Goal: Information Seeking & Learning: Learn about a topic

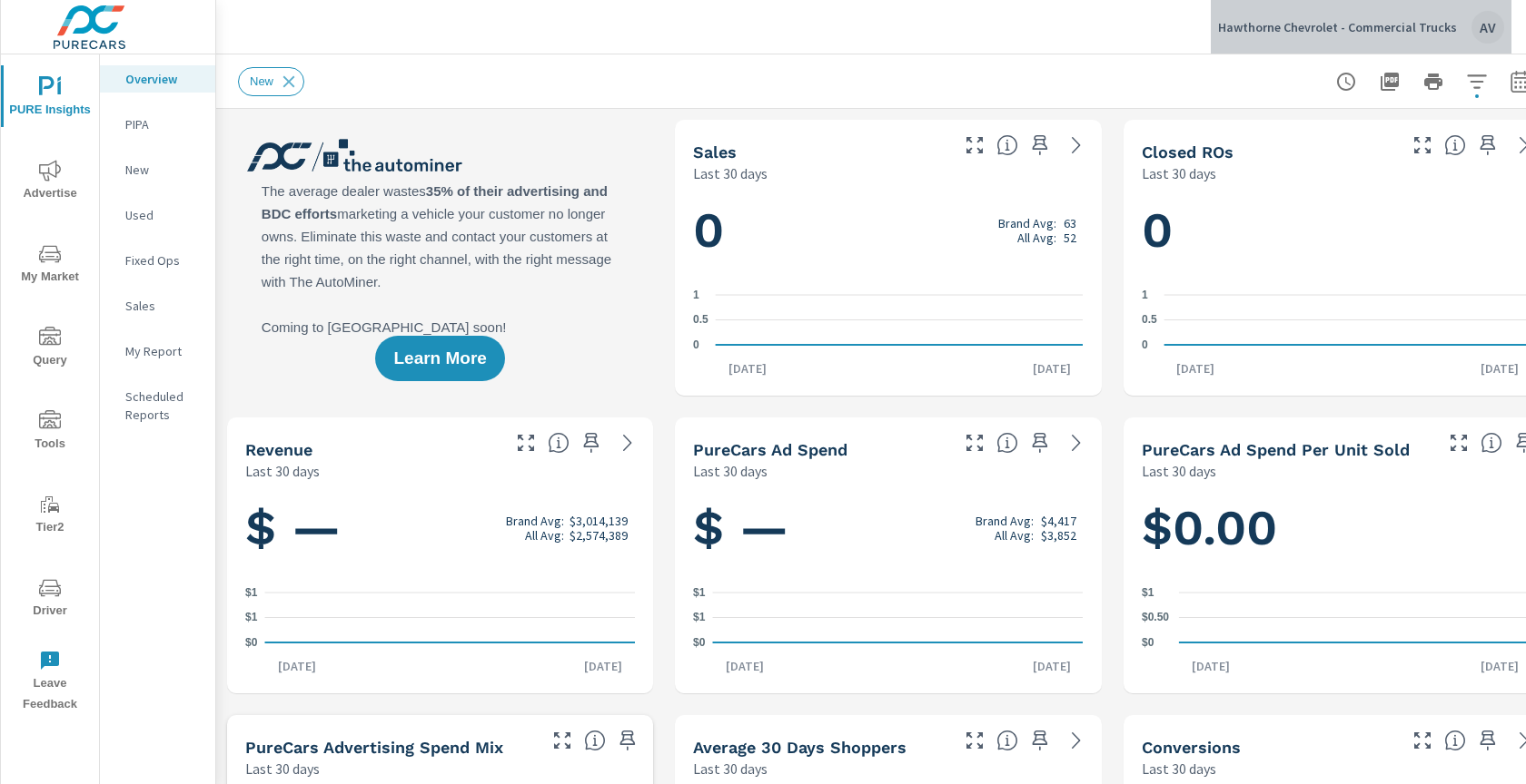
click at [1487, 27] on div "AV" at bounding box center [1488, 27] width 33 height 33
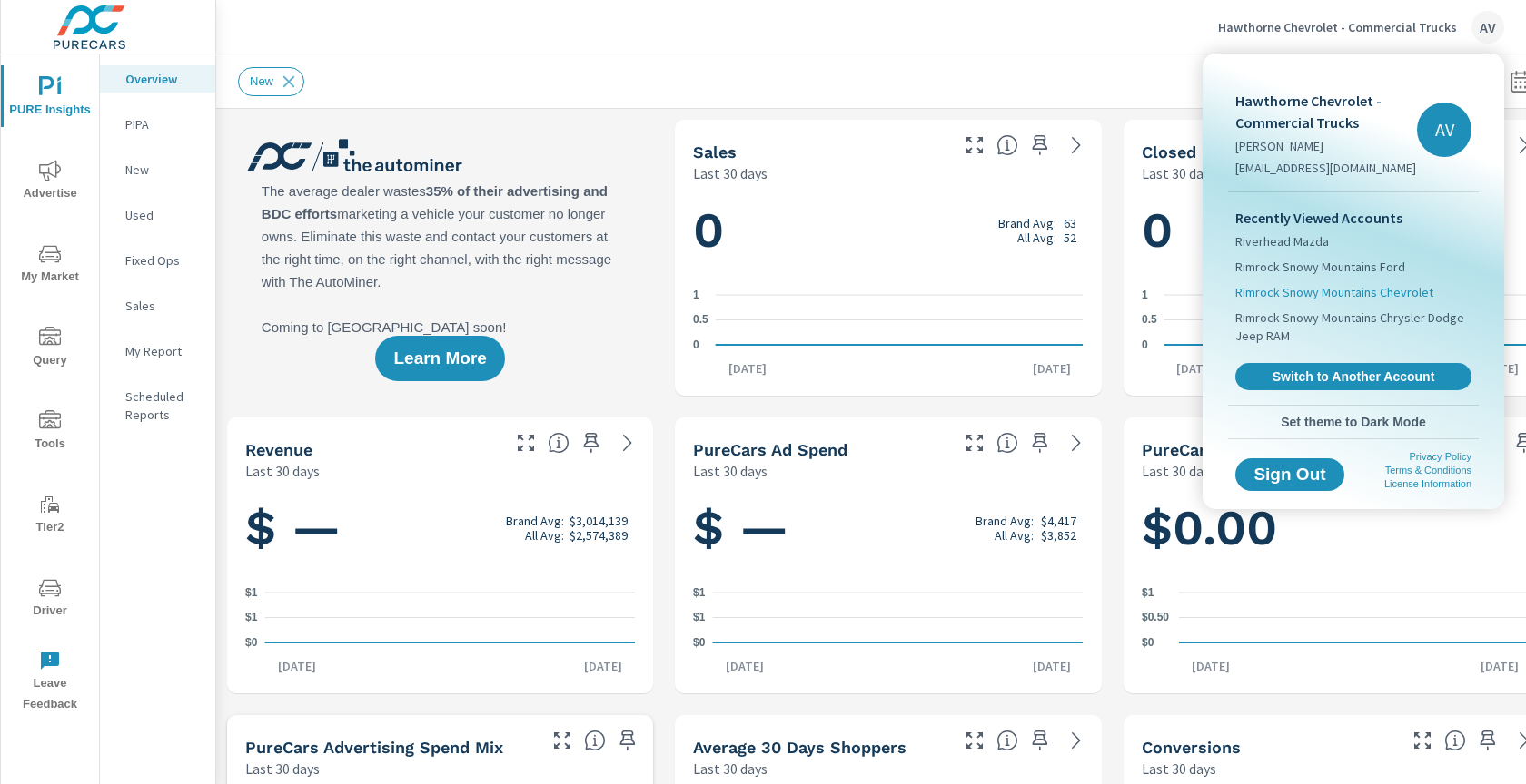
click at [1341, 291] on span "Rimrock Snowy Mountains Chevrolet" at bounding box center [1334, 292] width 198 height 18
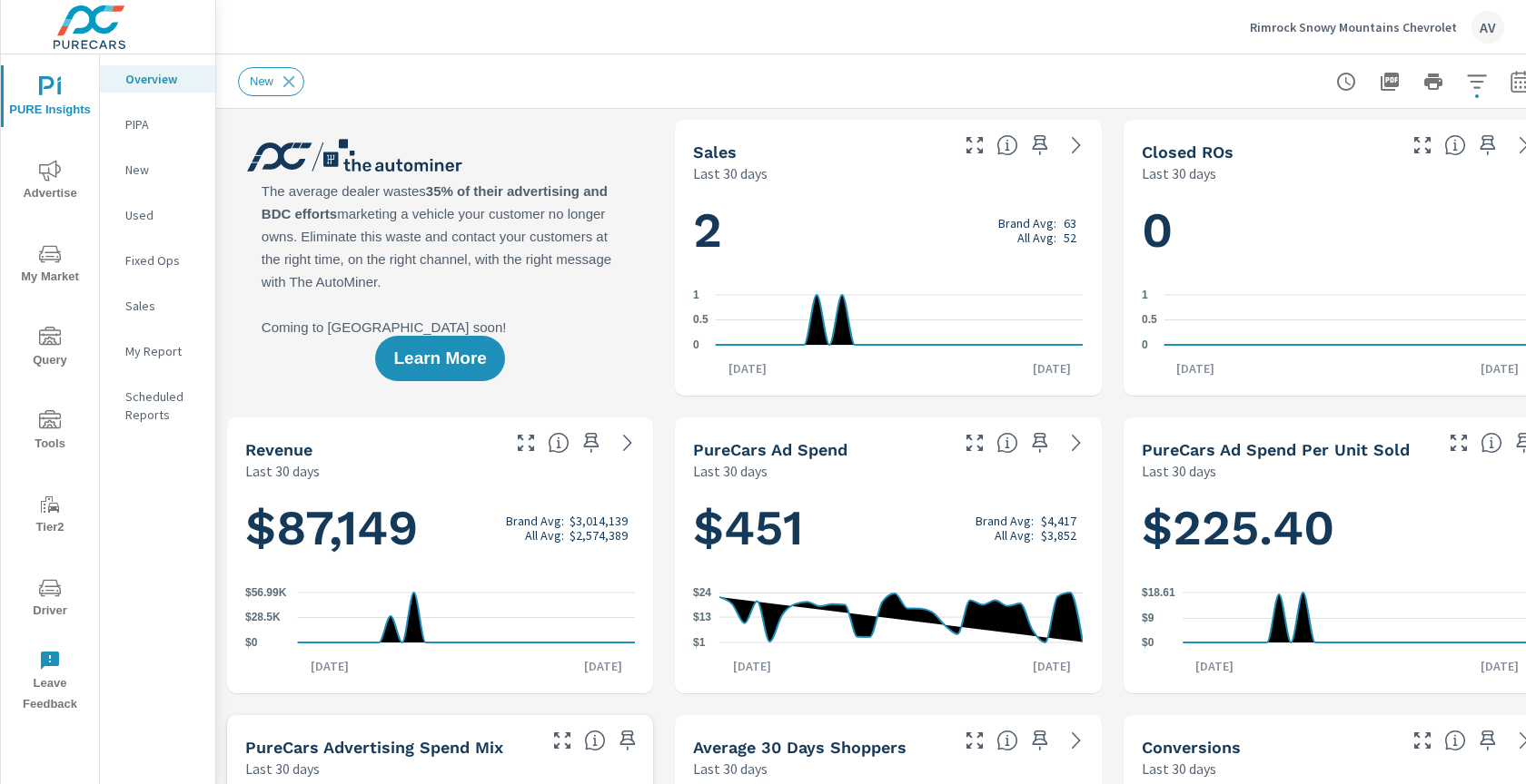
click at [552, 153] on div "Learn More" at bounding box center [440, 257] width 426 height 276
click at [56, 183] on span "Advertise" at bounding box center [49, 182] width 87 height 45
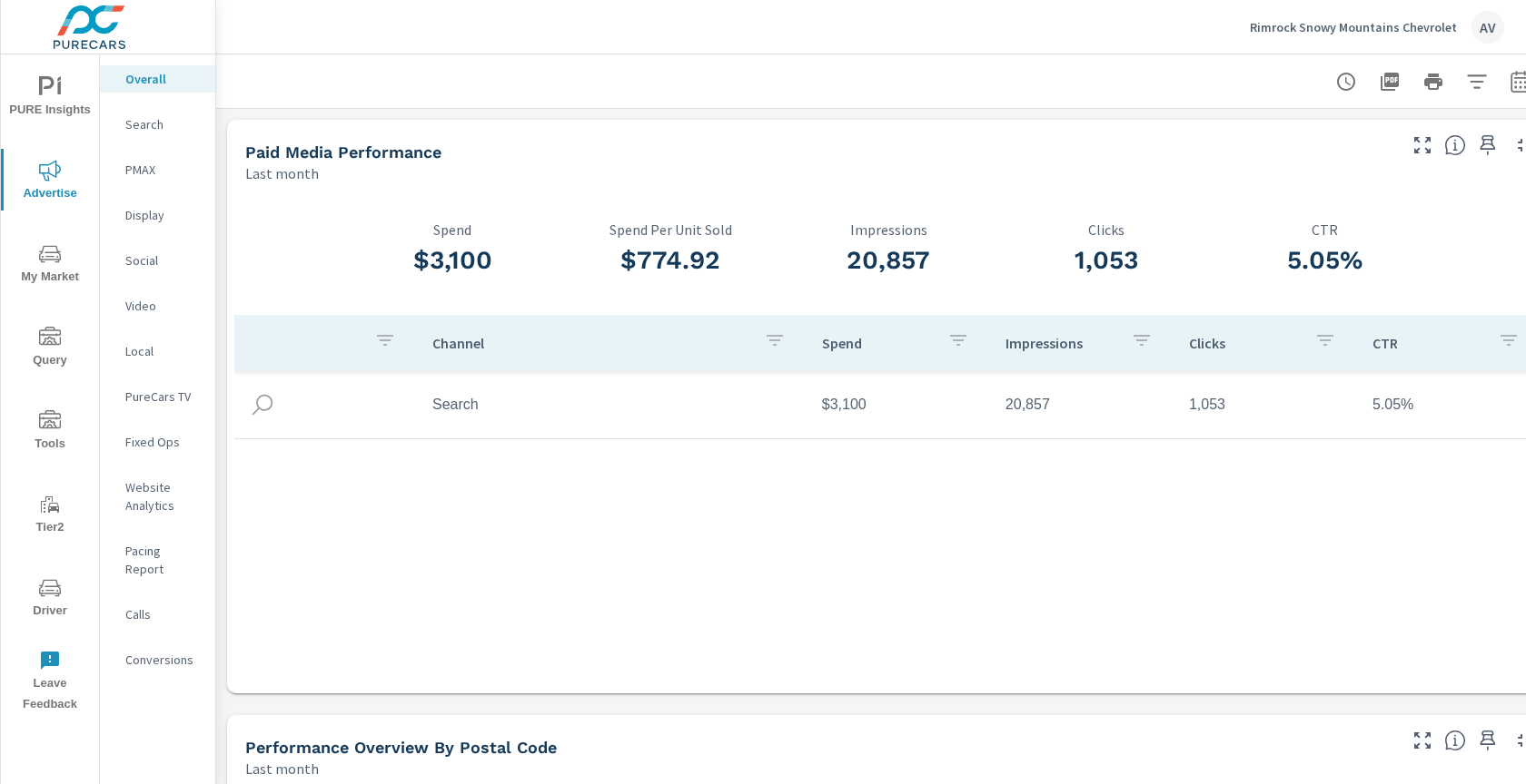
click at [71, 265] on span "My Market" at bounding box center [49, 265] width 87 height 45
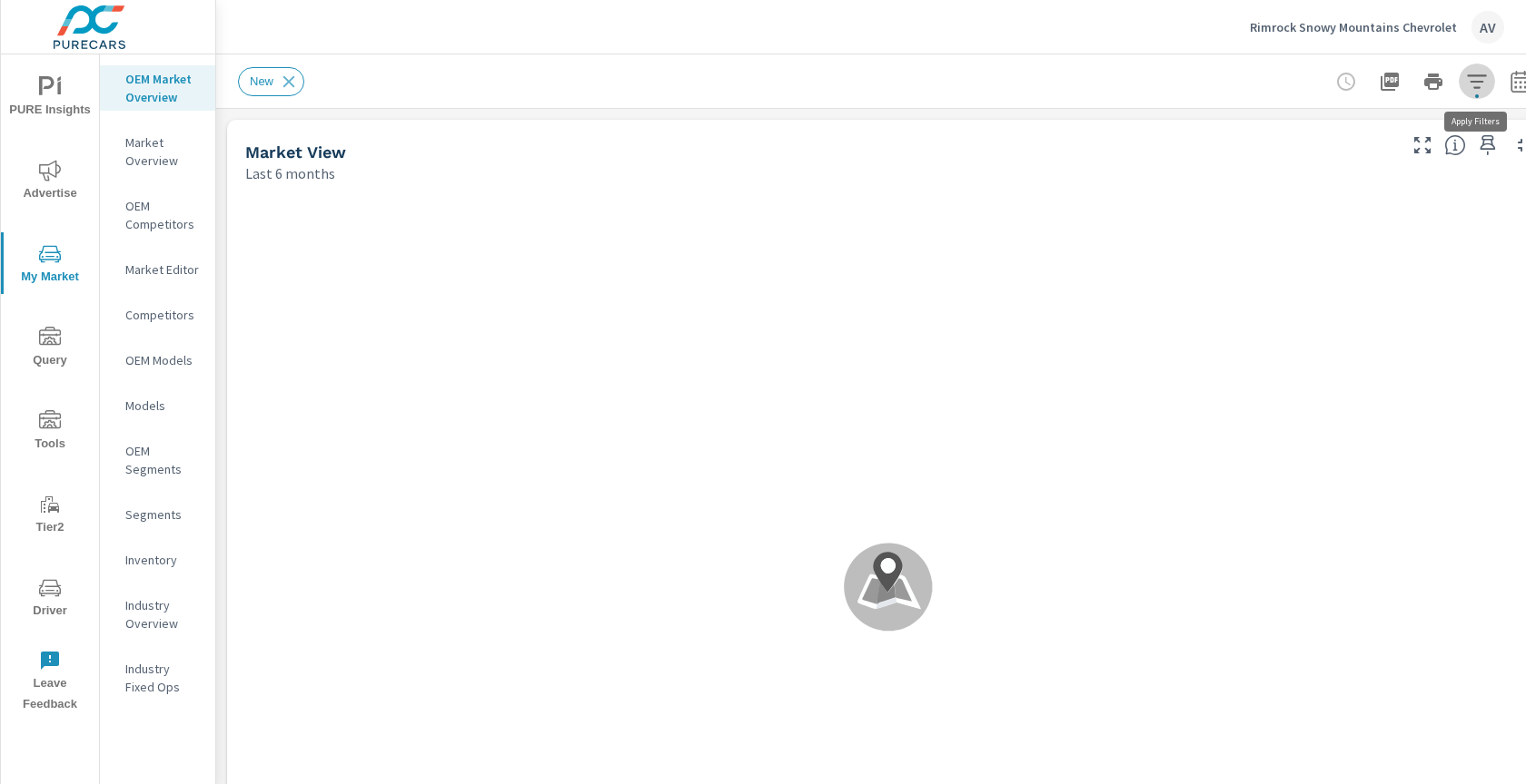
click at [1479, 91] on icon "button" at bounding box center [1477, 82] width 22 height 22
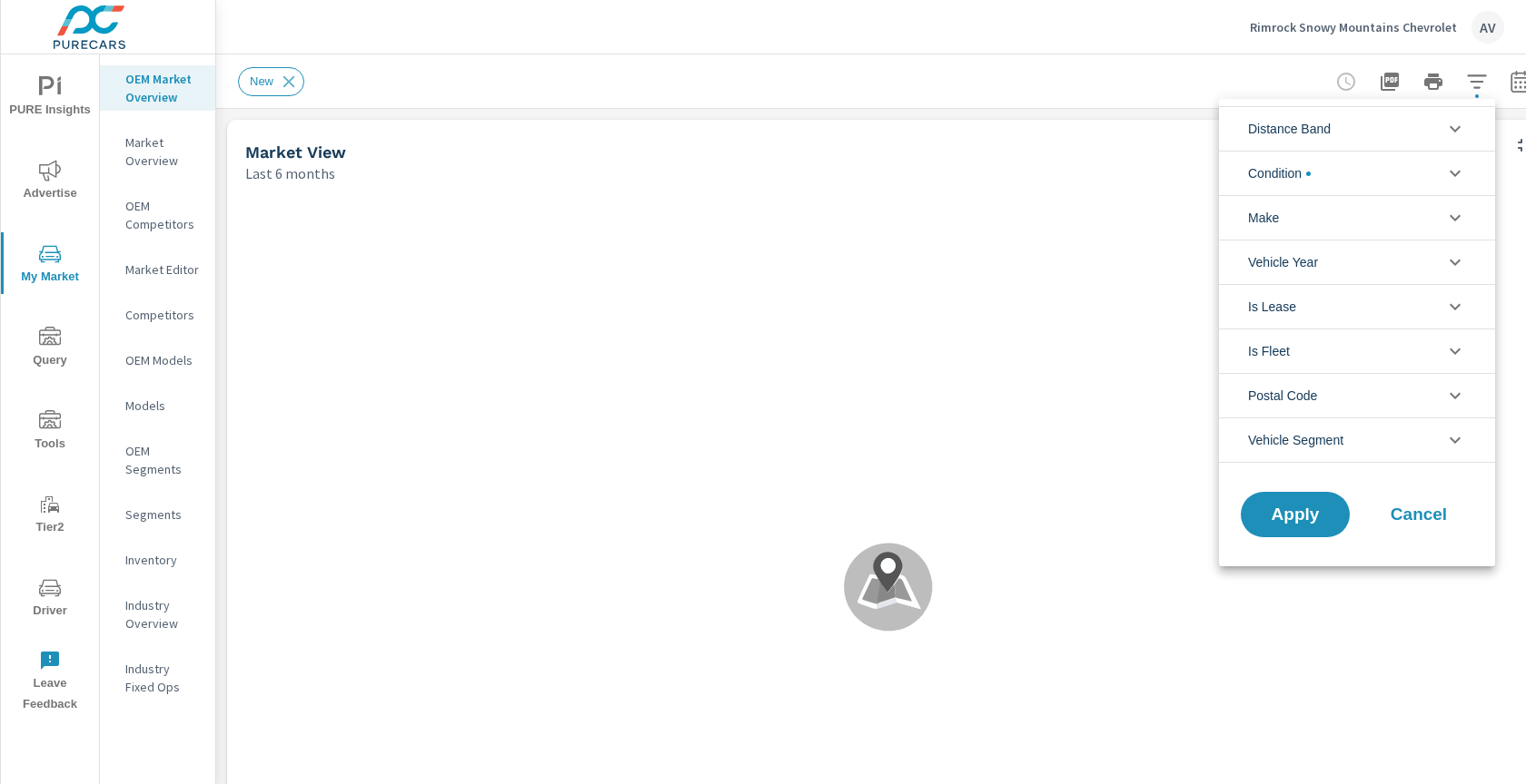
click at [1479, 91] on div at bounding box center [763, 392] width 1526 height 784
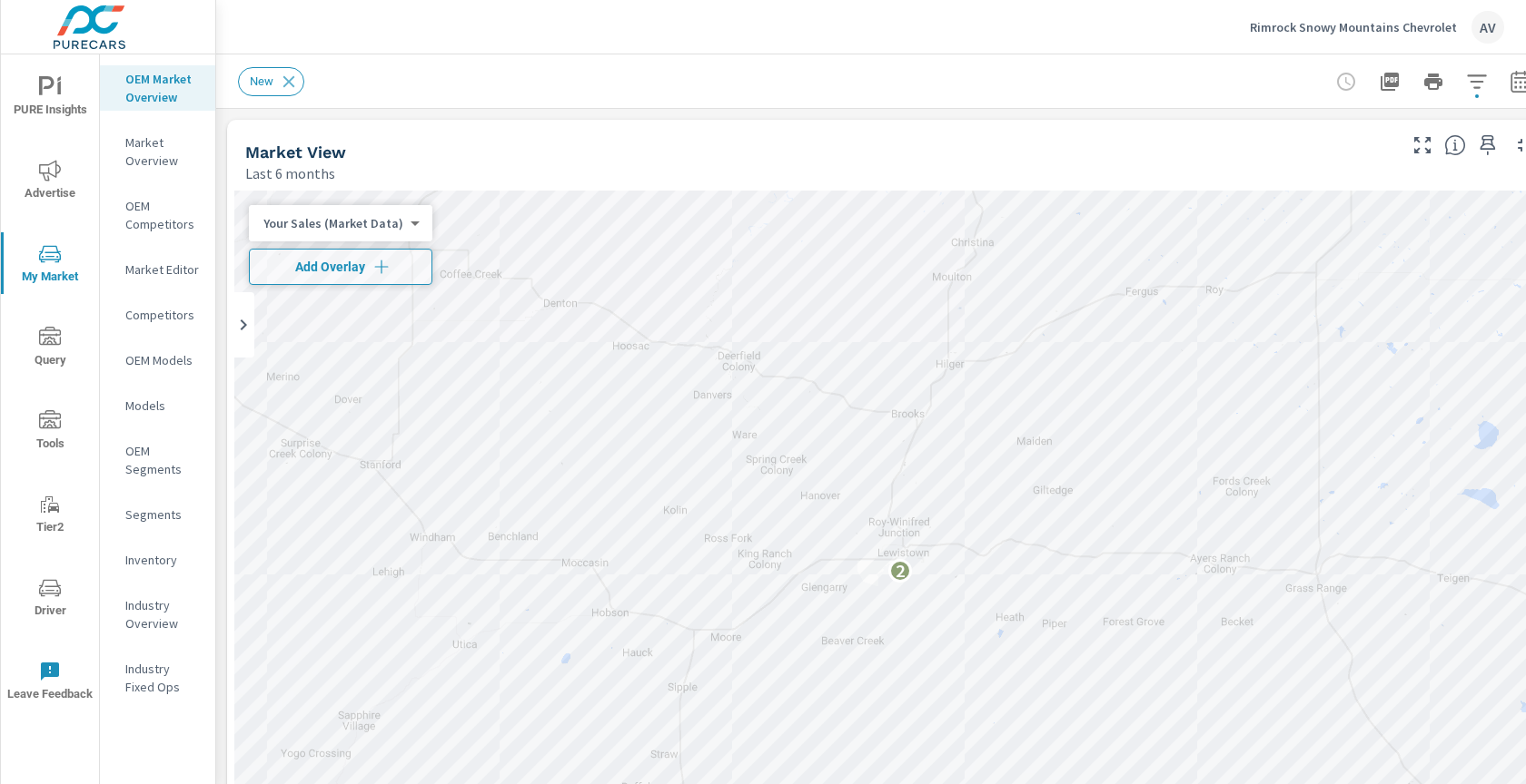
click at [1487, 96] on div at bounding box center [1433, 82] width 211 height 36
click at [1482, 91] on icon "button" at bounding box center [1477, 82] width 22 height 22
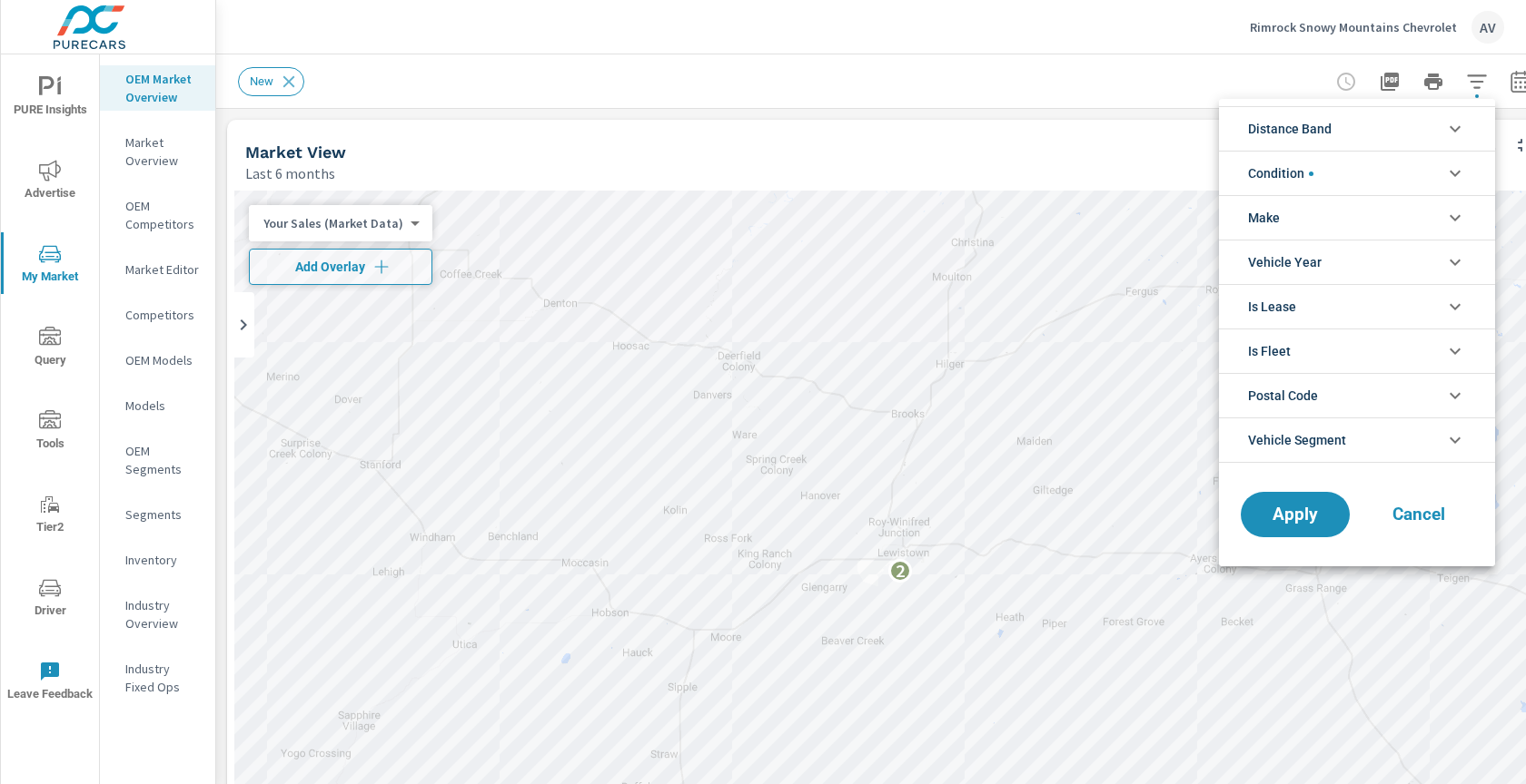
click at [1369, 130] on li "Distance Band" at bounding box center [1357, 128] width 276 height 45
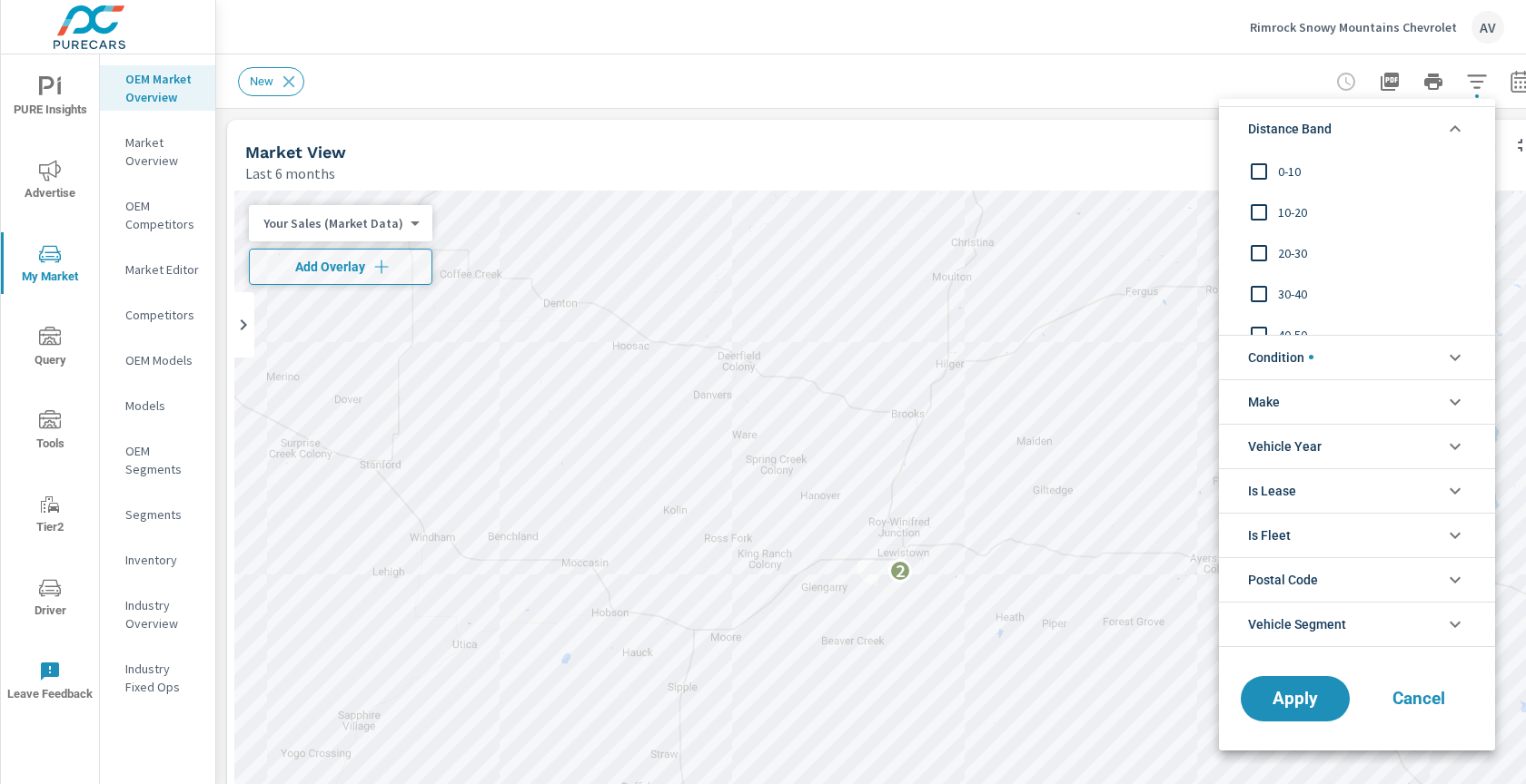
click at [1369, 130] on li "Distance Band" at bounding box center [1357, 128] width 276 height 45
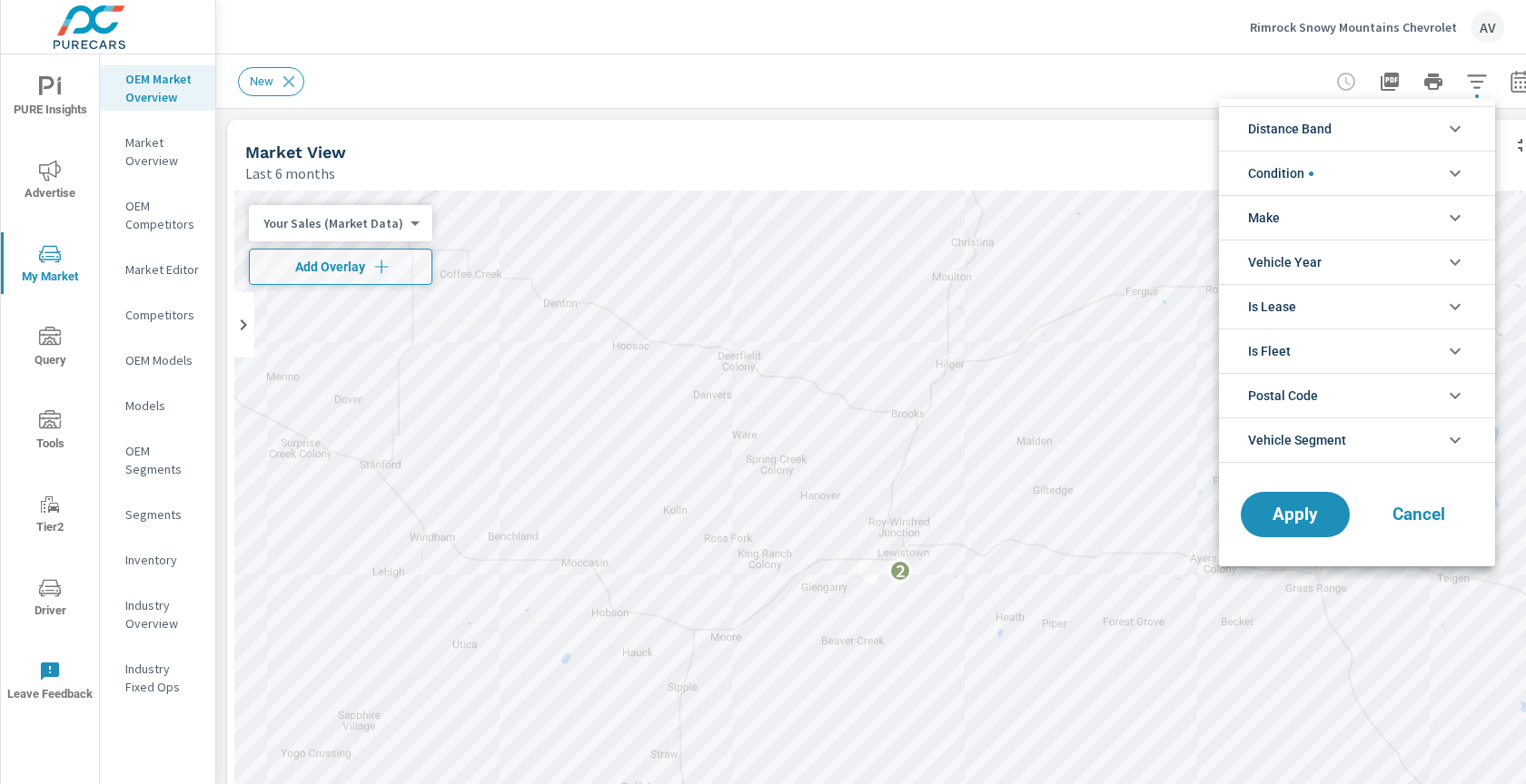
click at [151, 146] on div at bounding box center [763, 392] width 1526 height 784
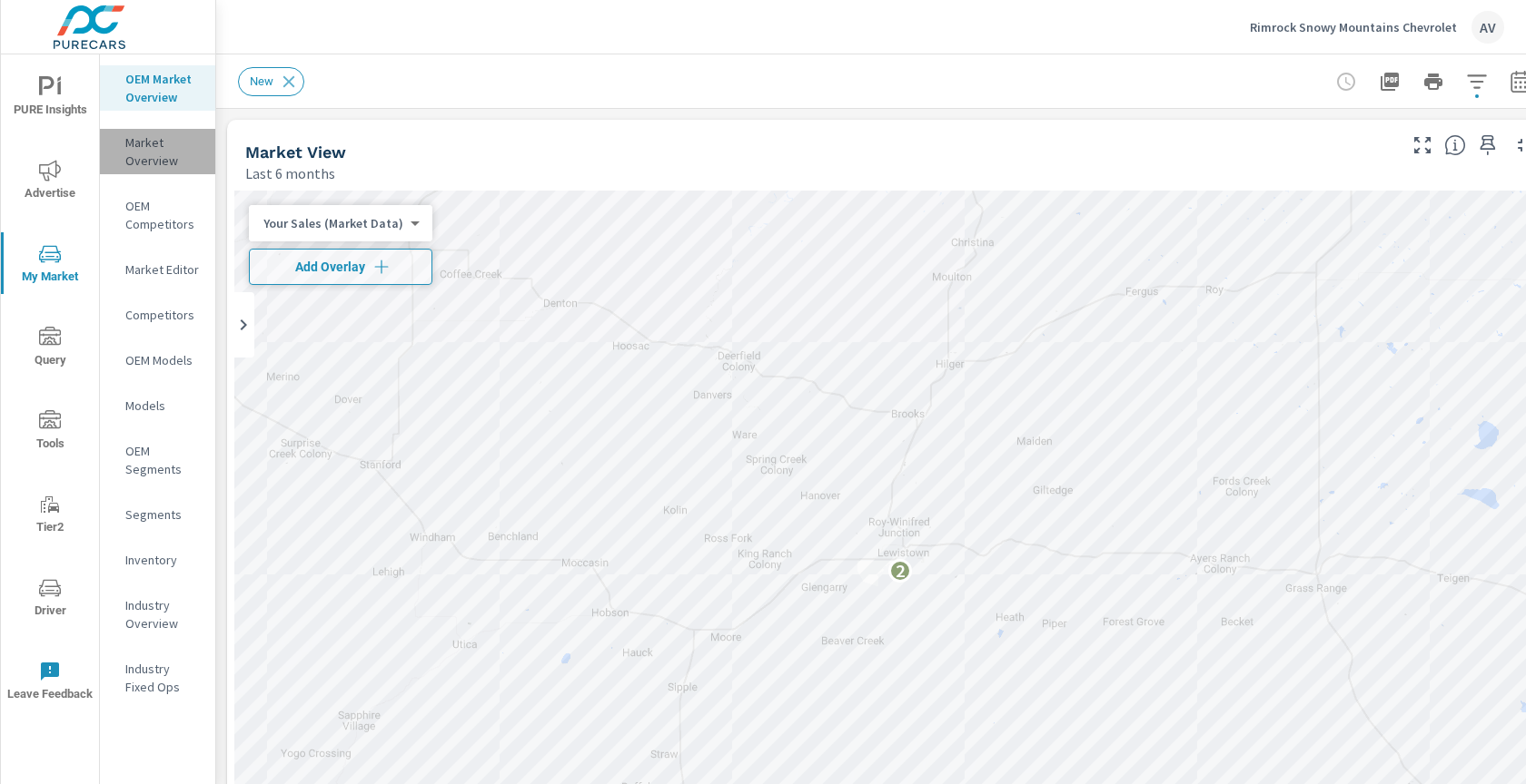
click at [151, 146] on p "Market Overview" at bounding box center [164, 152] width 76 height 36
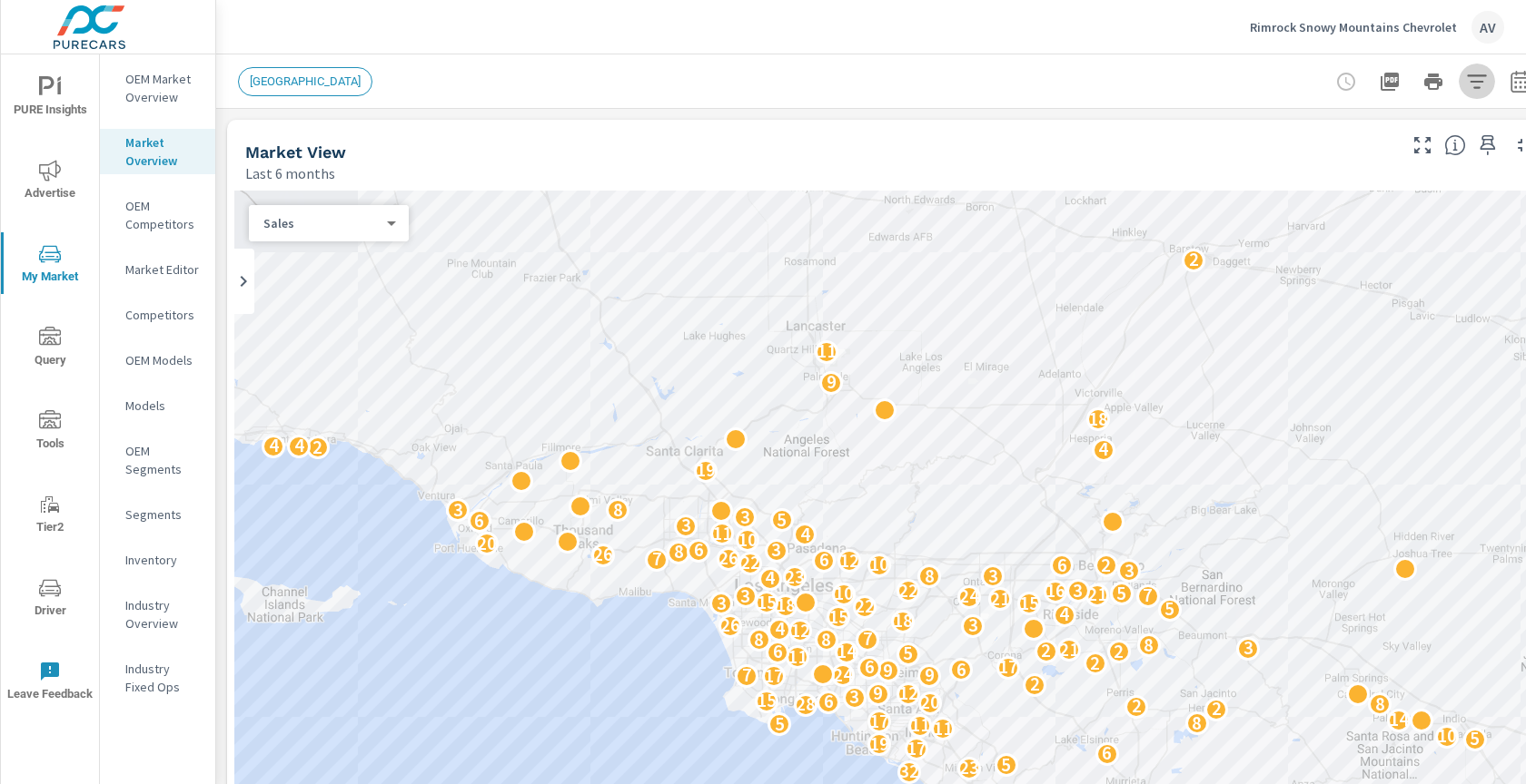
click at [1483, 87] on icon "button" at bounding box center [1477, 82] width 22 height 22
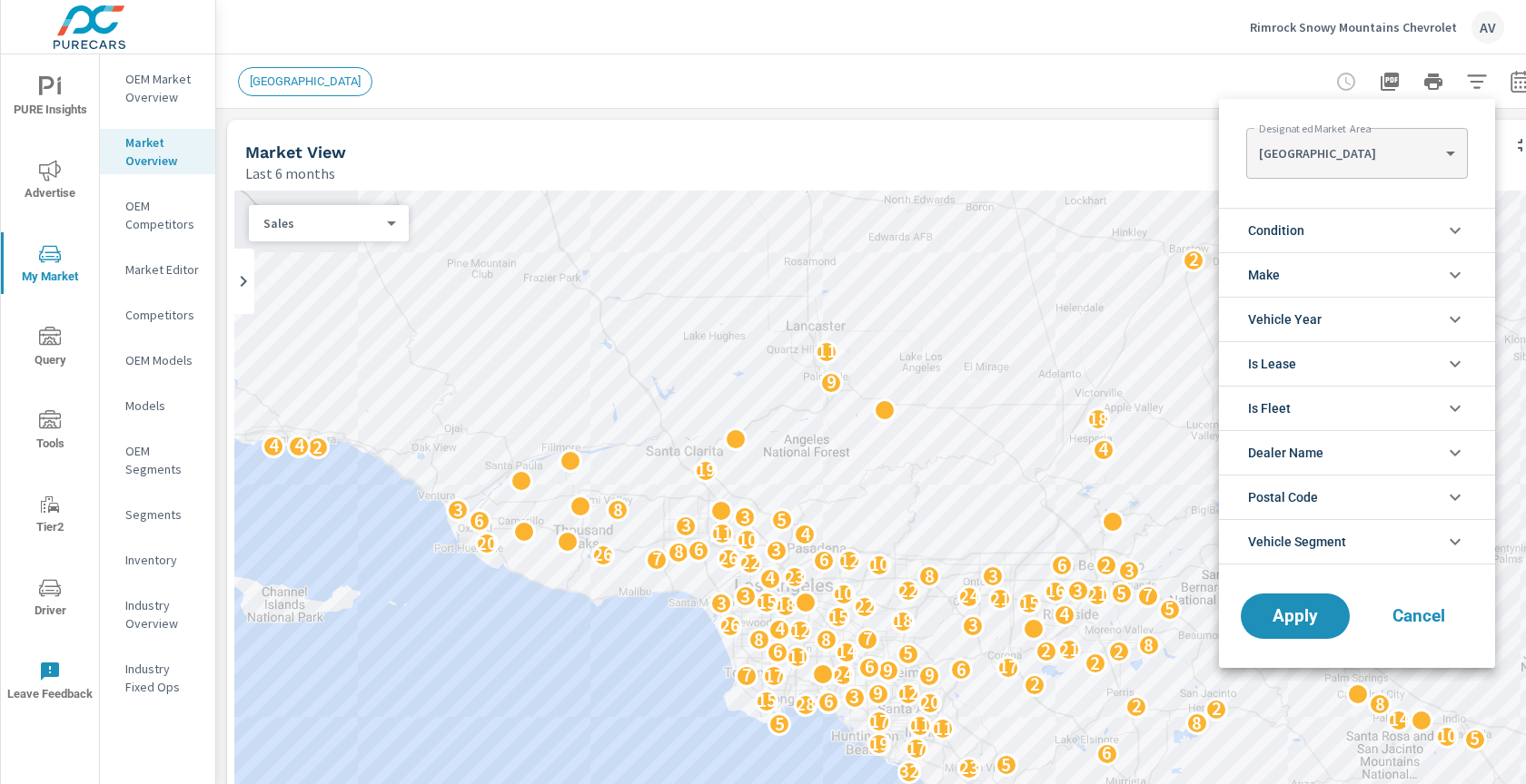
click at [1438, 161] on body "PURE Insights Advertise My Market Query Tools Tier2 Driver Leave Feedback OEM M…" at bounding box center [763, 392] width 1526 height 784
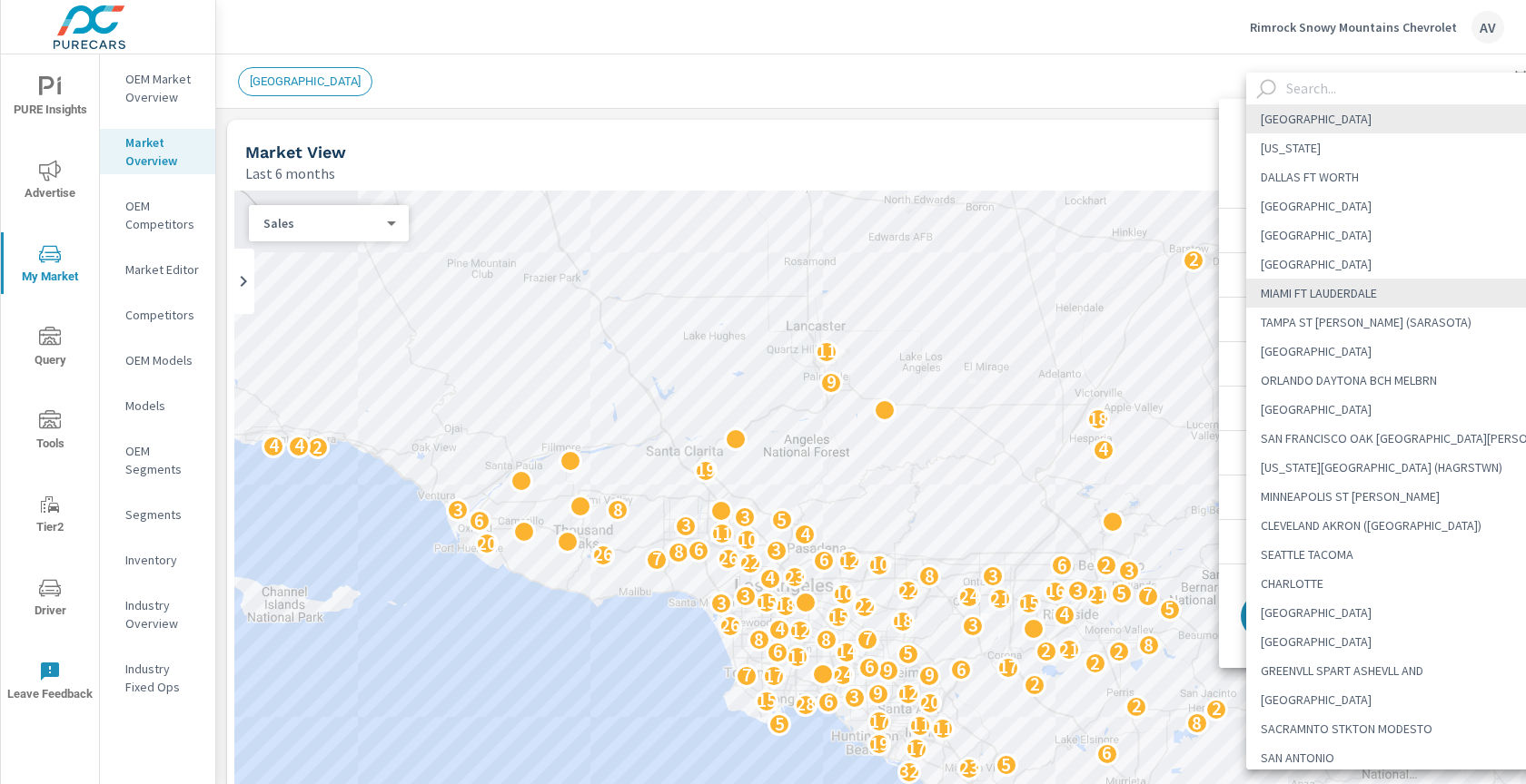
click at [1350, 90] on input "text" at bounding box center [1442, 89] width 326 height 32
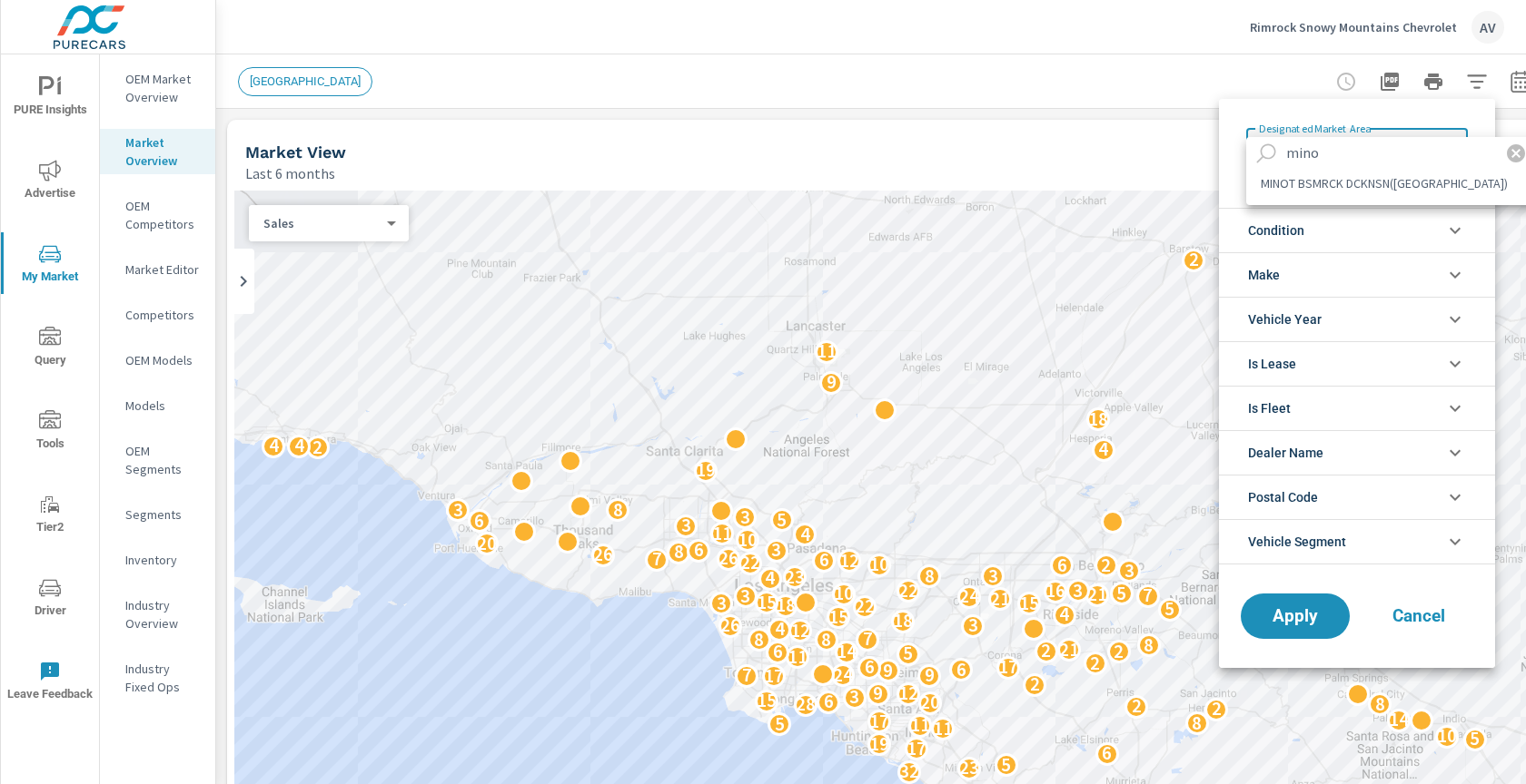
type input "mino"
click at [1340, 192] on li "MINOT BSMRCK DCKNSN(WLSTN)" at bounding box center [1392, 183] width 291 height 29
type Area "MINOT BSMRCK DCKNSN(WLSTN)"
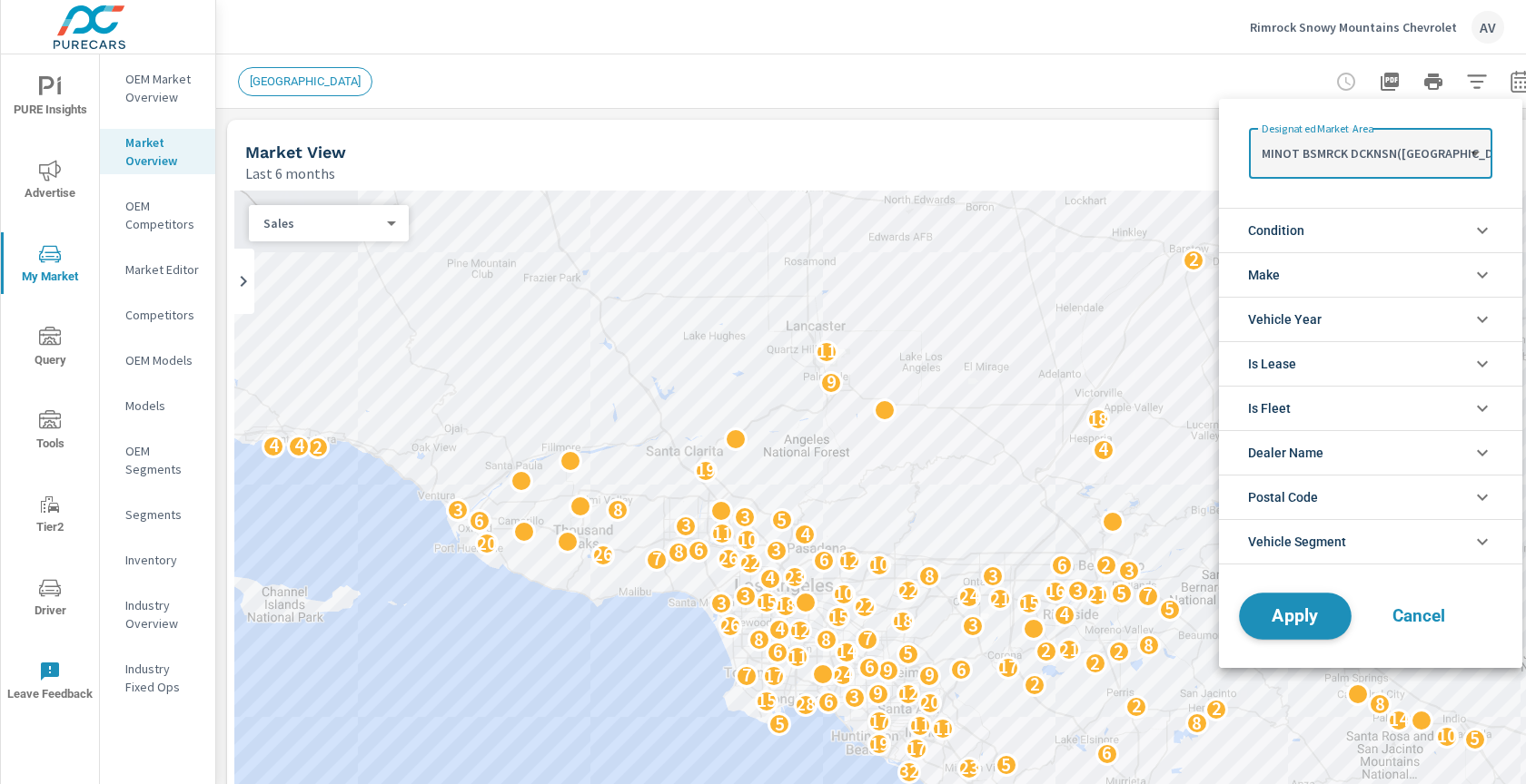
click at [1319, 627] on button "Apply" at bounding box center [1295, 615] width 113 height 47
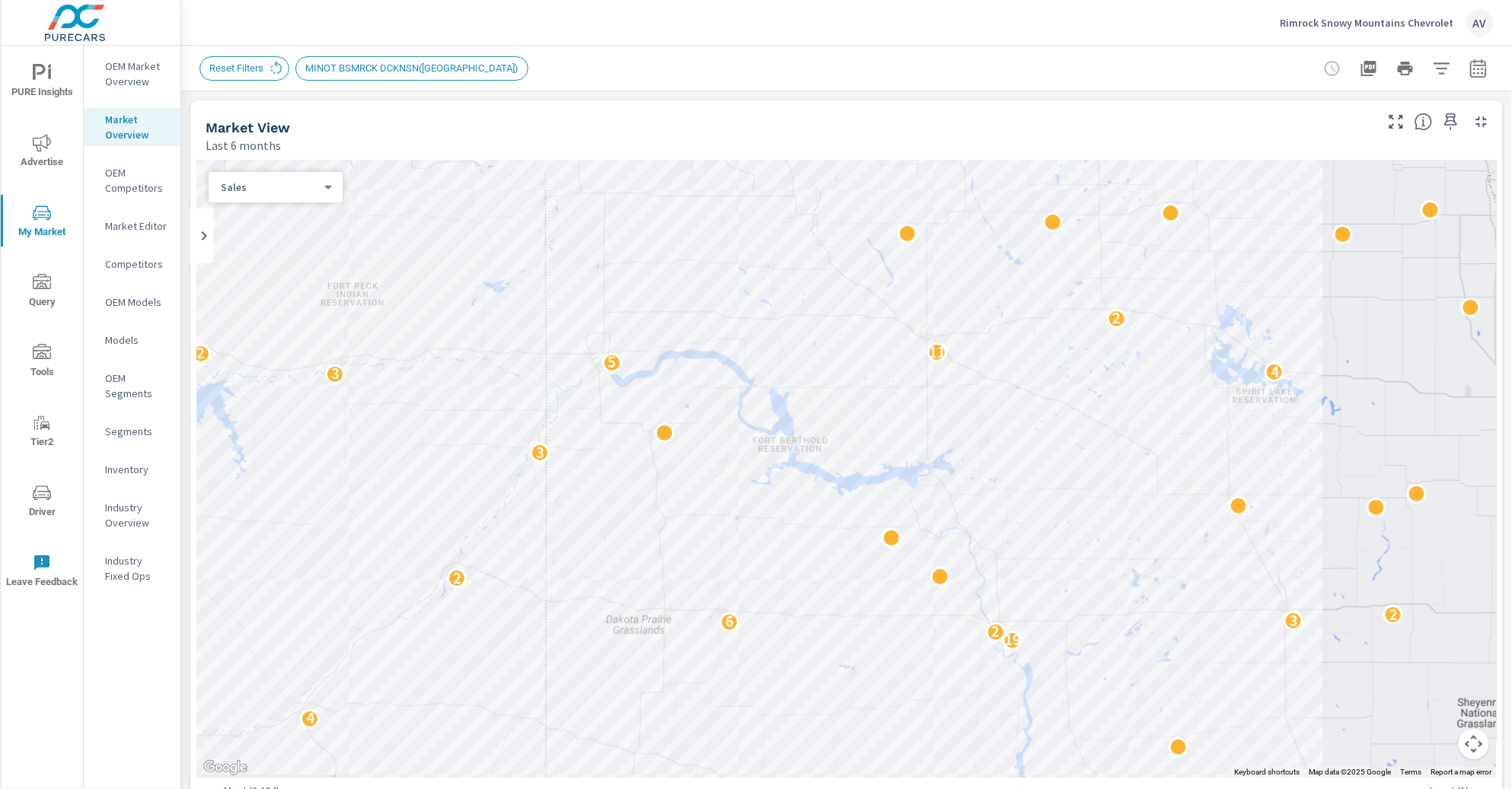
click at [1278, 73] on icon "button" at bounding box center [1478, 70] width 10 height 6
click at [1278, 70] on icon "button" at bounding box center [1479, 69] width 18 height 18
click at [1278, 70] on icon "button" at bounding box center [1442, 69] width 18 height 18
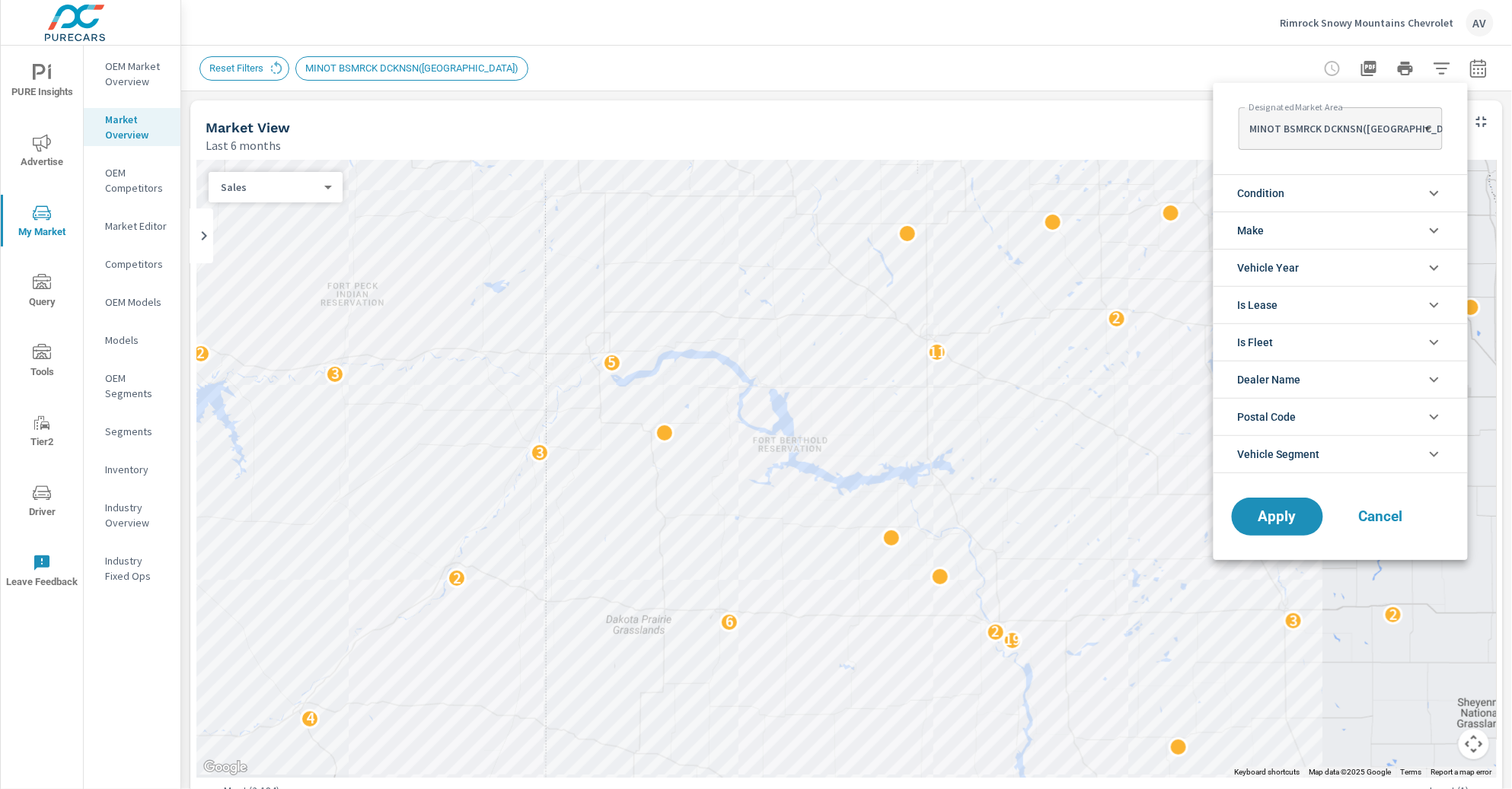
click at [1278, 69] on div at bounding box center [756, 394] width 1512 height 789
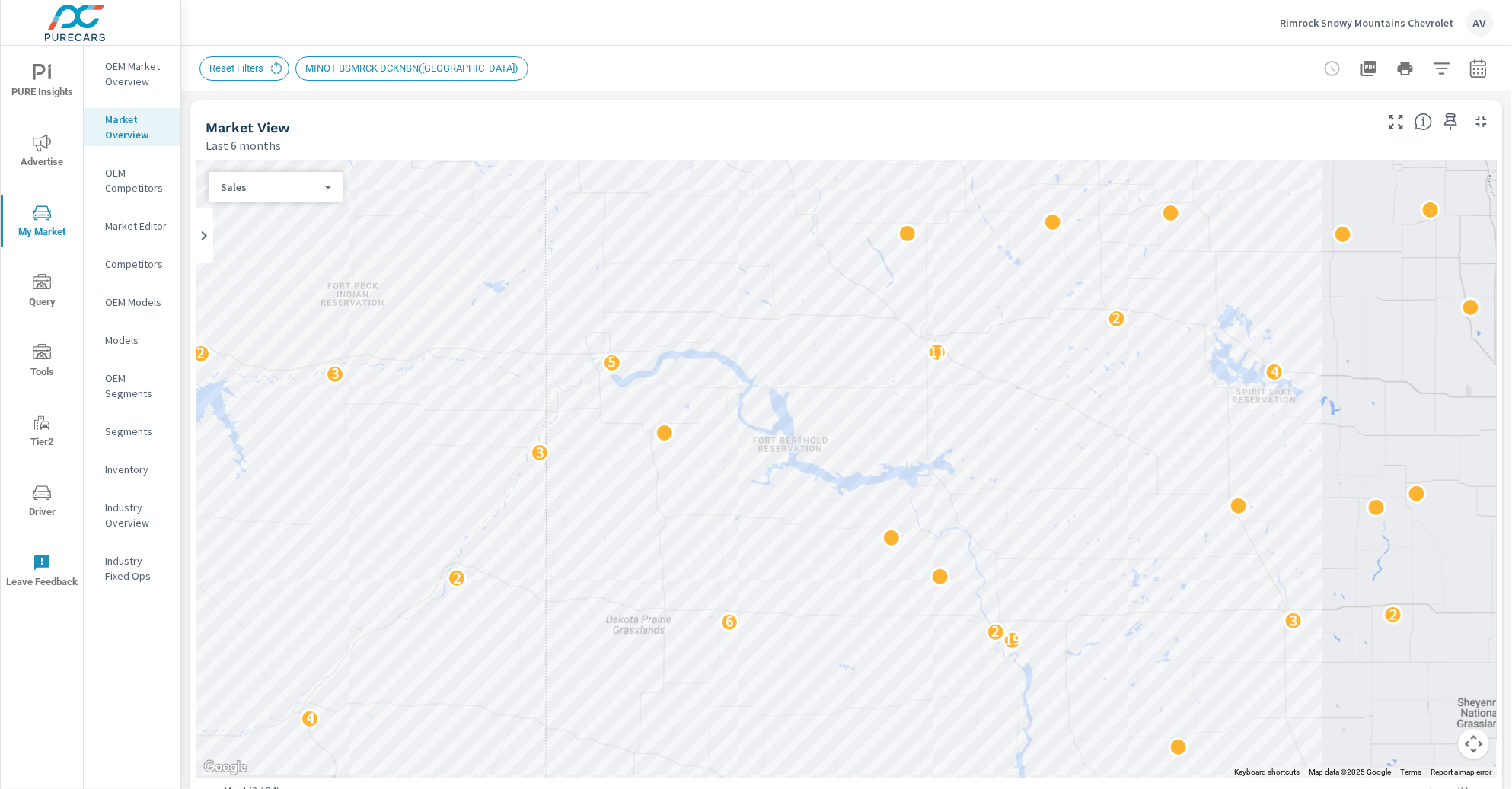
click at [1278, 69] on div "Designated Market Area MINOT BSMRCK DCKNSN(WLSTN) MINOT BSMRCK DCKNSN(WLSTN) ​ …" at bounding box center [756, 394] width 1512 height 789
click at [1278, 69] on icon "button" at bounding box center [1479, 69] width 18 height 18
click at [1278, 66] on button "button" at bounding box center [1442, 69] width 30 height 30
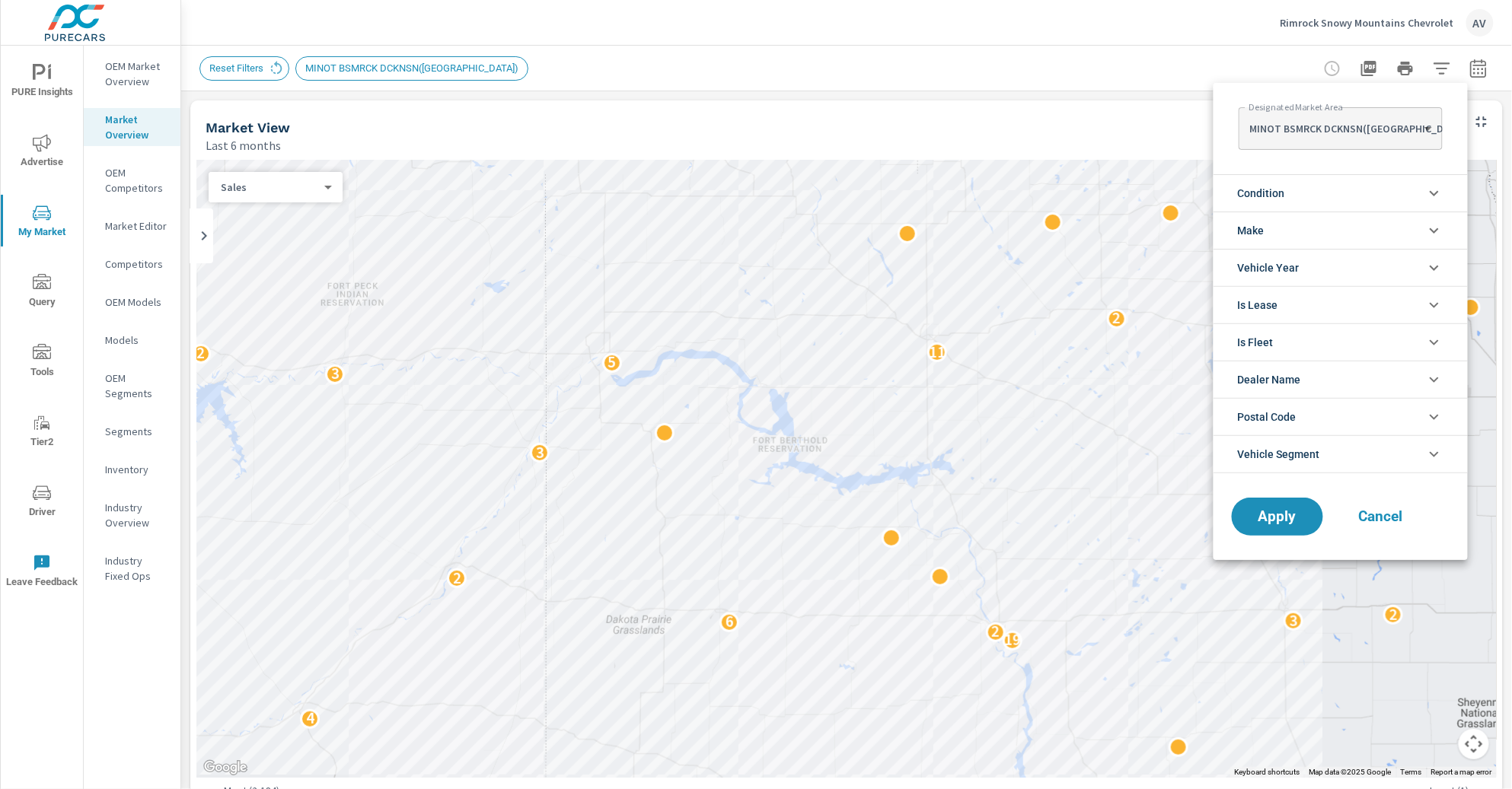
click at [1262, 199] on span "Condition" at bounding box center [1261, 193] width 47 height 37
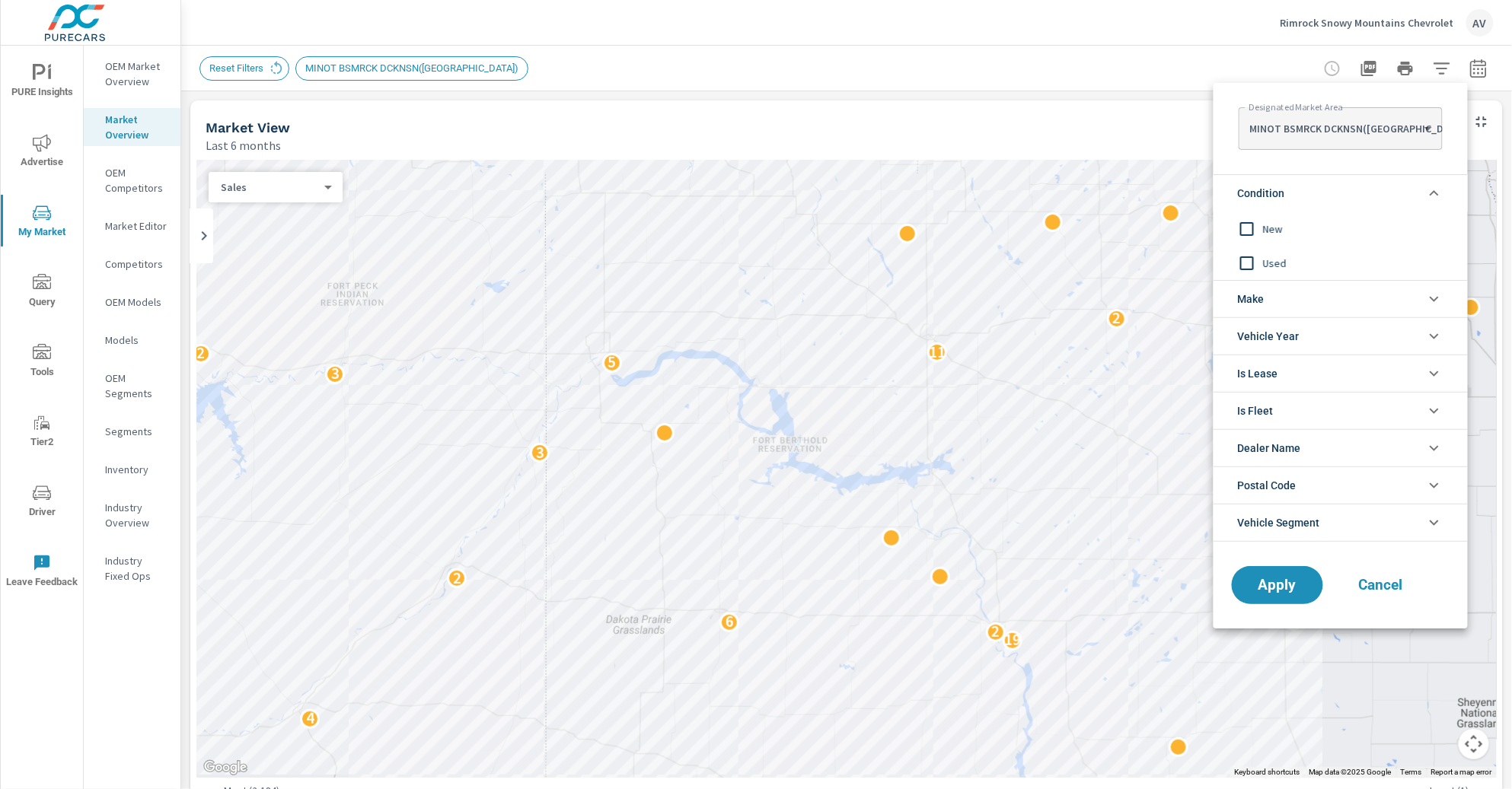
click at [1278, 198] on li "Condition" at bounding box center [1341, 192] width 254 height 38
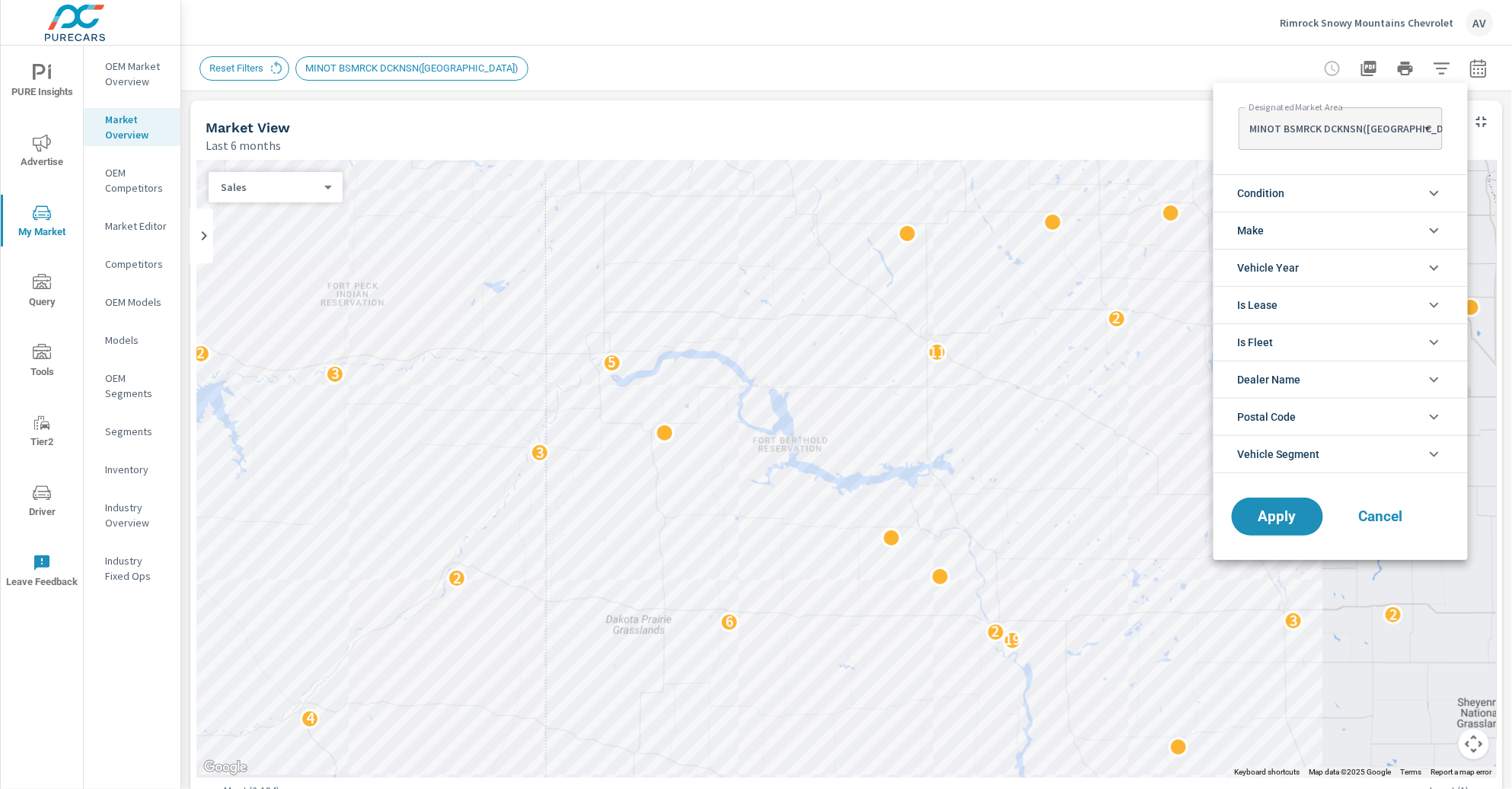
click at [1278, 181] on span "Condition" at bounding box center [1261, 193] width 47 height 37
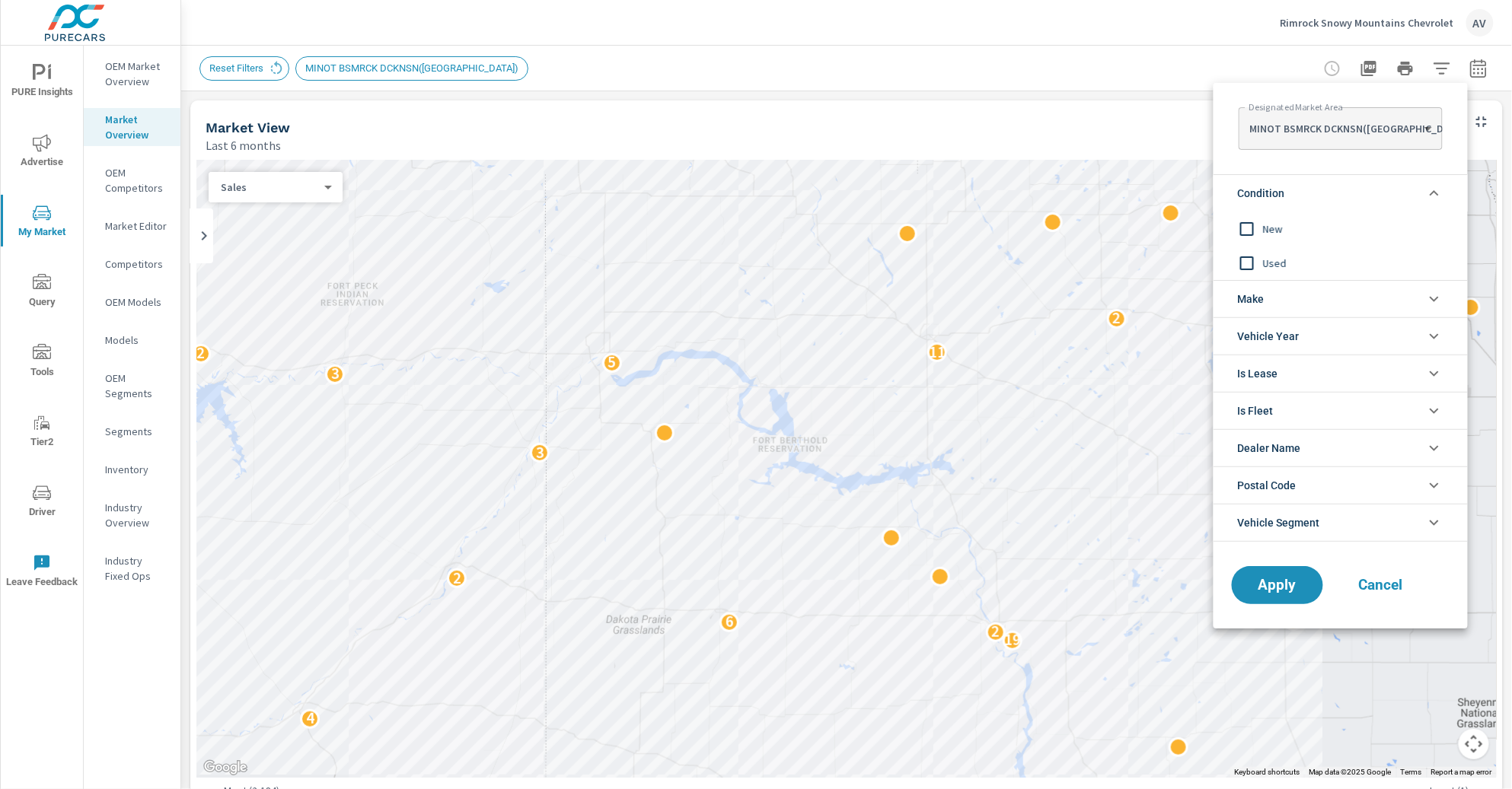
click at [1252, 225] on input "filter options" at bounding box center [1247, 229] width 32 height 32
click at [1278, 297] on li "Make" at bounding box center [1341, 298] width 254 height 38
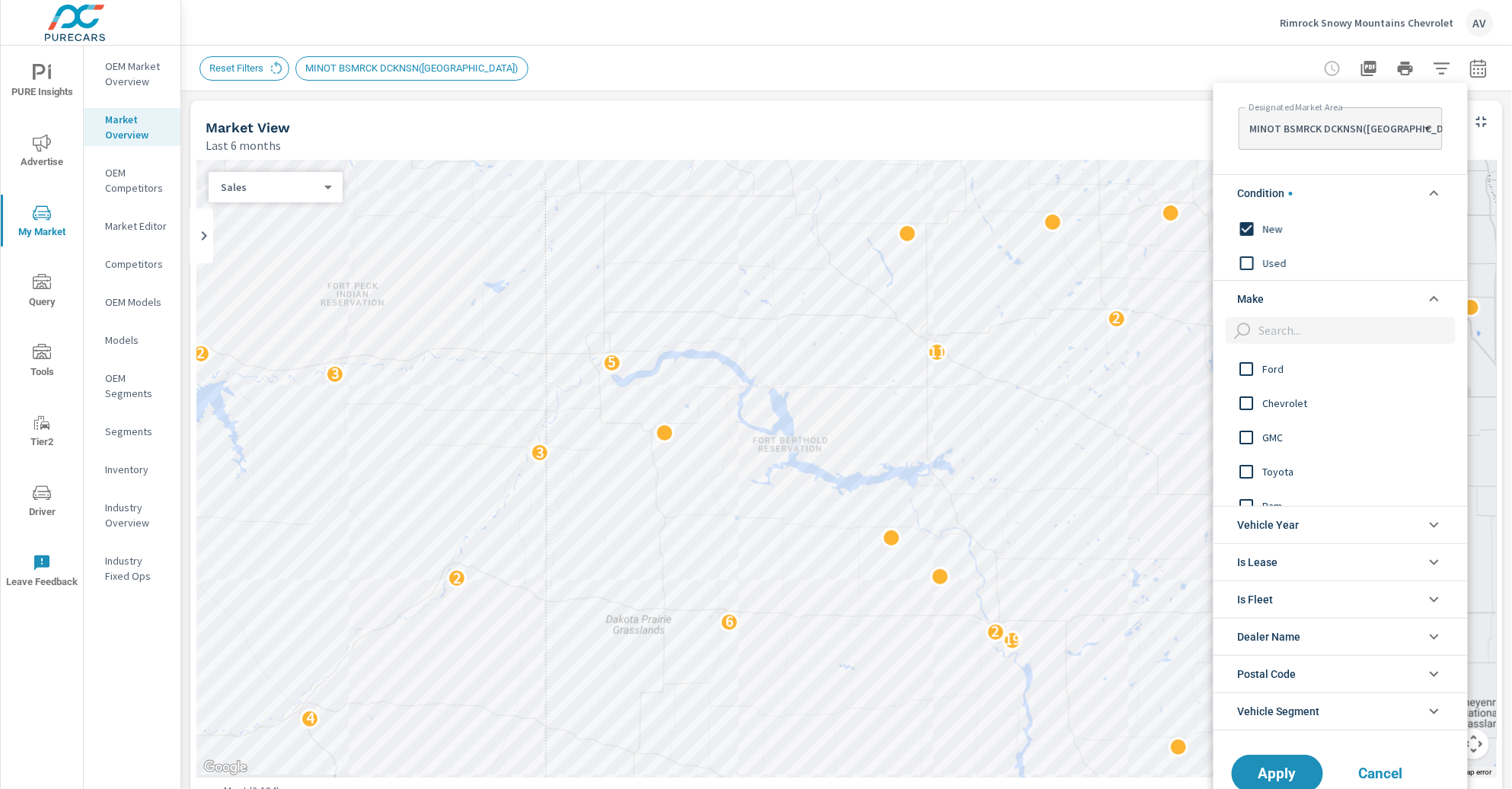
click at [1250, 369] on input "filter options" at bounding box center [1247, 369] width 32 height 32
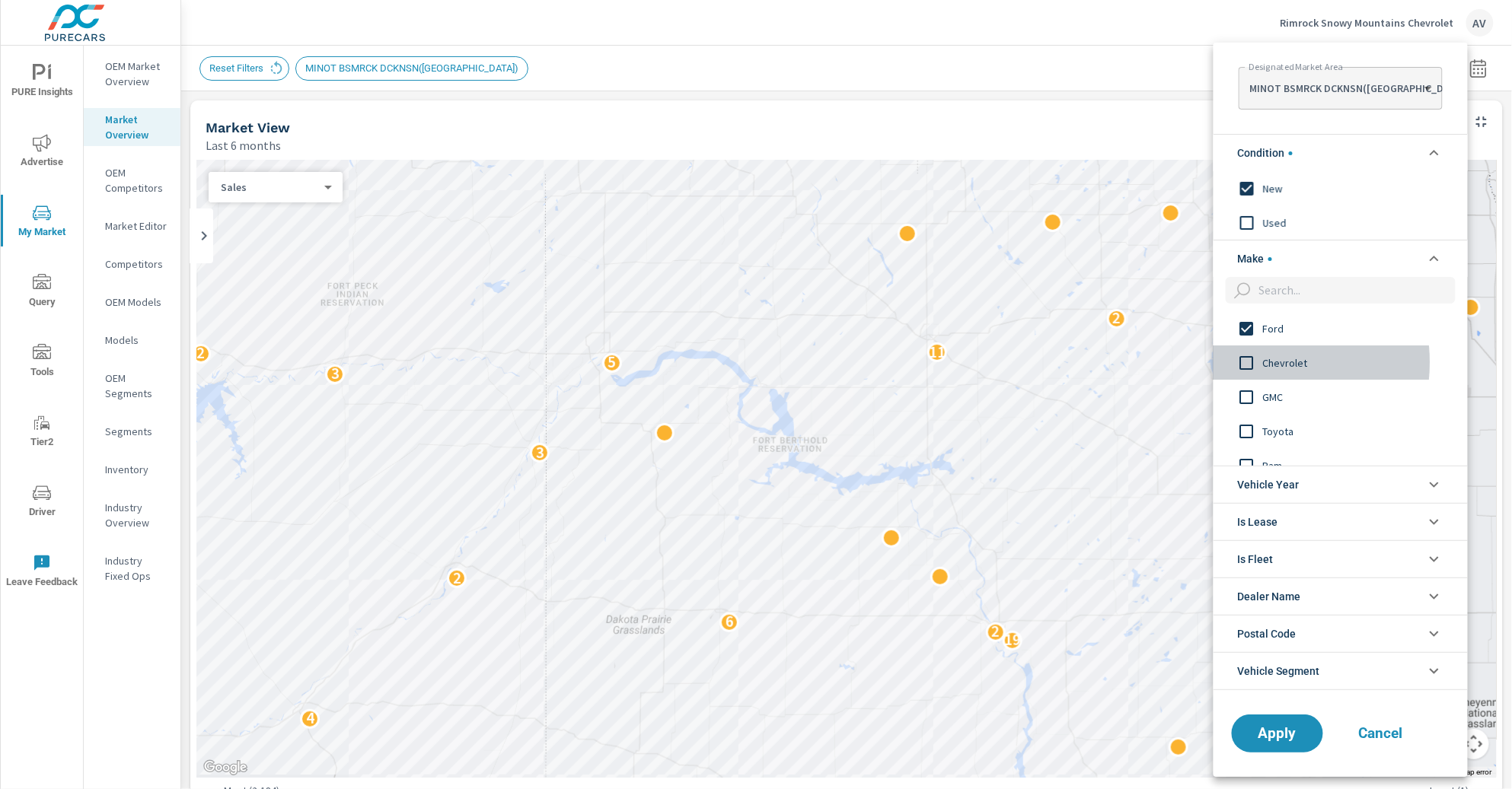
click at [1253, 362] on input "filter options" at bounding box center [1247, 363] width 32 height 32
click at [1254, 329] on input "filter options" at bounding box center [1247, 336] width 32 height 32
click at [1269, 657] on span "Apply" at bounding box center [1277, 732] width 63 height 14
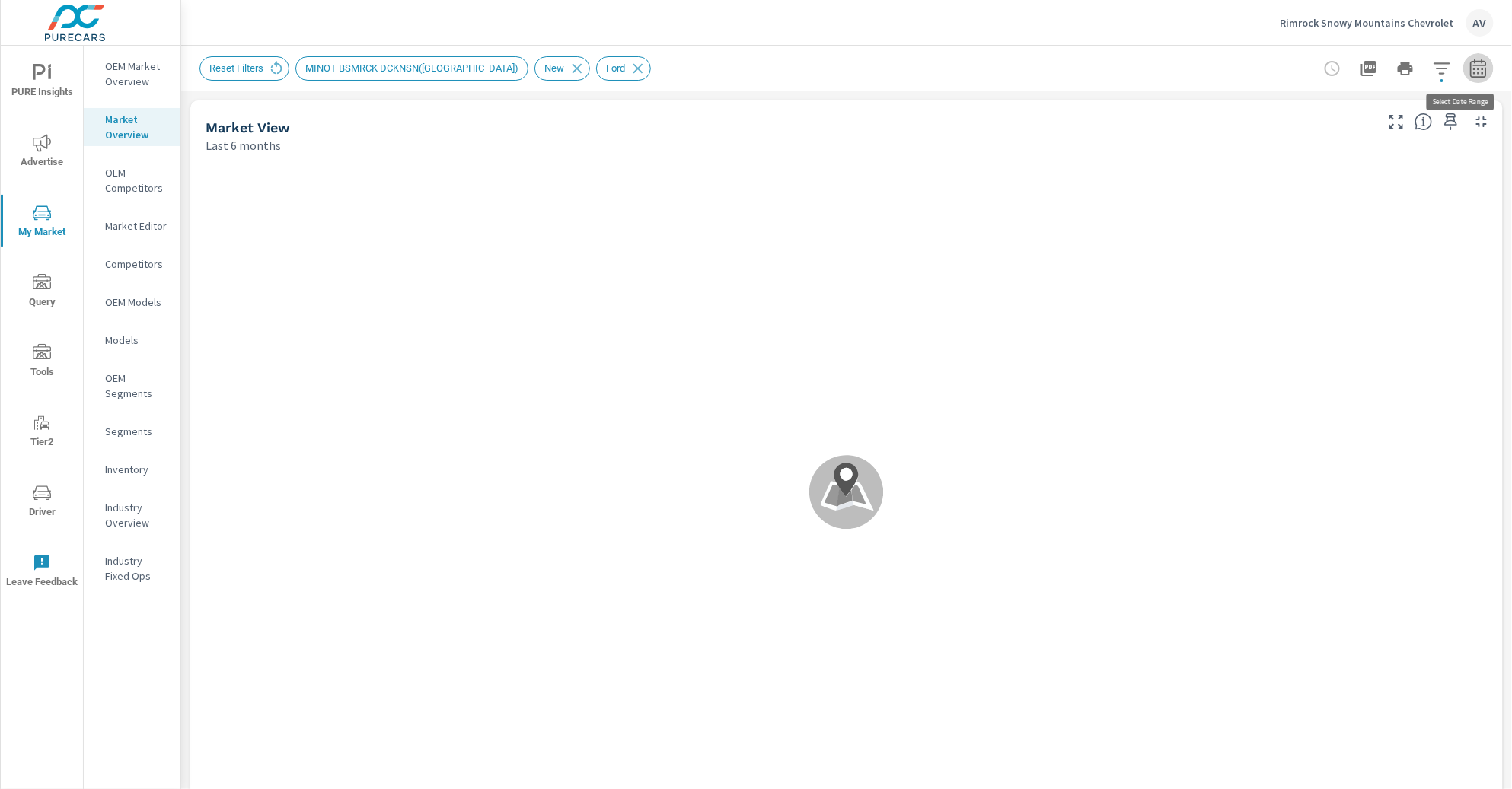
click at [1278, 68] on icon "button" at bounding box center [1479, 69] width 18 height 18
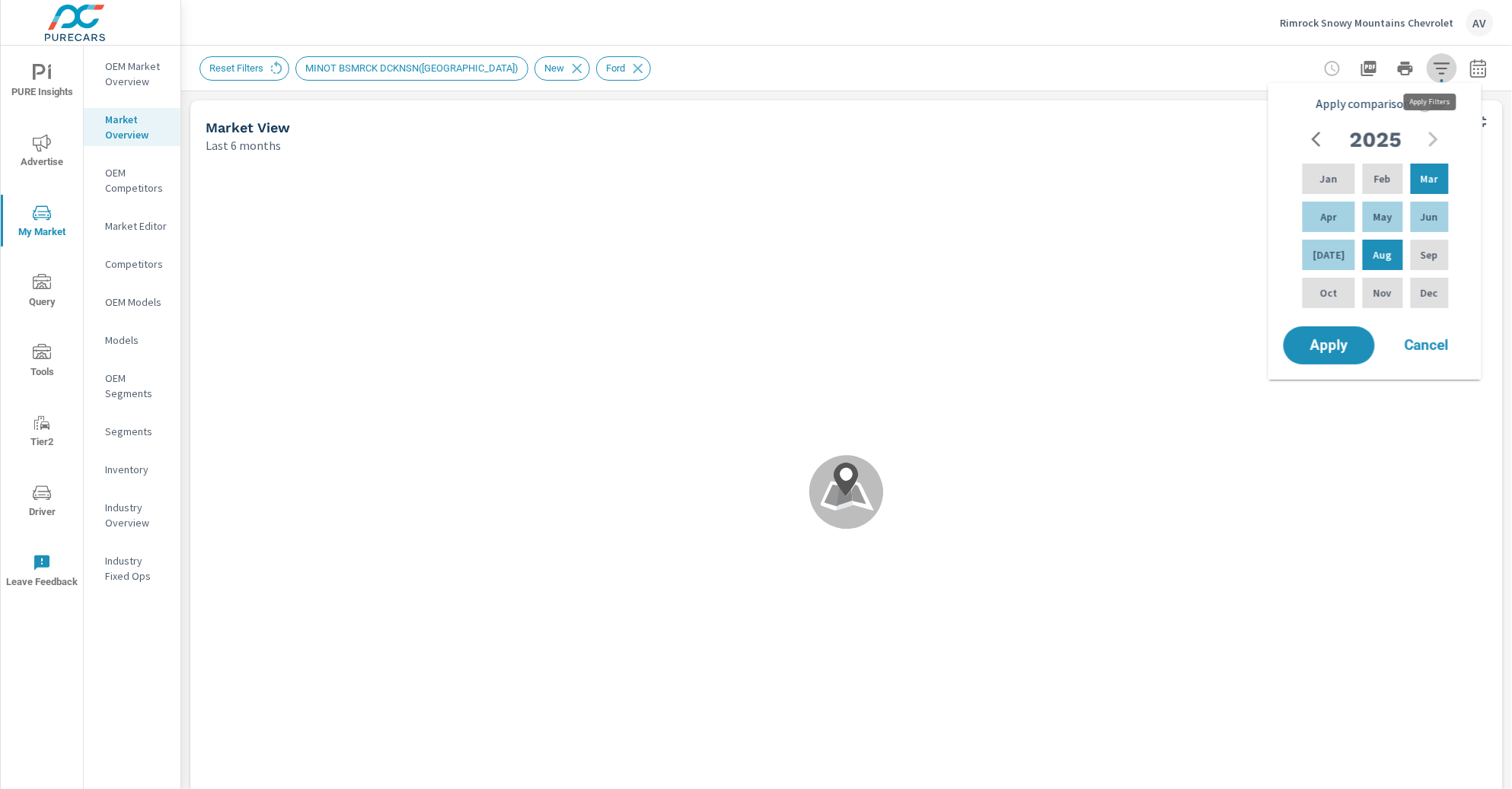
click at [1278, 70] on icon "button" at bounding box center [1442, 69] width 18 height 18
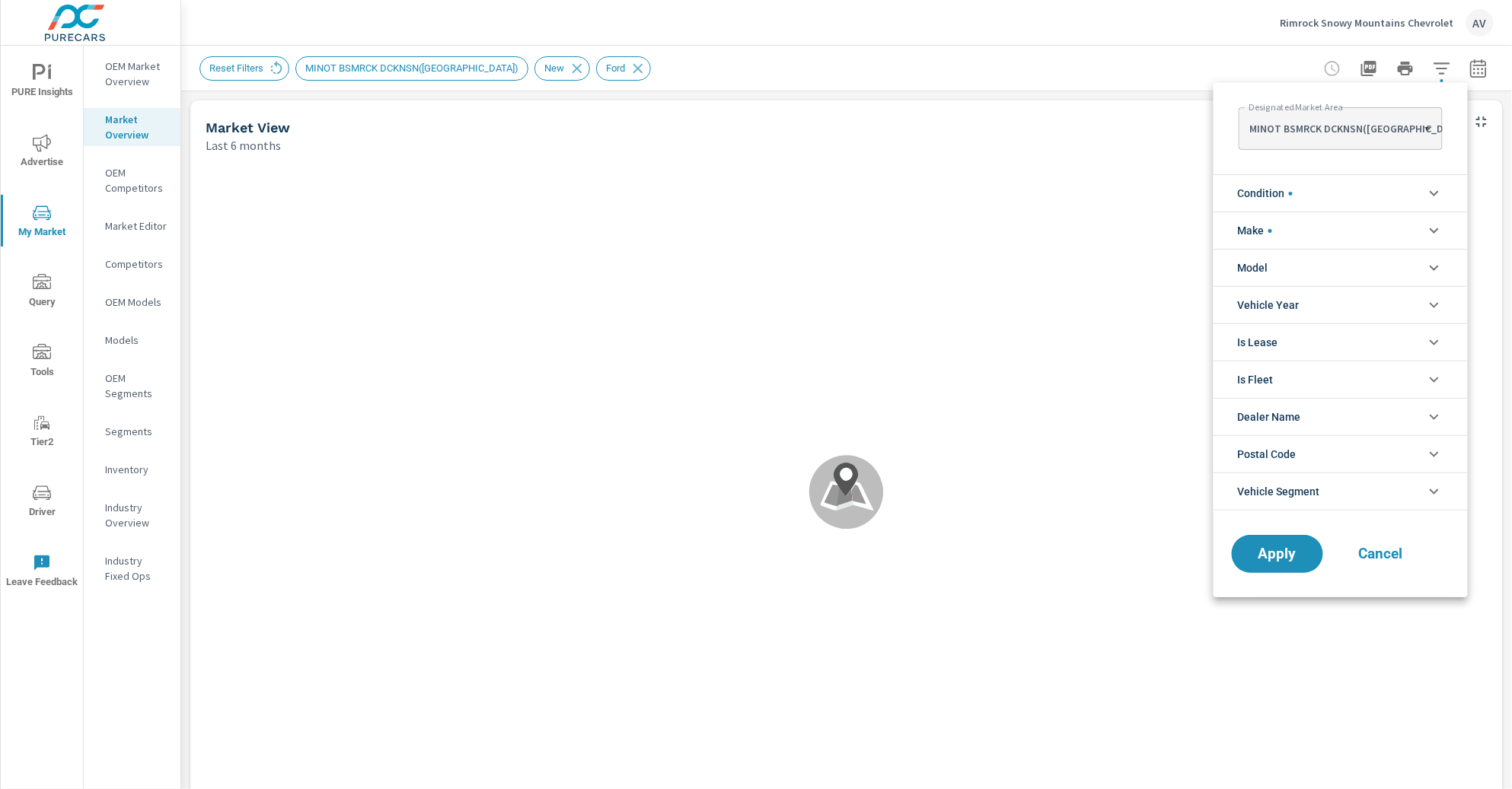
scroll to position [33, 0]
click at [1259, 234] on span "Make" at bounding box center [1254, 231] width 34 height 37
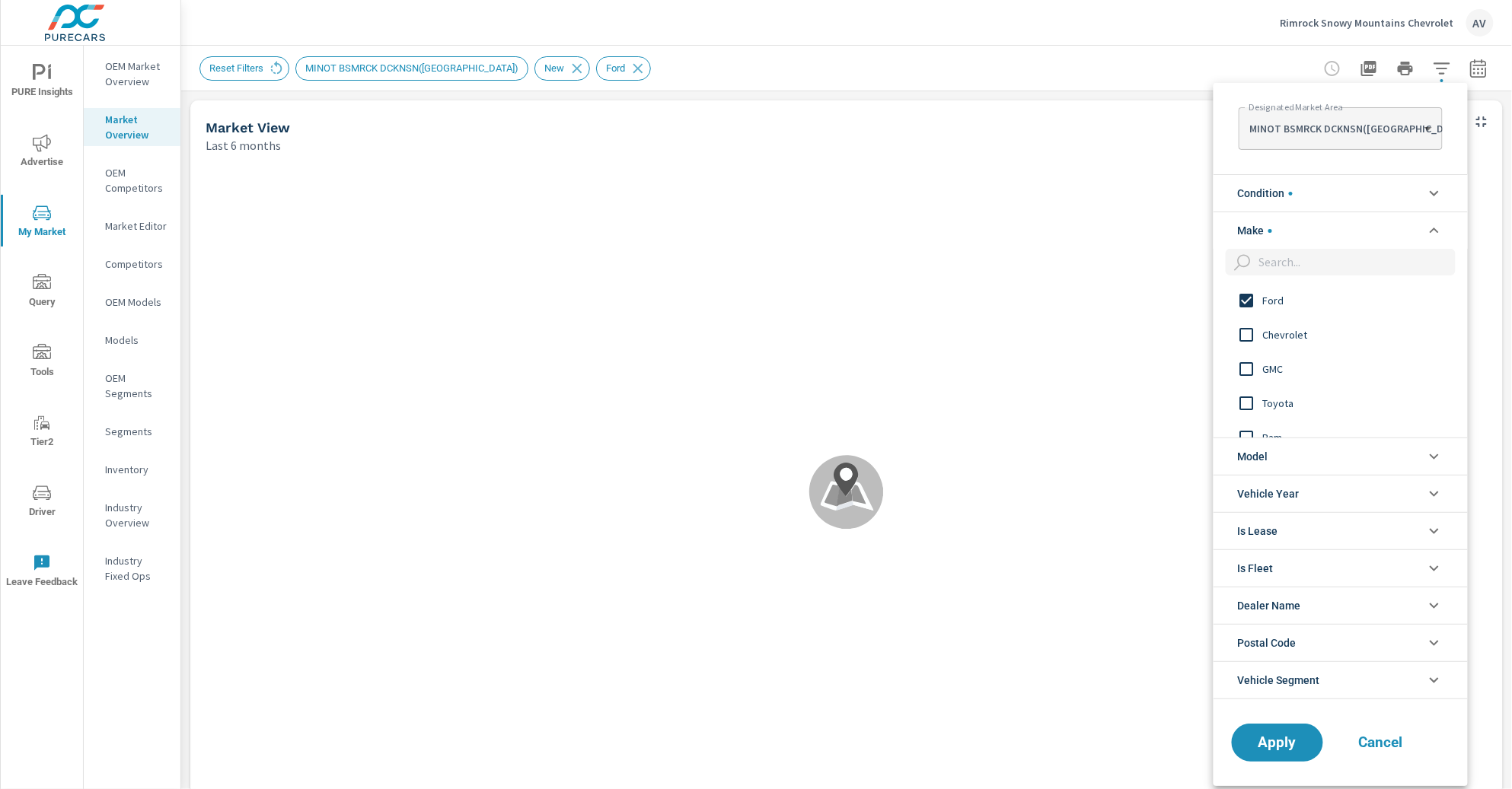
scroll to position [0, 0]
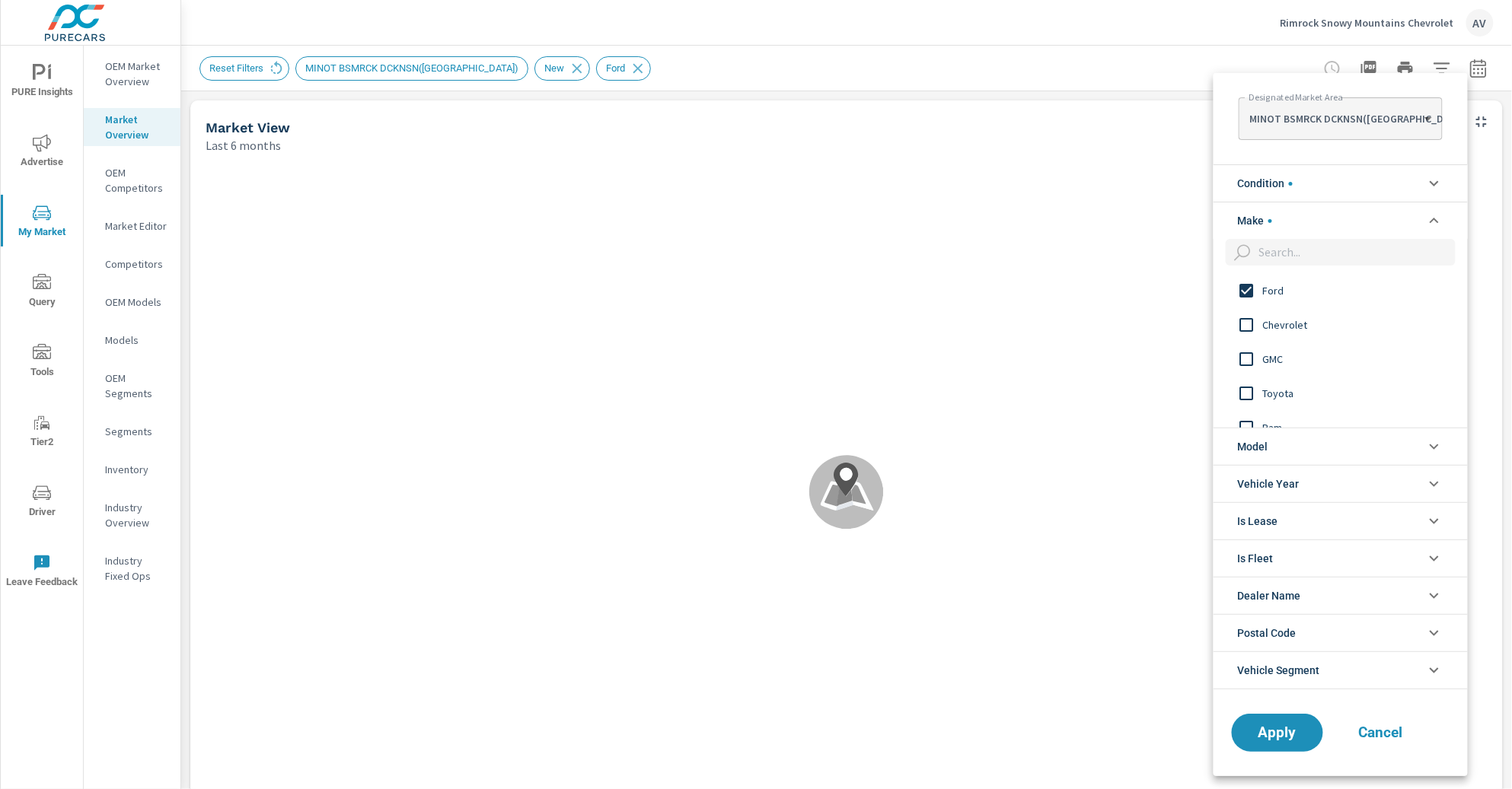
click at [1248, 325] on input "filter options" at bounding box center [1247, 325] width 32 height 32
click at [1245, 288] on input "filter options" at bounding box center [1247, 291] width 32 height 32
click at [1268, 657] on span "Apply" at bounding box center [1277, 731] width 63 height 14
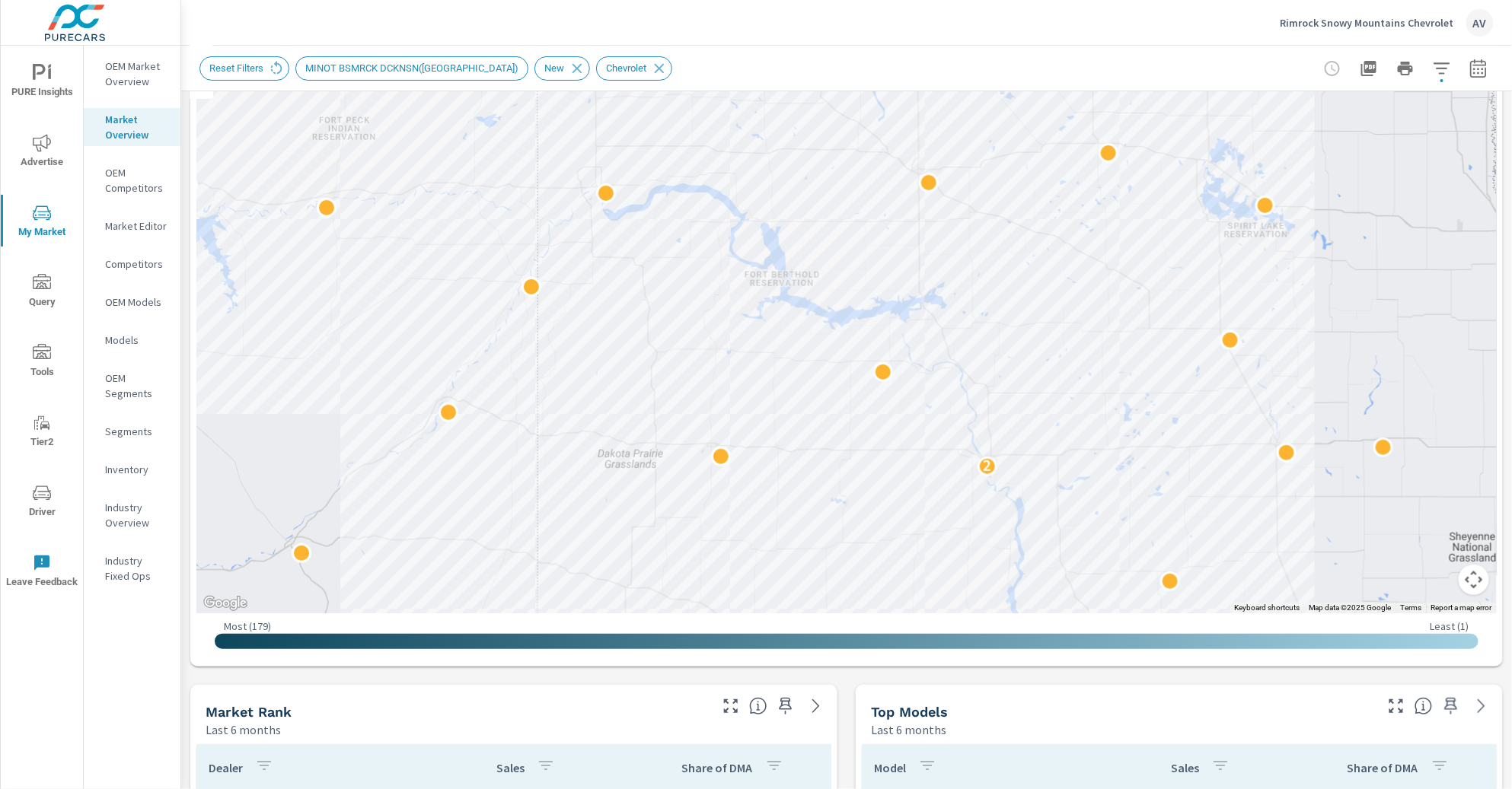
scroll to position [27, 0]
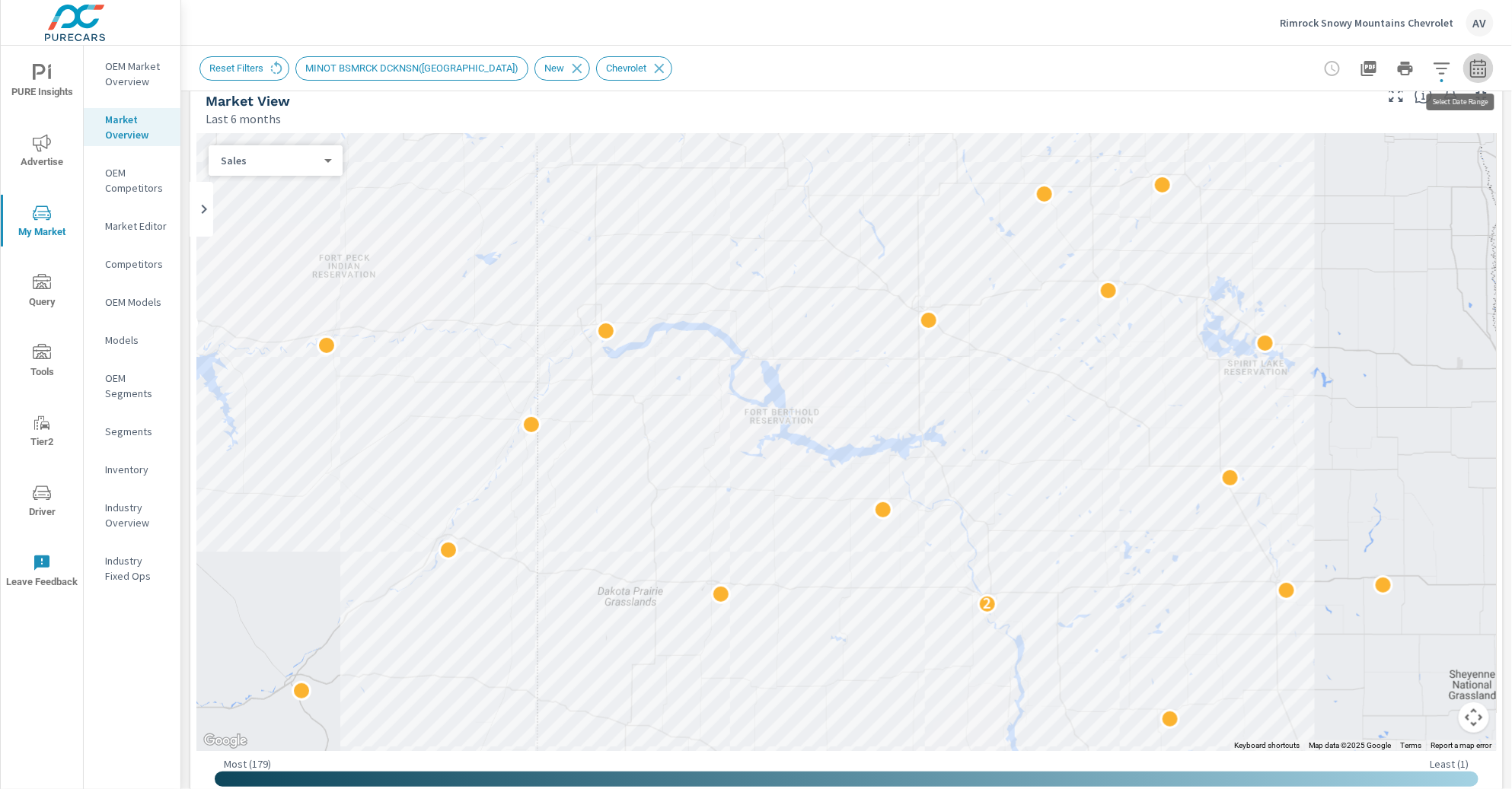
click at [1278, 61] on button "button" at bounding box center [1478, 69] width 30 height 30
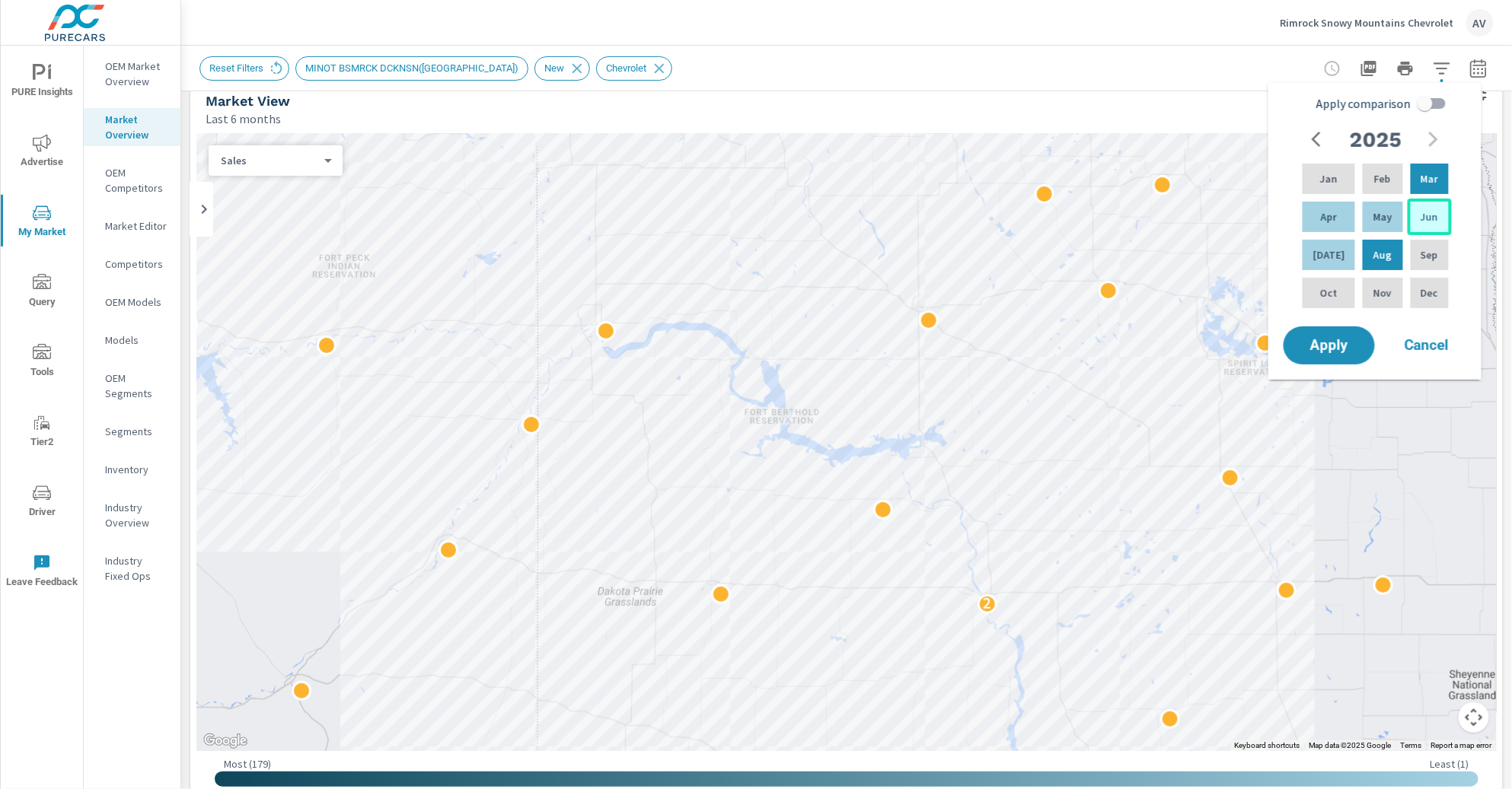
click at [1278, 222] on p "Jun" at bounding box center [1428, 216] width 18 height 15
click at [1278, 186] on div "Jan" at bounding box center [1329, 179] width 59 height 37
click at [1278, 105] on input "Apply comparison" at bounding box center [1425, 103] width 87 height 29
checkbox input "true"
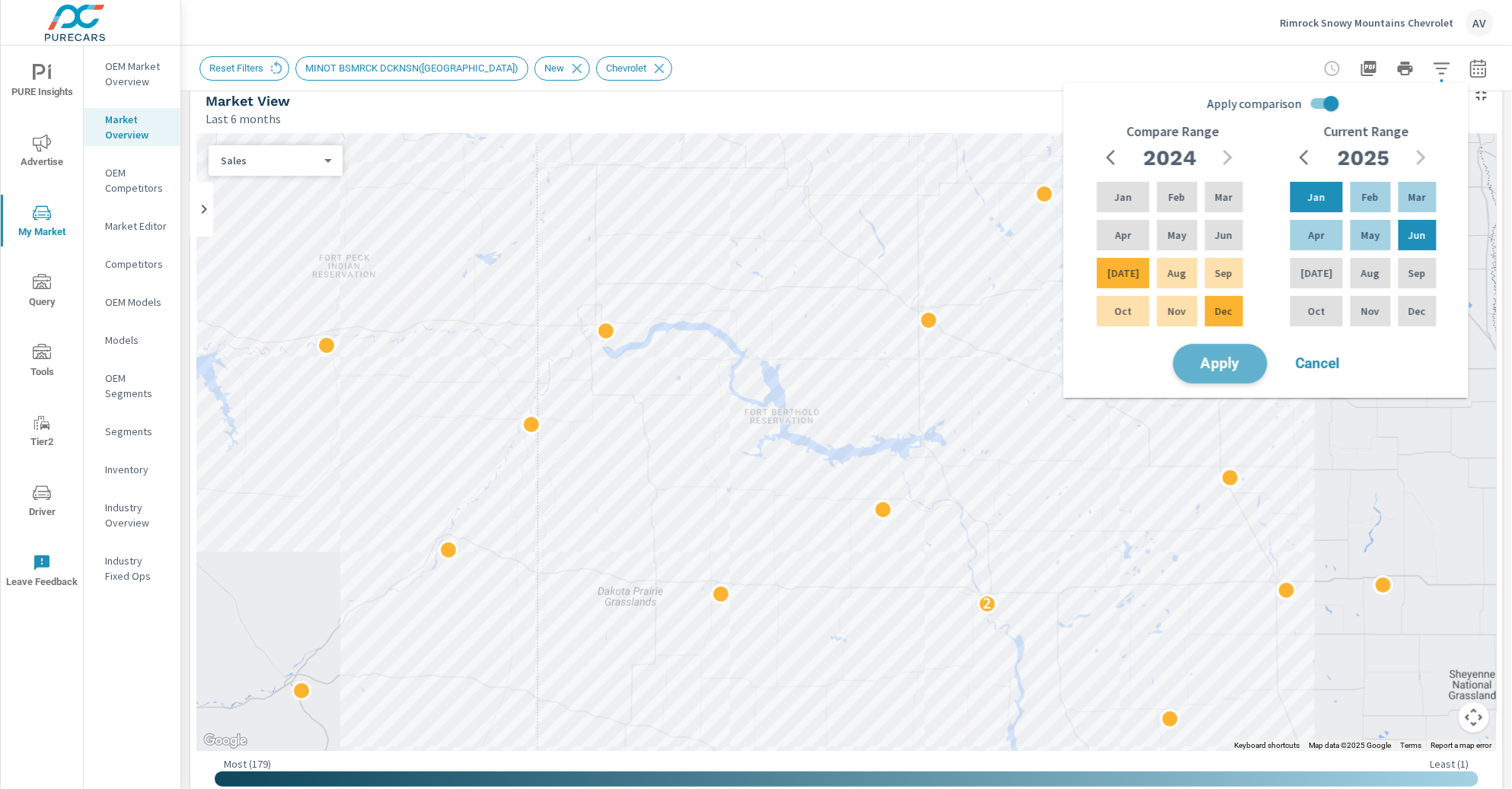
click at [1238, 357] on span "Apply" at bounding box center [1220, 364] width 63 height 14
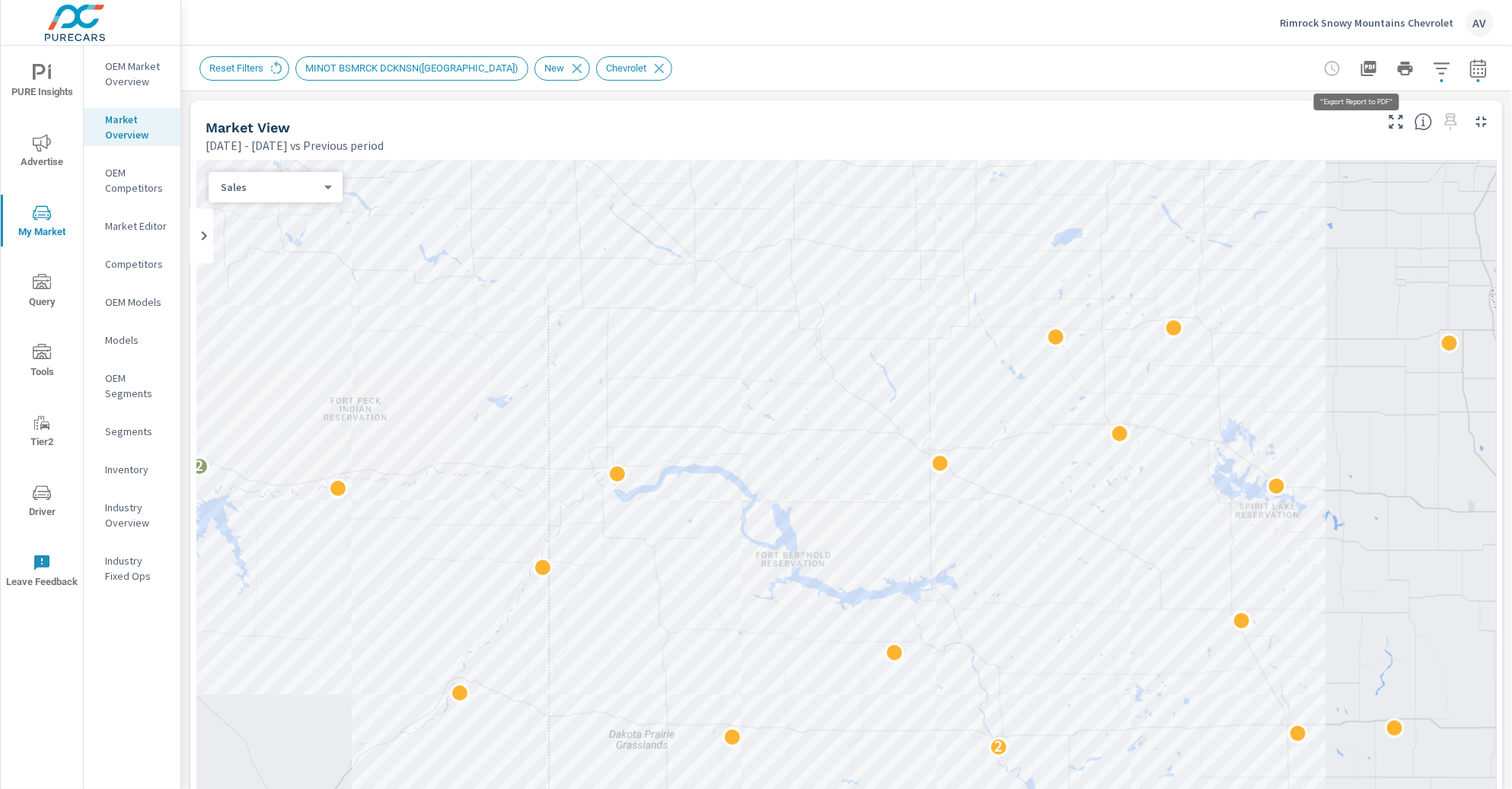
click at [1278, 63] on icon "button" at bounding box center [1368, 69] width 15 height 15
click at [1278, 24] on div "AV" at bounding box center [1479, 23] width 28 height 28
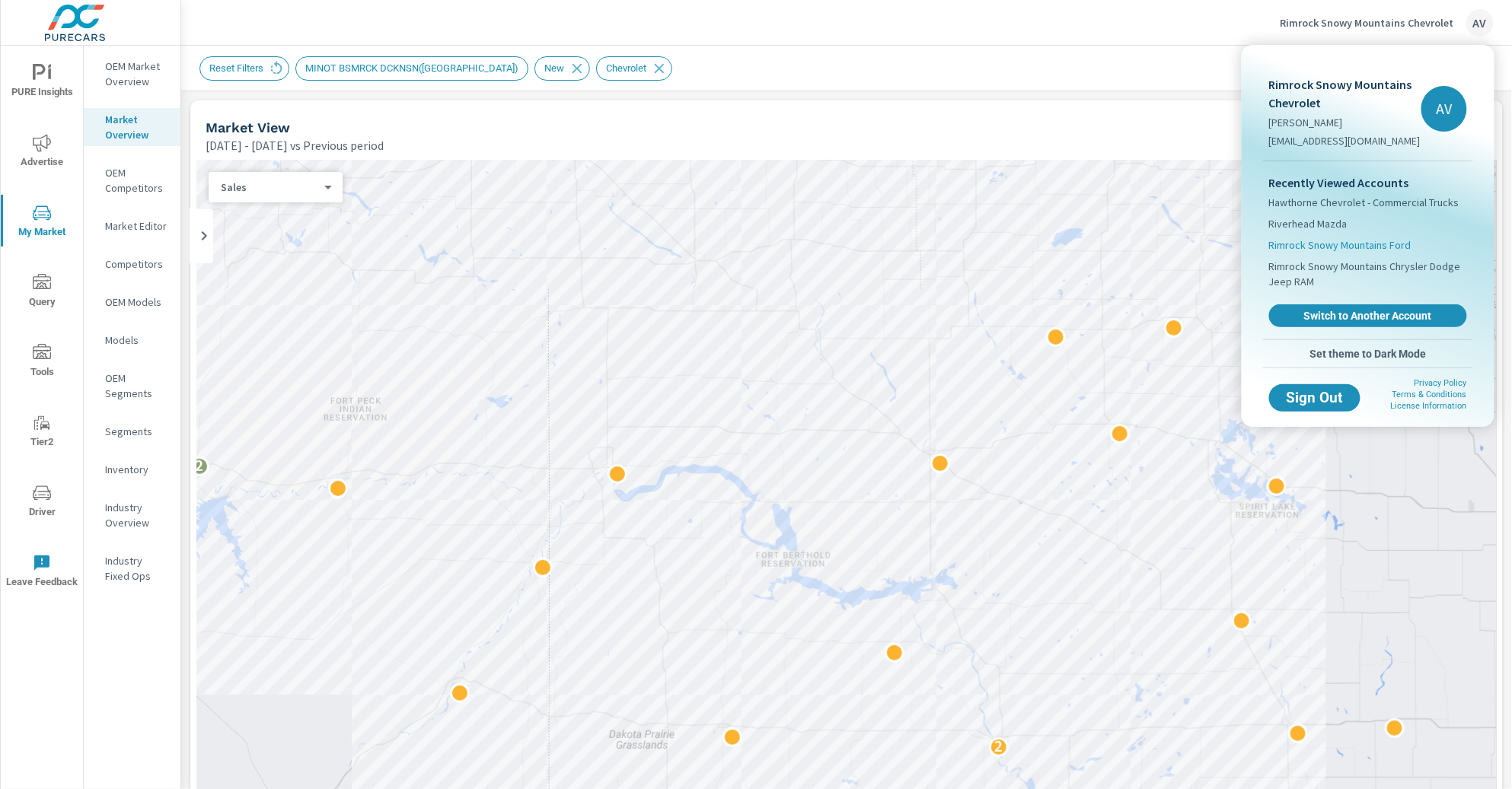
click at [1278, 246] on span "Rimrock Snowy Mountains Ford" at bounding box center [1340, 245] width 142 height 15
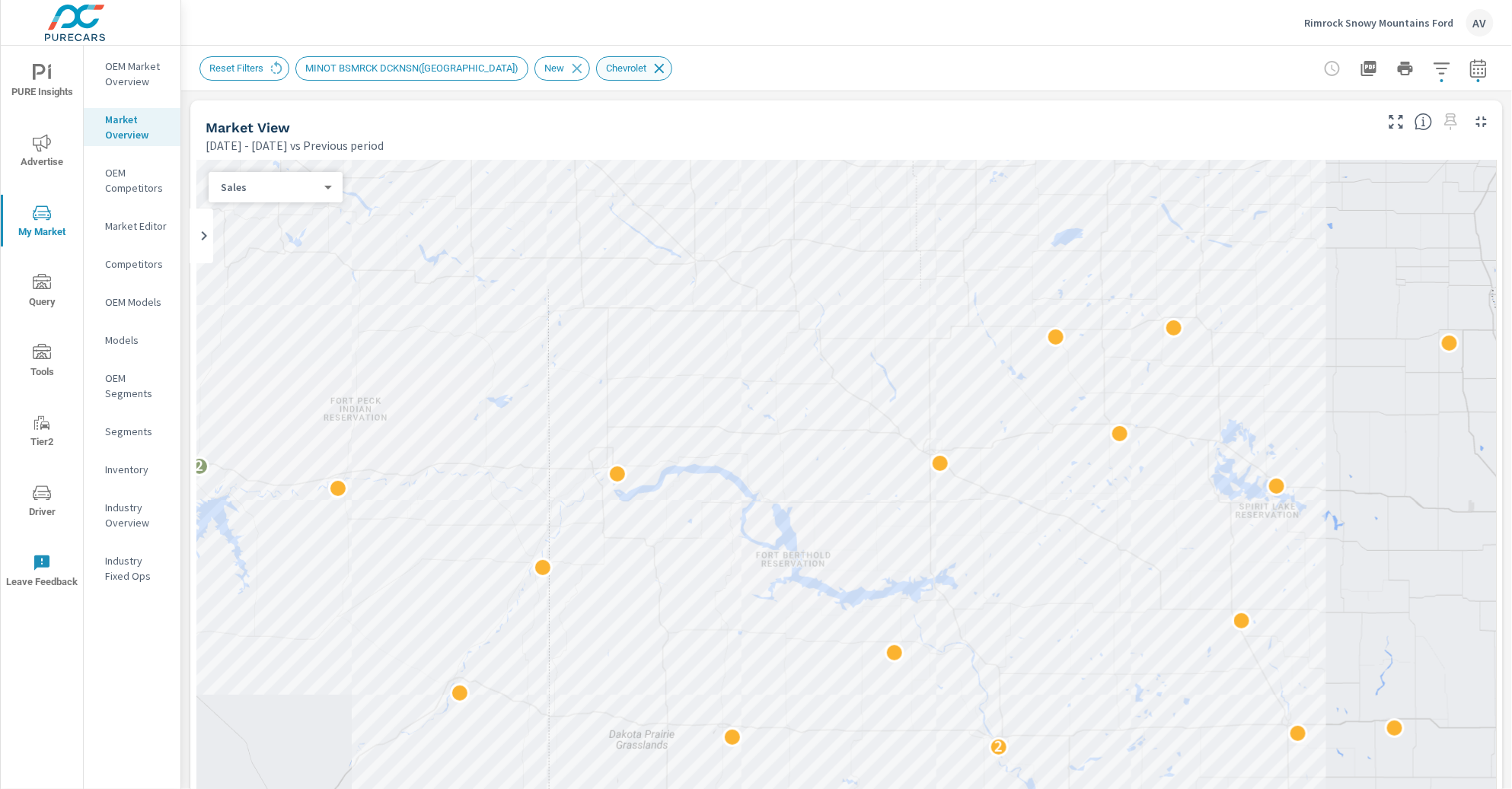
click at [655, 66] on icon at bounding box center [660, 69] width 10 height 10
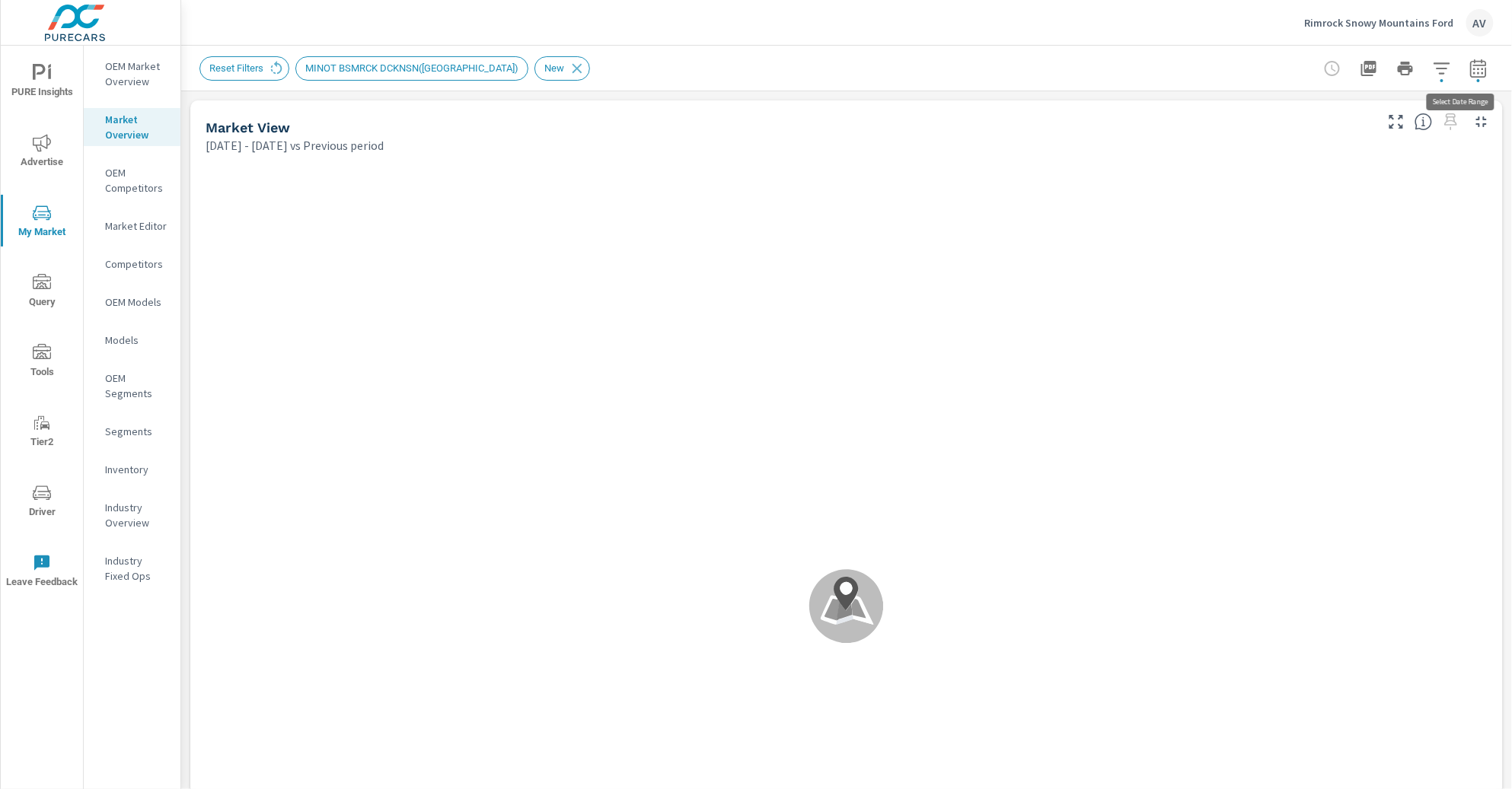
click at [1278, 71] on icon "button" at bounding box center [1479, 69] width 18 height 18
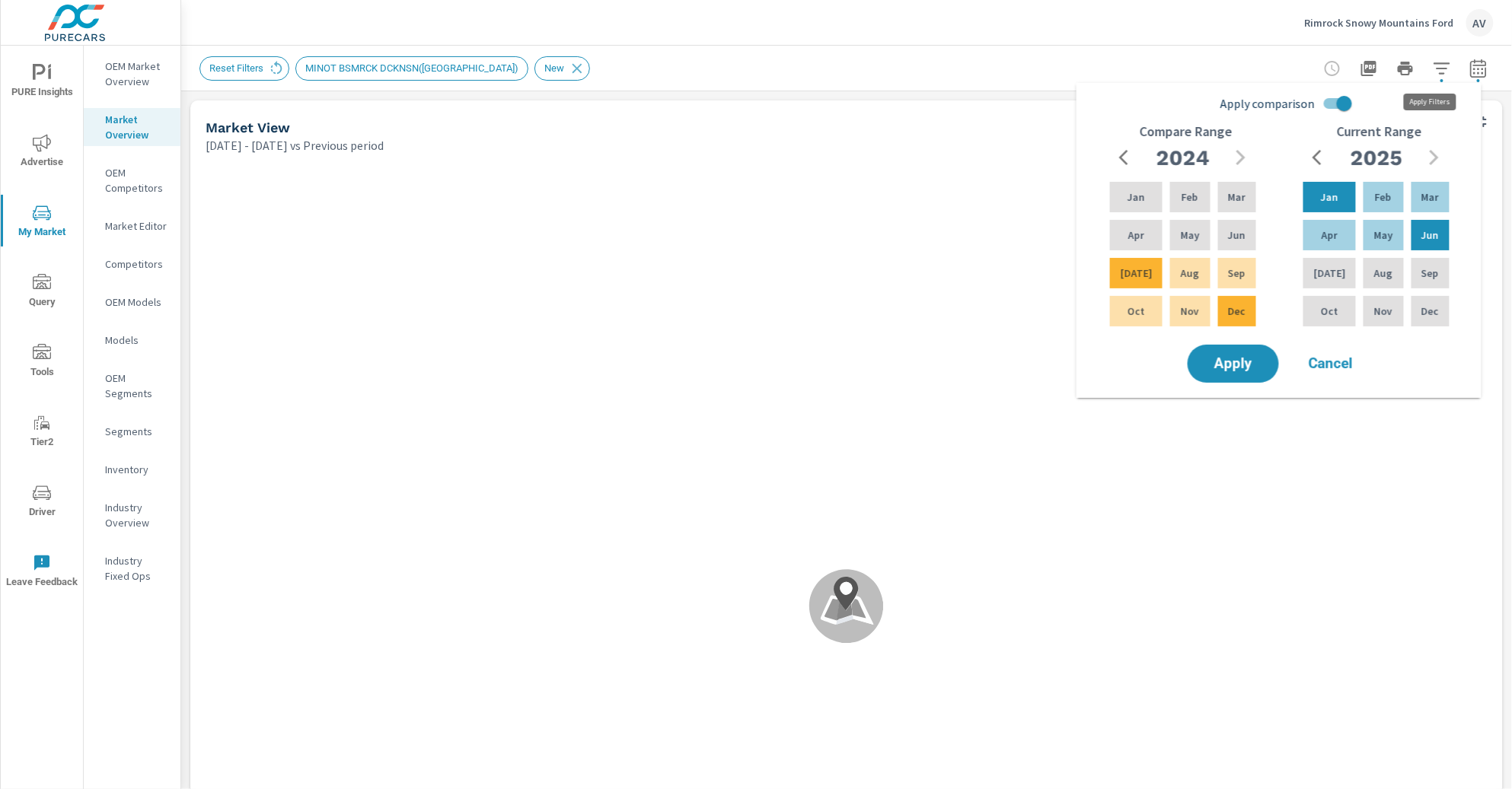
click at [1278, 64] on icon "button" at bounding box center [1442, 69] width 18 height 18
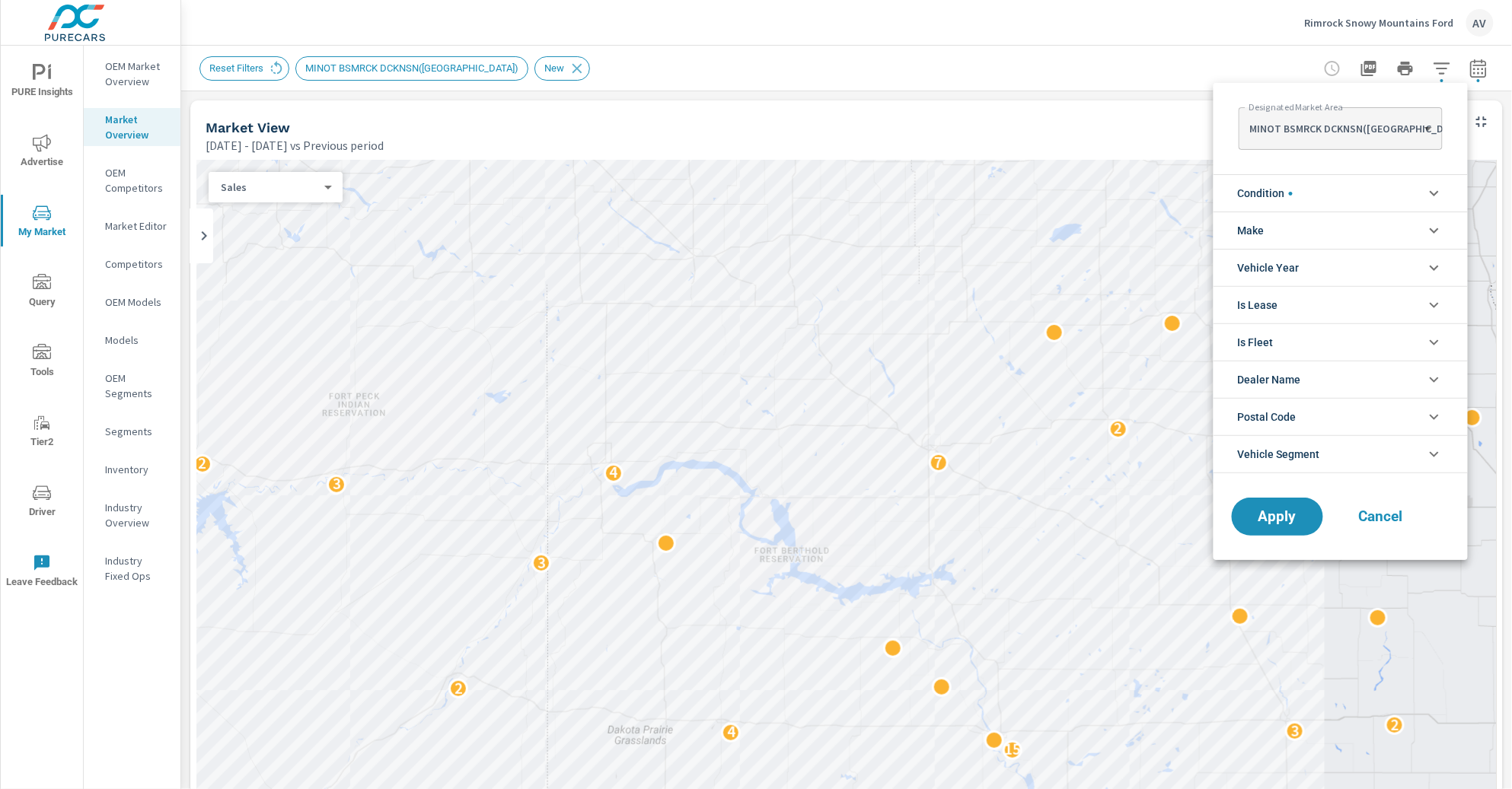
click at [1278, 215] on li "Make" at bounding box center [1341, 230] width 254 height 38
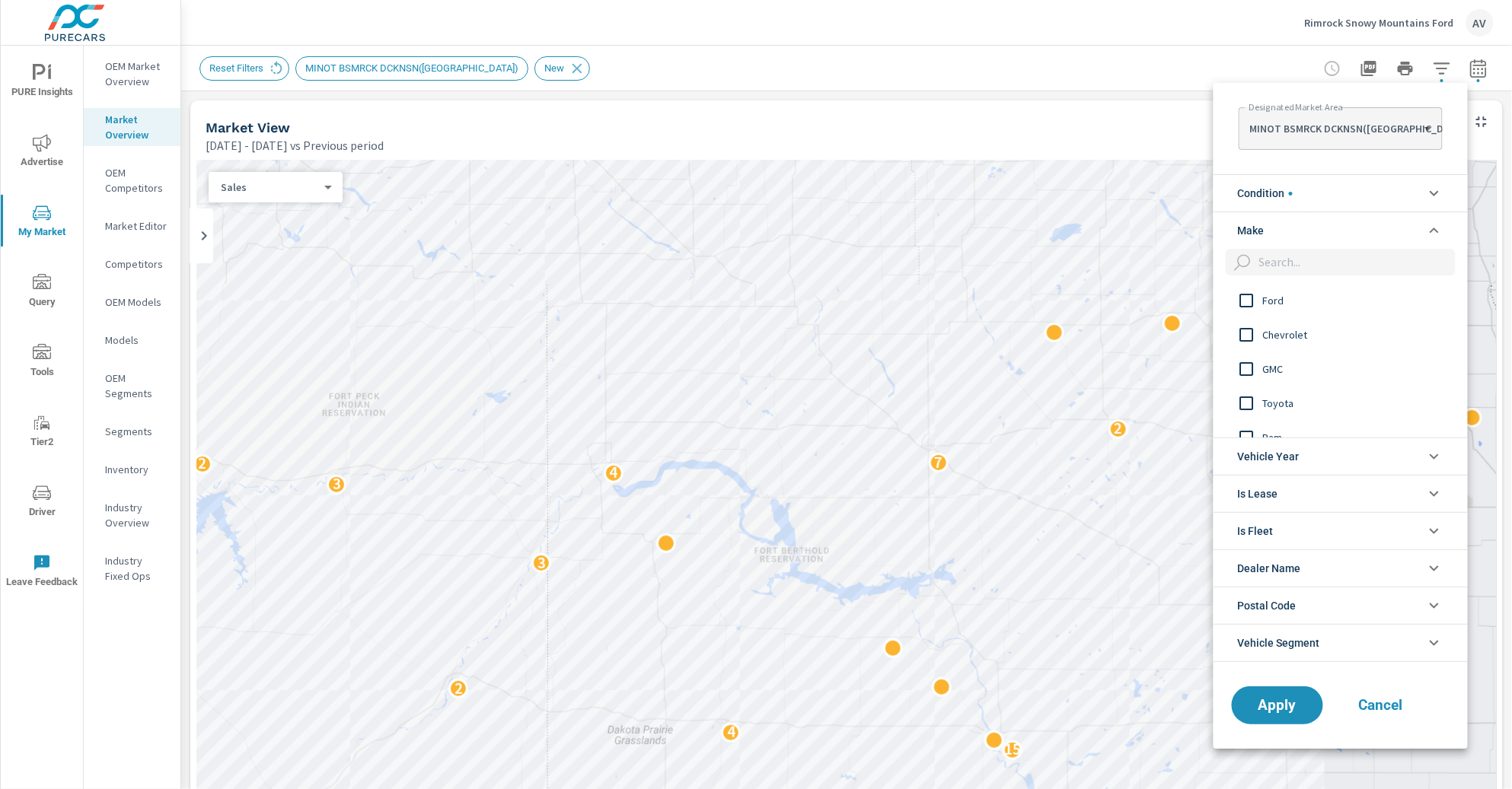
click at [1250, 294] on input "filter options" at bounding box center [1247, 300] width 32 height 32
click at [1278, 657] on span "Apply" at bounding box center [1277, 705] width 63 height 14
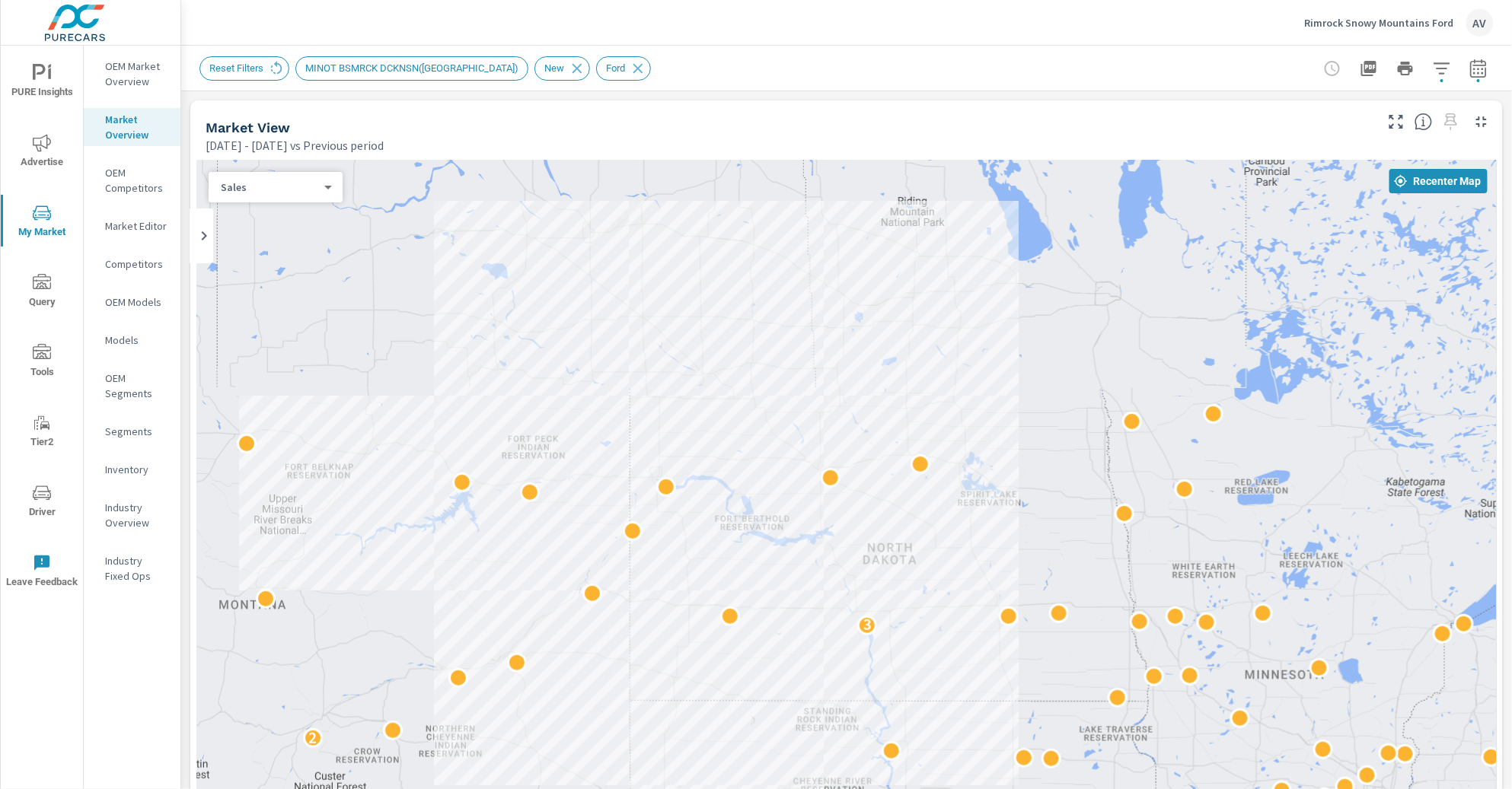
drag, startPoint x: 968, startPoint y: 623, endPoint x: 876, endPoint y: 543, distance: 121.9
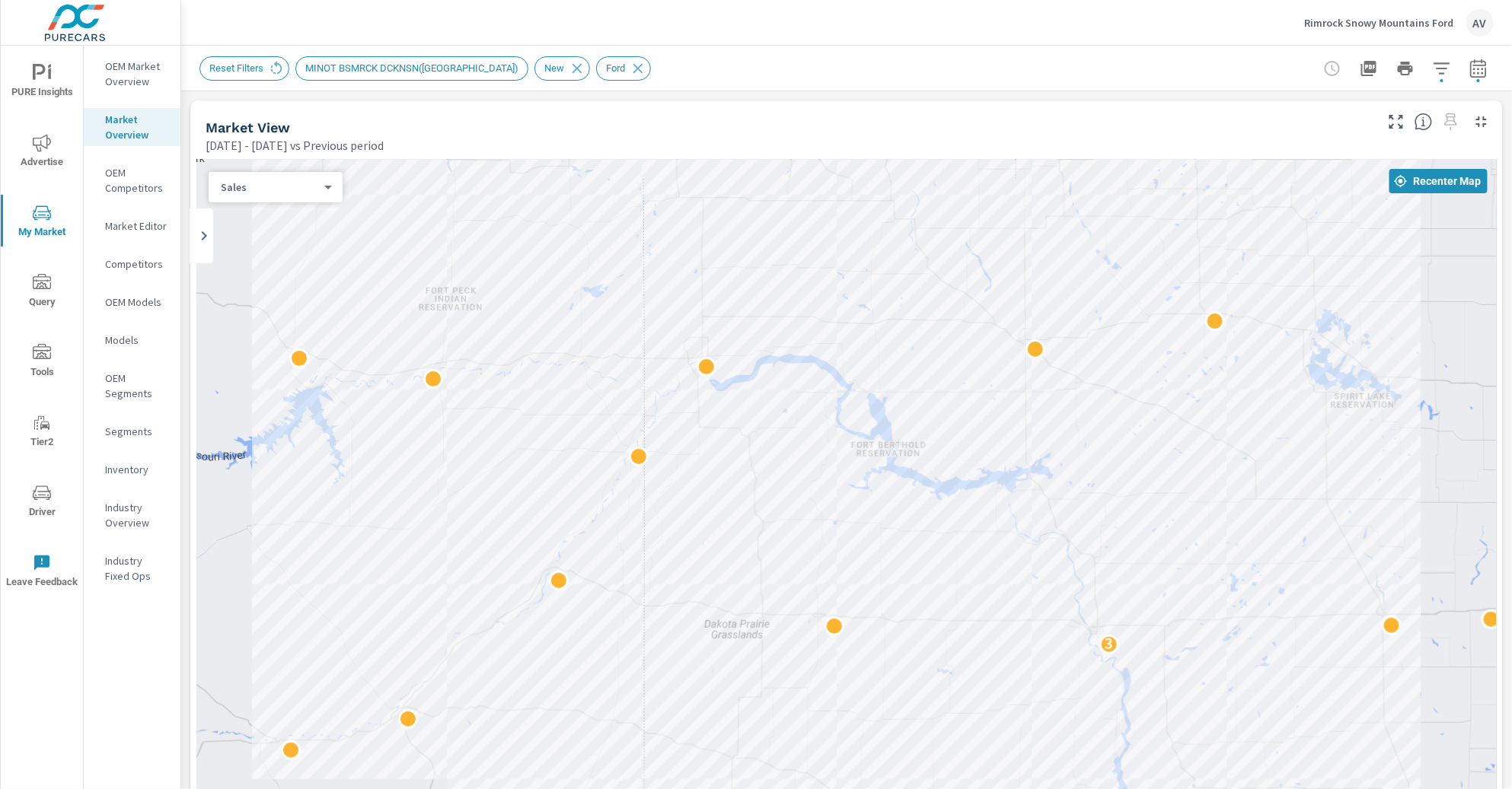
drag, startPoint x: 955, startPoint y: 565, endPoint x: 1259, endPoint y: 491, distance: 312.9
click at [1259, 491] on div "2 3 3" at bounding box center [846, 583] width 1300 height 846
click at [1062, 123] on div "Market View" at bounding box center [789, 127] width 1166 height 18
click at [1278, 68] on icon "button" at bounding box center [1368, 69] width 15 height 15
click at [1278, 64] on icon "button" at bounding box center [1442, 69] width 18 height 18
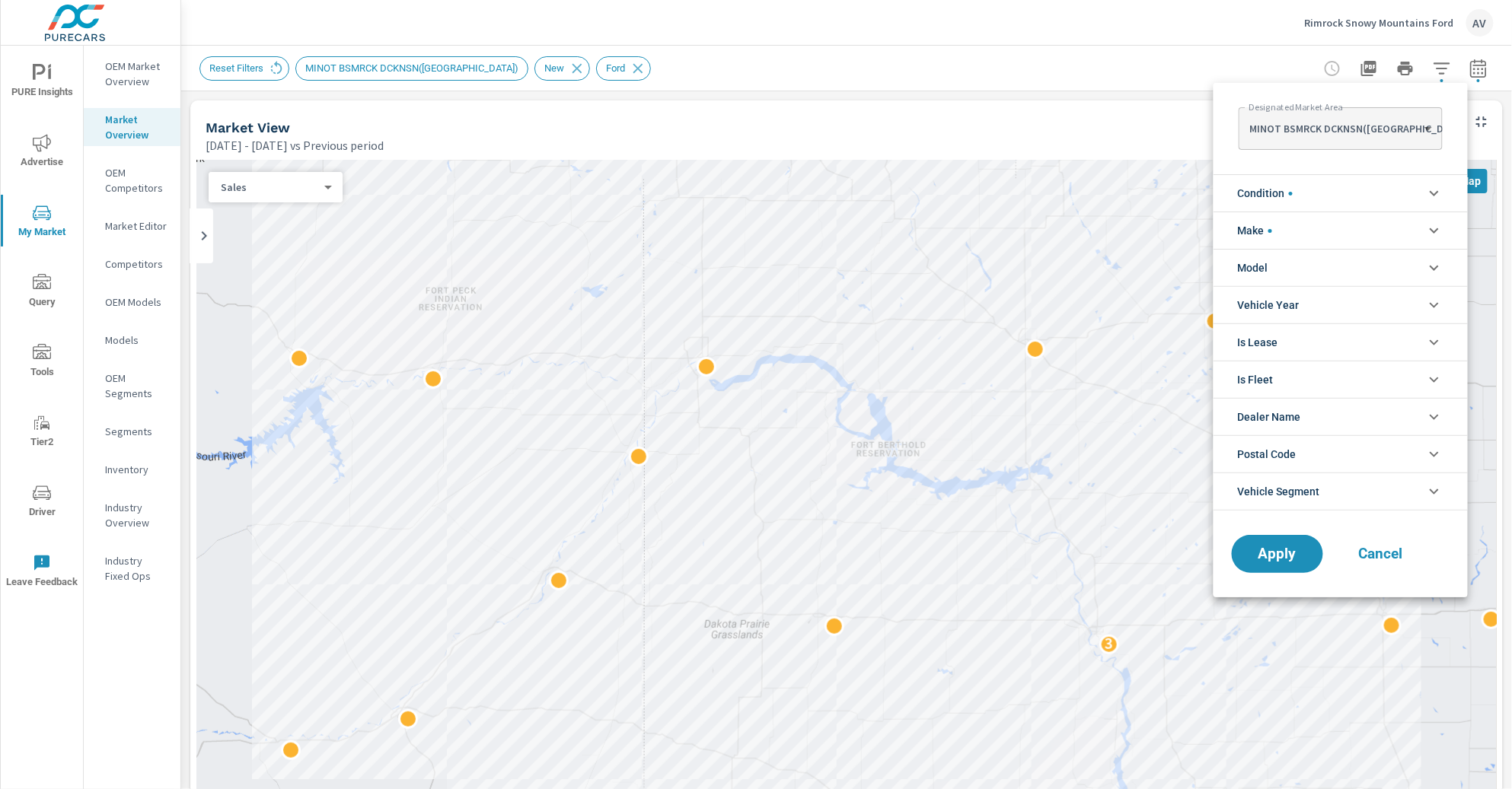
scroll to position [33, 0]
click at [1010, 108] on div at bounding box center [756, 394] width 1512 height 789
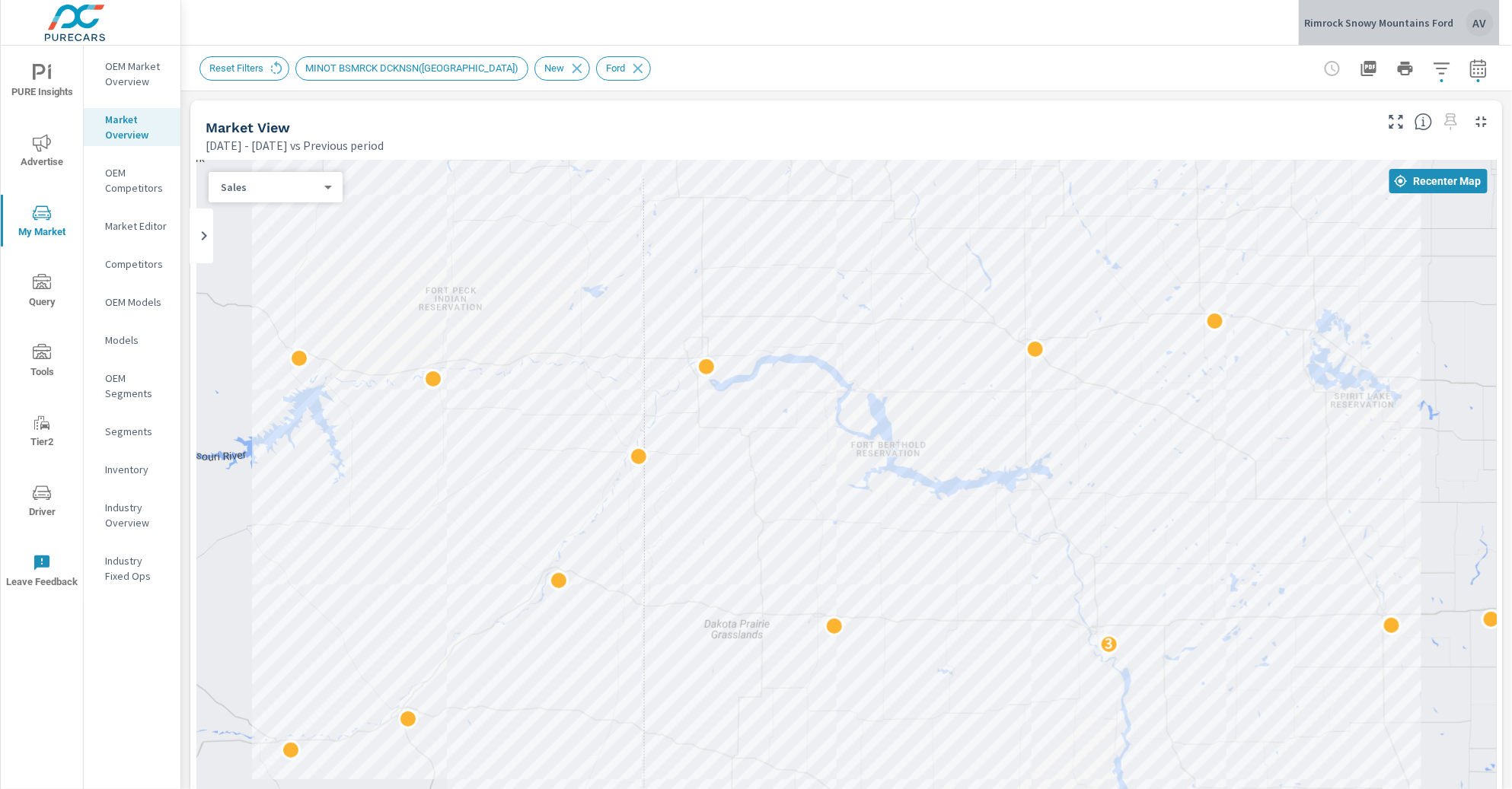
click at [1278, 24] on div "AV" at bounding box center [1479, 23] width 28 height 28
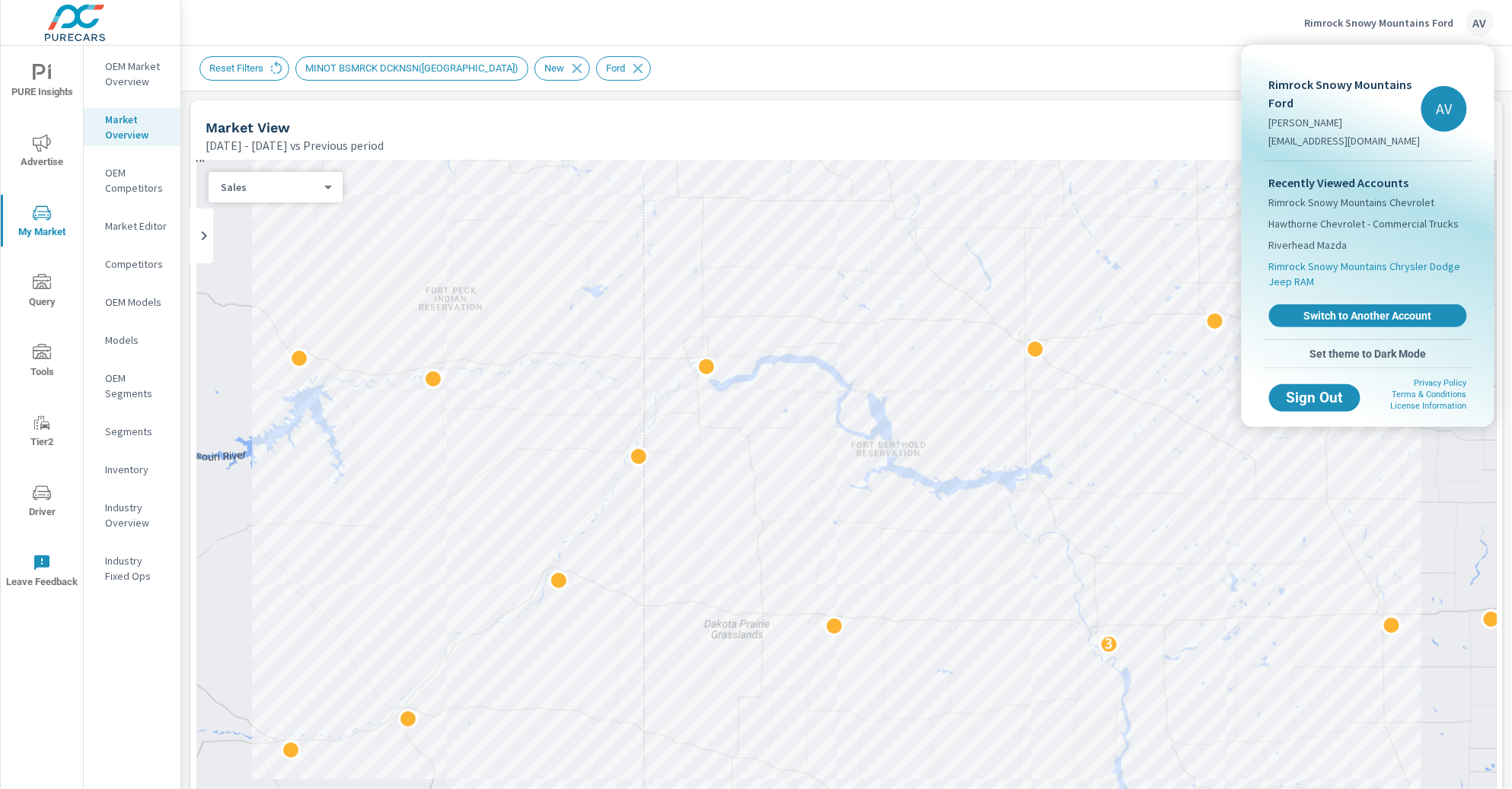
click at [1278, 271] on span "Rimrock Snowy Mountains Chrysler Dodge Jeep RAM" at bounding box center [1367, 273] width 198 height 30
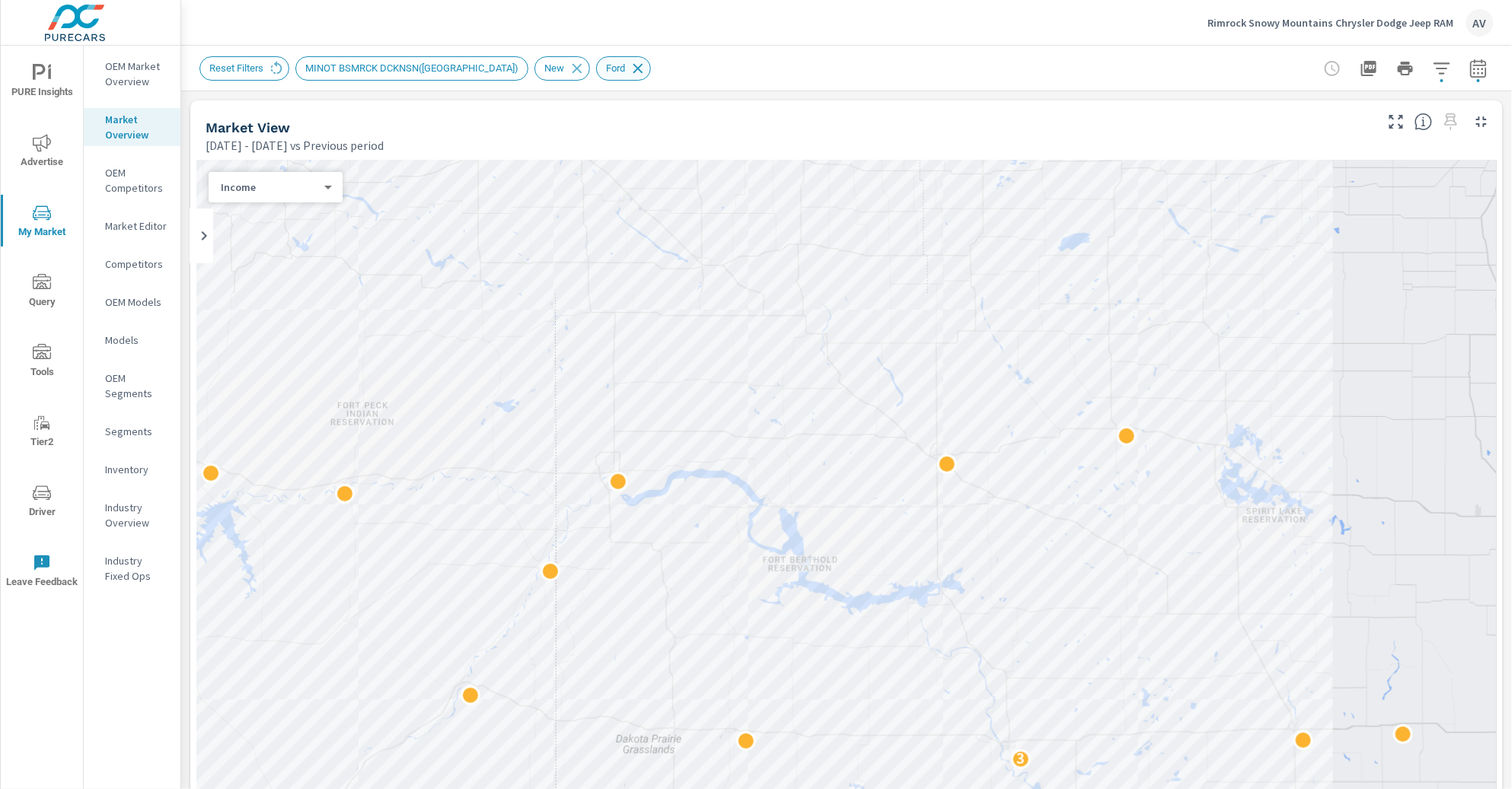
click at [633, 70] on icon at bounding box center [638, 69] width 10 height 10
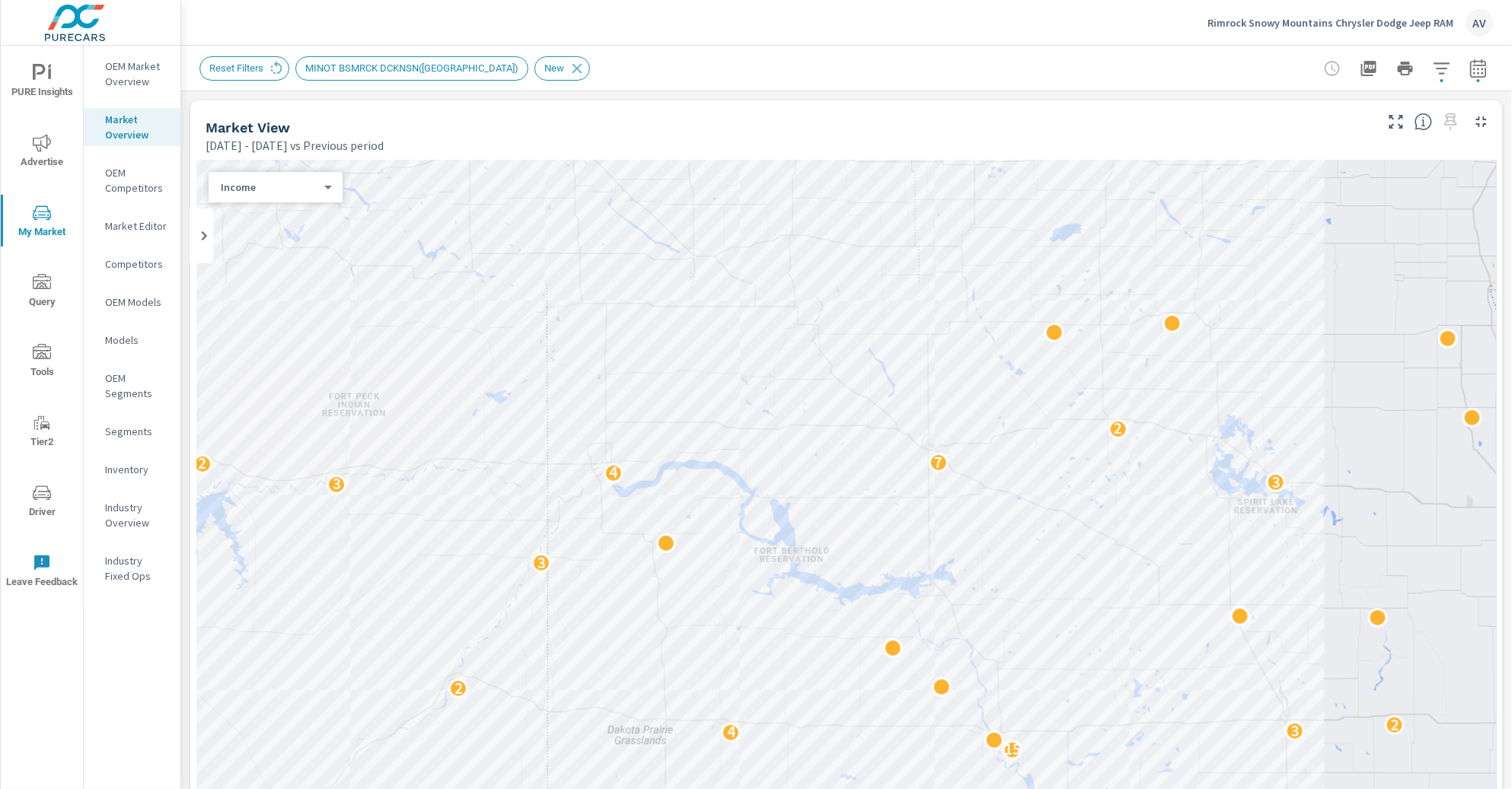
click at [287, 191] on body "PURE Insights Advertise My Market Query Tools Tier2 Driver Leave Feedback OEM M…" at bounding box center [756, 394] width 1512 height 789
click at [279, 144] on li "Sales" at bounding box center [269, 138] width 122 height 24
click at [1278, 72] on icon "button" at bounding box center [1441, 69] width 16 height 12
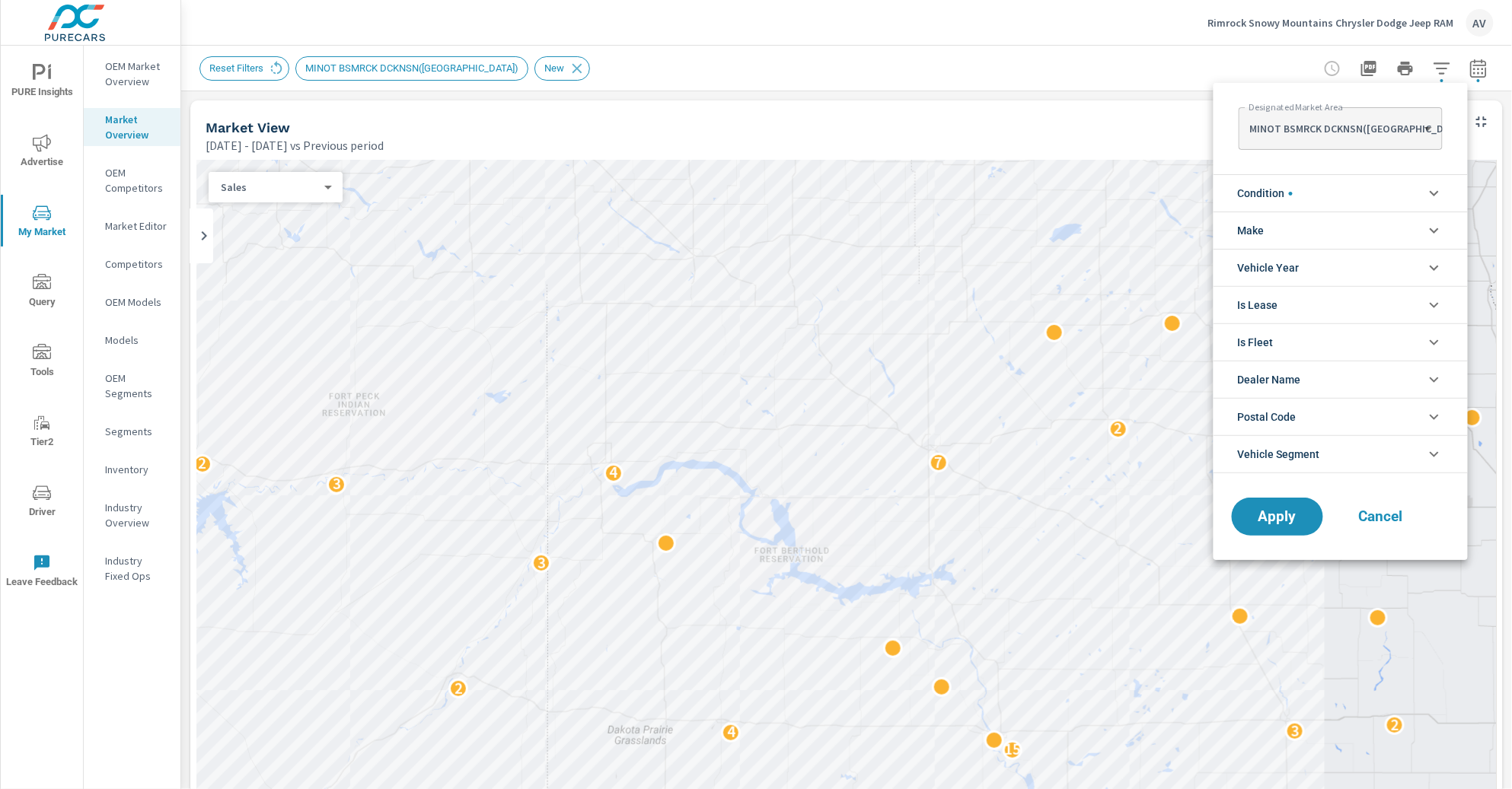
click at [1278, 228] on li "Make" at bounding box center [1341, 230] width 254 height 38
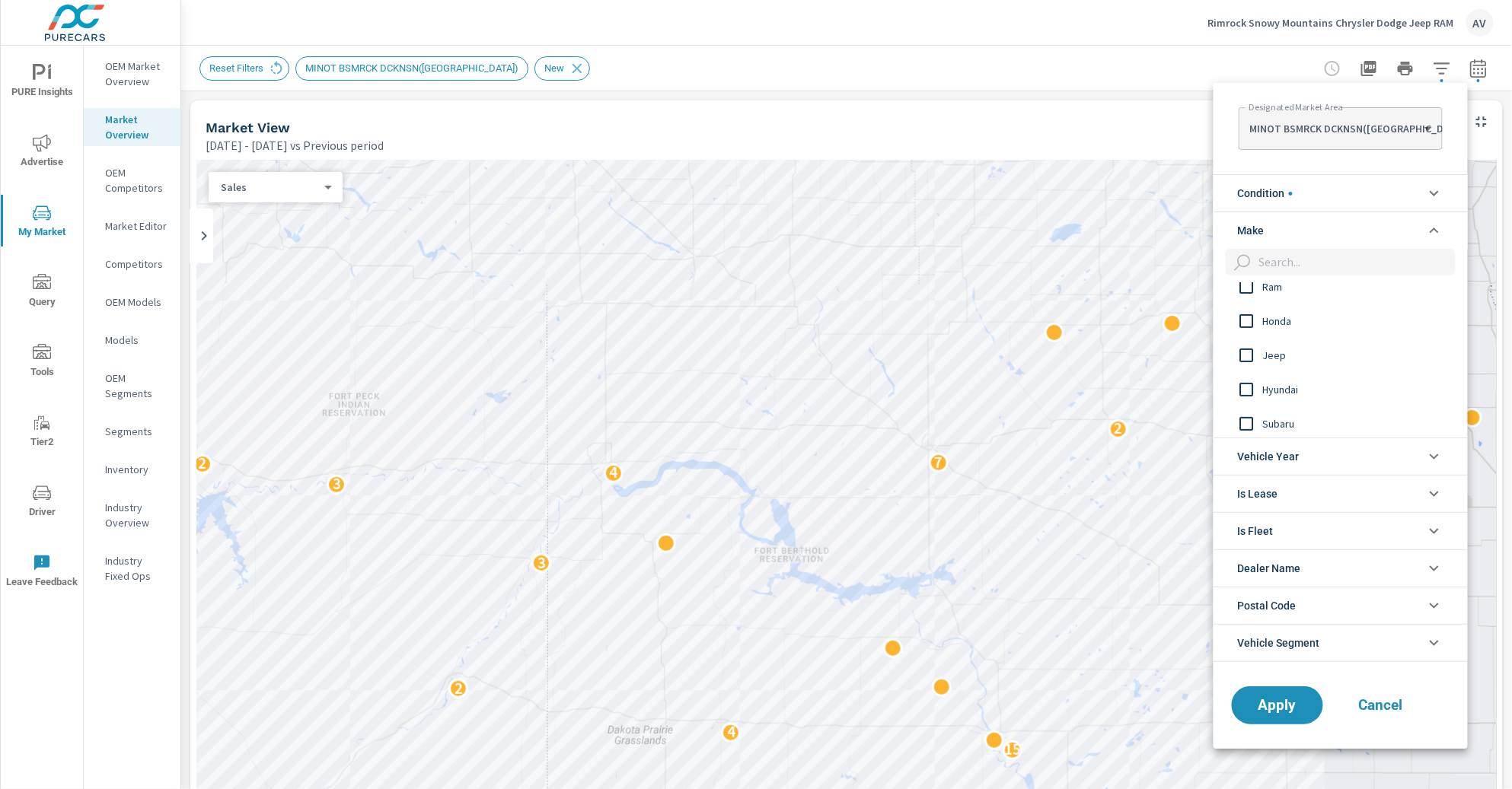
scroll to position [155, 0]
click at [1247, 353] on input "filter options" at bounding box center [1247, 351] width 32 height 32
click at [1249, 336] on input "filter options" at bounding box center [1247, 337] width 32 height 32
click at [1250, 397] on input "filter options" at bounding box center [1247, 405] width 32 height 32
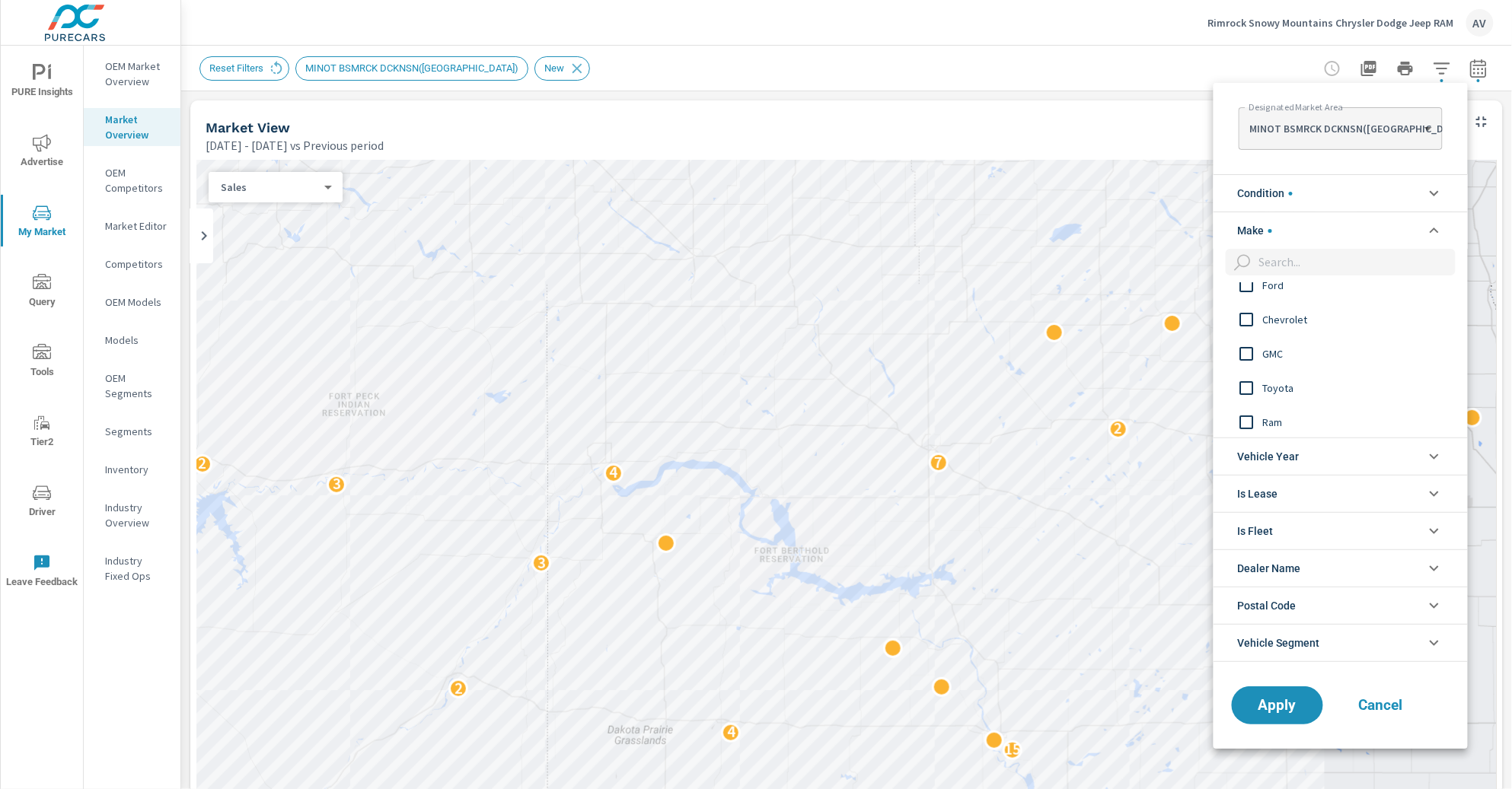
scroll to position [32, 0]
click at [1252, 399] on input "filter options" at bounding box center [1247, 405] width 32 height 32
click at [1264, 657] on button "Apply" at bounding box center [1277, 705] width 94 height 39
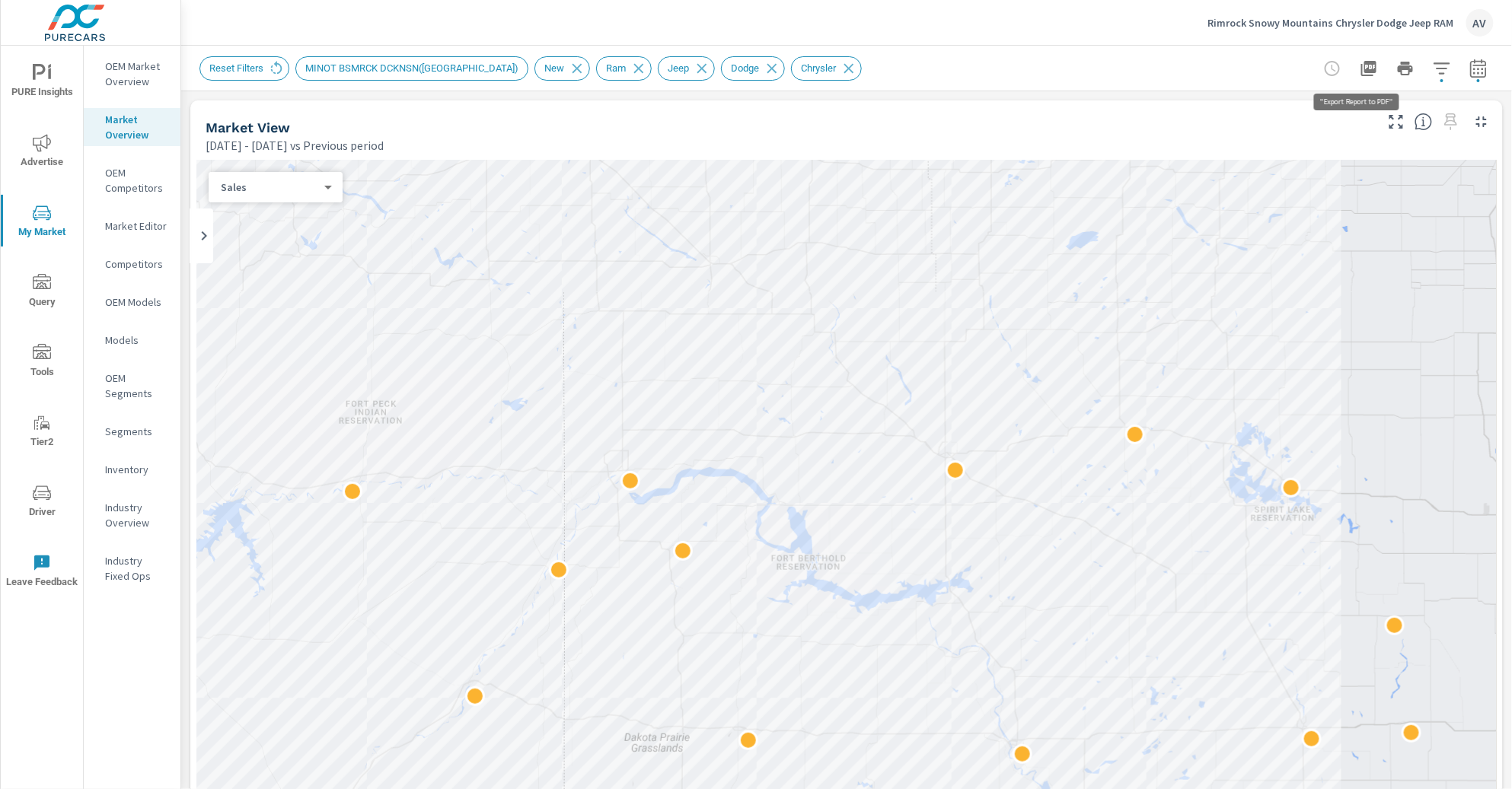
click at [1278, 70] on icon "button" at bounding box center [1368, 69] width 15 height 15
click at [963, 31] on div "Rimrock Snowy Mountains Chrysler Dodge Jeep RAM AV" at bounding box center [845, 23] width 1294 height 45
click at [1479, 19] on div "AV" at bounding box center [1479, 23] width 28 height 28
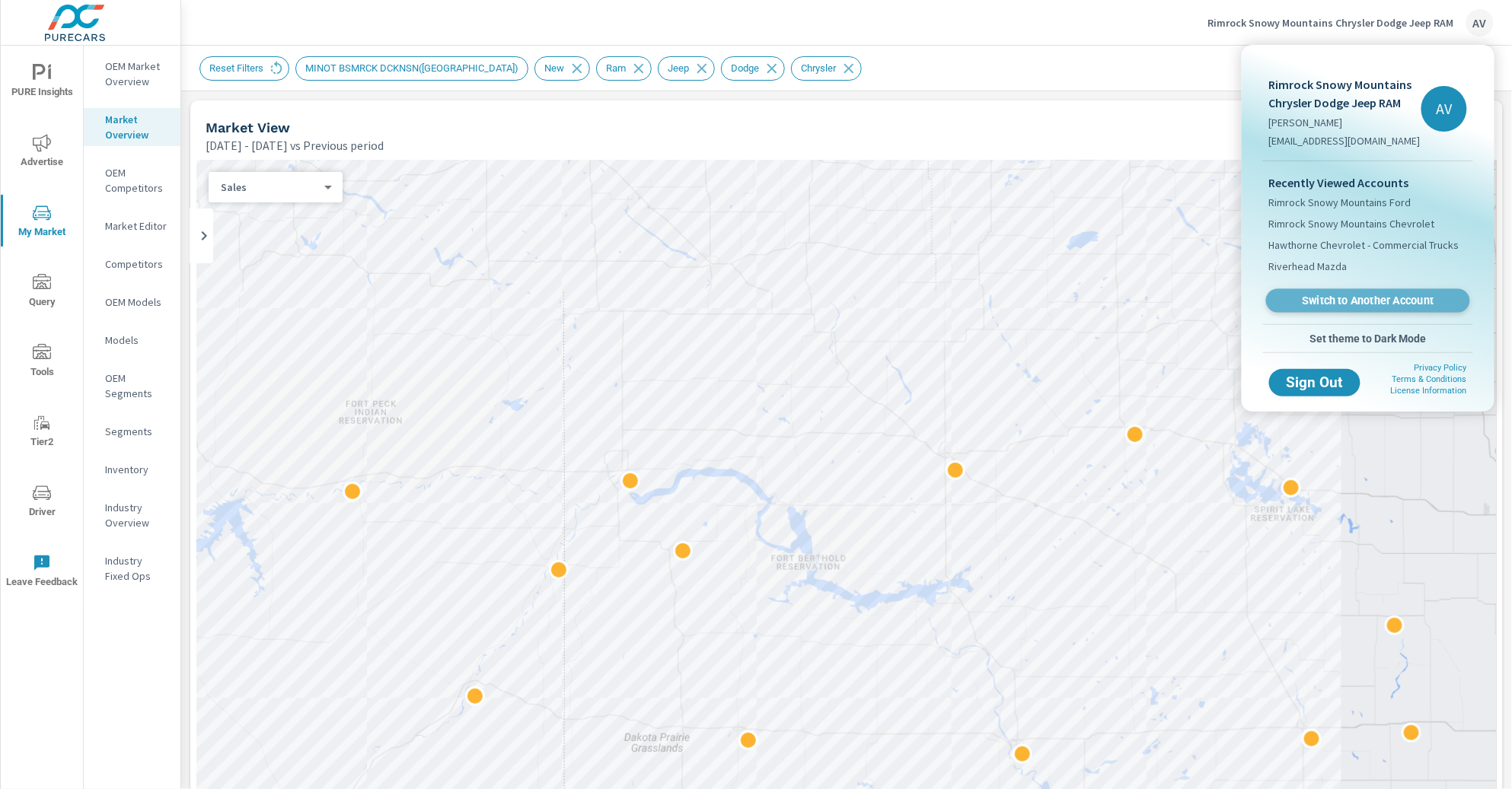
click at [1402, 304] on span "Switch to Another Account" at bounding box center [1367, 300] width 186 height 14
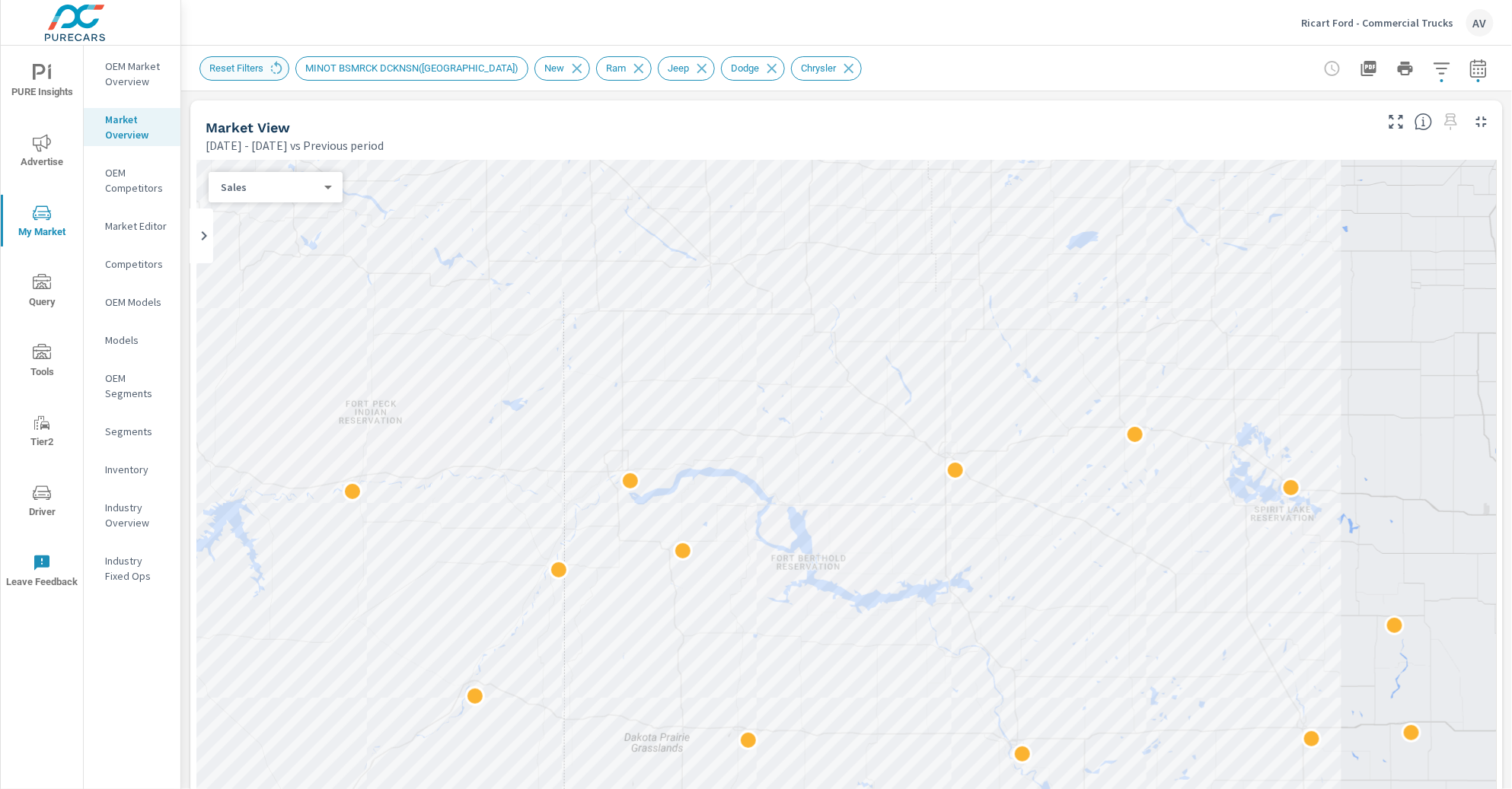
click at [238, 72] on span "Reset Filters" at bounding box center [236, 69] width 72 height 12
click at [240, 69] on span "Reset Filters" at bounding box center [236, 69] width 72 height 12
click at [265, 72] on span "Reset Filters" at bounding box center [236, 69] width 72 height 12
click at [298, 68] on div "MINOT BSMRCK DCKNSN(WLSTN)" at bounding box center [411, 68] width 233 height 24
click at [281, 68] on icon at bounding box center [276, 69] width 17 height 17
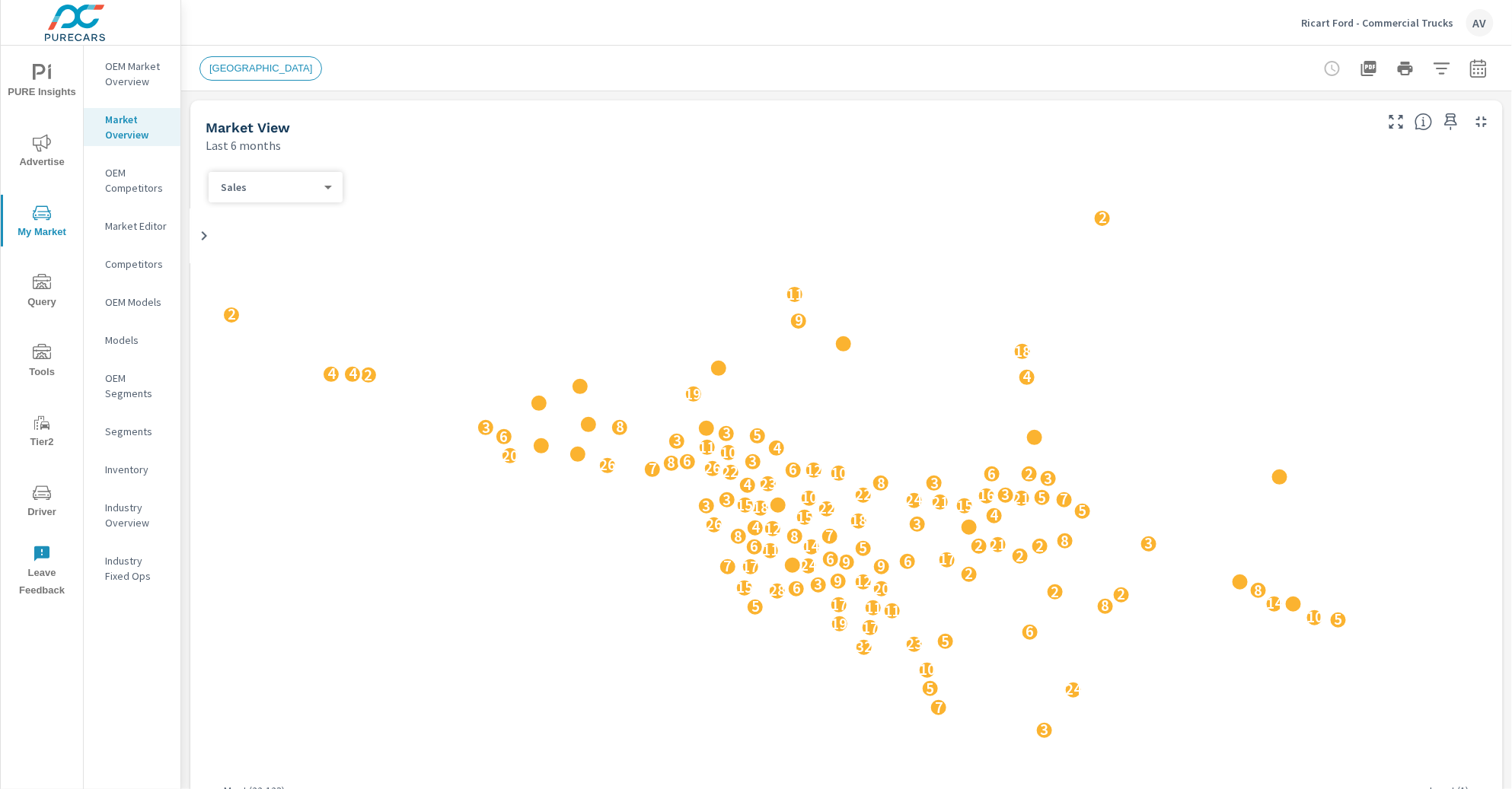
click at [135, 72] on p "OEM Market Overview" at bounding box center [137, 74] width 64 height 30
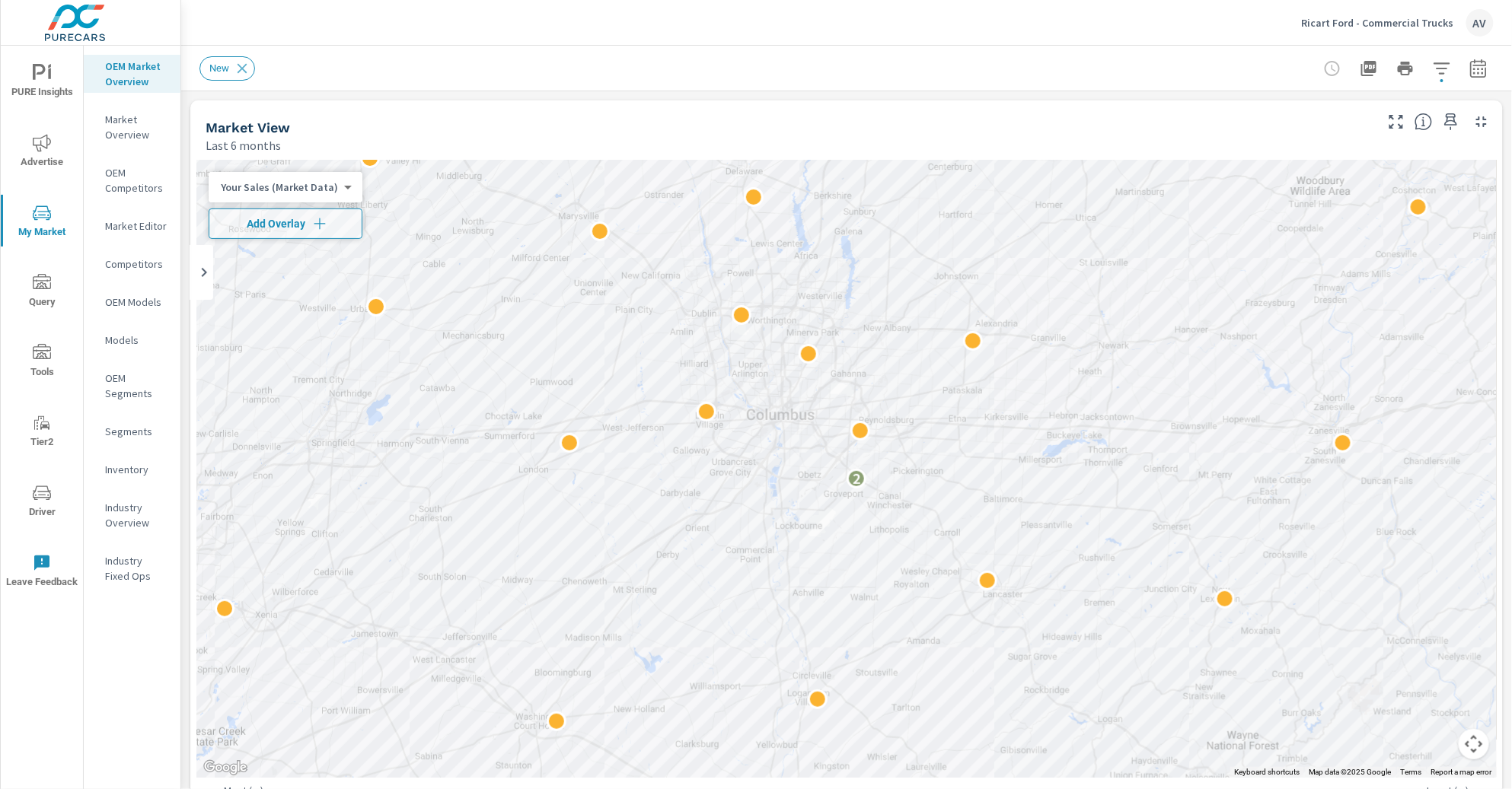
click at [49, 158] on span "Advertise" at bounding box center [41, 152] width 73 height 38
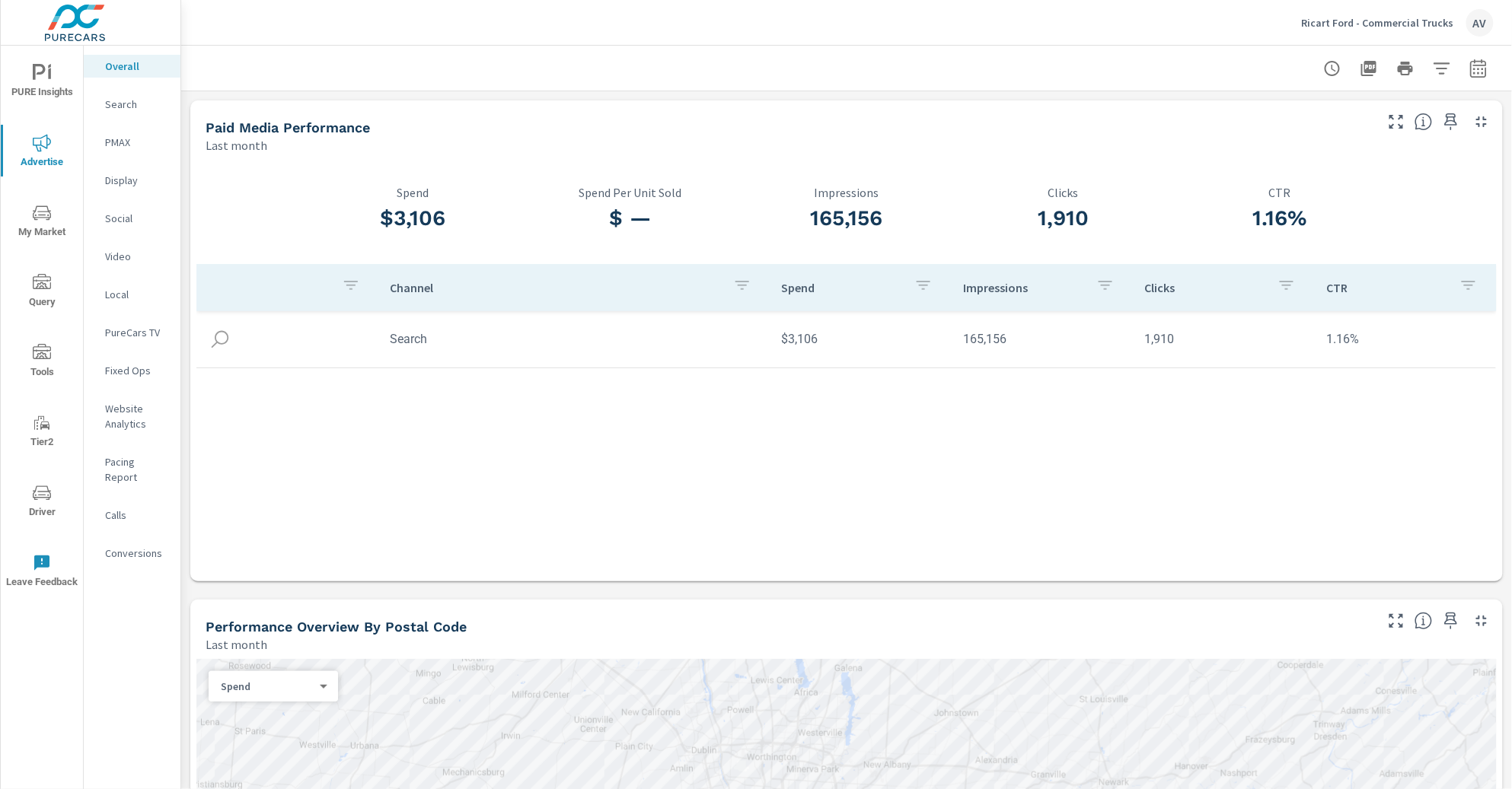
click at [100, 97] on div "Search" at bounding box center [132, 104] width 97 height 23
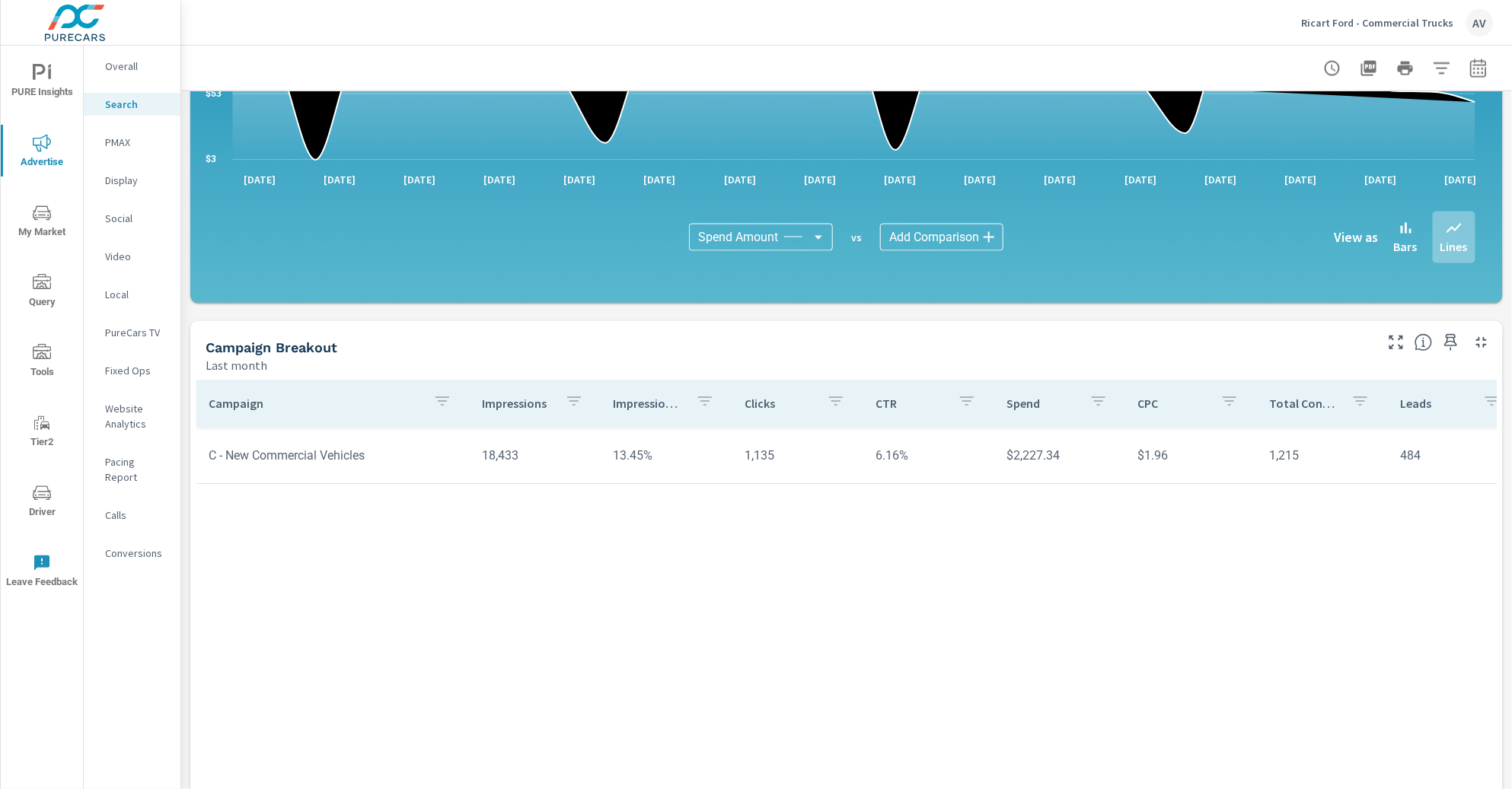
scroll to position [924, 0]
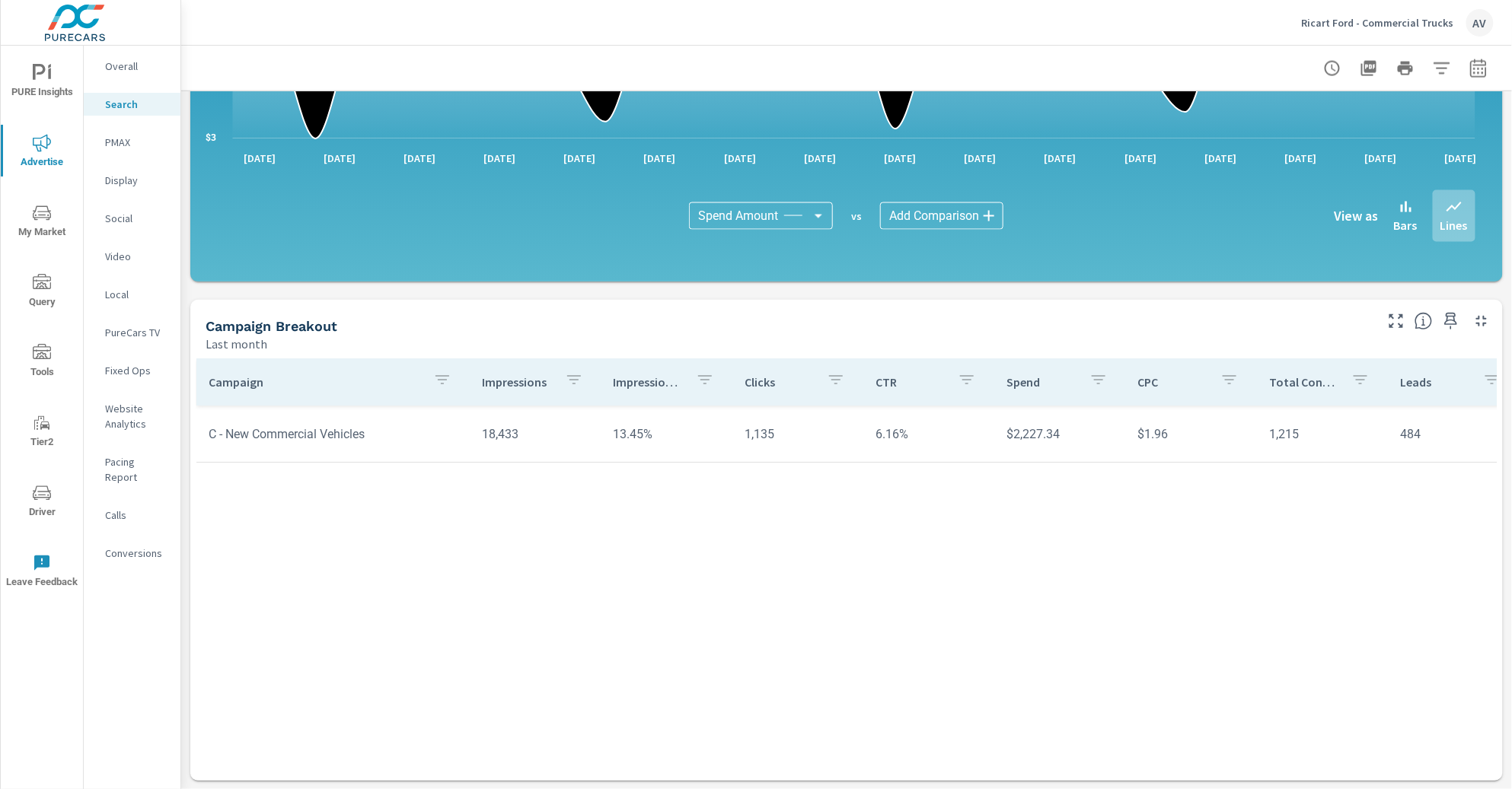
click at [323, 436] on td "C - New Commercial Vehicles" at bounding box center [333, 435] width 273 height 38
click at [1470, 20] on div "AV" at bounding box center [1479, 23] width 28 height 28
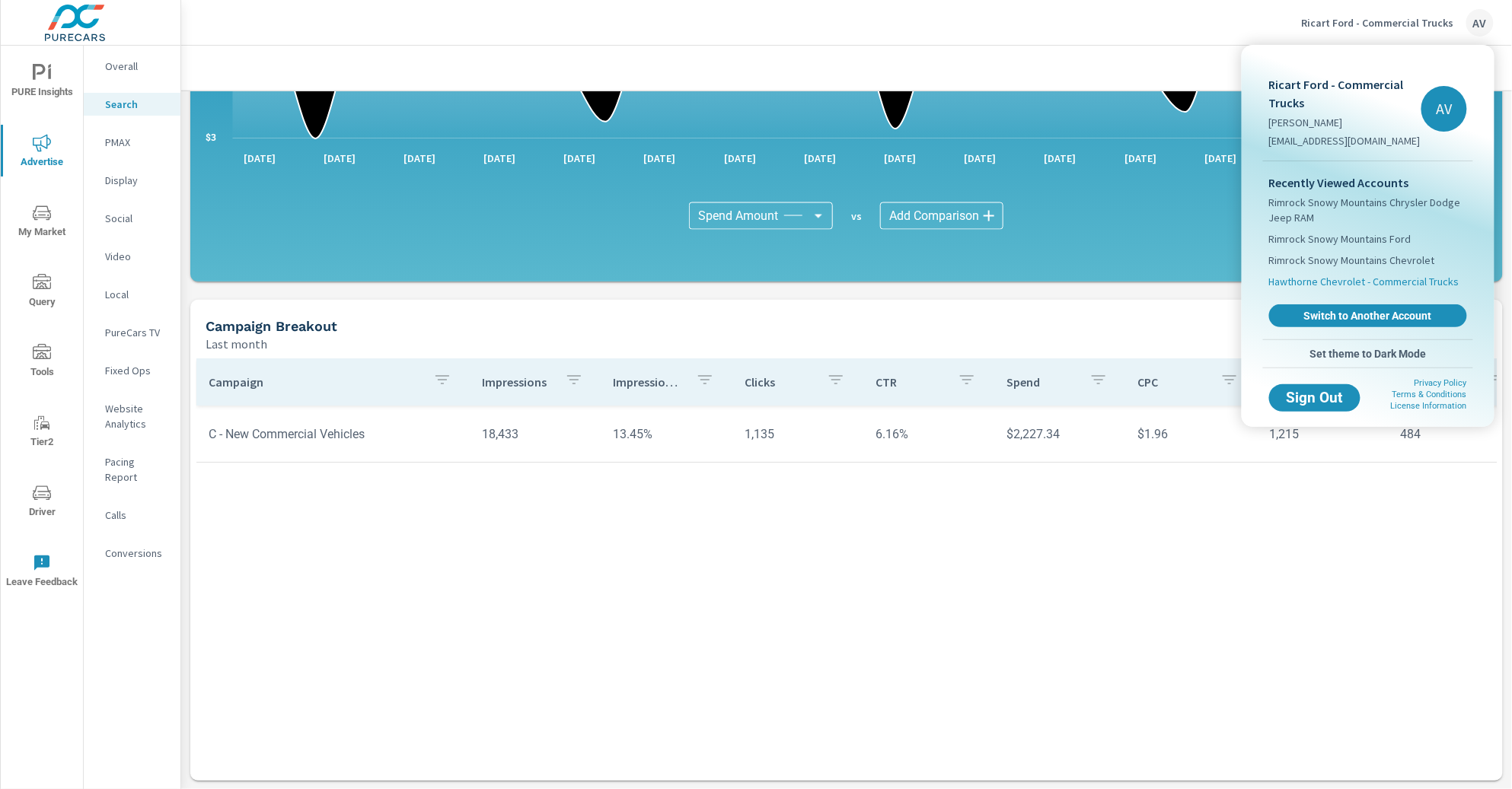
click at [1323, 284] on span "Hawthorne Chevrolet - Commercial Trucks" at bounding box center [1364, 282] width 191 height 15
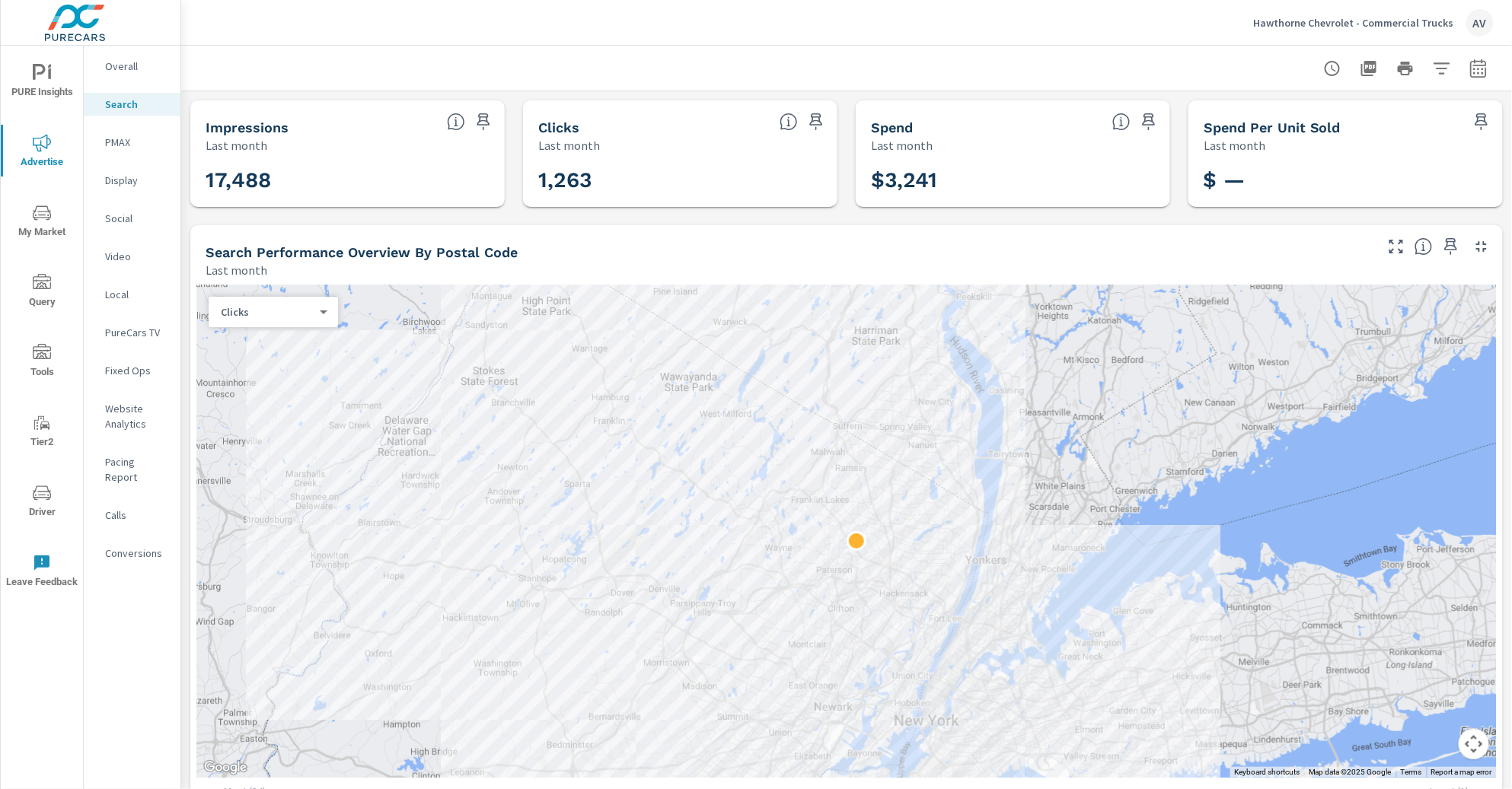
click at [1472, 69] on icon "button" at bounding box center [1479, 69] width 18 height 18
click at [1301, 135] on select "Custom Yesterday Last week Last 7 days Last 14 days Last 30 days Last 45 days L…" at bounding box center [1344, 131] width 152 height 30
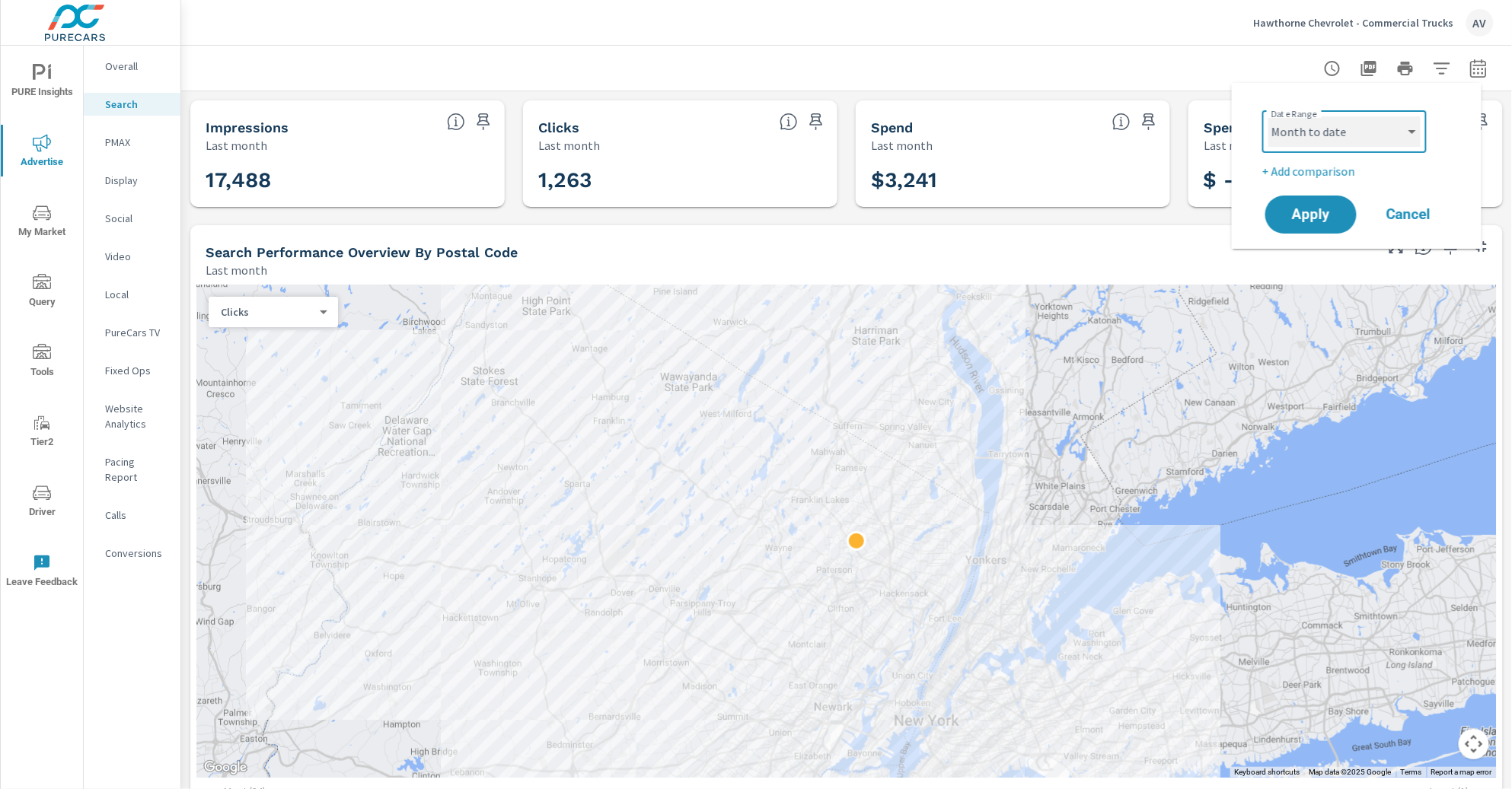
click at [1268, 116] on select "Custom Yesterday Last week Last 7 days Last 14 days Last 30 days Last 45 days L…" at bounding box center [1344, 131] width 152 height 30
select select "Month to date"
click at [1321, 216] on span "Apply" at bounding box center [1310, 214] width 63 height 14
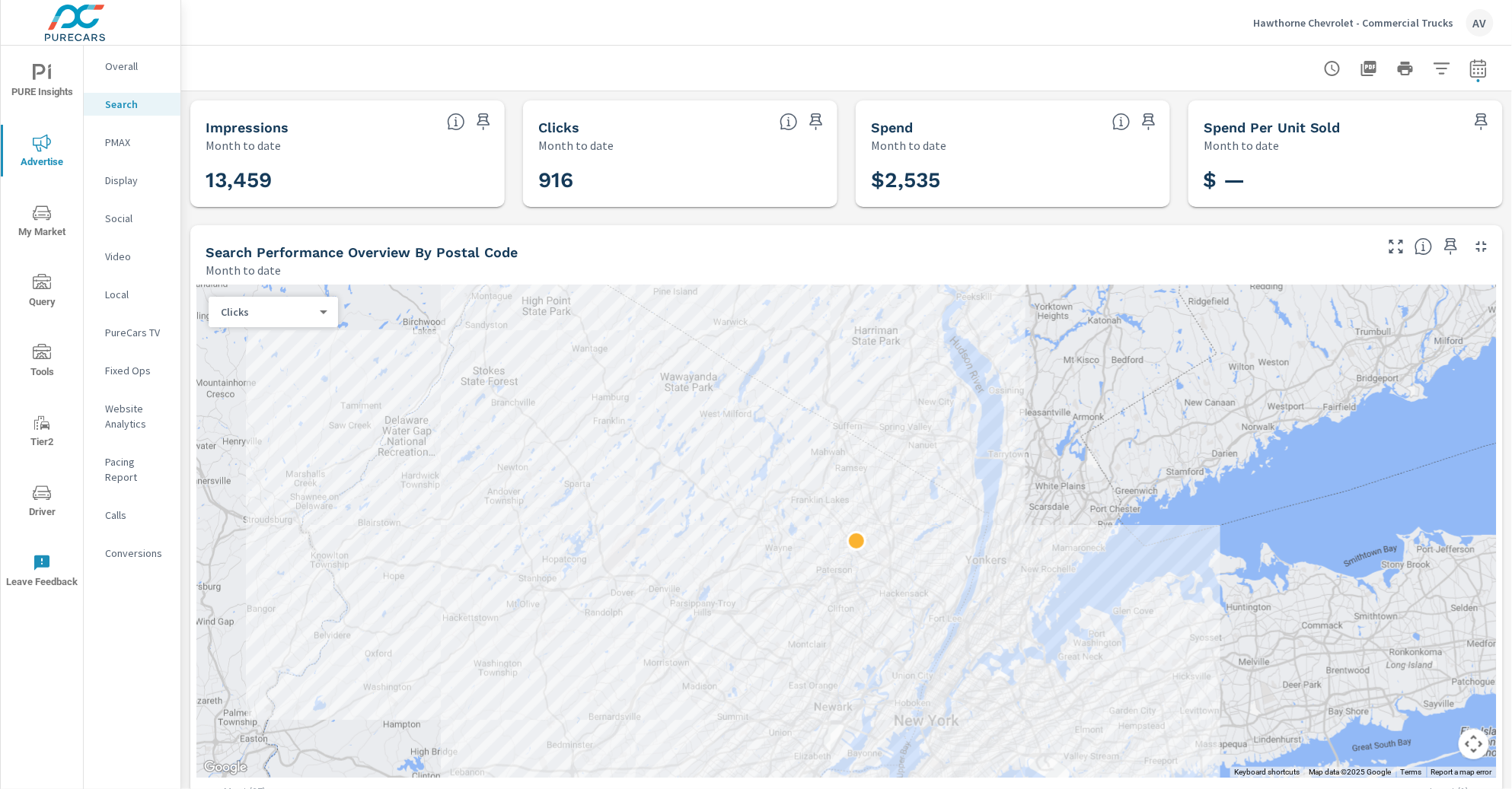
click at [1474, 65] on icon "button" at bounding box center [1479, 69] width 18 height 18
select select "Month to date"
click at [1288, 177] on p "+ Add comparison" at bounding box center [1359, 171] width 195 height 18
click at [1325, 194] on select "Custom Previous period Previous month Previous year" at bounding box center [1344, 198] width 152 height 30
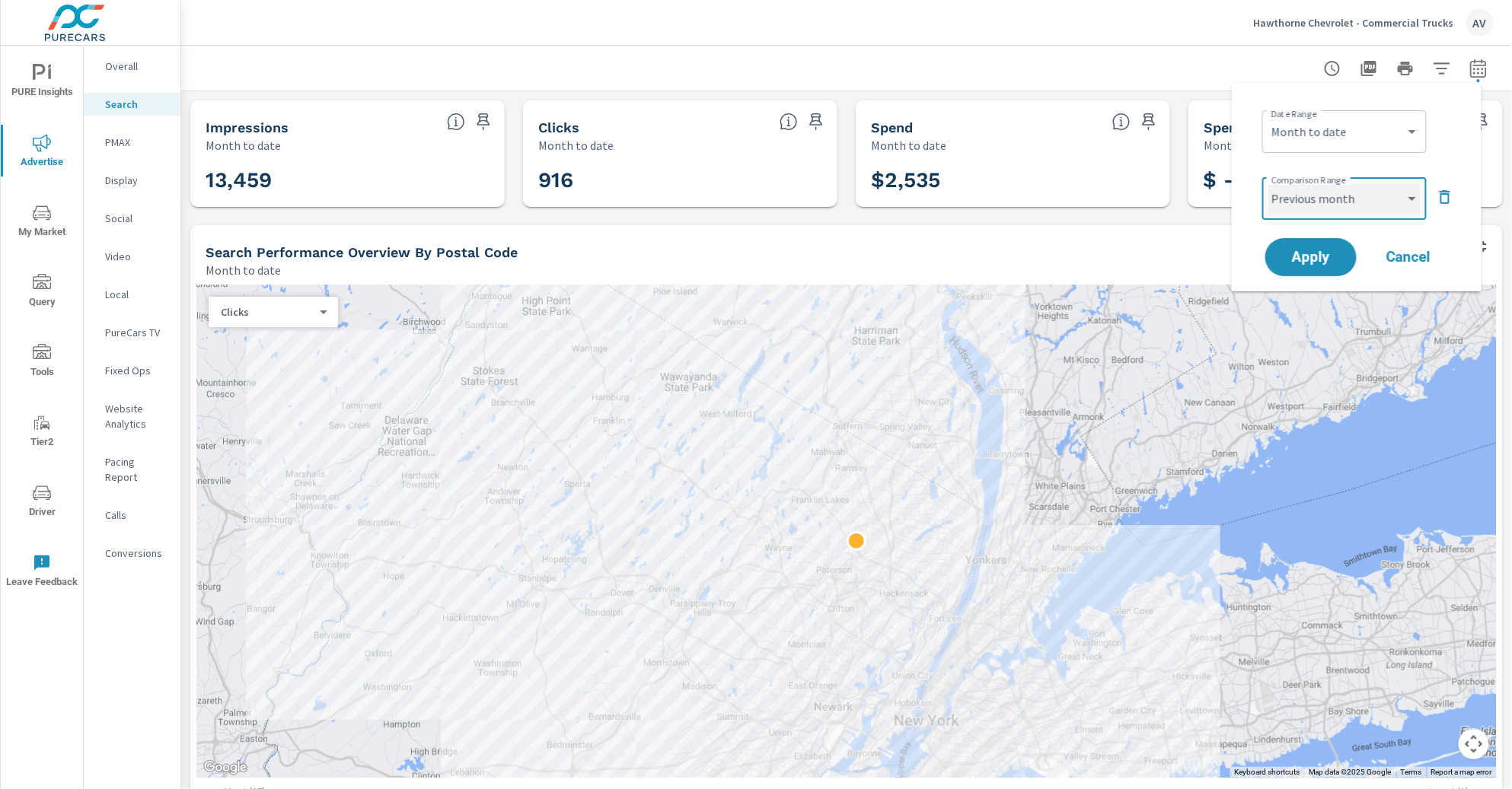
click at [1268, 183] on select "Custom Previous period Previous month Previous year" at bounding box center [1344, 198] width 152 height 30
select select "Previous month"
click at [1323, 243] on button "Apply" at bounding box center [1310, 257] width 94 height 39
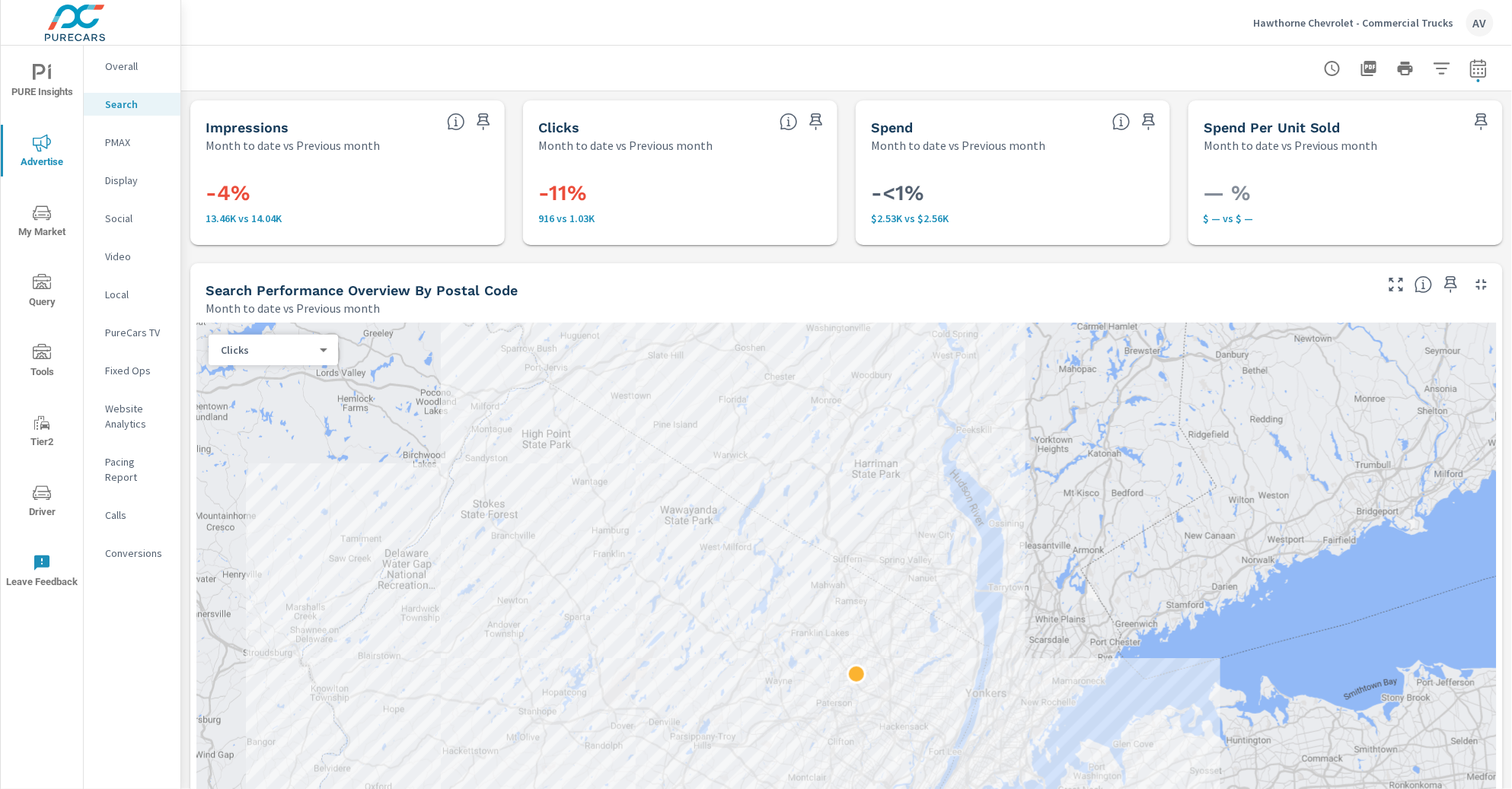
click at [651, 55] on div at bounding box center [845, 69] width 1294 height 45
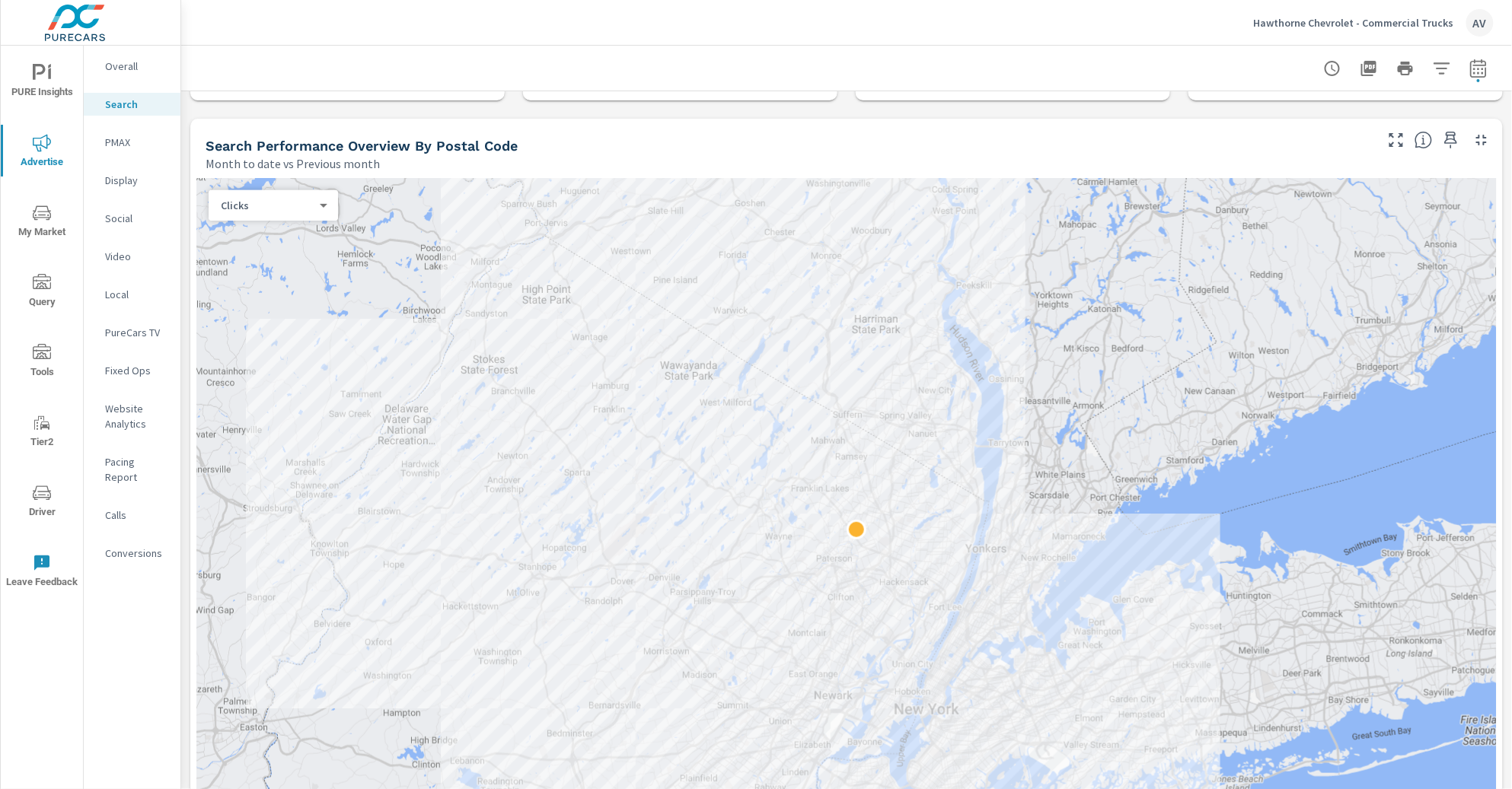
scroll to position [145, 0]
click at [300, 205] on body "PURE Insights Advertise My Market Query Tools Tier2 Driver Leave Feedback Overa…" at bounding box center [756, 394] width 1512 height 789
click at [198, 115] on div at bounding box center [756, 394] width 1512 height 789
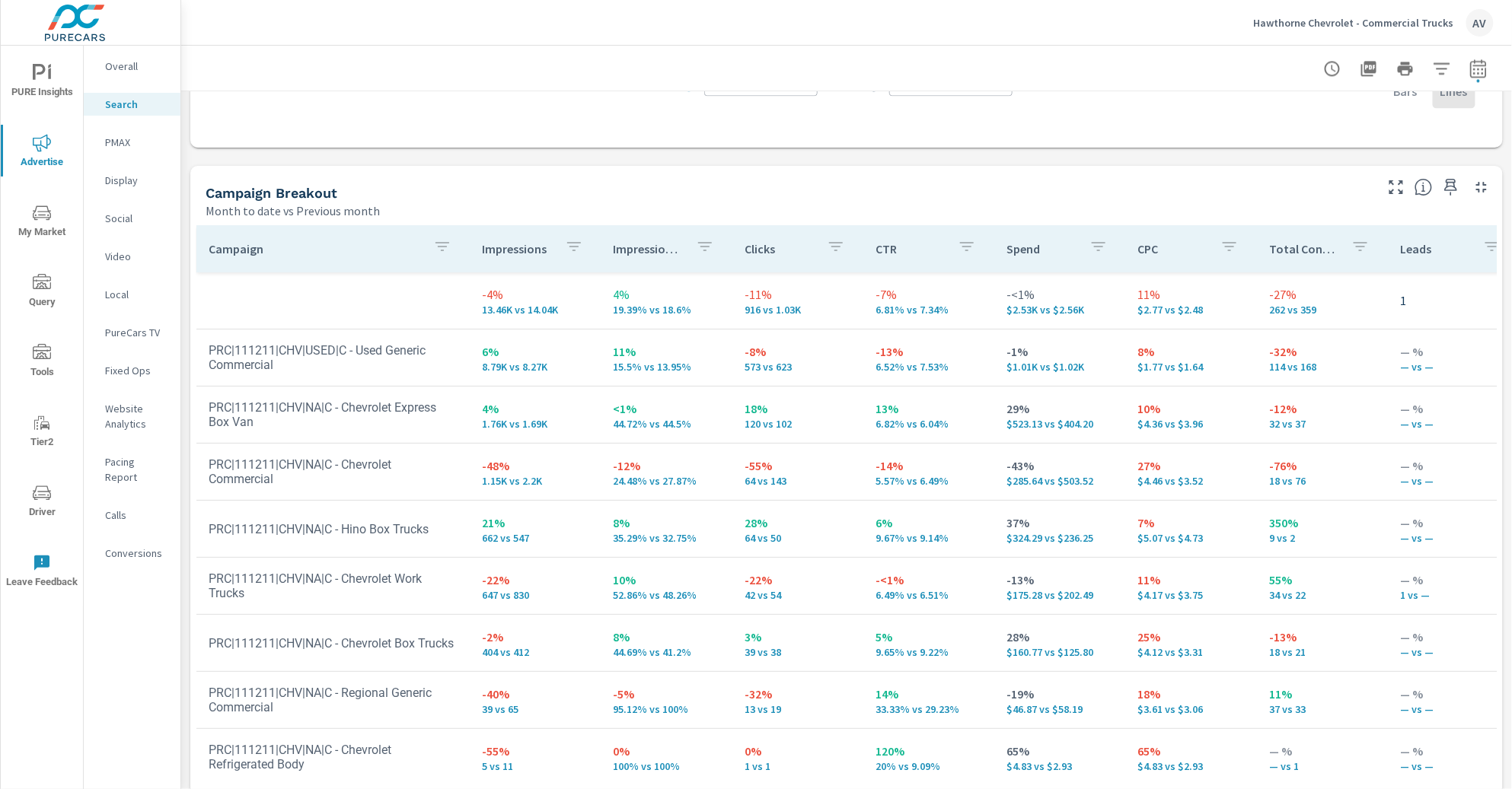
scroll to position [1418, 0]
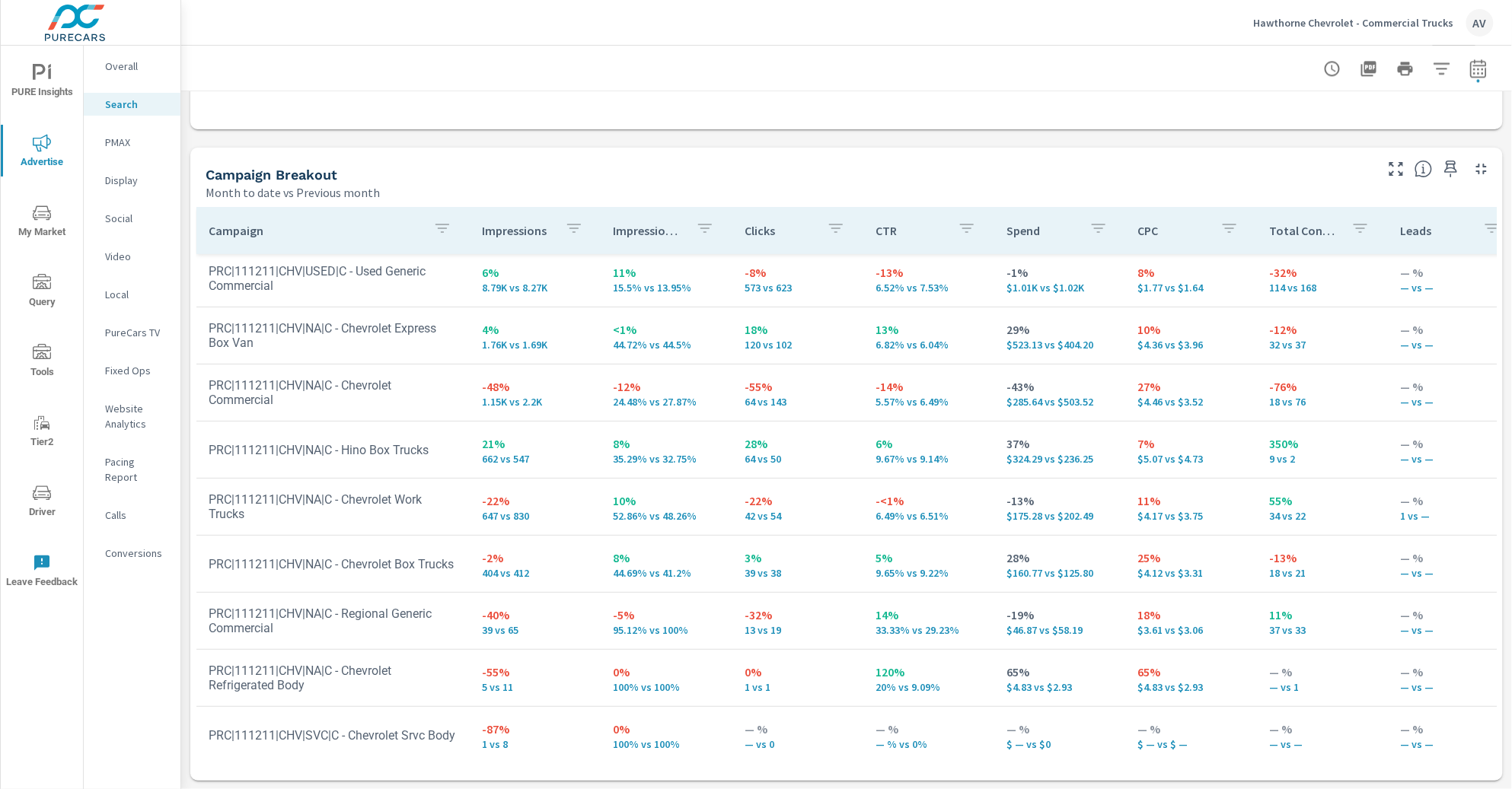
scroll to position [85, 0]
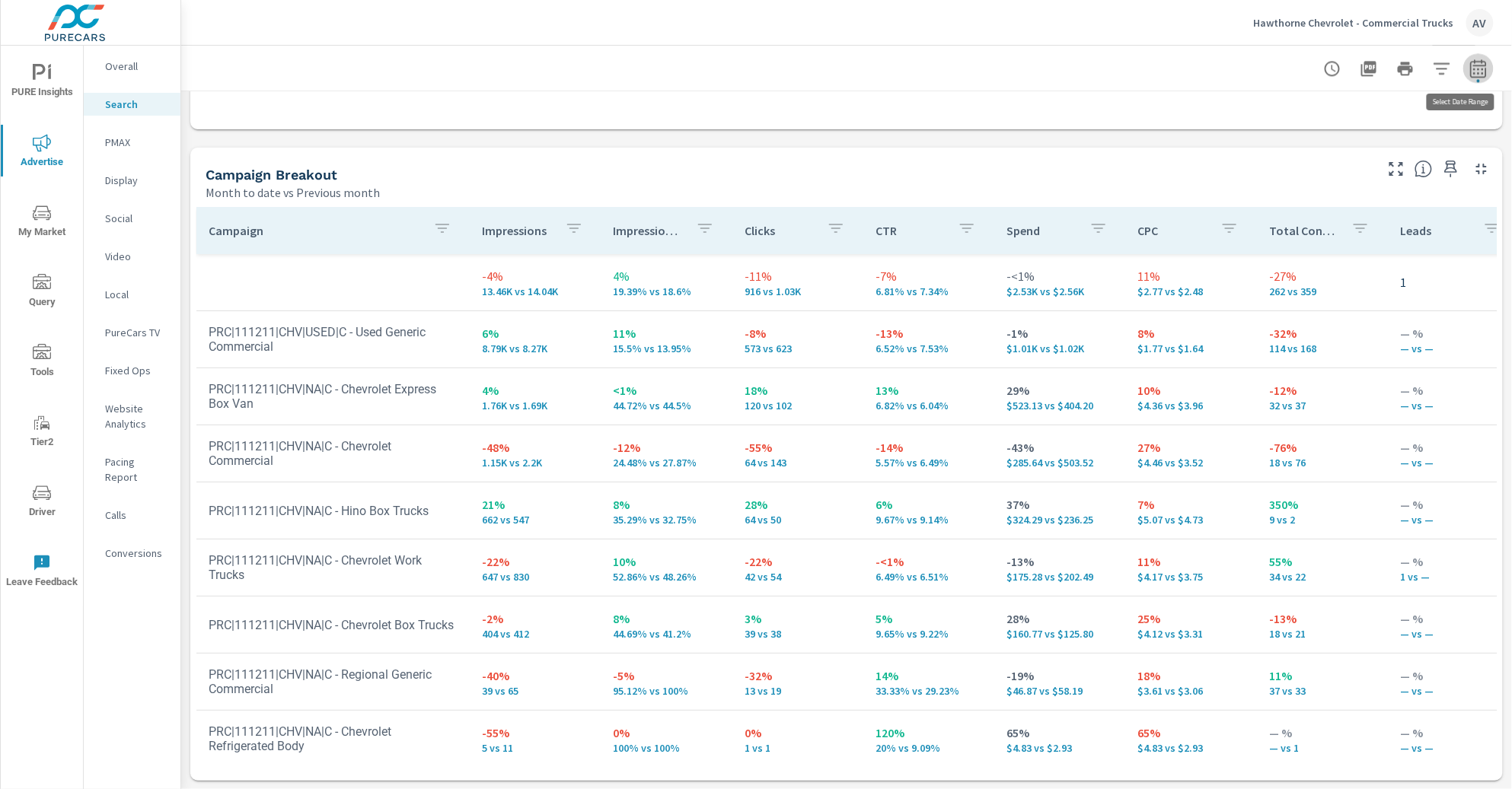
click at [1469, 69] on icon "button" at bounding box center [1479, 69] width 18 height 18
select select "Month to date"
select select "Previous month"
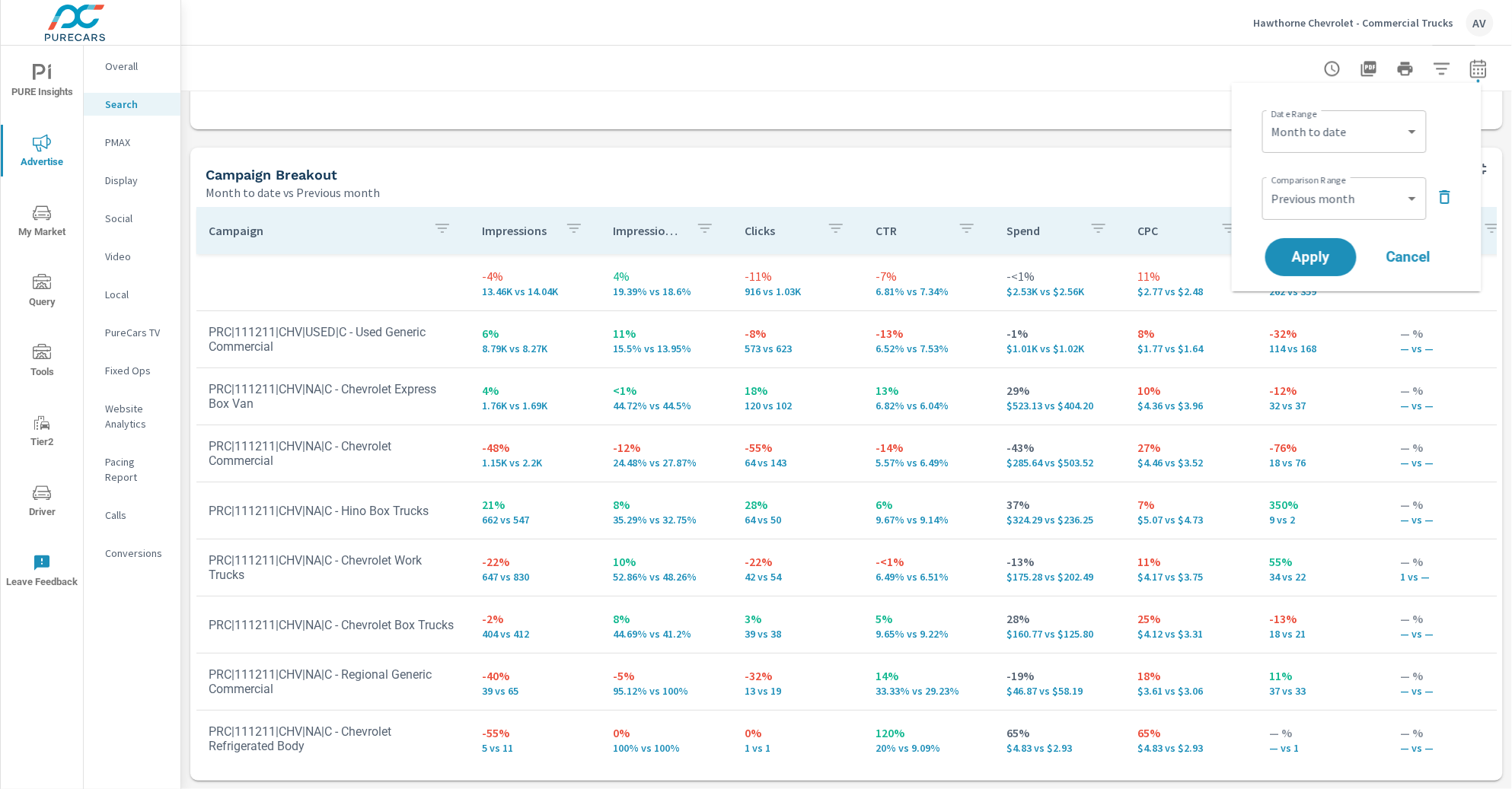
click at [1474, 247] on div "Date Range Custom Yesterday Last week Last 7 days Last 14 days Last 30 days Las…" at bounding box center [1356, 186] width 250 height 208
click at [976, 165] on div "Campaign Breakout" at bounding box center [789, 174] width 1166 height 18
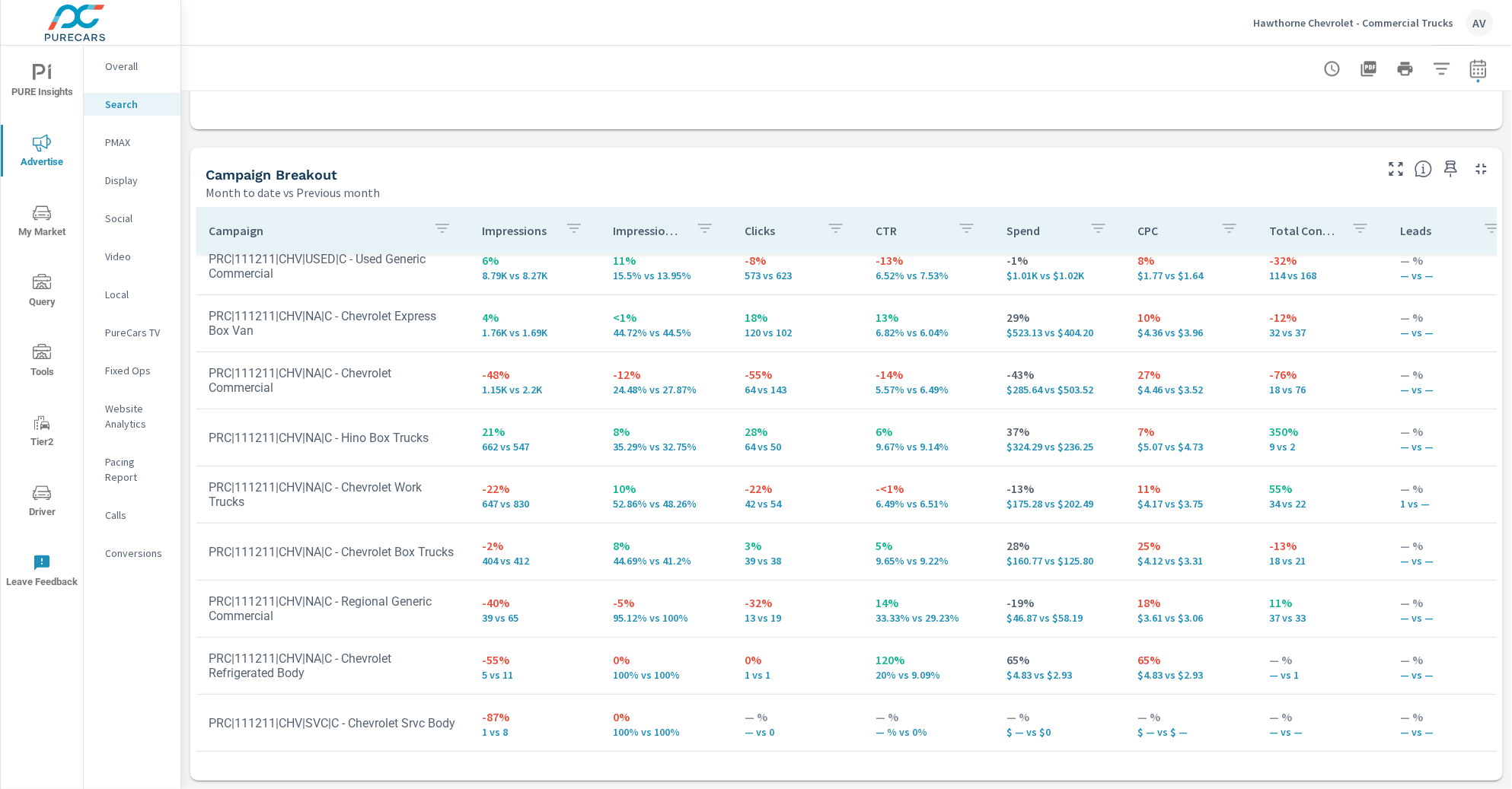
scroll to position [85, 0]
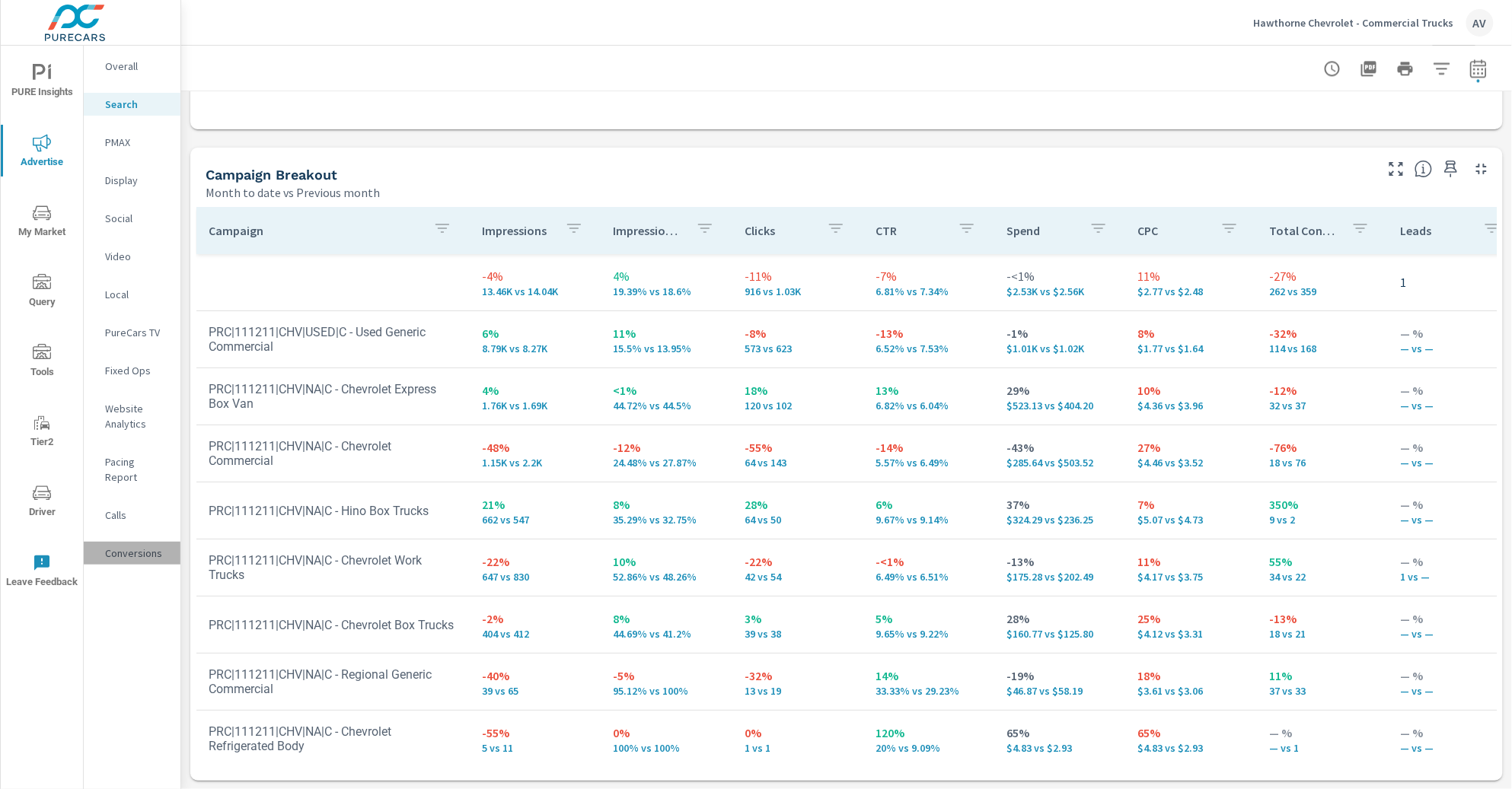
click at [161, 546] on p "Conversions" at bounding box center [137, 553] width 64 height 15
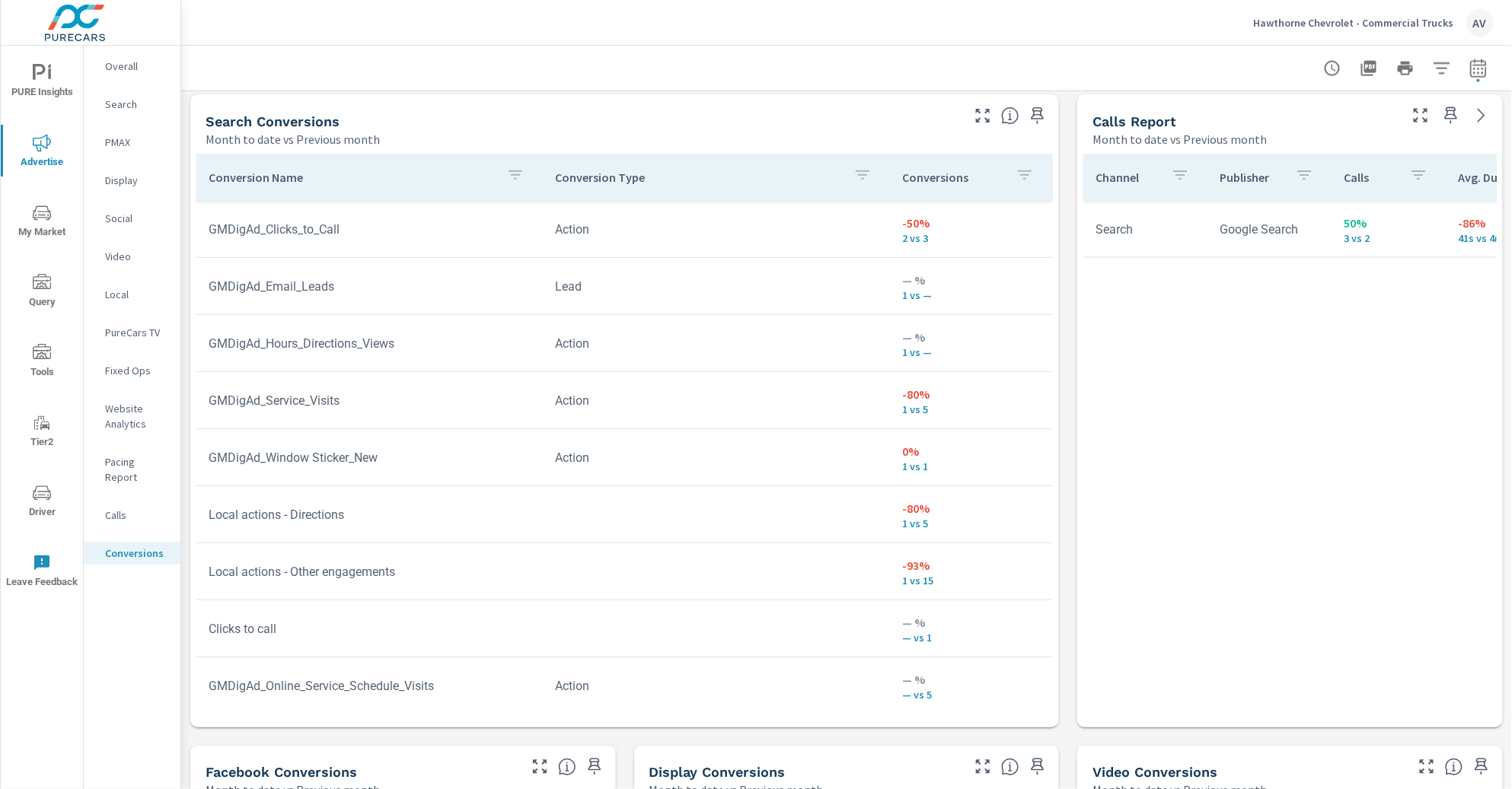
scroll to position [826, 0]
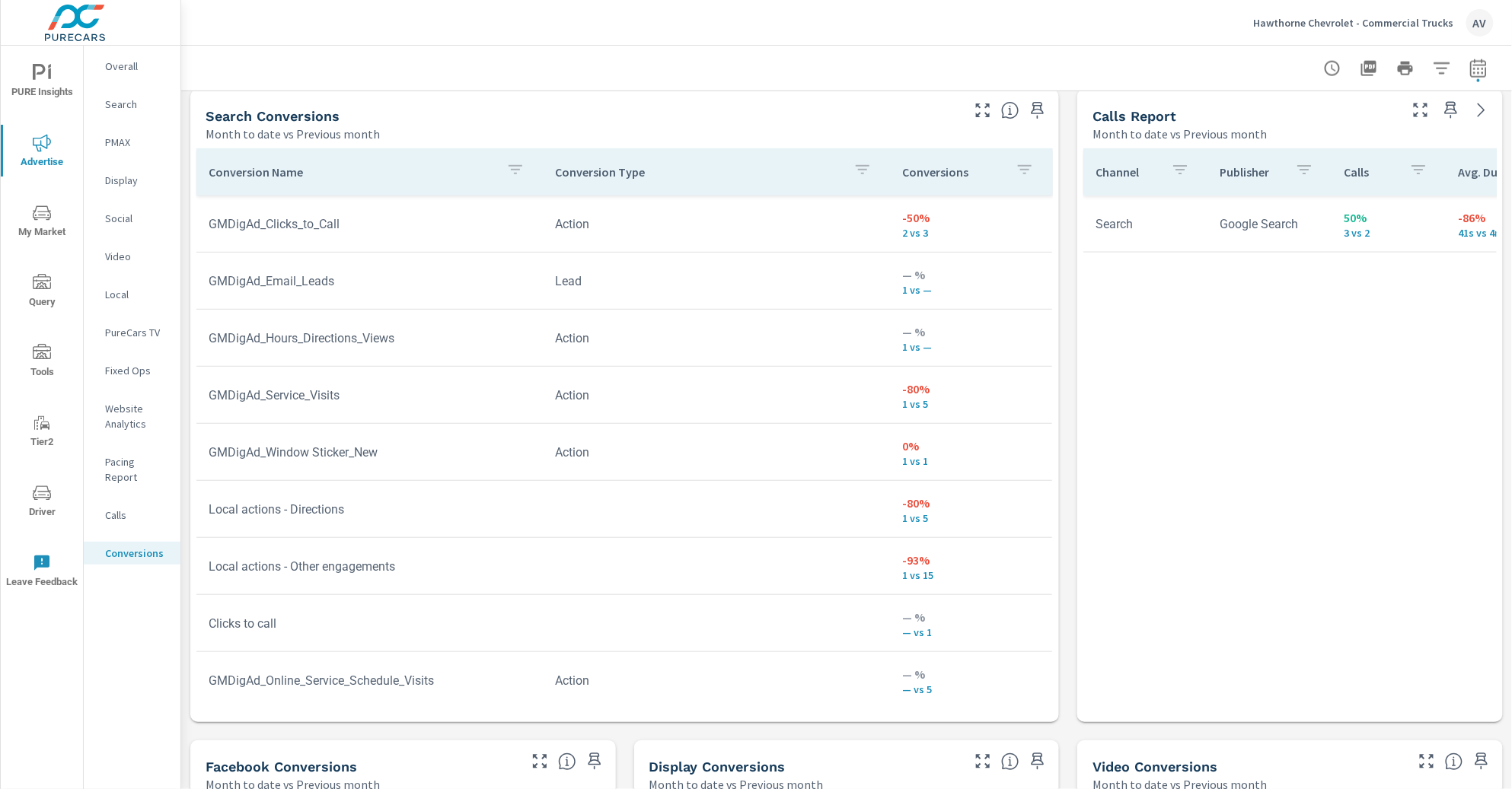
click at [603, 284] on td "Lead" at bounding box center [716, 281] width 346 height 38
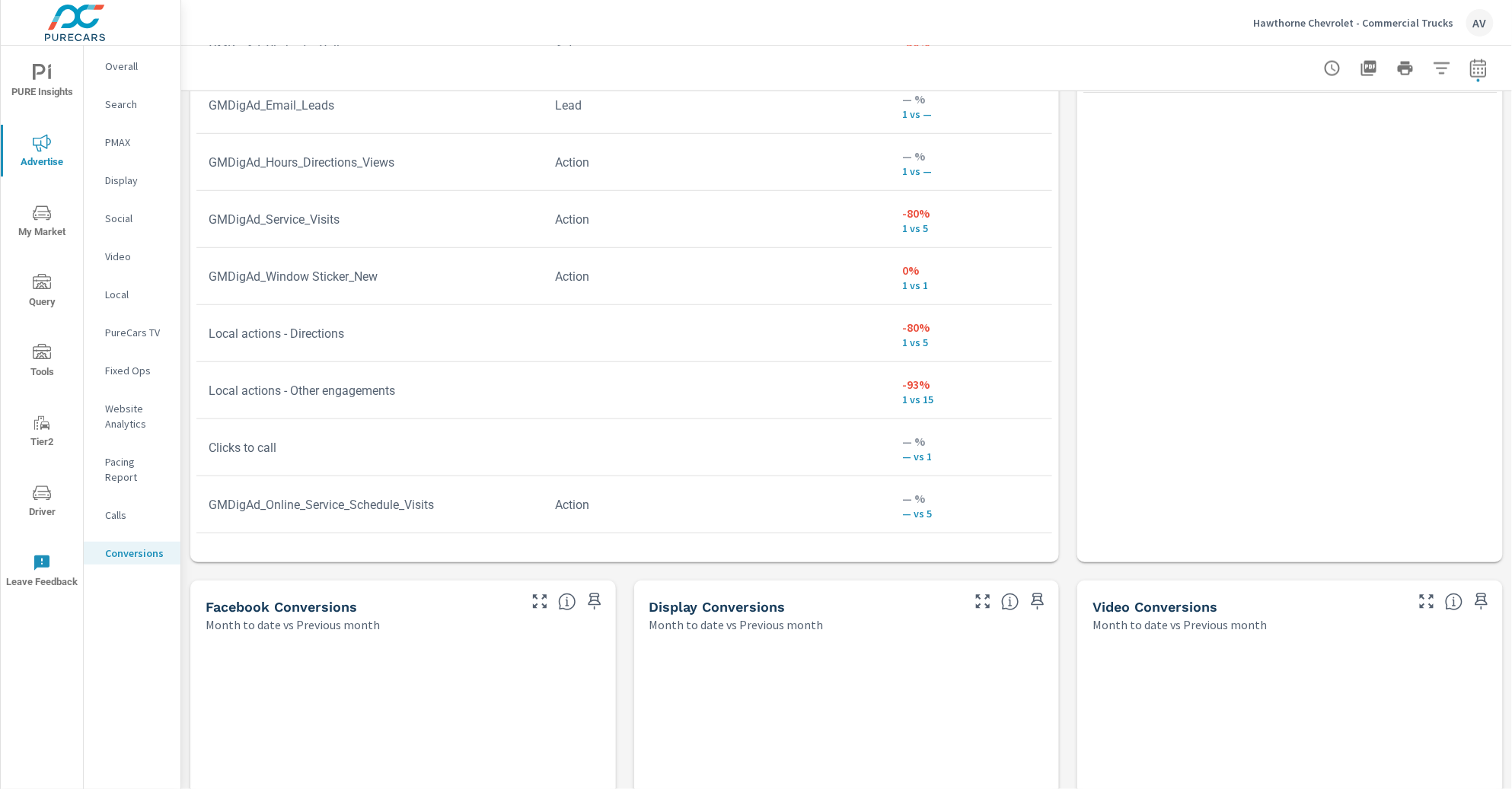
scroll to position [809, 0]
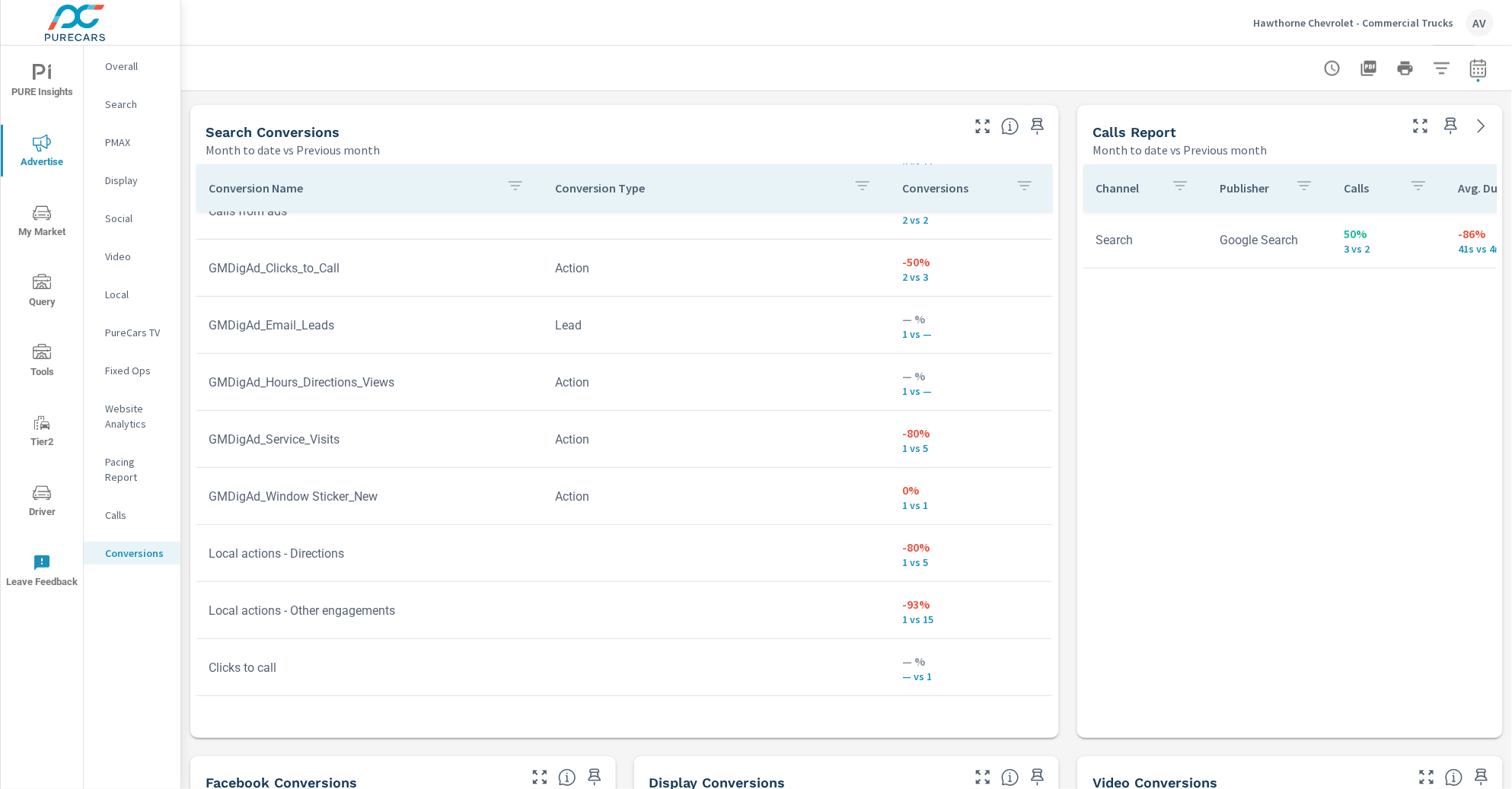
scroll to position [41, 0]
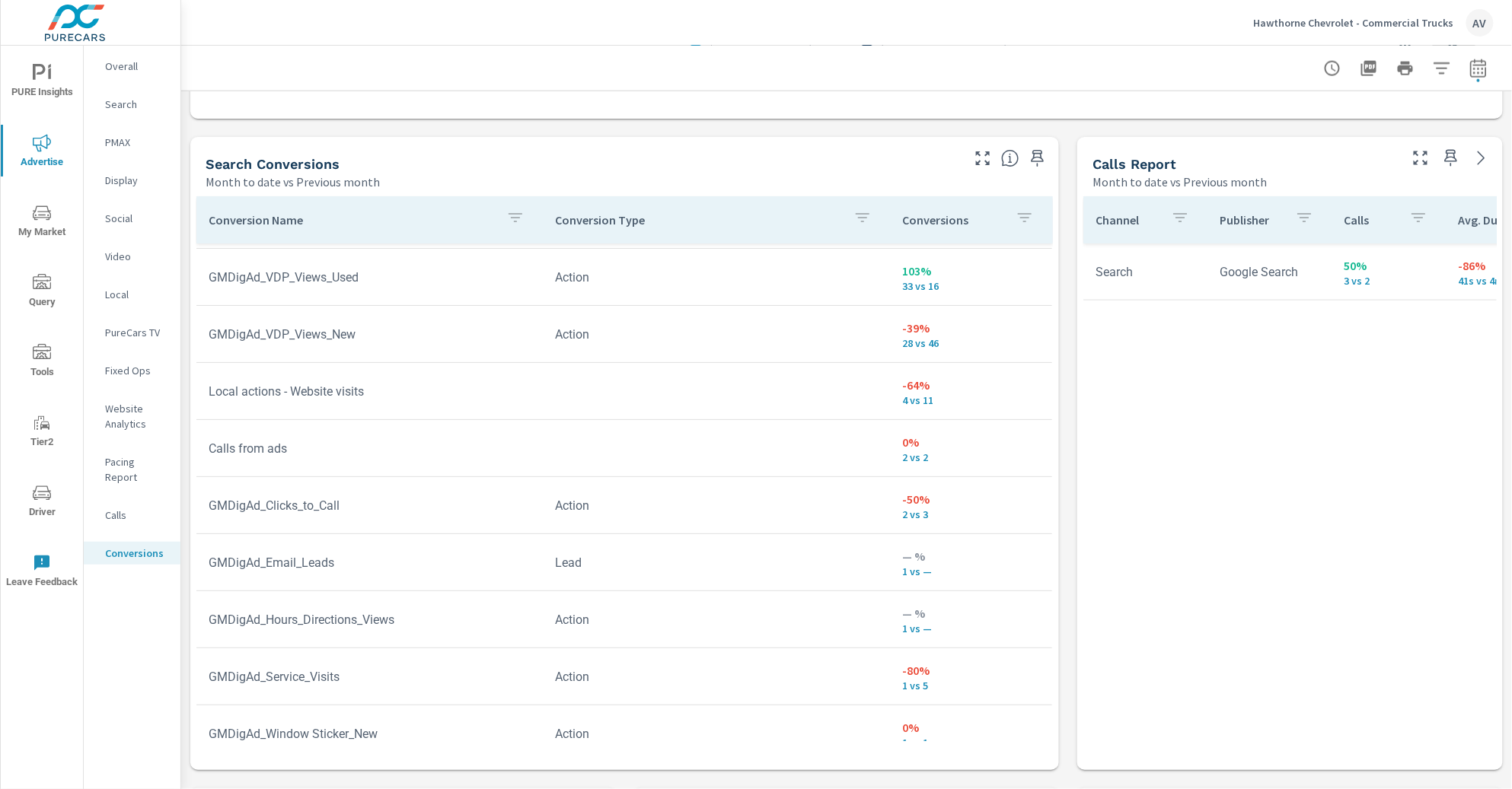
scroll to position [55, 0]
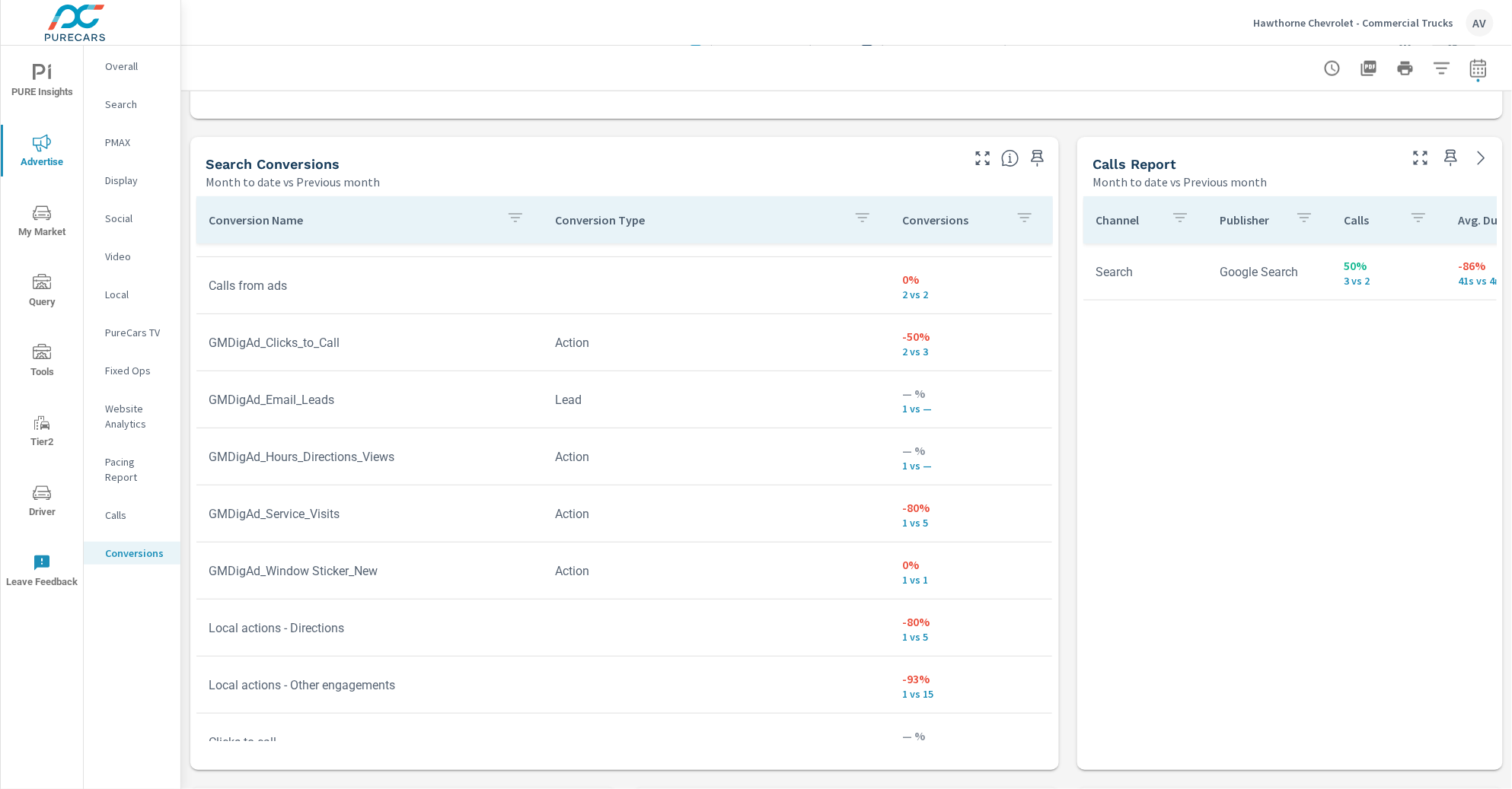
scroll to position [277, 0]
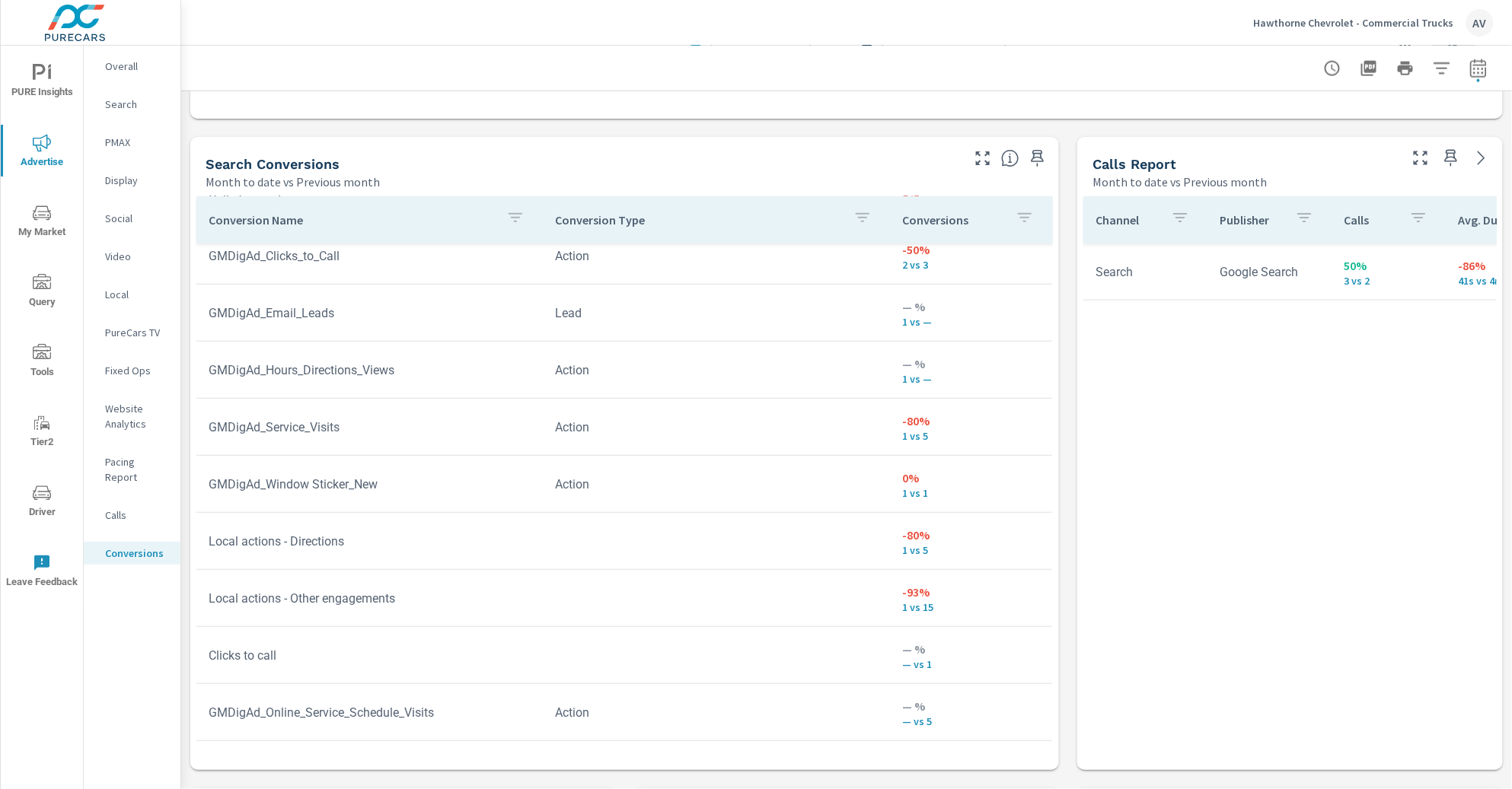
scroll to position [53, 0]
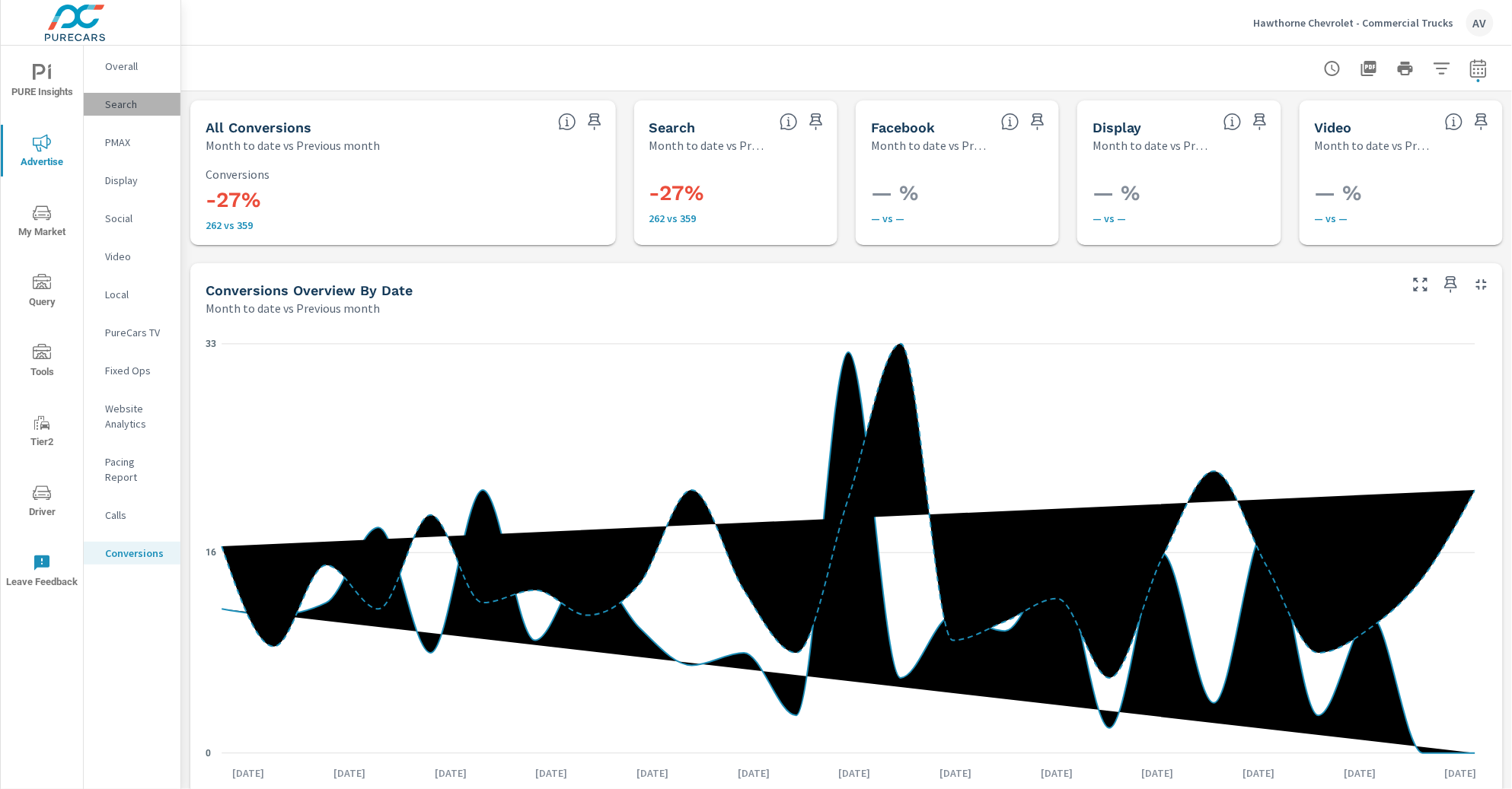
click at [106, 113] on div "Search" at bounding box center [132, 104] width 97 height 23
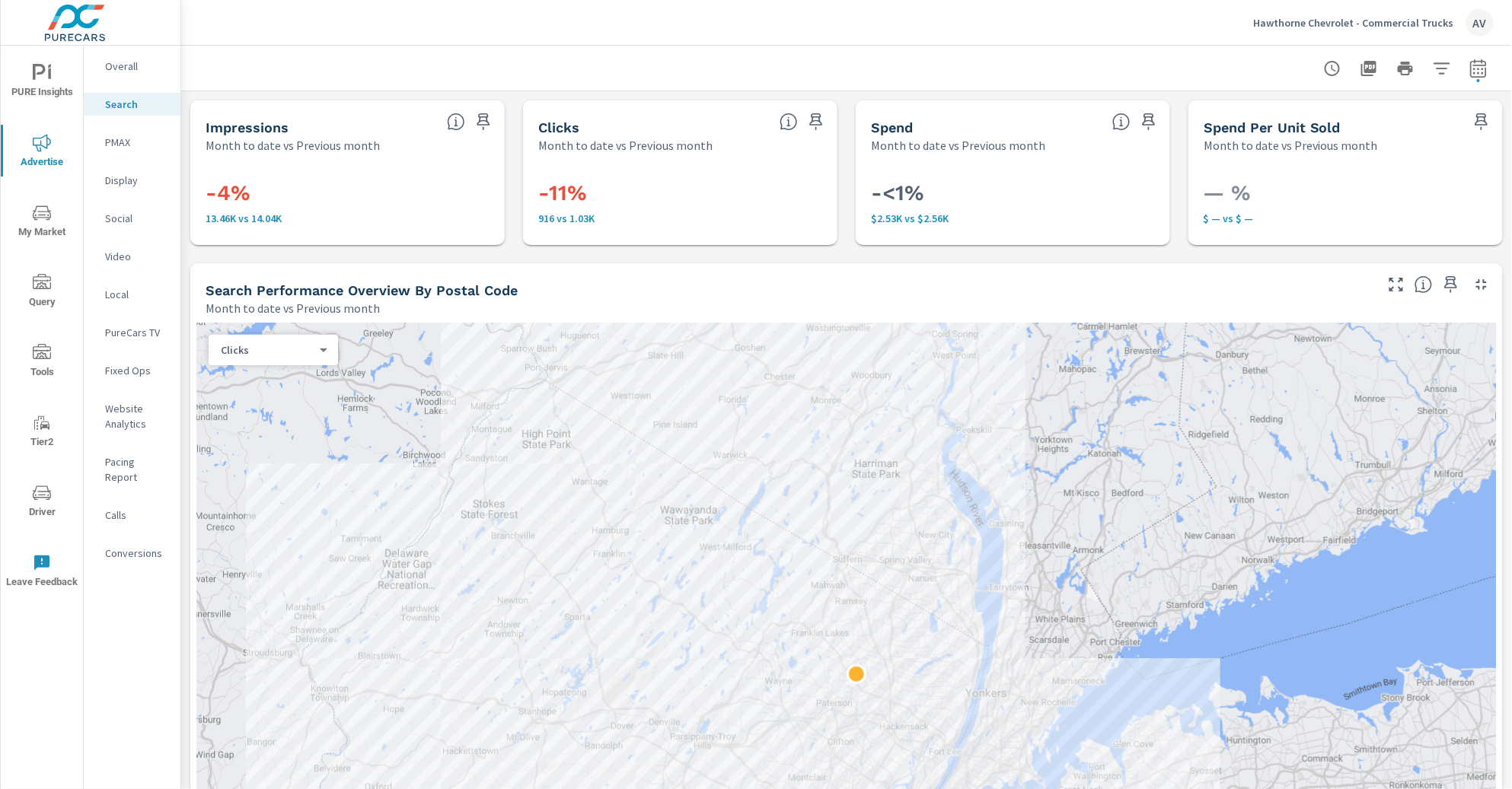
drag, startPoint x: 1499, startPoint y: 185, endPoint x: 1499, endPoint y: 205, distance: 20.0
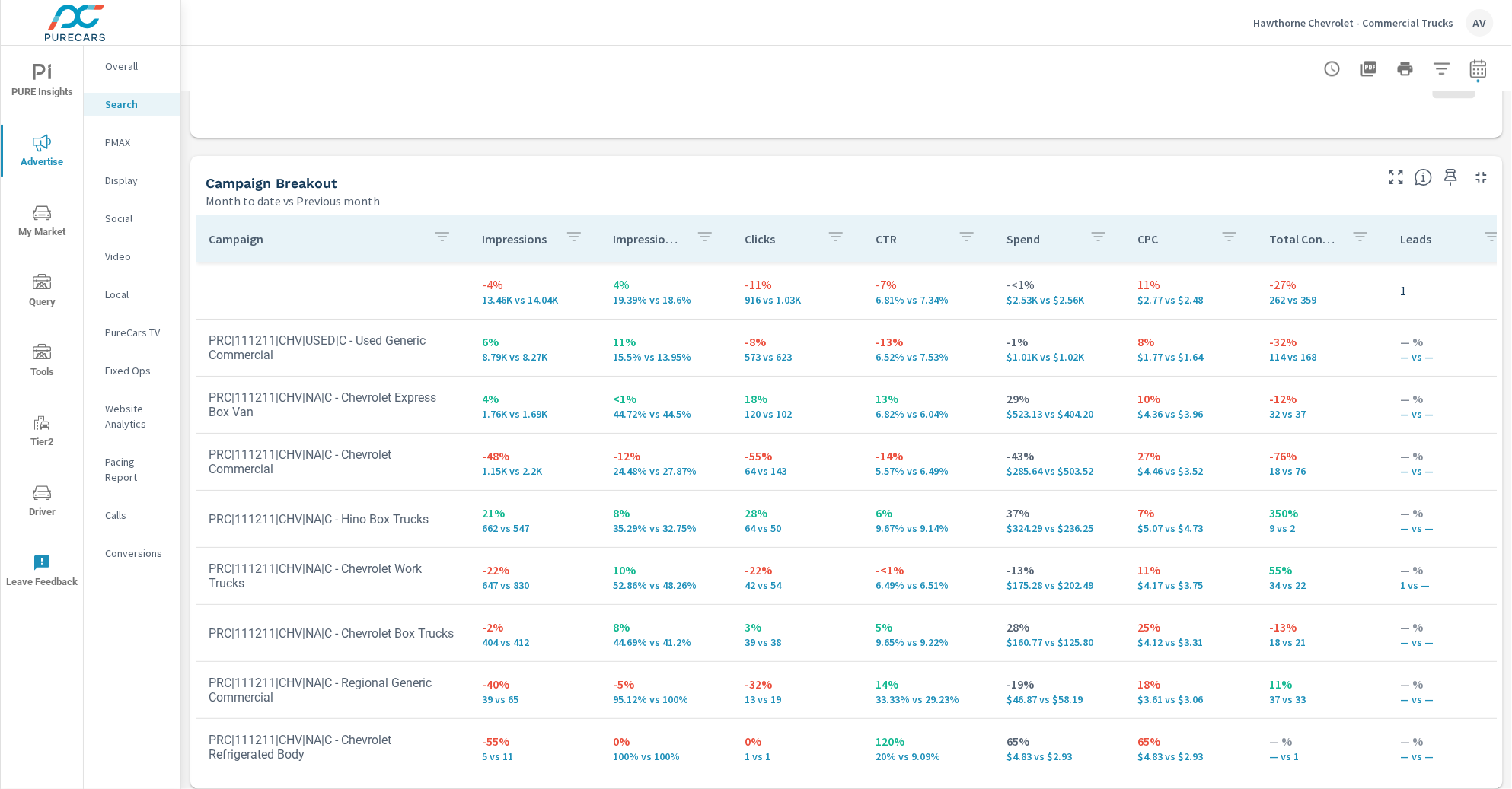
scroll to position [1418, 0]
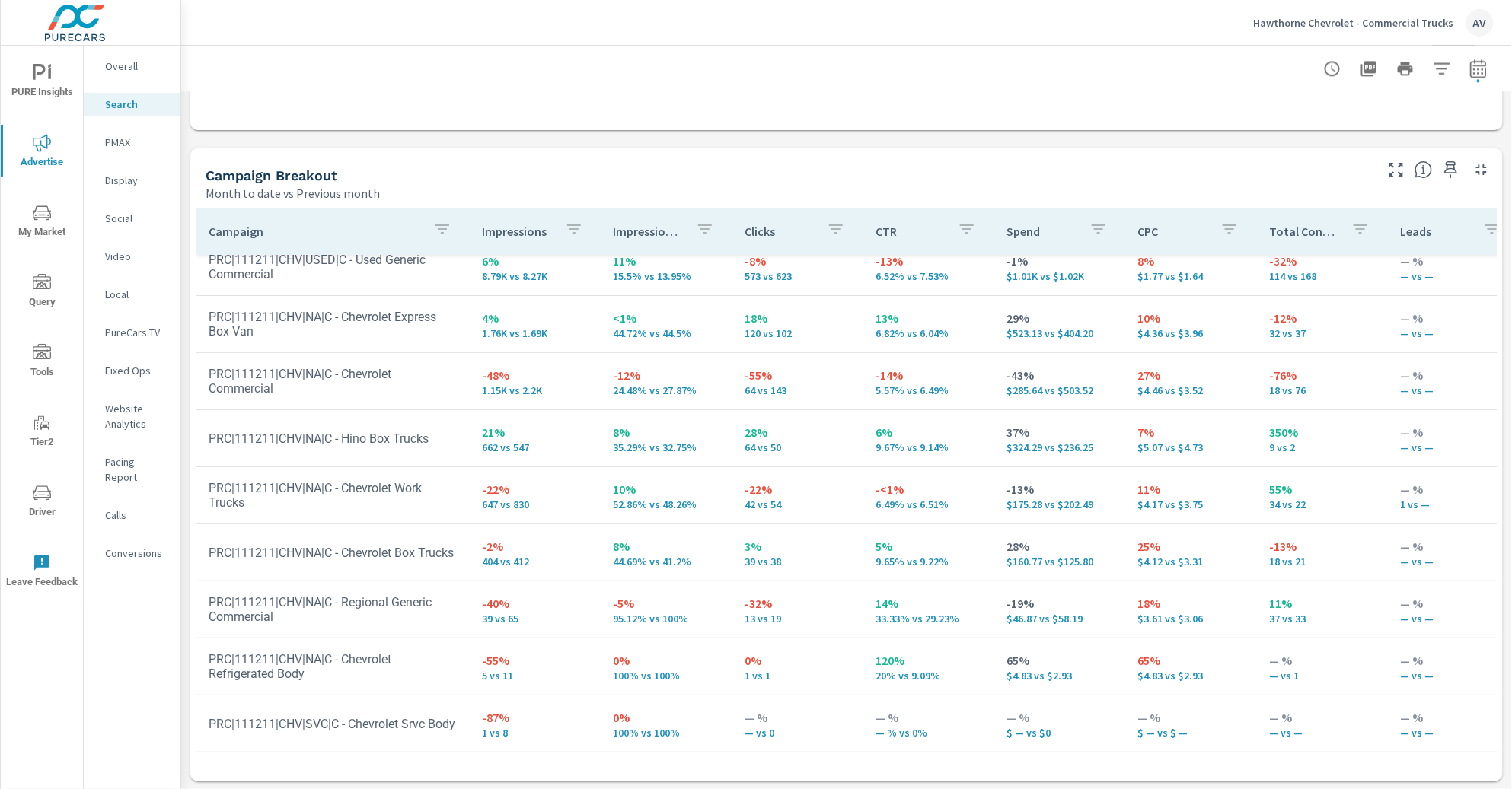
scroll to position [1418, 0]
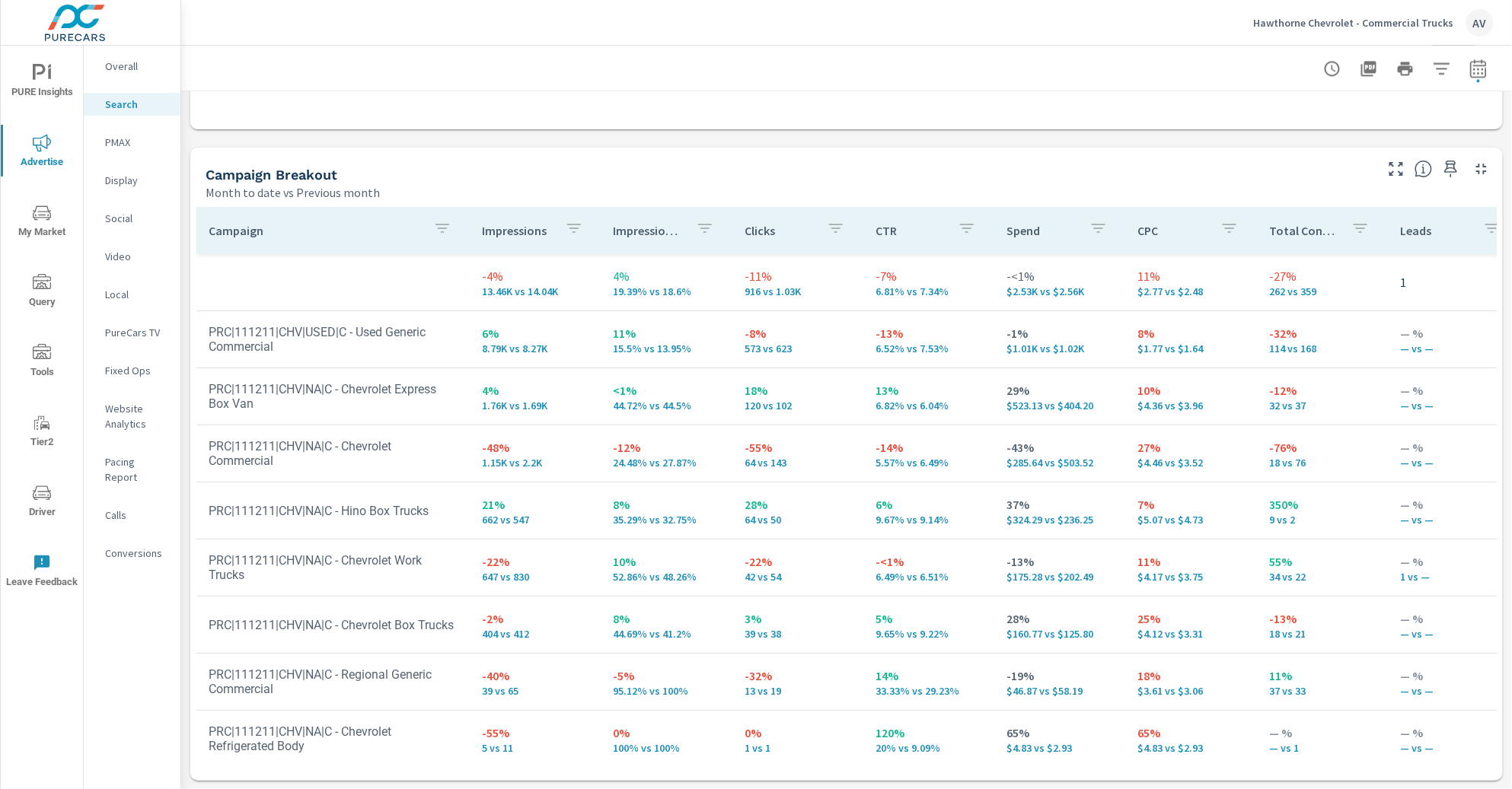
scroll to position [34, 0]
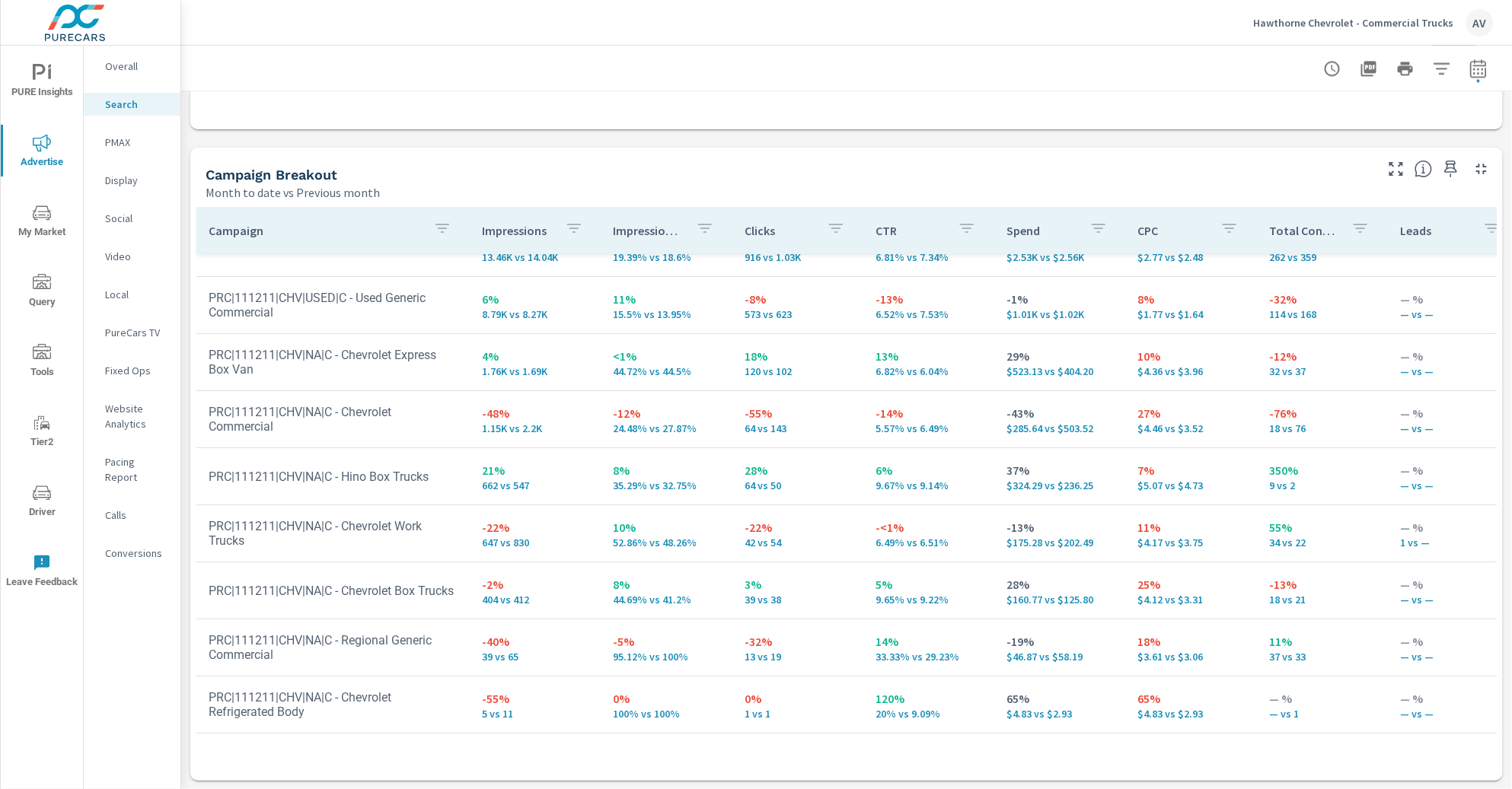
click at [753, 486] on p "64 vs 50" at bounding box center [797, 485] width 106 height 13
click at [605, 178] on div "Campaign Breakout" at bounding box center [789, 174] width 1166 height 18
click at [673, 422] on p "24.48% vs 27.87%" at bounding box center [667, 428] width 106 height 13
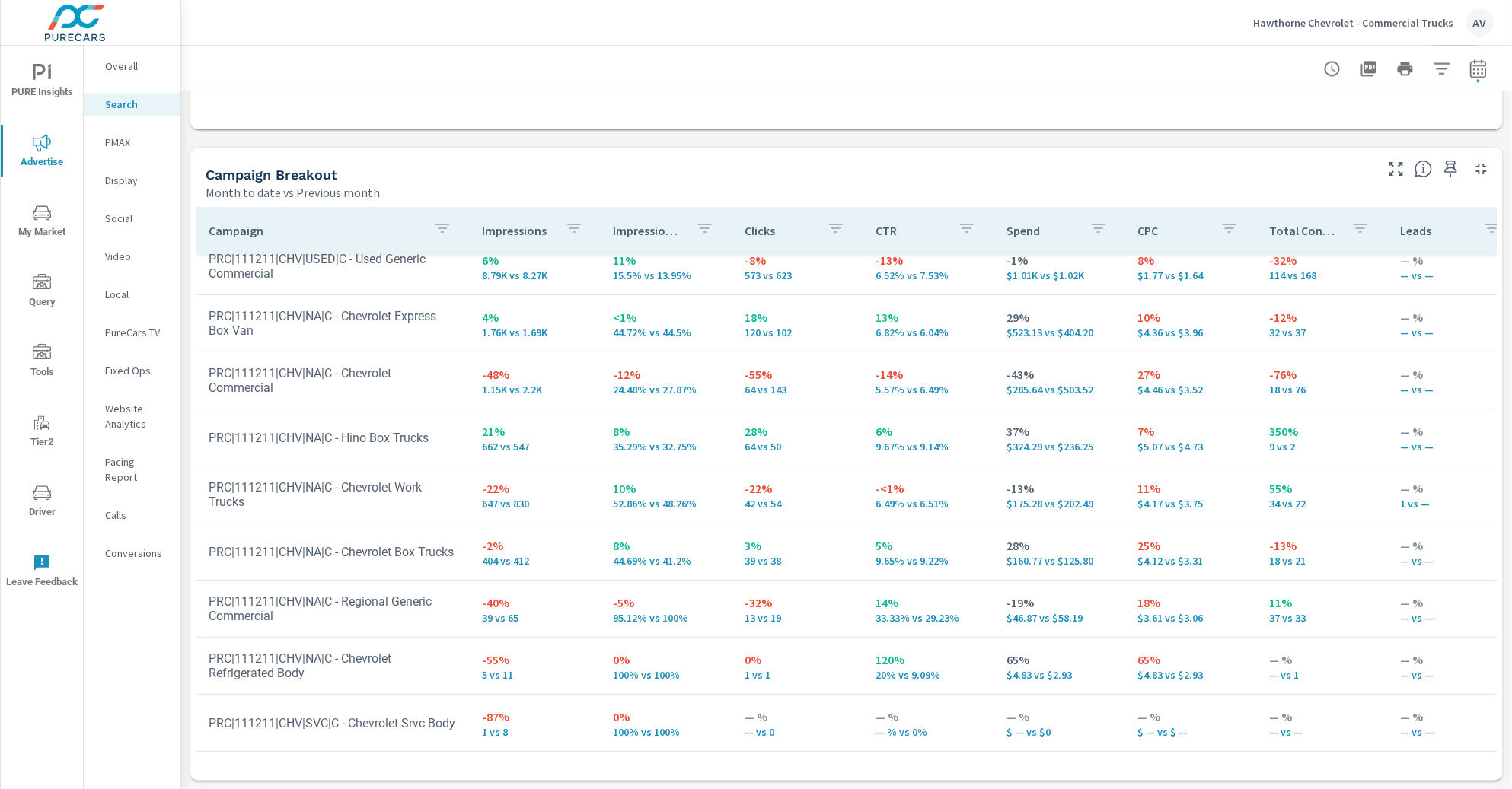
scroll to position [85, 0]
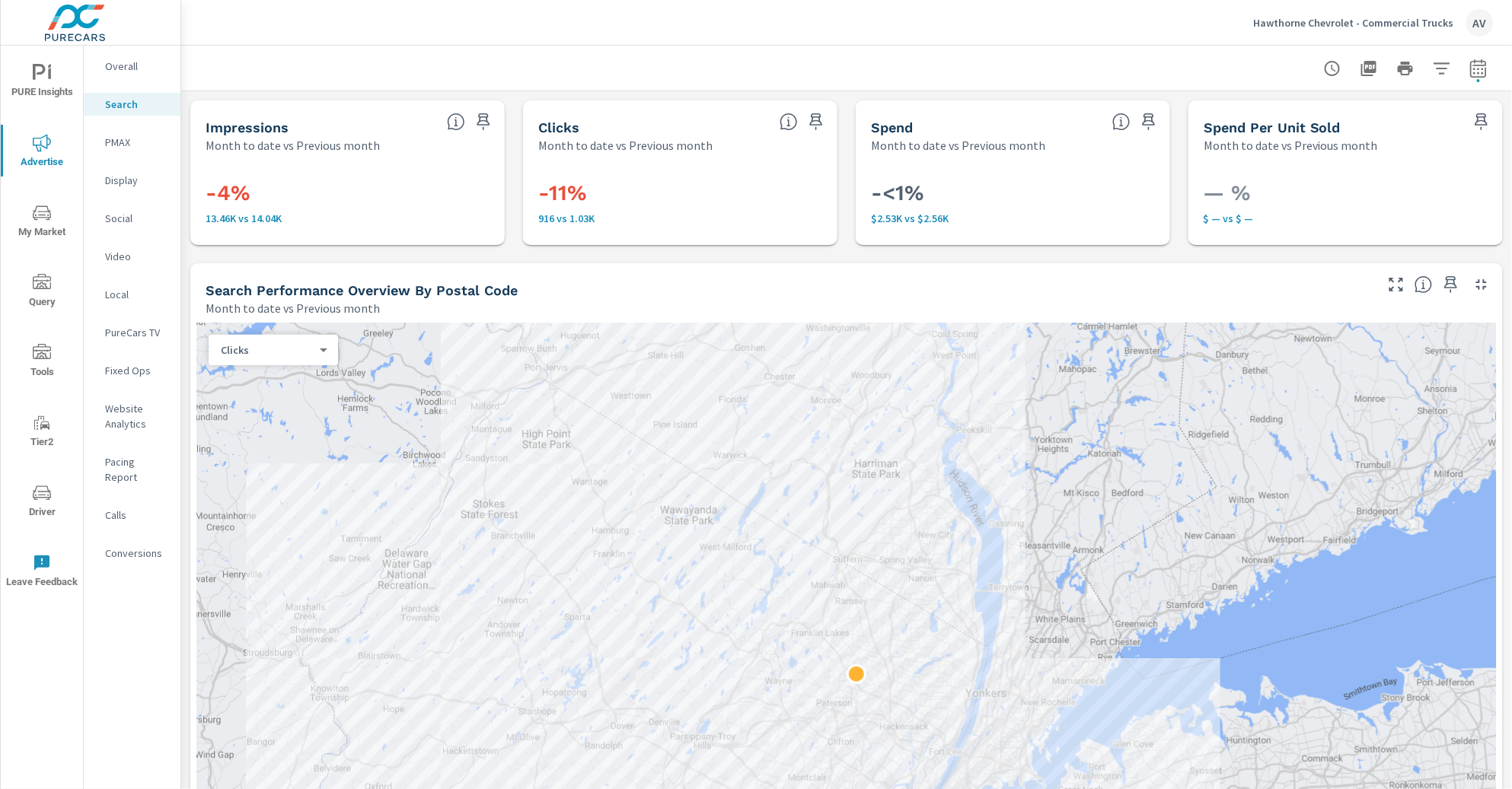
click at [715, 52] on div at bounding box center [845, 69] width 1294 height 45
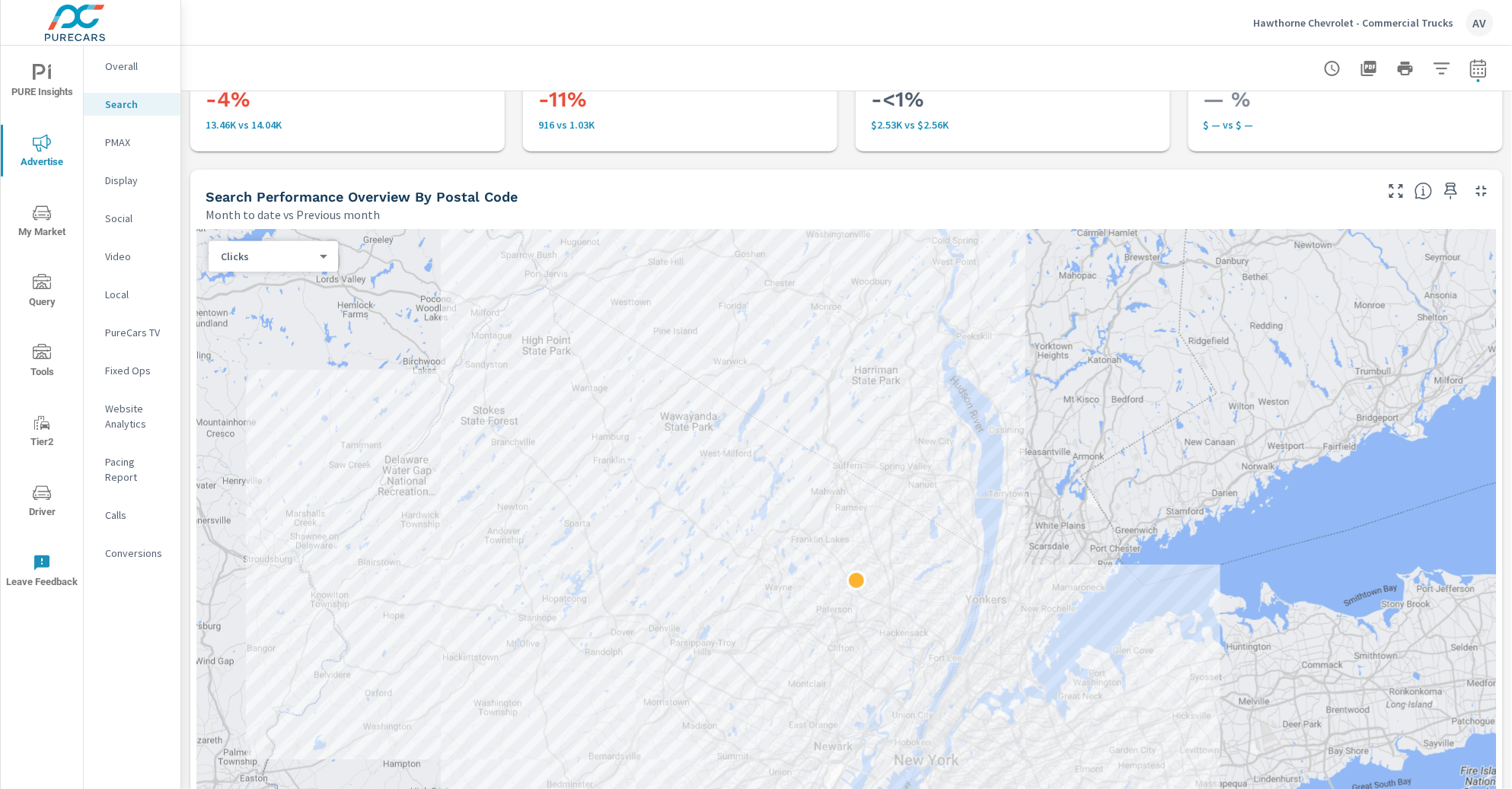
scroll to position [62, 0]
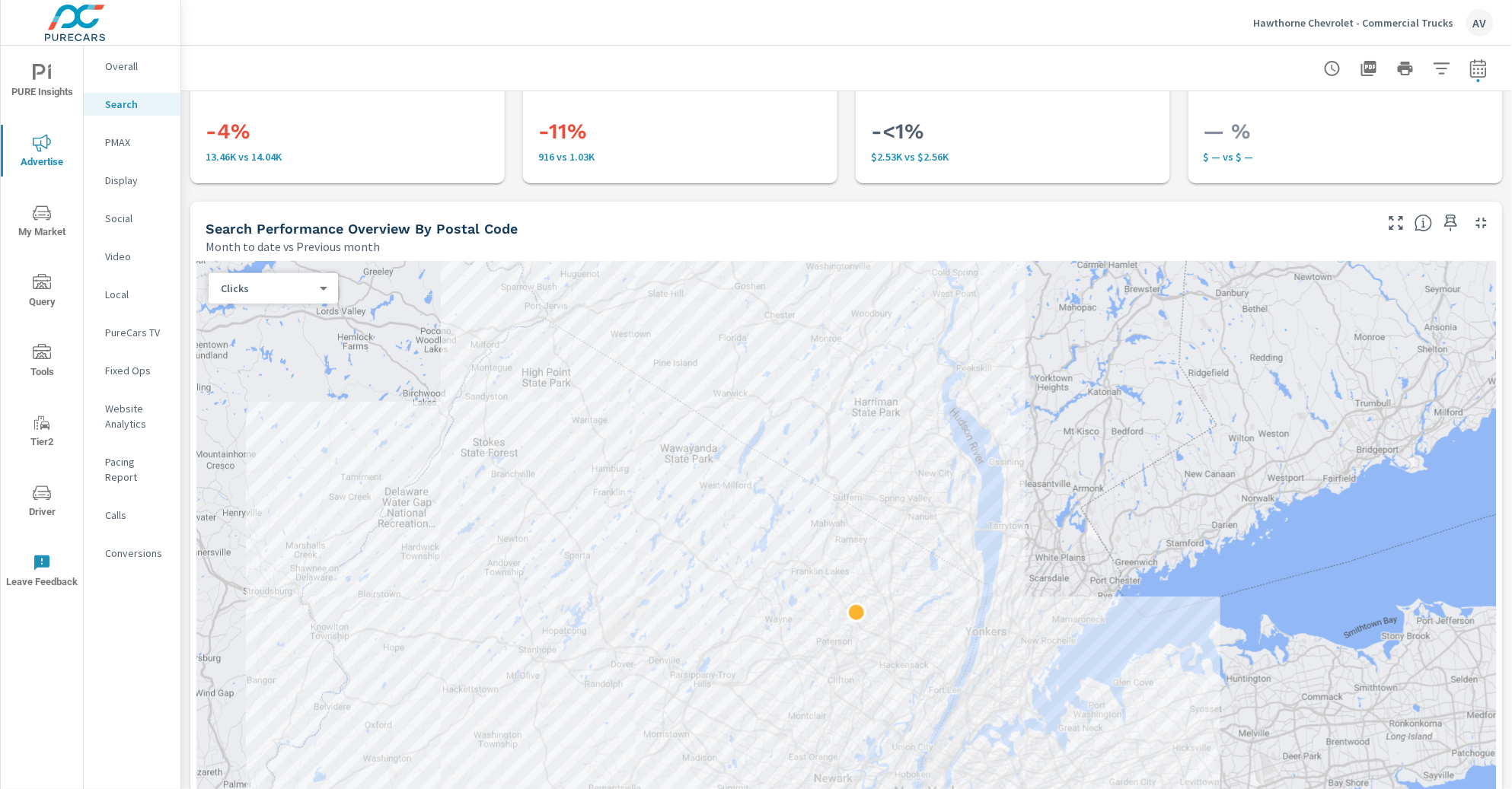
click at [44, 88] on span "PURE Insights" at bounding box center [41, 82] width 73 height 38
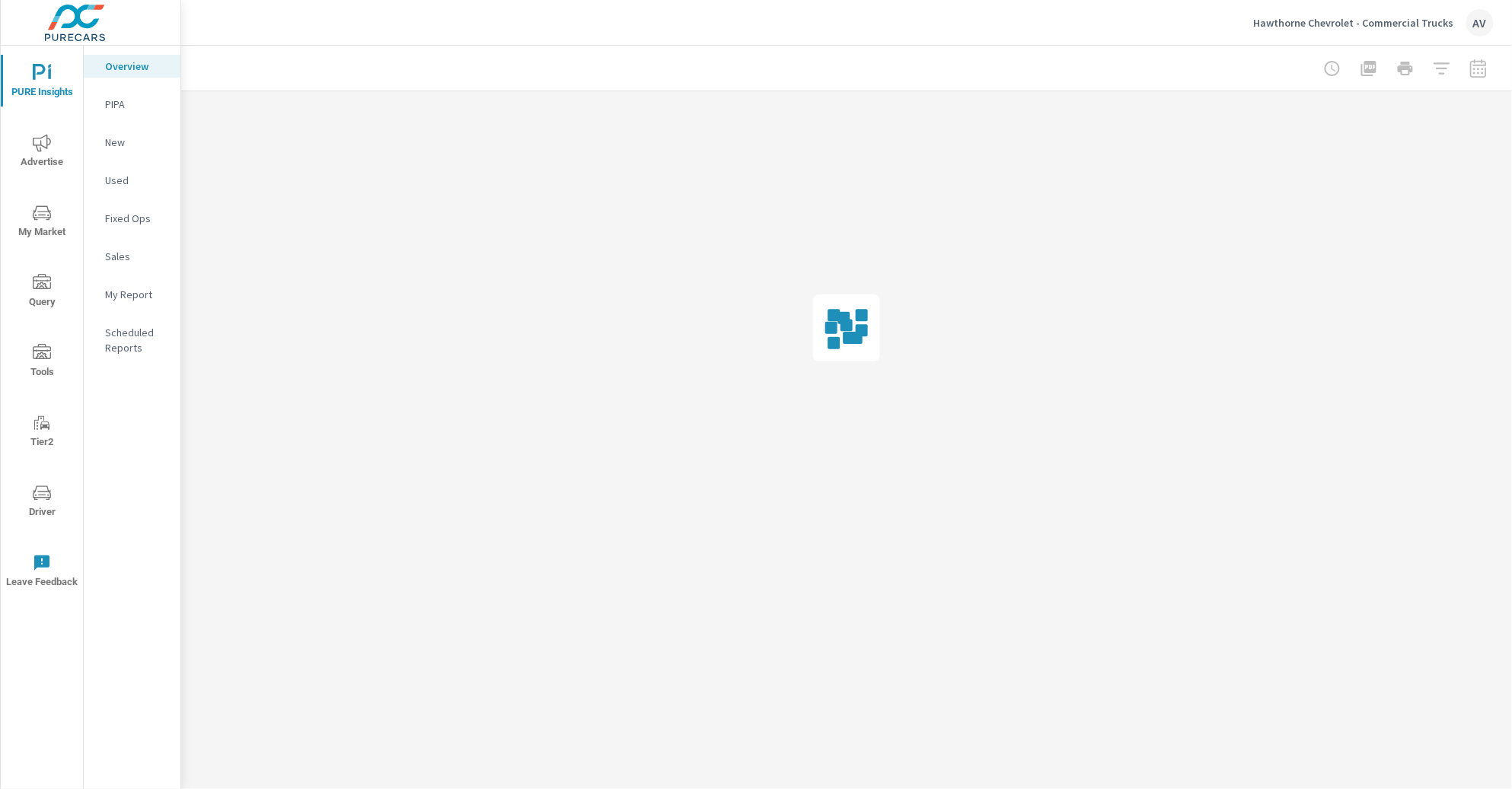
click at [37, 230] on span "My Market" at bounding box center [41, 222] width 73 height 38
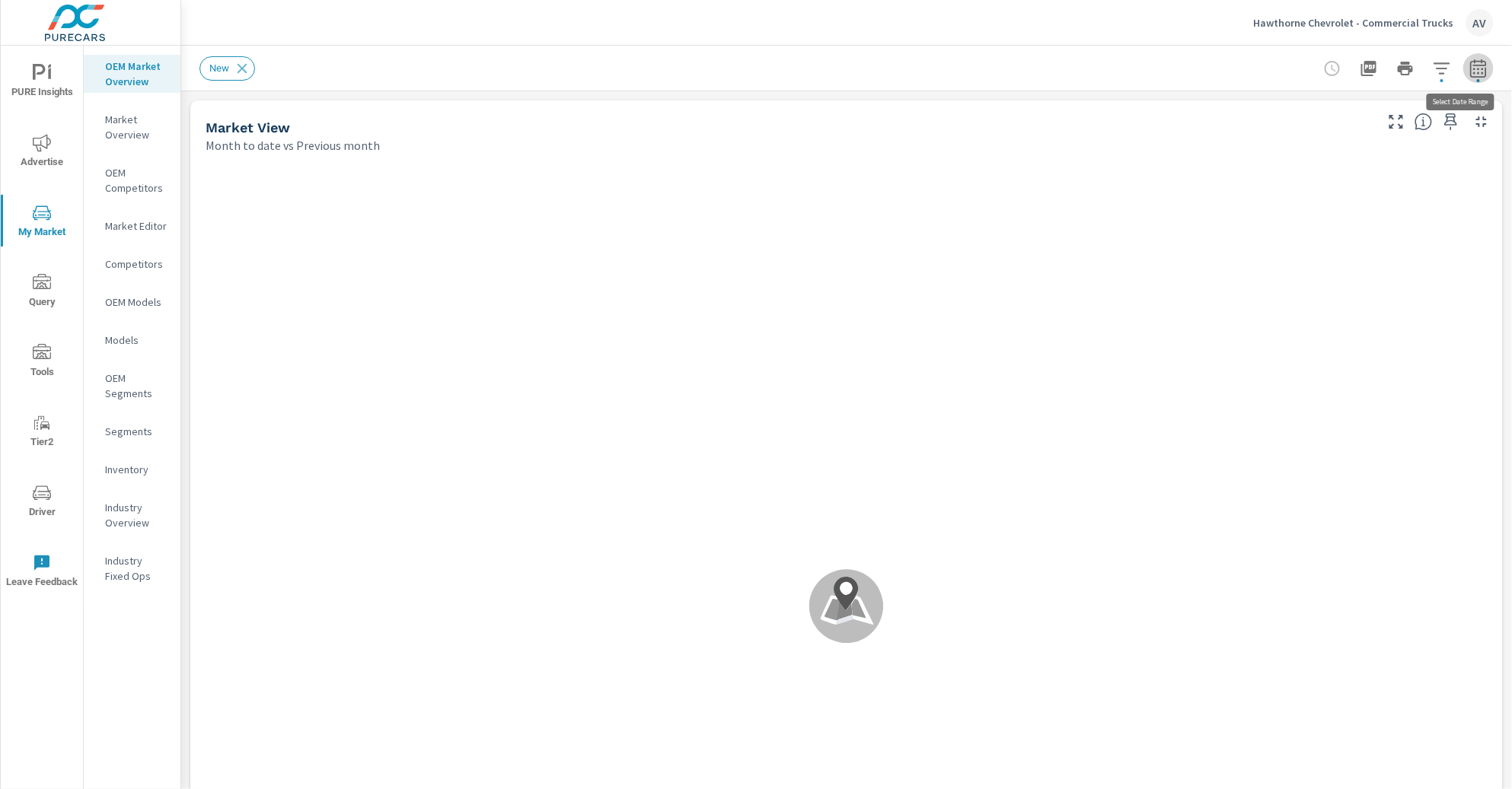
click at [1471, 69] on icon "button" at bounding box center [1479, 69] width 18 height 18
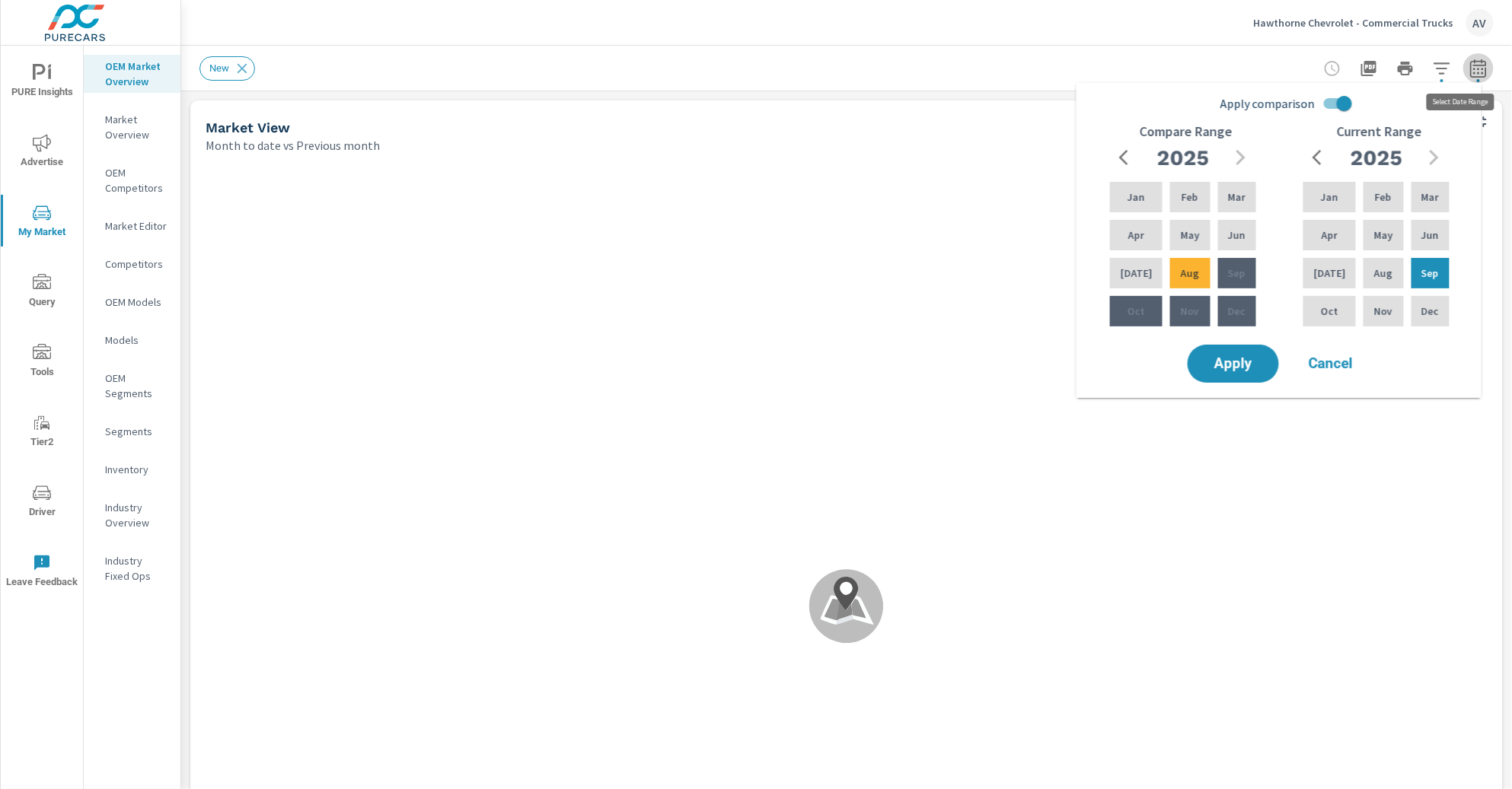
click at [1469, 67] on icon "button" at bounding box center [1479, 69] width 18 height 18
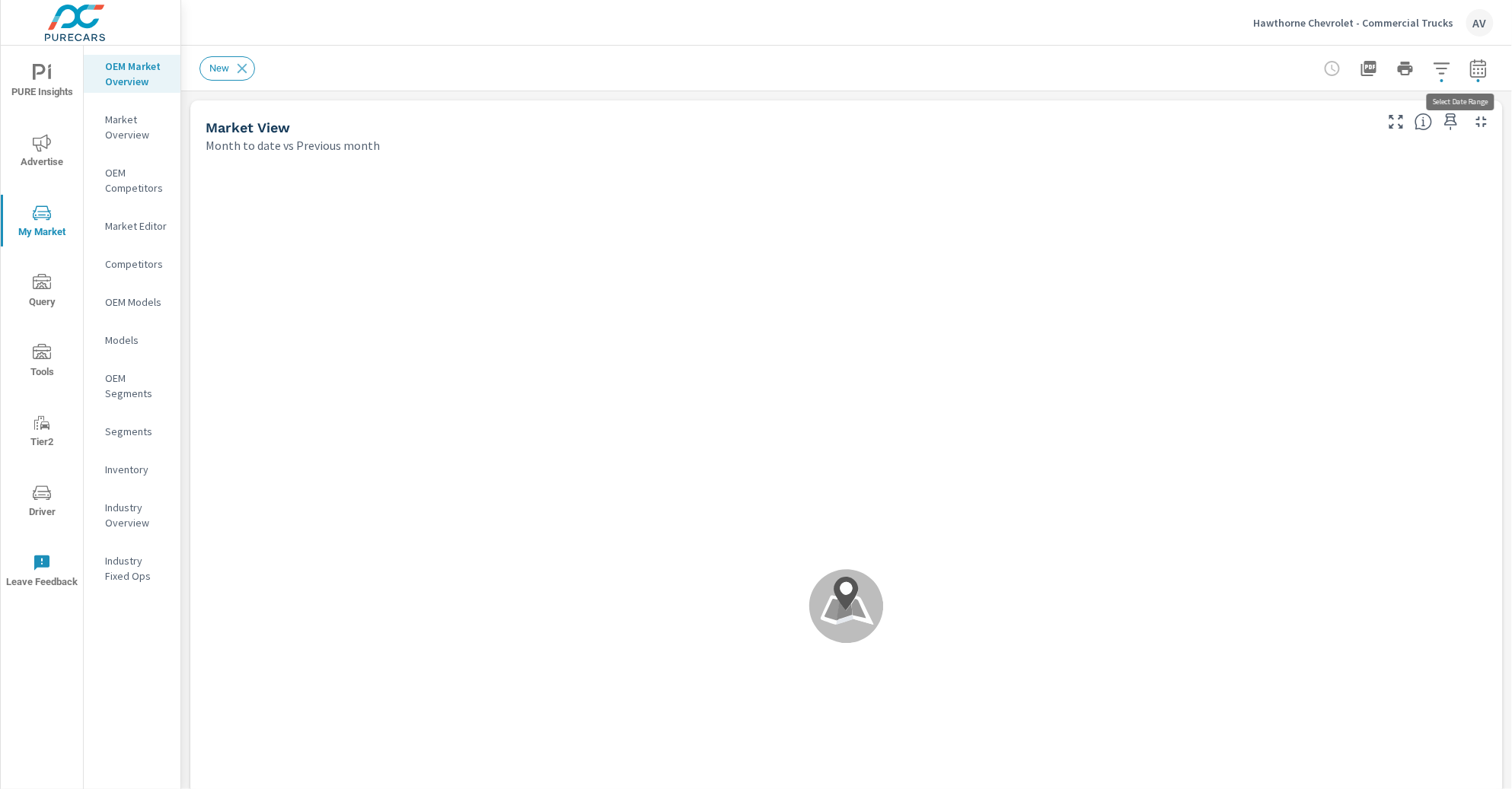
click at [1473, 69] on icon "button" at bounding box center [1478, 70] width 10 height 6
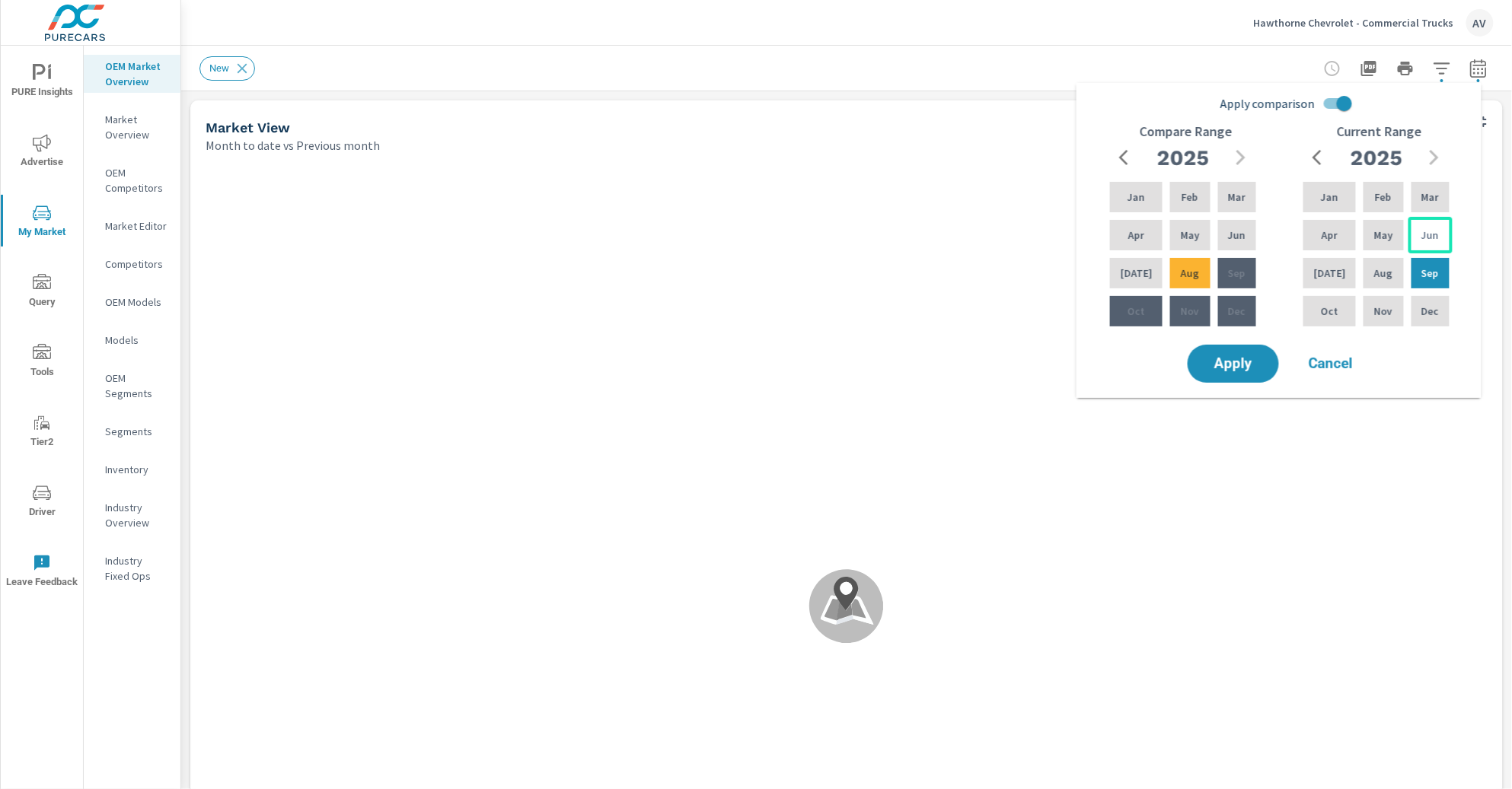
click at [1437, 233] on div "Jun" at bounding box center [1430, 235] width 44 height 37
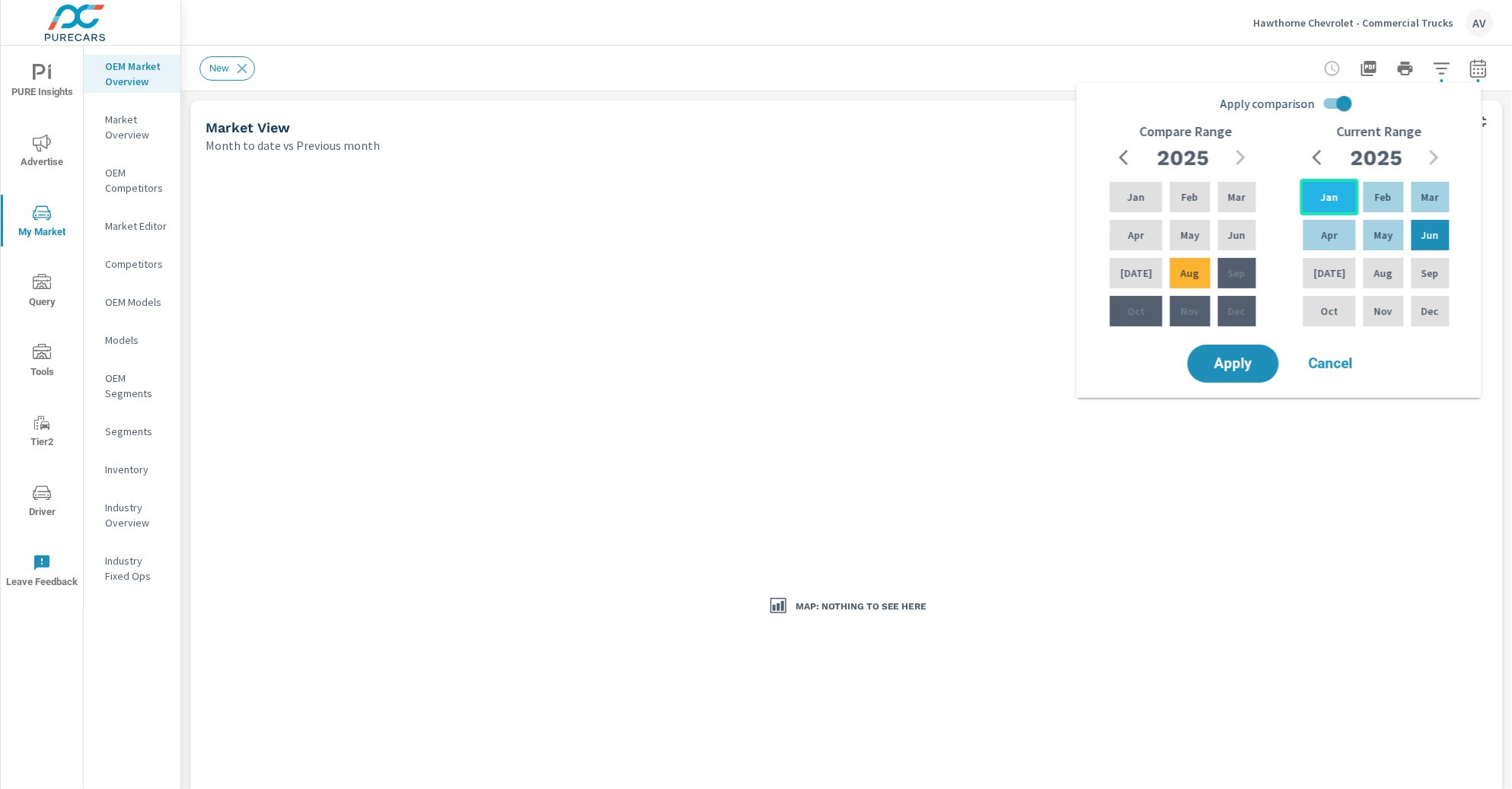
click at [1322, 198] on p "Jan" at bounding box center [1329, 197] width 18 height 15
click at [1137, 279] on p "Jul" at bounding box center [1137, 273] width 32 height 15
click at [1234, 307] on p "Dec" at bounding box center [1236, 311] width 18 height 15
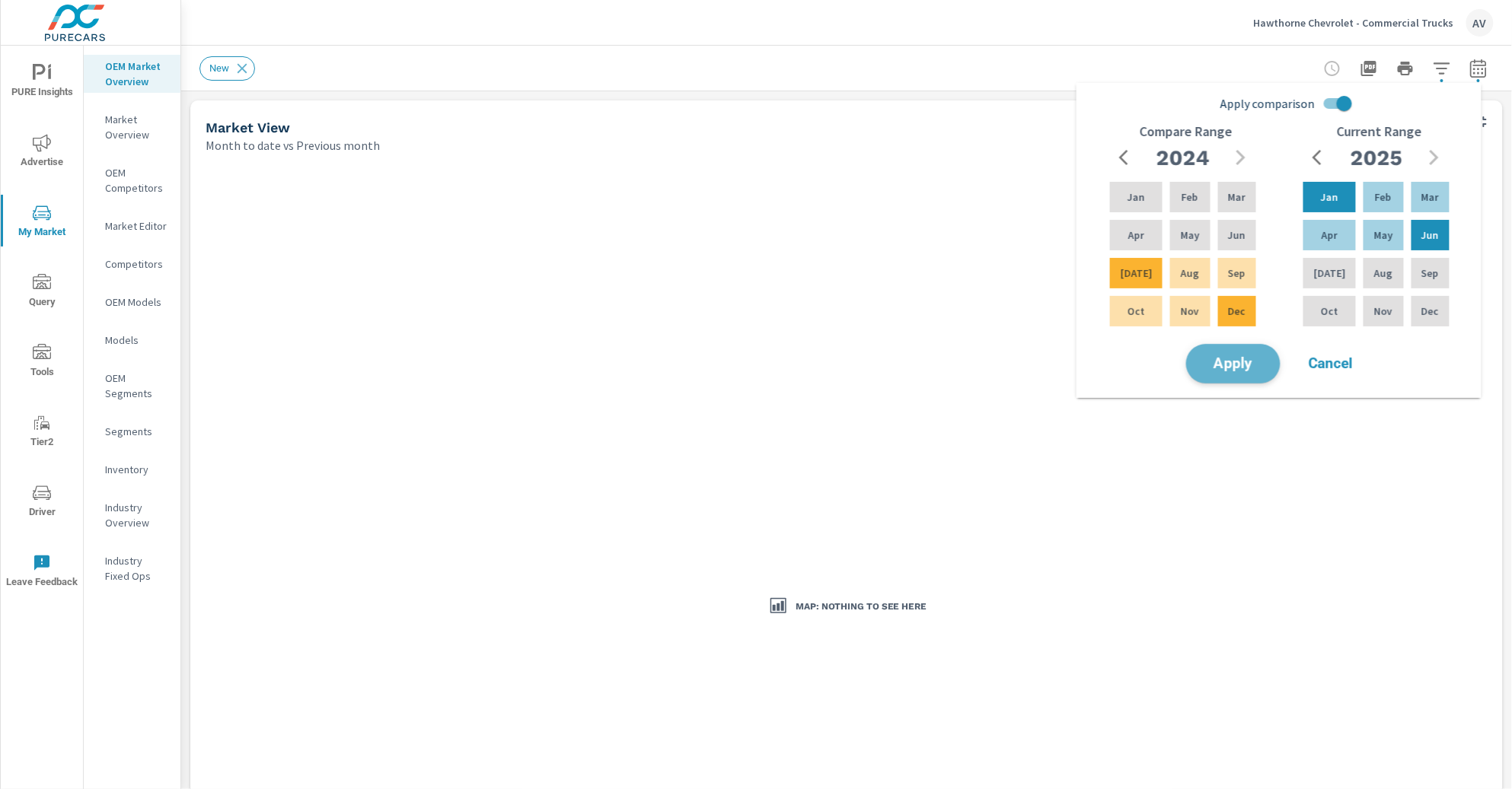
click at [1237, 363] on span "Apply" at bounding box center [1233, 364] width 63 height 14
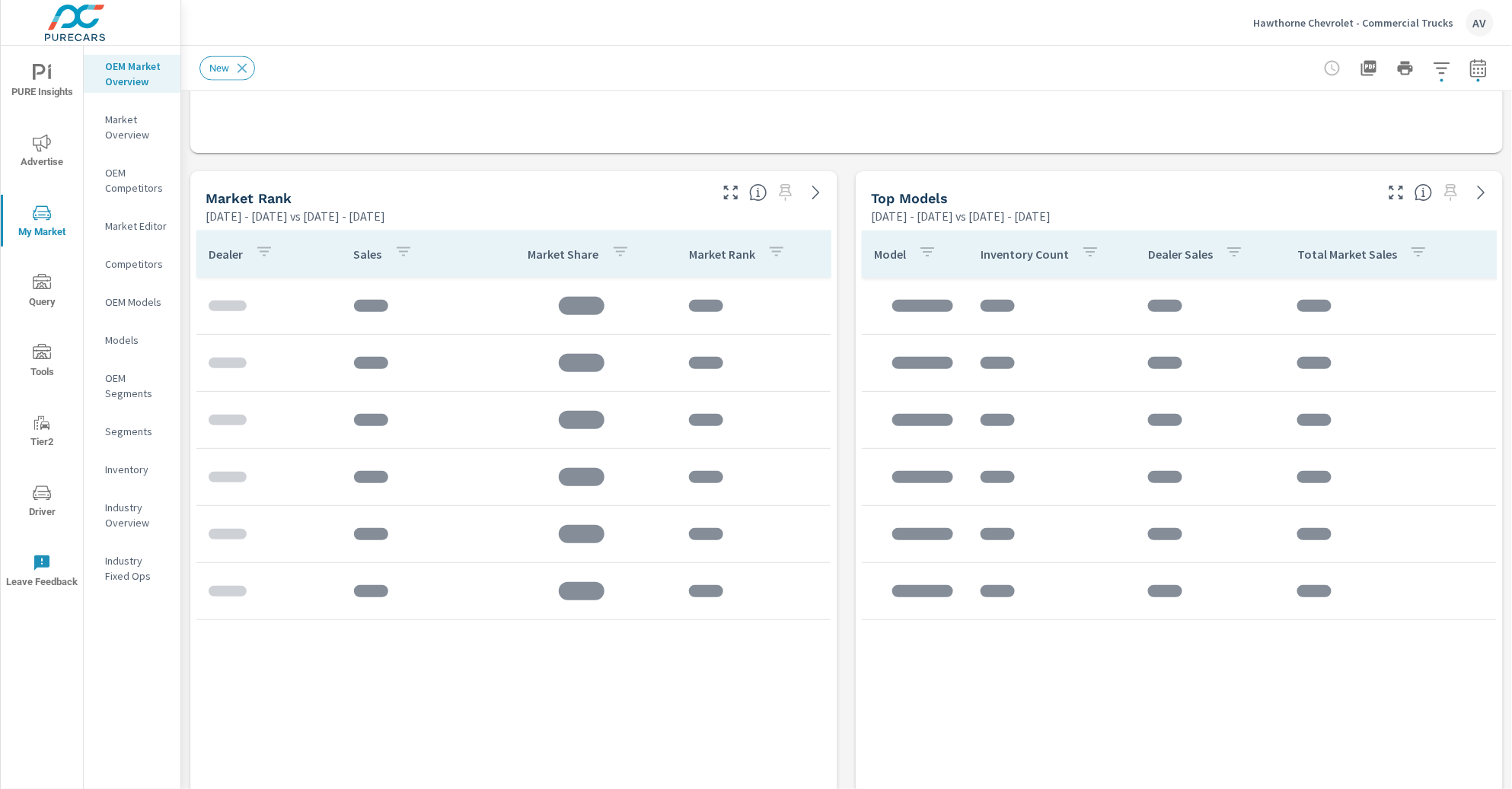
scroll to position [909, 0]
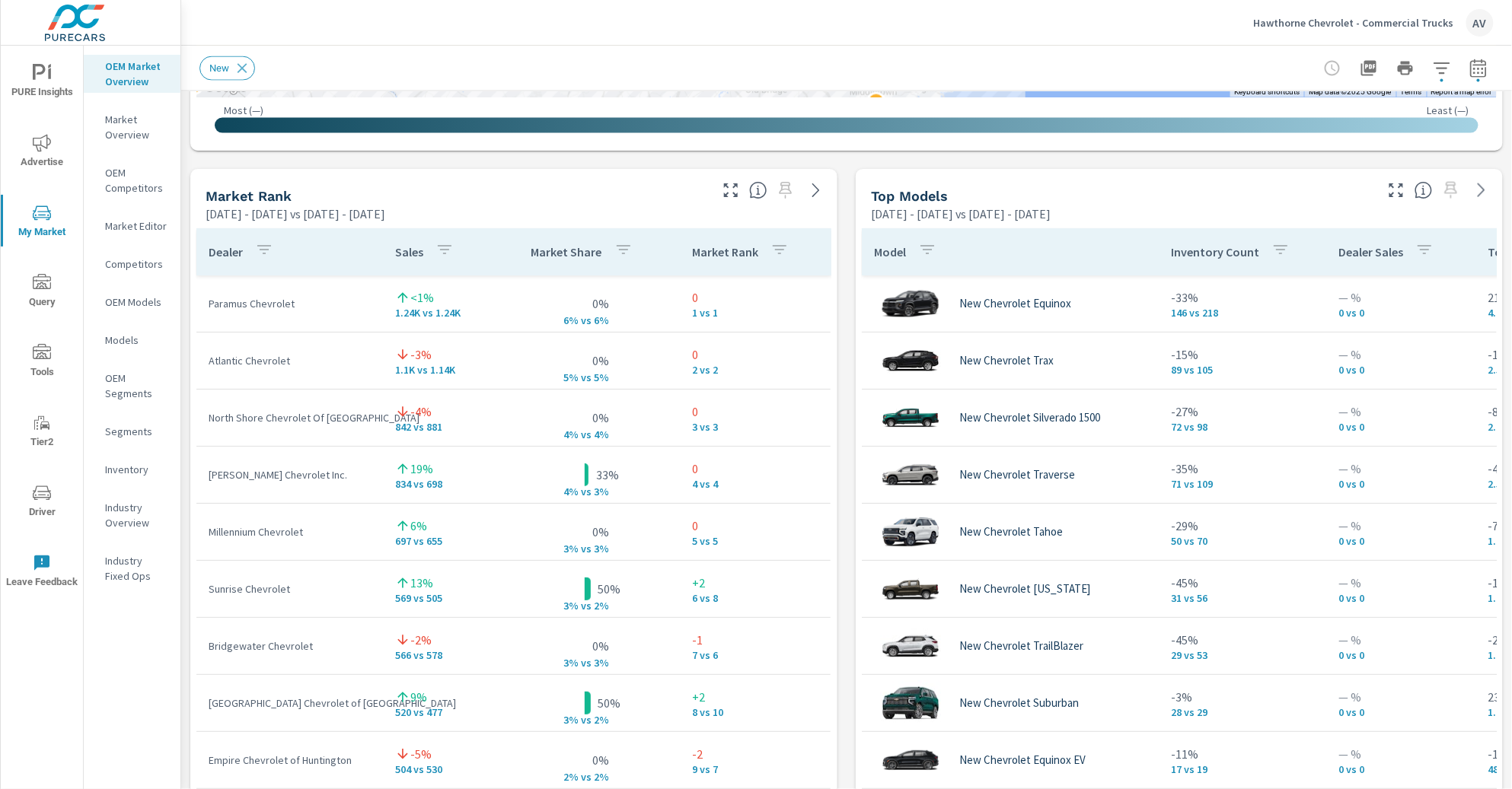
click at [842, 276] on div "Market View Jan 01, 2025 - Jun 30, 2025 vs Jul 01, 2024 - Dec 31, 2024 ← Move l…" at bounding box center [846, 485] width 1331 height 2605
drag, startPoint x: 315, startPoint y: 478, endPoint x: 207, endPoint y: 478, distance: 108.0
click at [207, 478] on td "Schumacher Chevrolet Inc." at bounding box center [289, 474] width 186 height 39
click at [258, 487] on td "Schumacher Chevrolet Inc." at bounding box center [289, 474] width 186 height 39
click at [1360, 66] on icon "button" at bounding box center [1369, 69] width 18 height 18
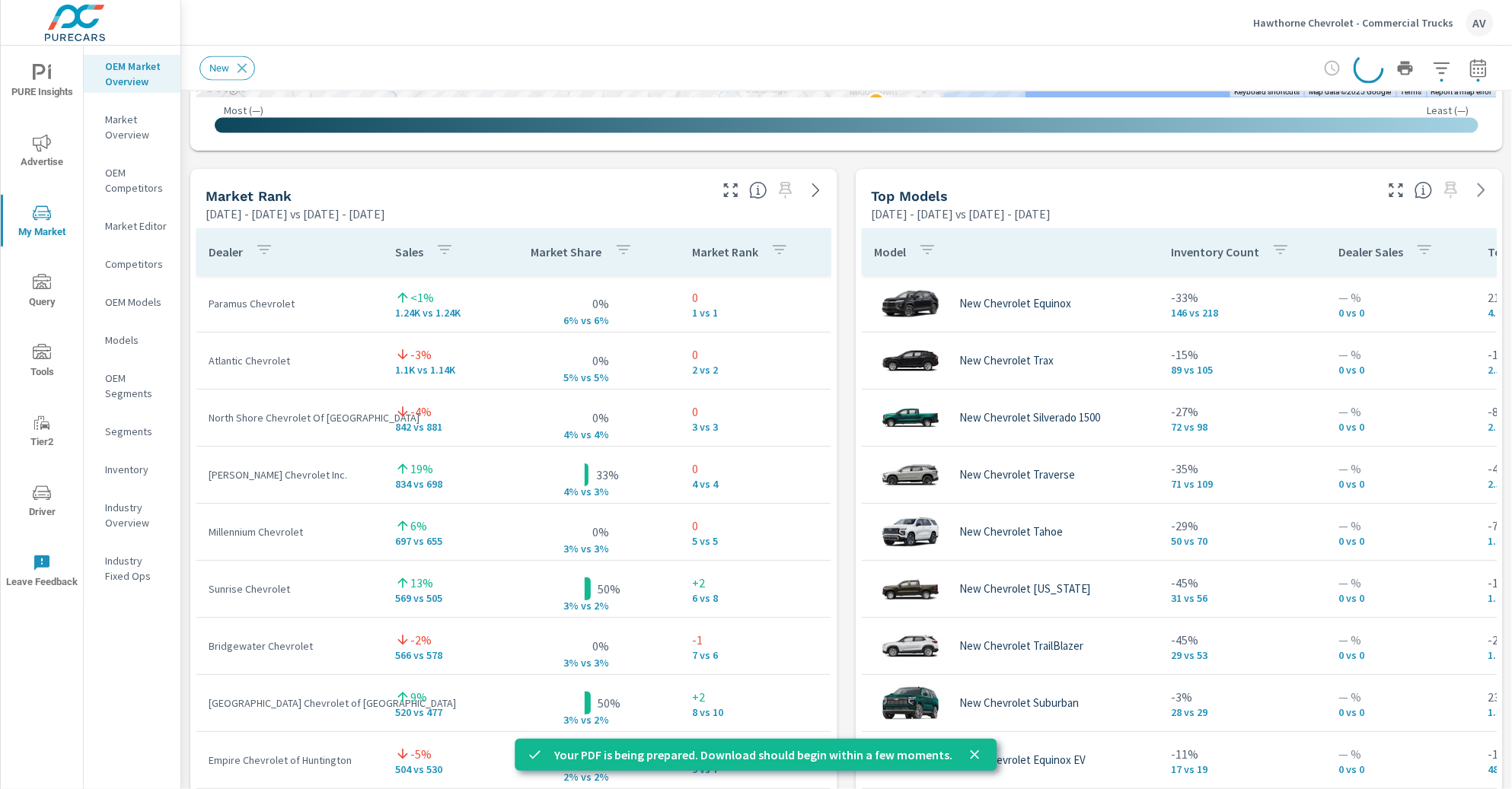
click at [189, 370] on div "Market View Jan 01, 2025 - Jun 30, 2025 vs Jul 01, 2024 - Dec 31, 2024 ← Move l…" at bounding box center [846, 485] width 1331 height 2605
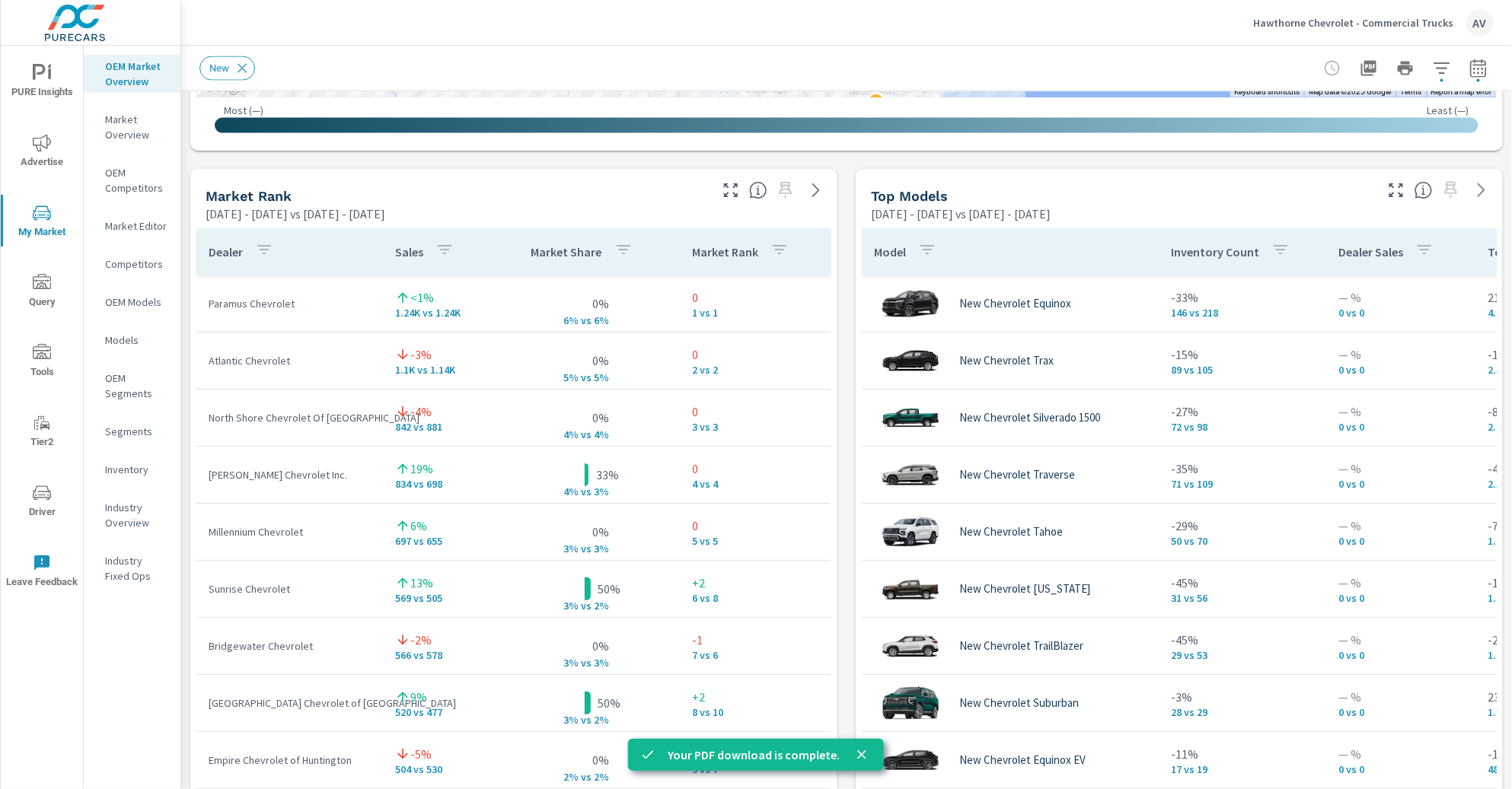
click at [844, 212] on div "Market View Jan 01, 2025 - Jun 30, 2025 vs Jul 01, 2024 - Dec 31, 2024 ← Move l…" at bounding box center [846, 485] width 1331 height 2605
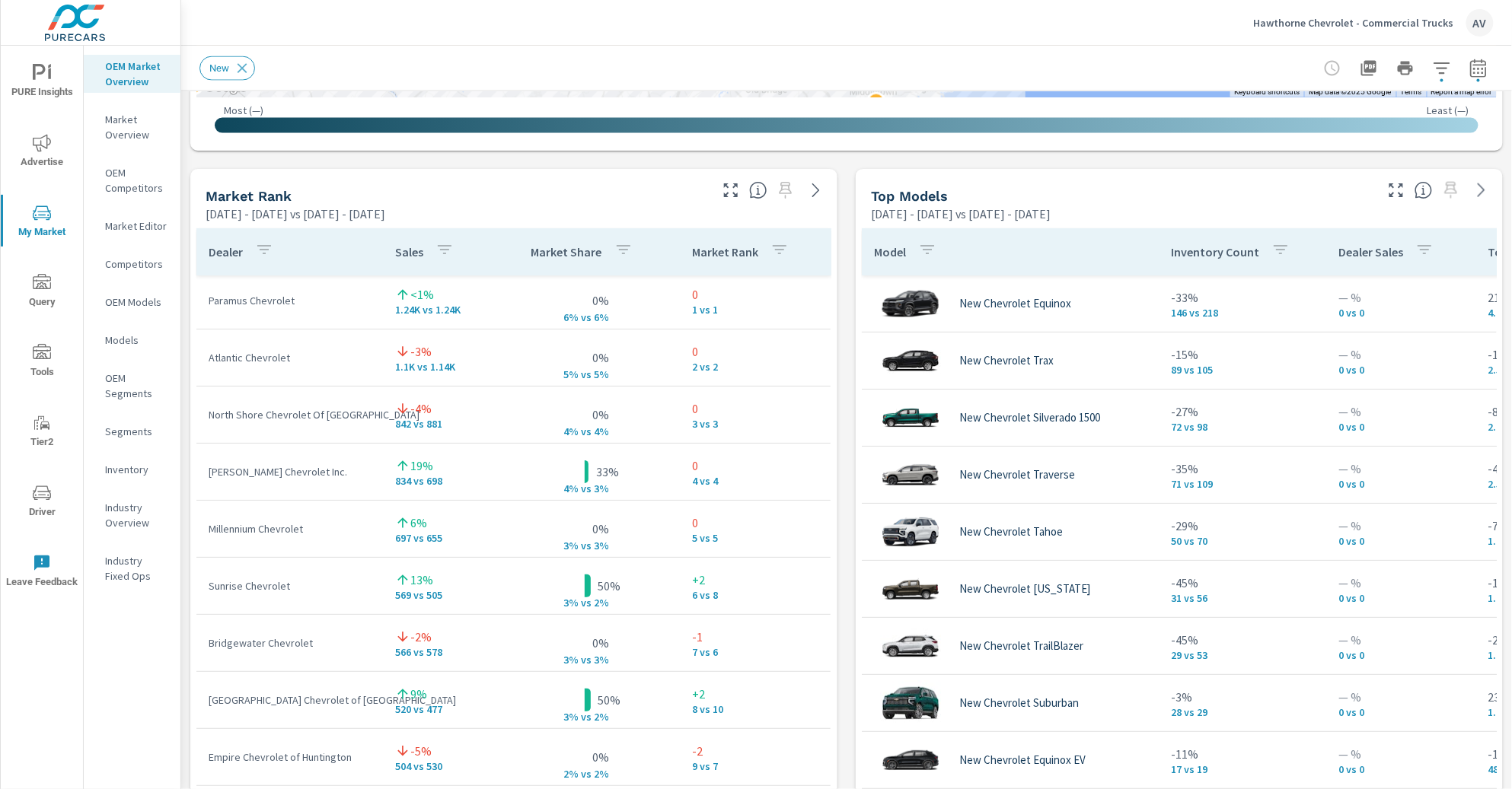
scroll to position [6, 0]
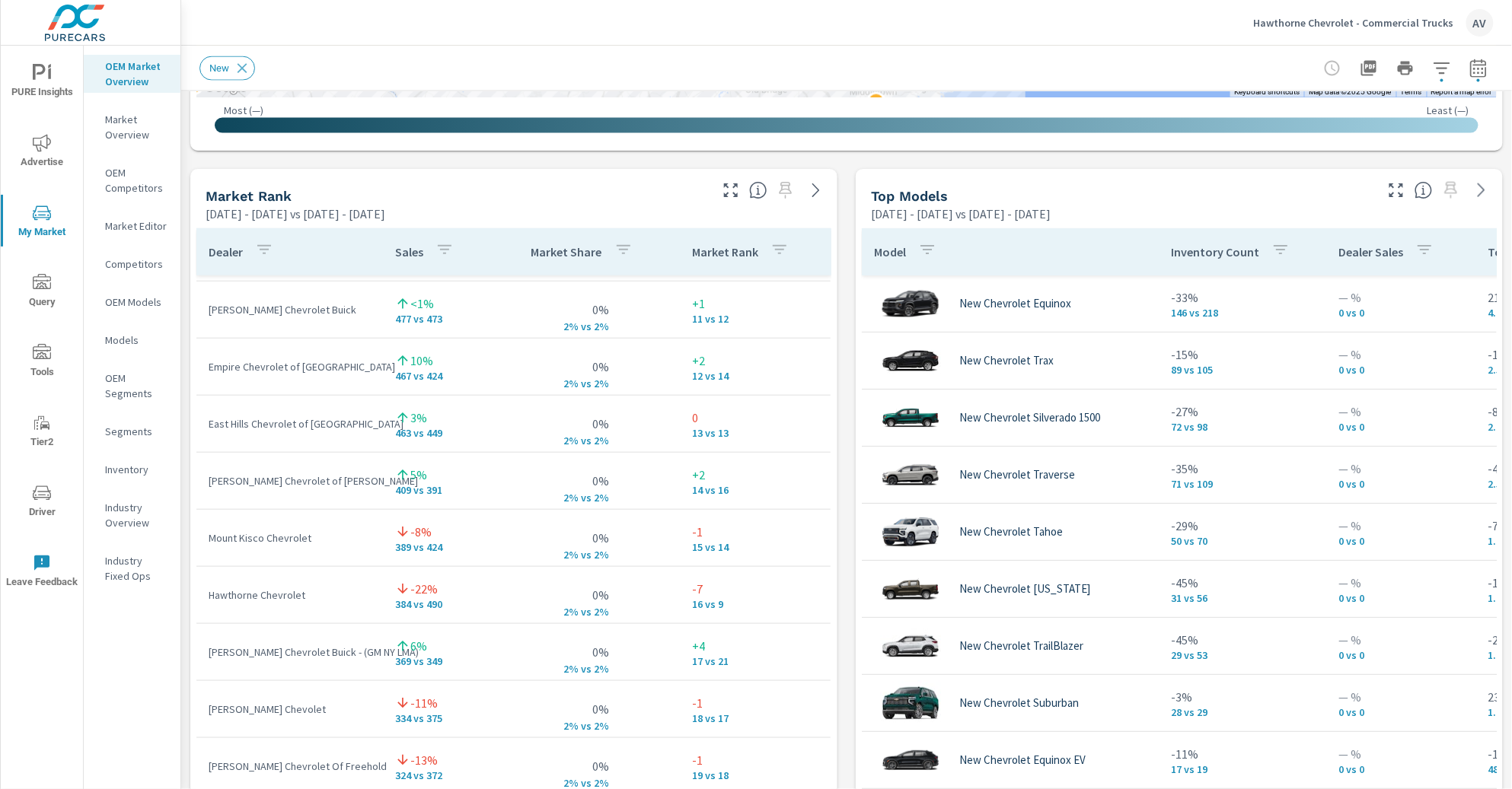
scroll to position [568, 0]
drag, startPoint x: 320, startPoint y: 589, endPoint x: 198, endPoint y: 590, distance: 122.0
click at [198, 590] on td "Hawthorne Chevrolet" at bounding box center [289, 591] width 186 height 39
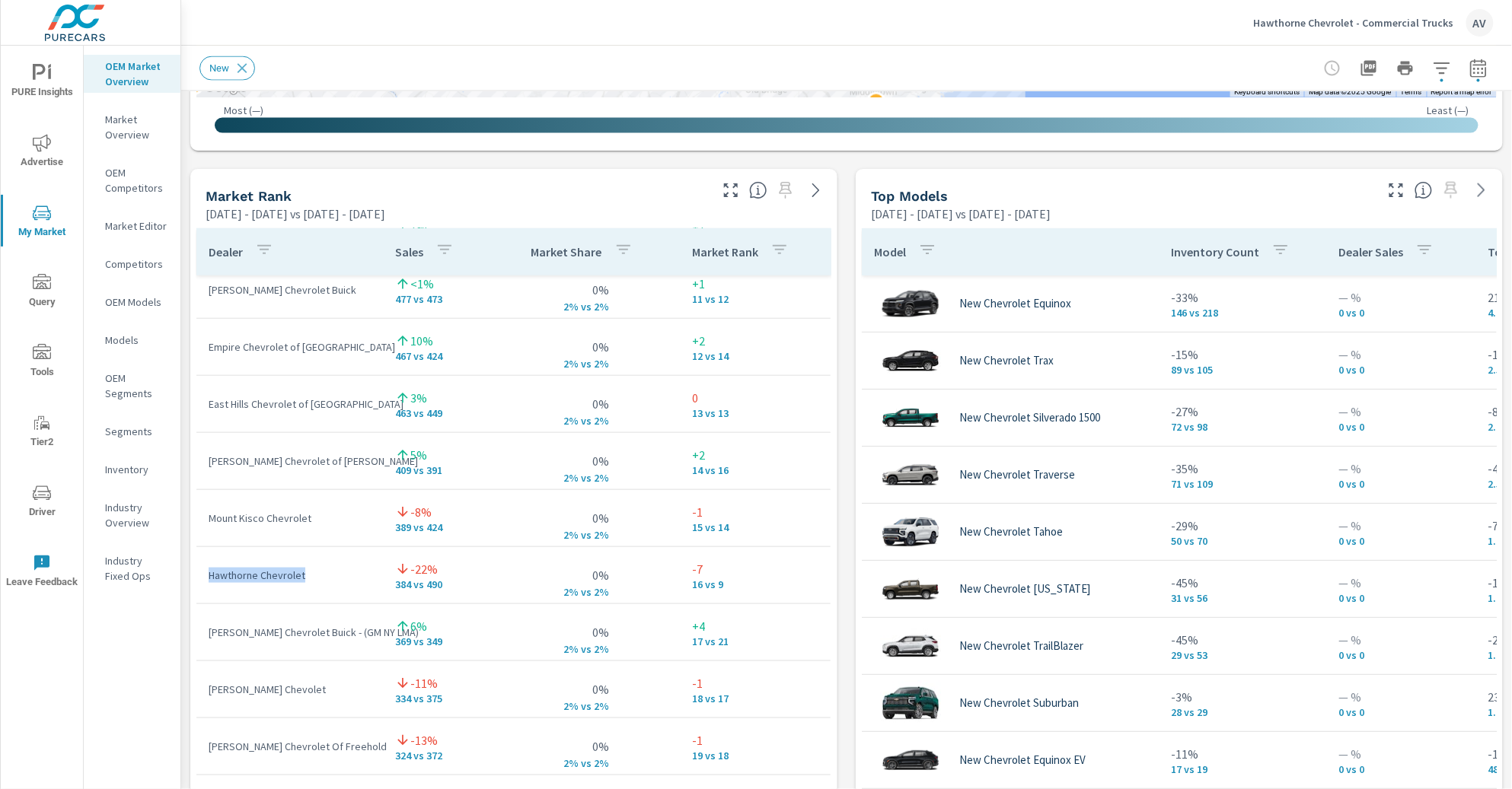
scroll to position [620, 0]
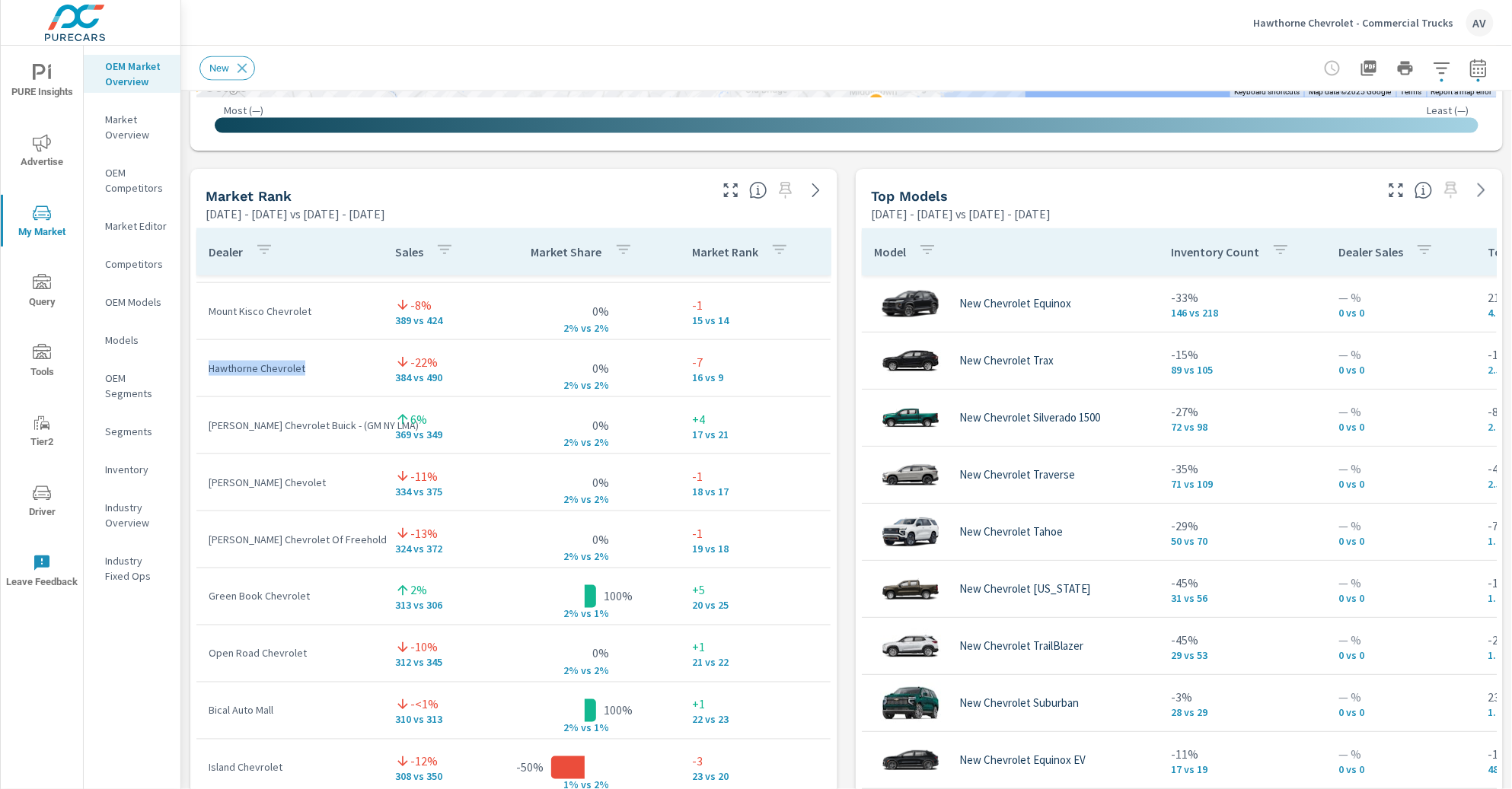
scroll to position [794, 0]
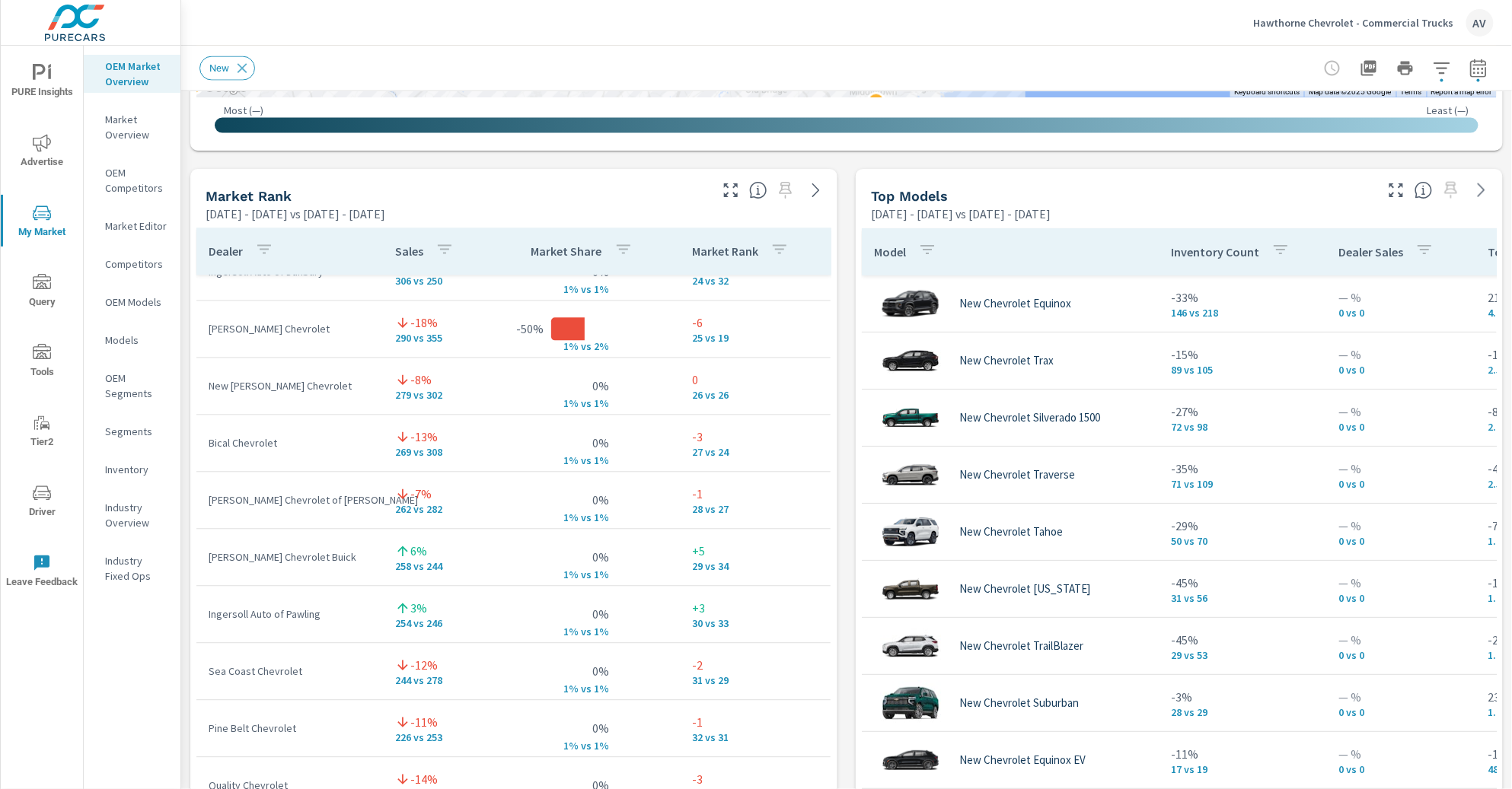
scroll to position [1424, 0]
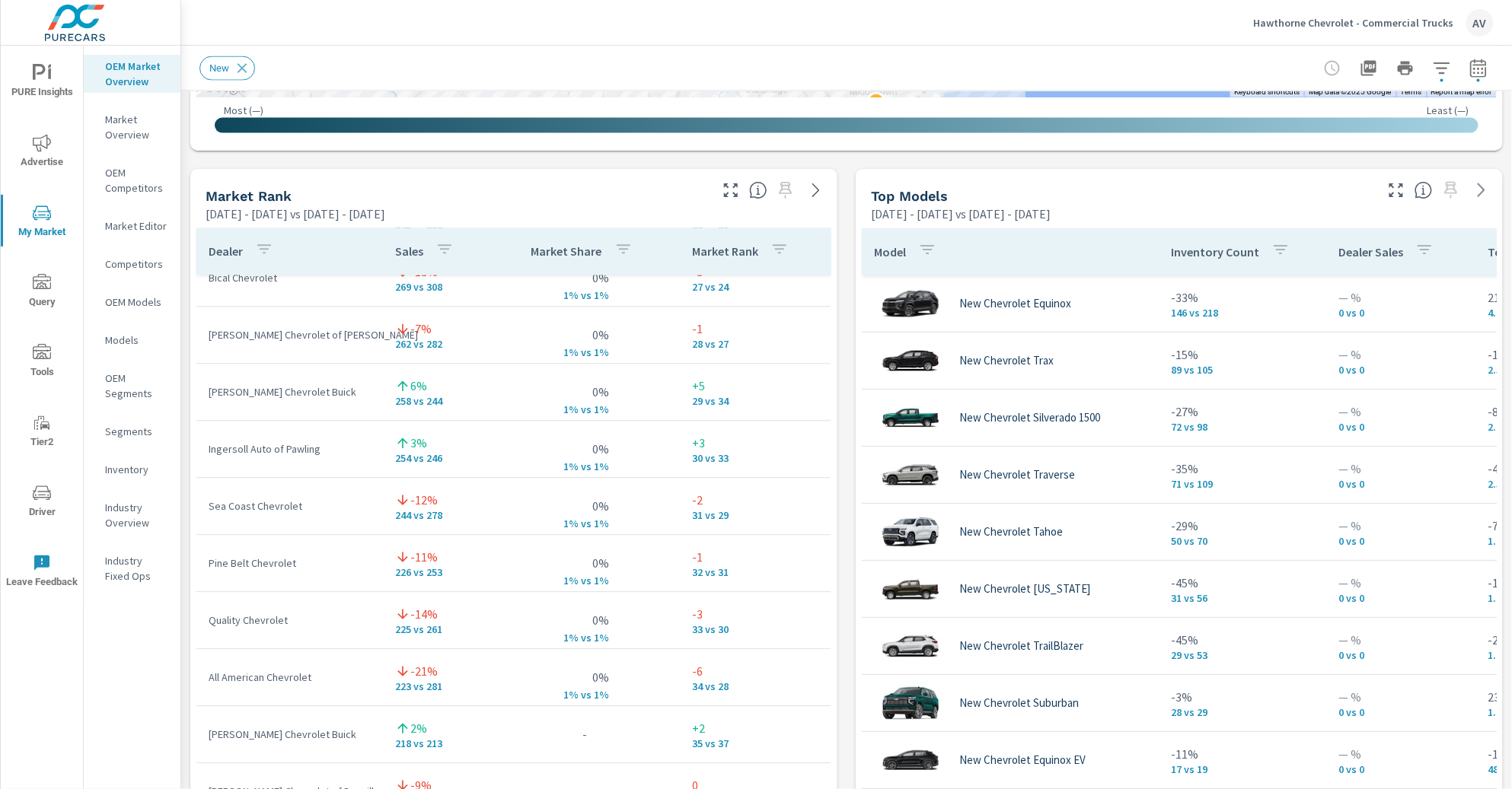
scroll to position [1535, 0]
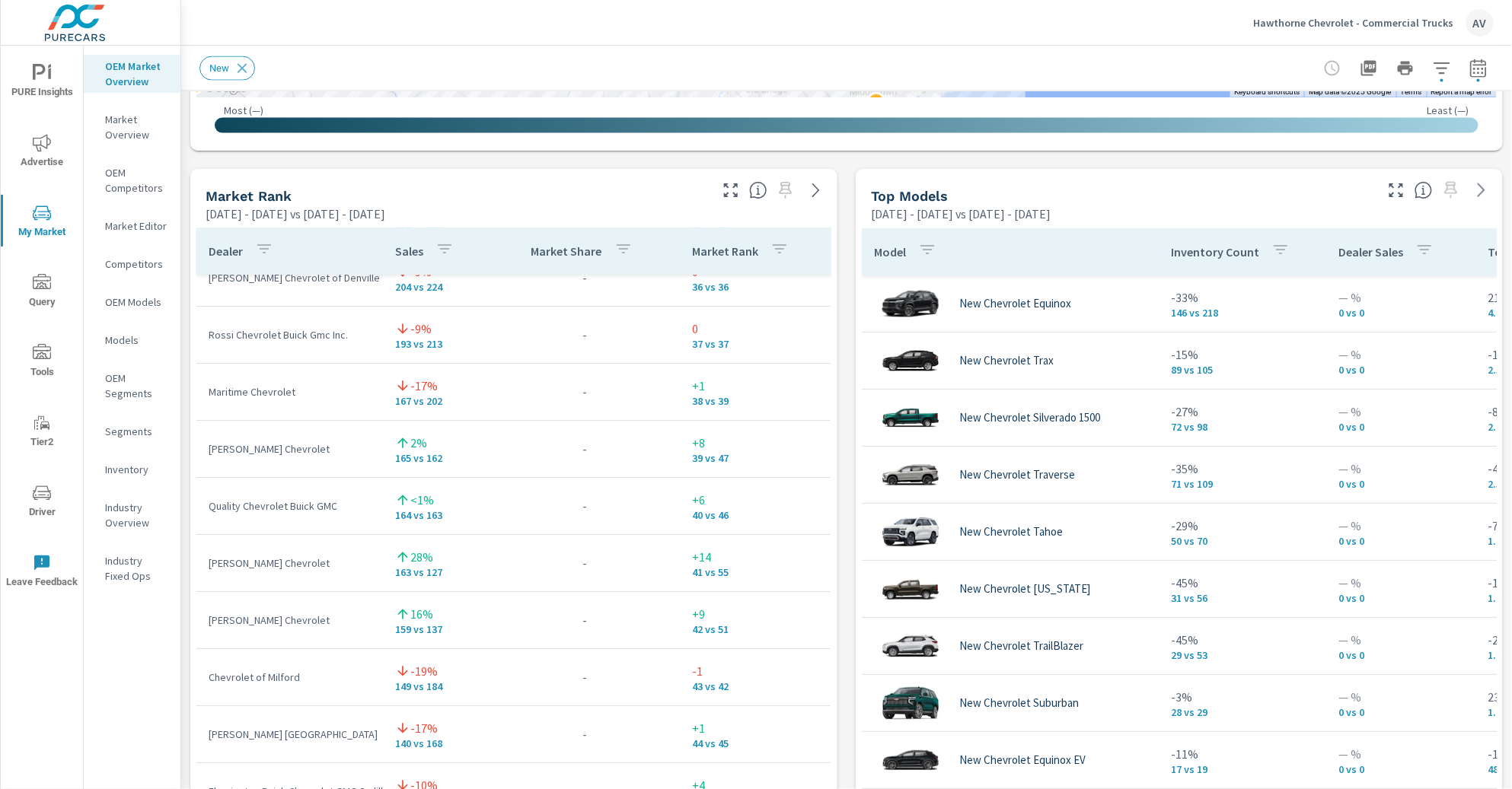
scroll to position [2072, 0]
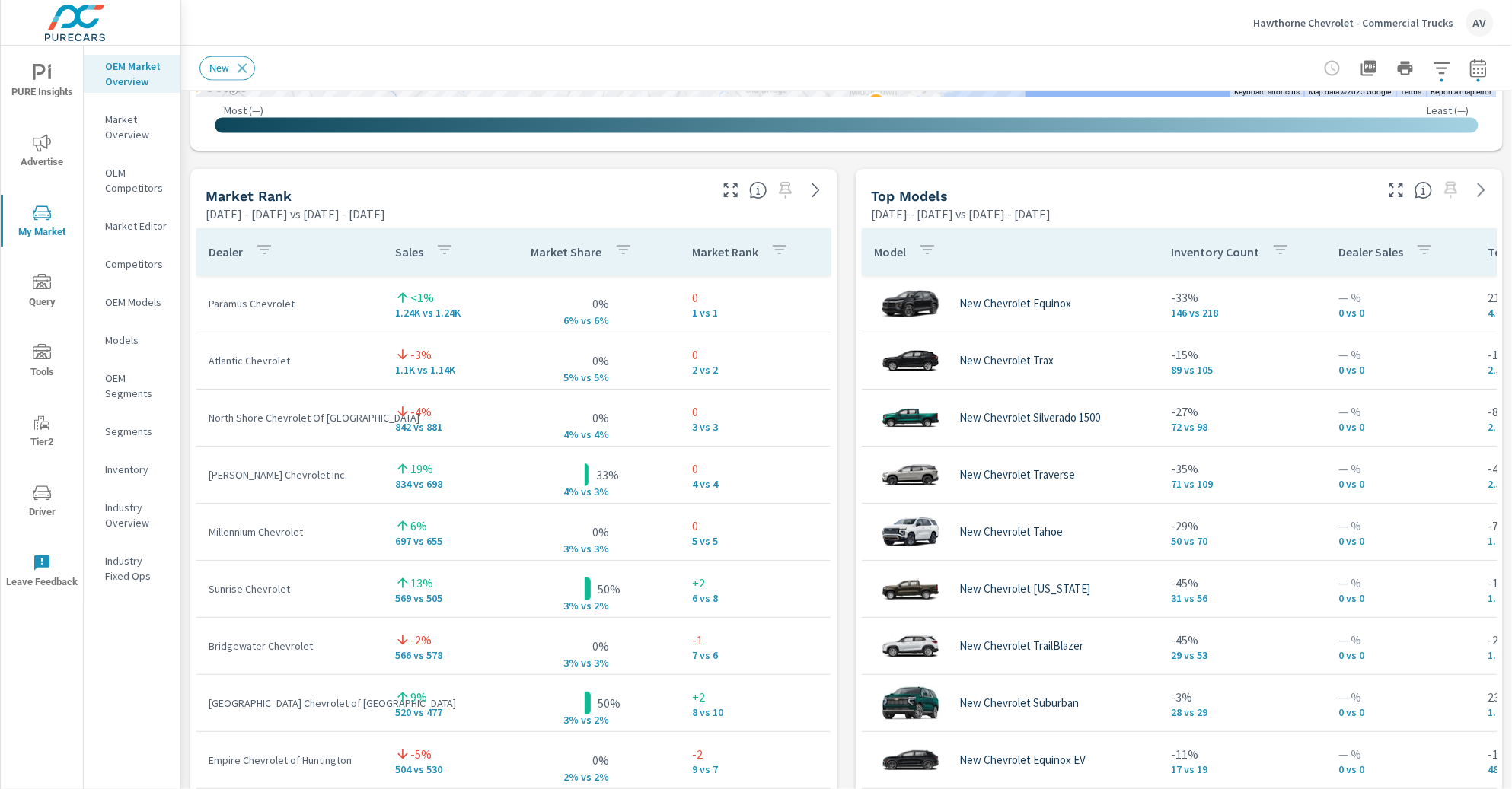
click at [840, 333] on div "Market View Jan 01, 2025 - Jun 30, 2025 vs Jul 01, 2024 - Dec 31, 2024 ← Move l…" at bounding box center [846, 485] width 1331 height 2605
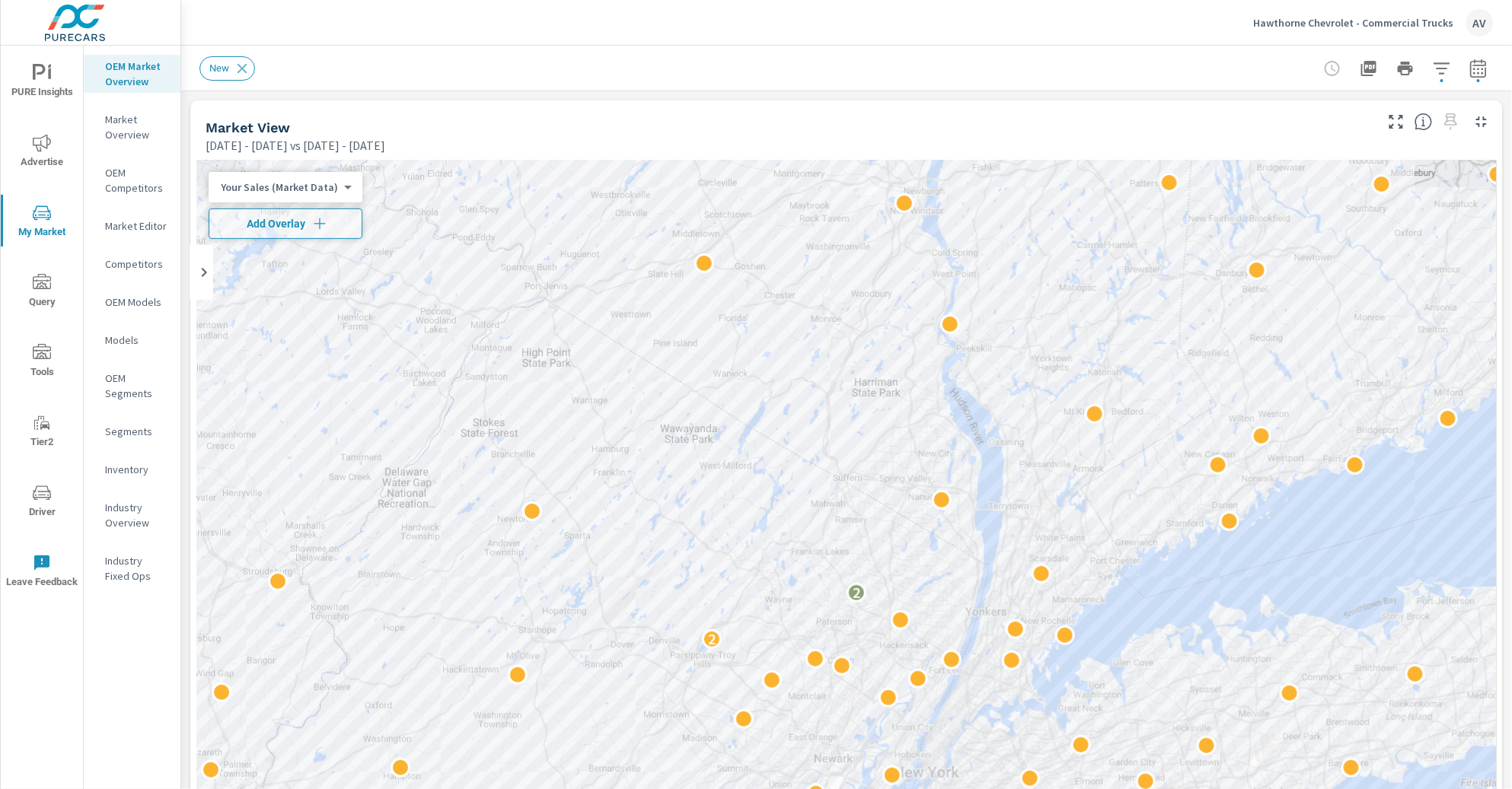
click at [42, 81] on icon "nav menu" at bounding box center [42, 73] width 18 height 18
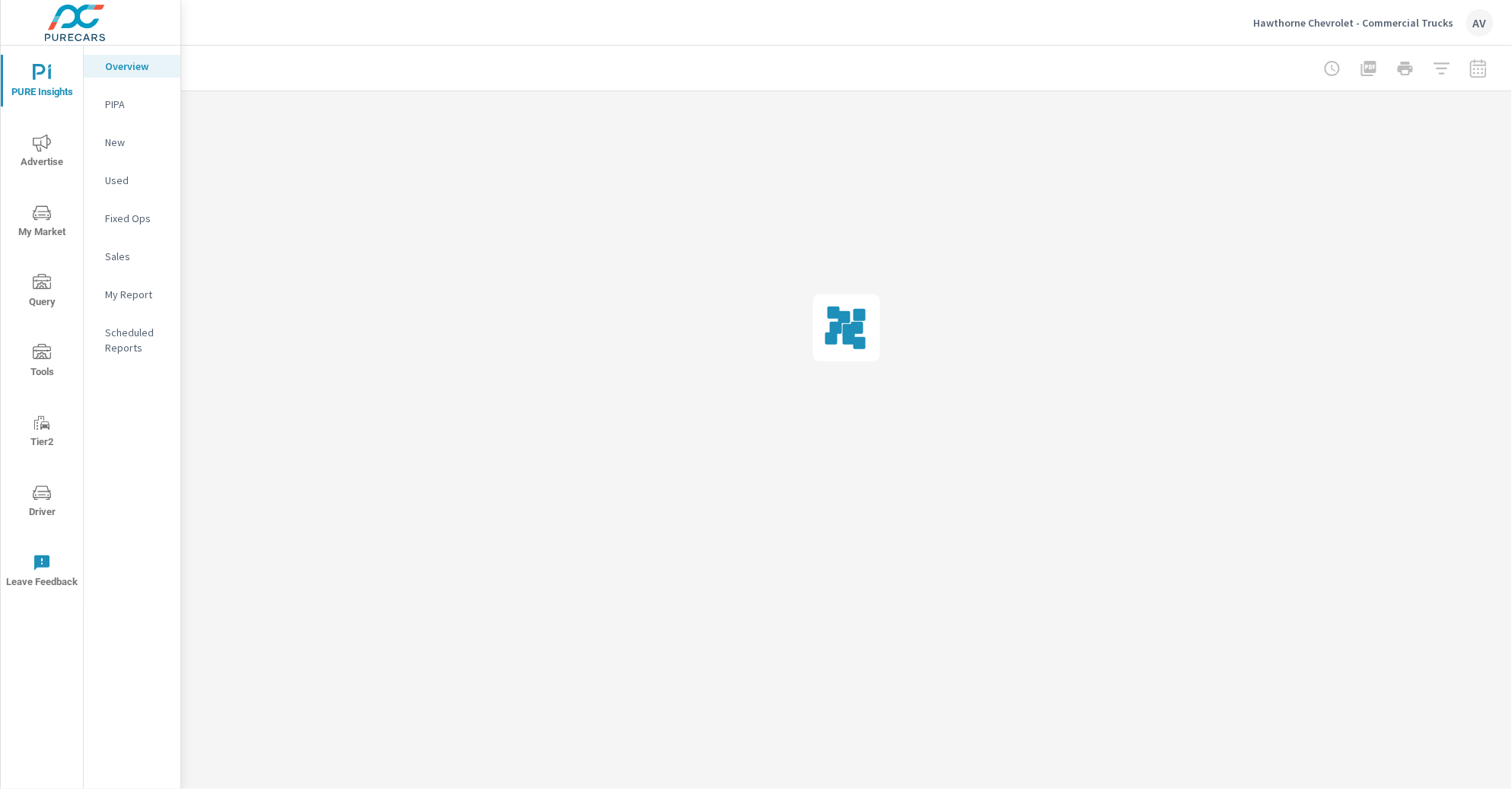
click at [137, 150] on div "New" at bounding box center [132, 142] width 97 height 23
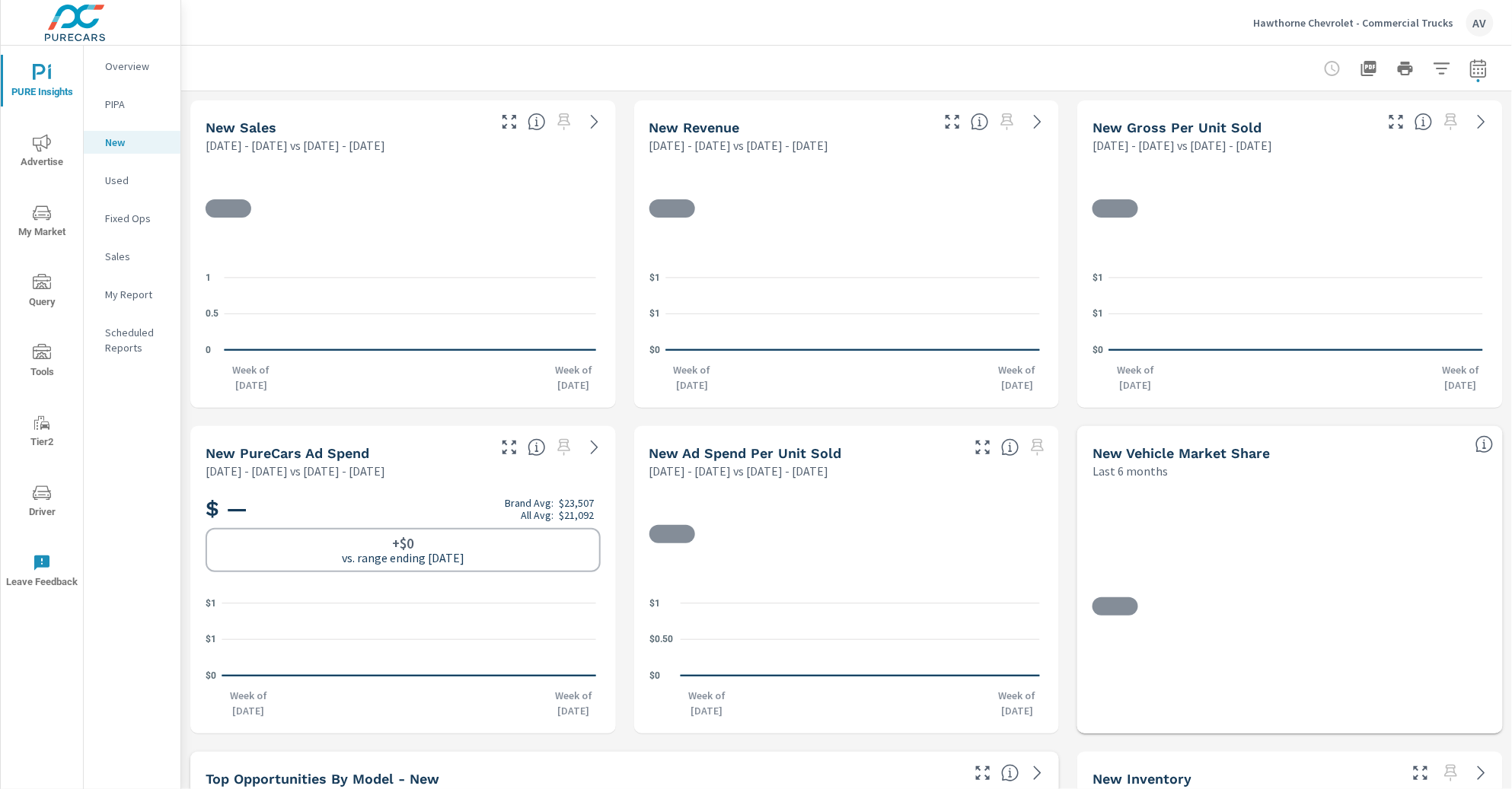
click at [117, 312] on nav "Overview PIPA New Used Fixed Ops Sales My Report Scheduled Reports" at bounding box center [132, 213] width 97 height 334
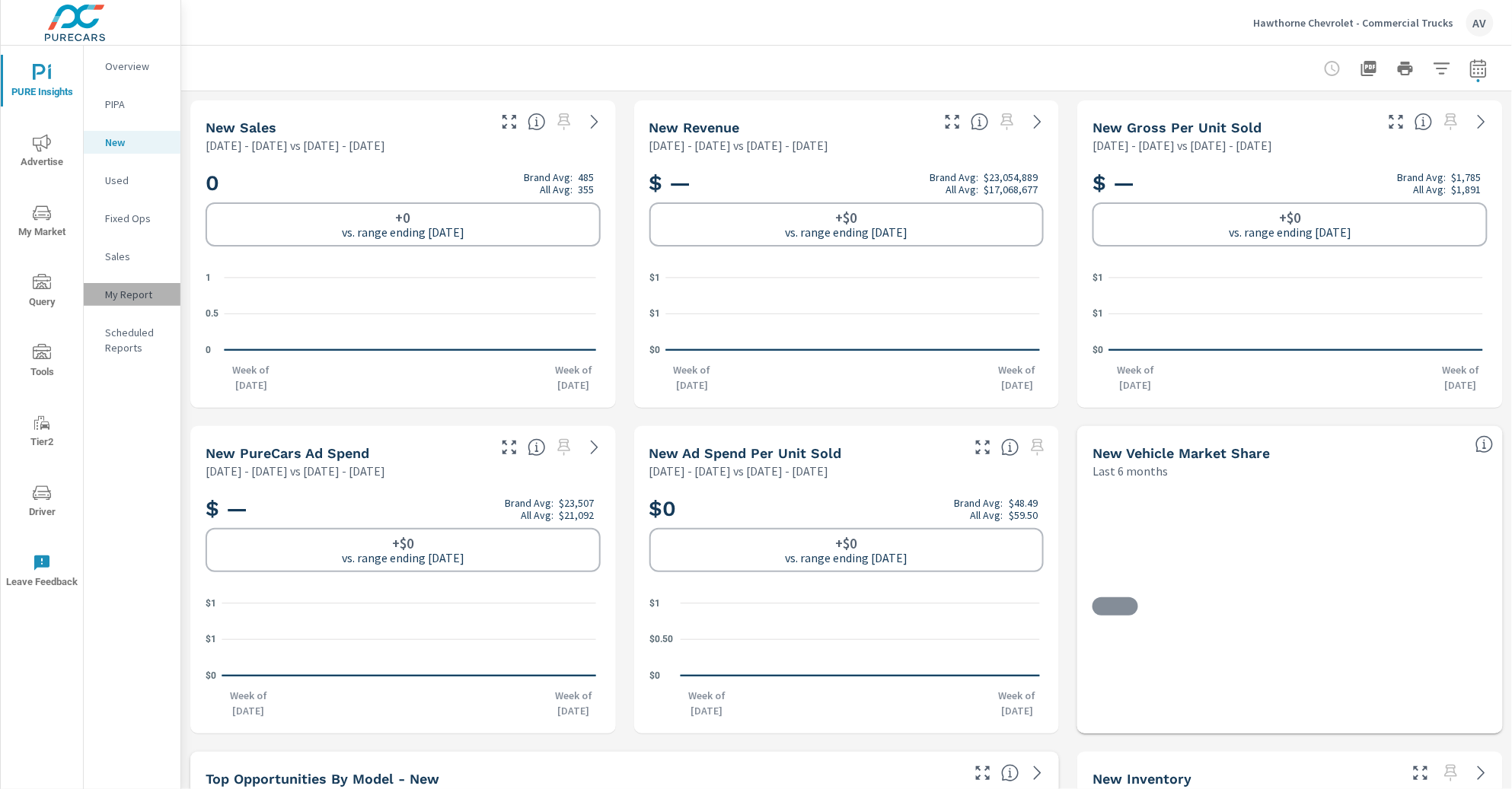
click at [119, 299] on p "My Report" at bounding box center [137, 294] width 64 height 15
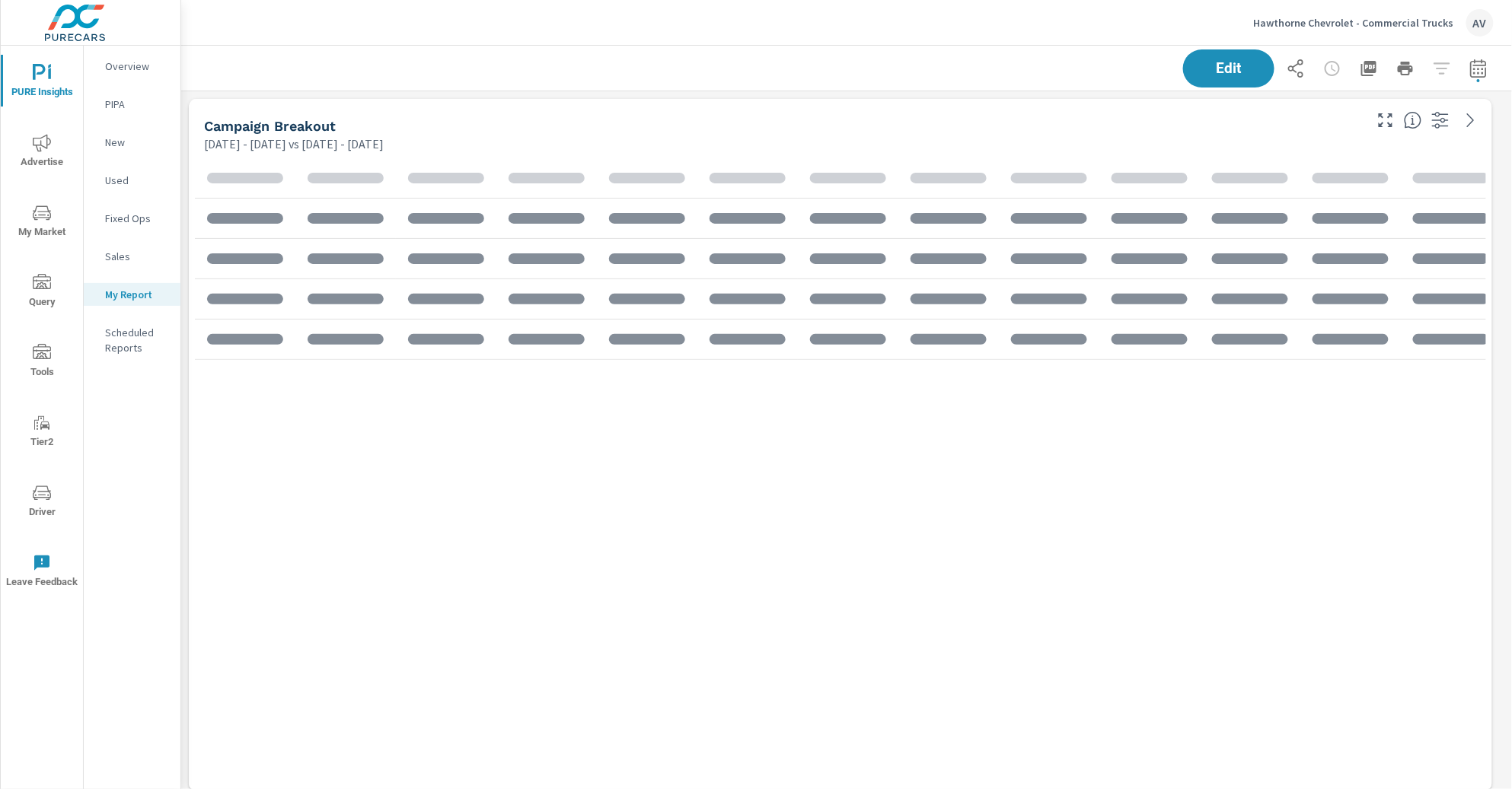
scroll to position [1434, 1345]
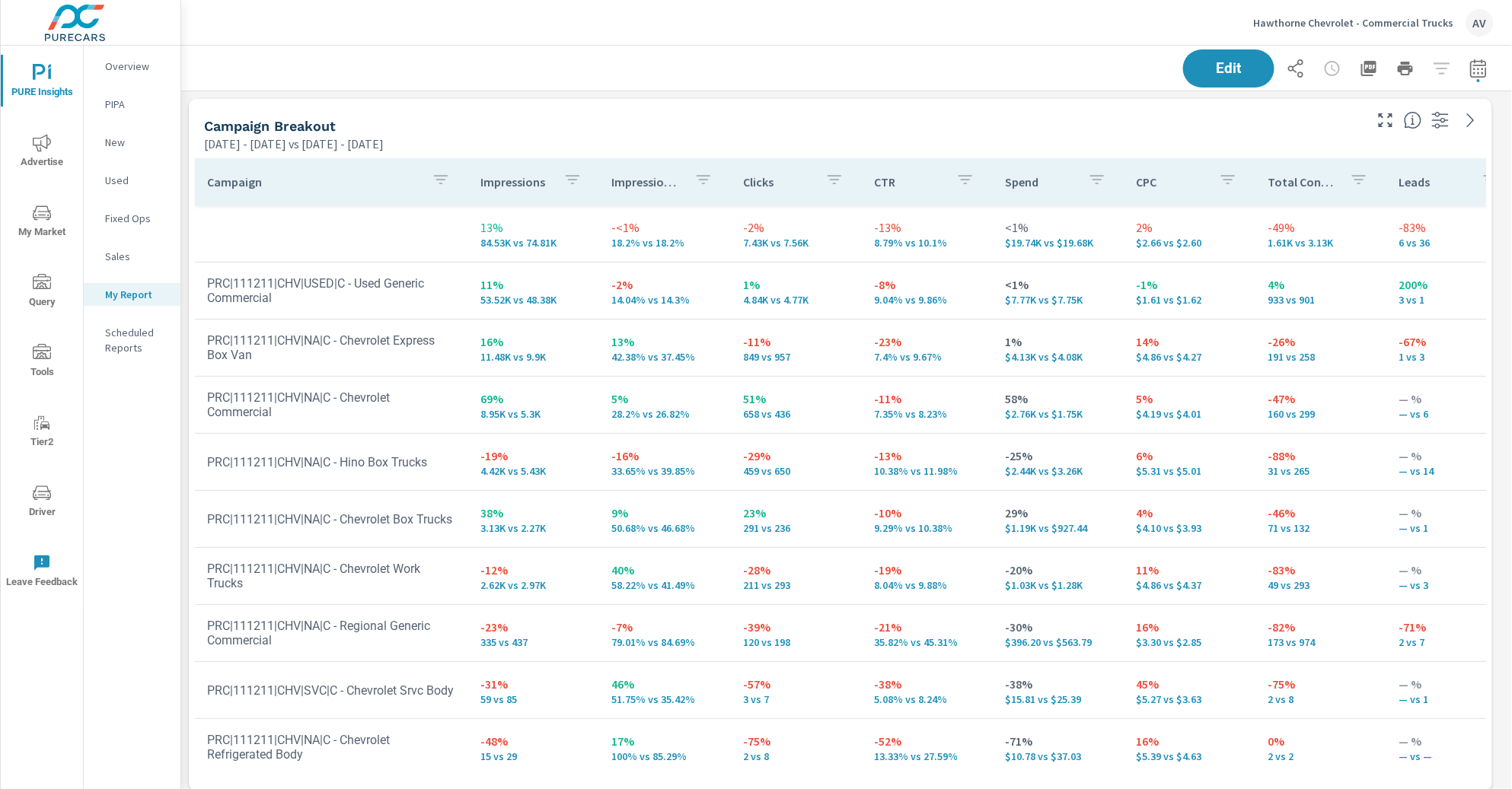
click at [640, 104] on div "Campaign Breakout Jan 01, 2025 - Jun 30, 2025 vs Jul 01, 2024 - Dec 31, 2024" at bounding box center [778, 125] width 1178 height 54
click at [1360, 68] on icon "button" at bounding box center [1369, 69] width 18 height 18
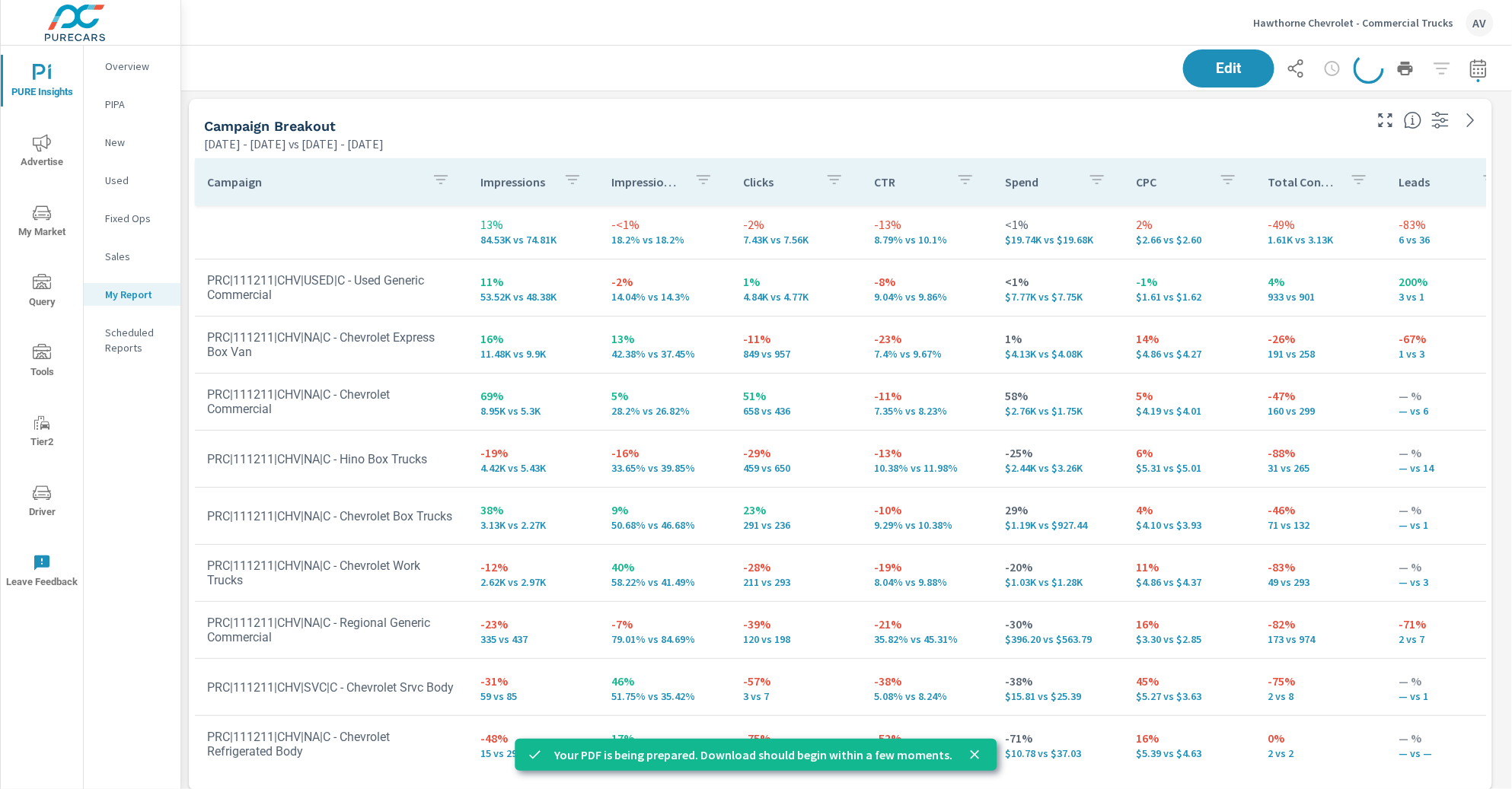
click at [968, 756] on icon "close" at bounding box center [975, 755] width 15 height 15
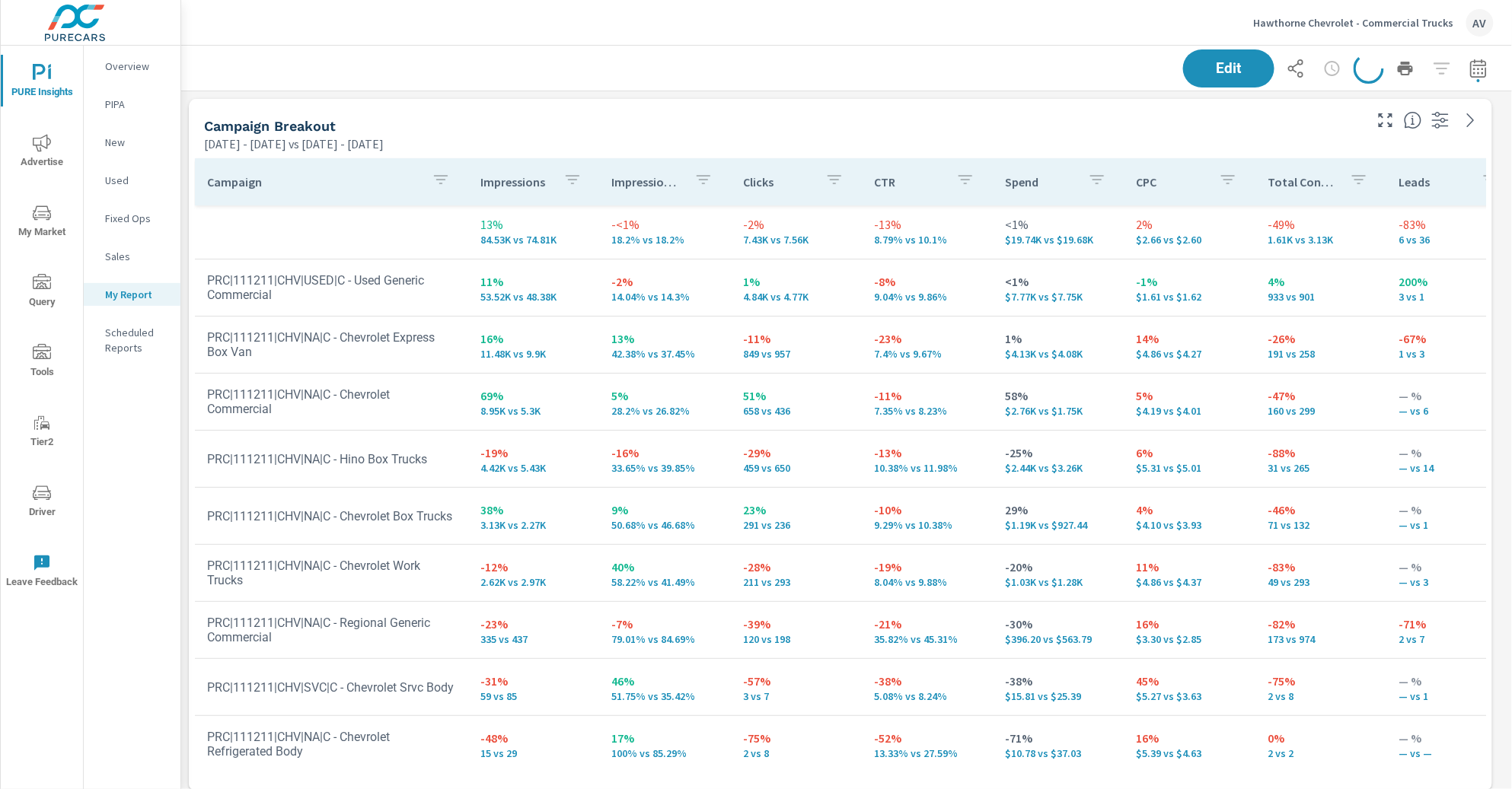
drag, startPoint x: 738, startPoint y: 120, endPoint x: 748, endPoint y: 120, distance: 10.0
click at [738, 121] on div "Campaign Breakout" at bounding box center [783, 125] width 1157 height 18
click at [1469, 69] on icon "button" at bounding box center [1479, 69] width 18 height 18
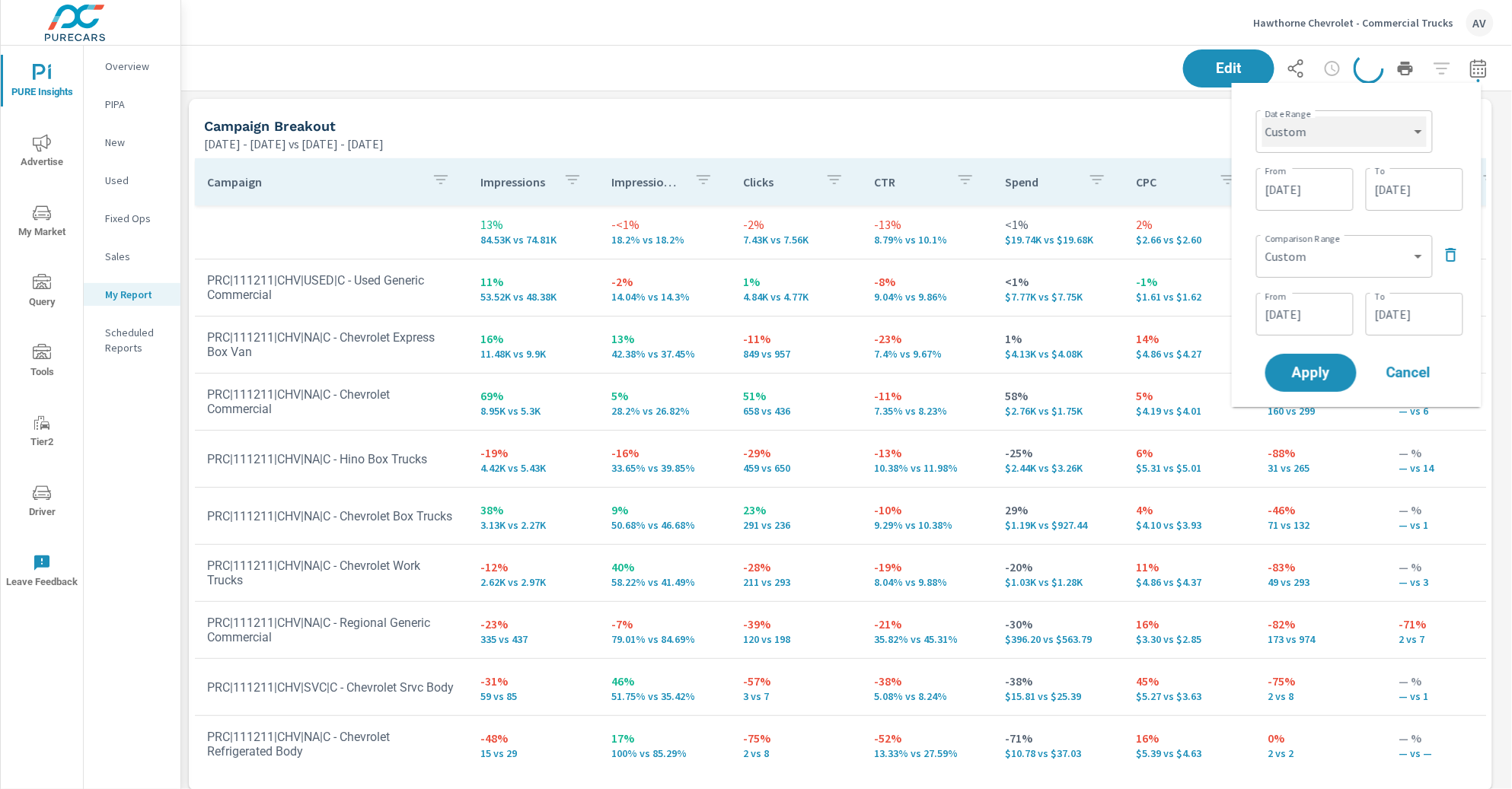
click at [1313, 132] on select "Custom Yesterday Last week Last 7 days Last 14 days Last 30 days Last 45 days L…" at bounding box center [1344, 131] width 165 height 30
click at [1262, 116] on select "Custom Yesterday Last week Last 7 days Last 14 days Last 30 days Last 45 days L…" at bounding box center [1344, 131] width 165 height 30
select select "Month to date"
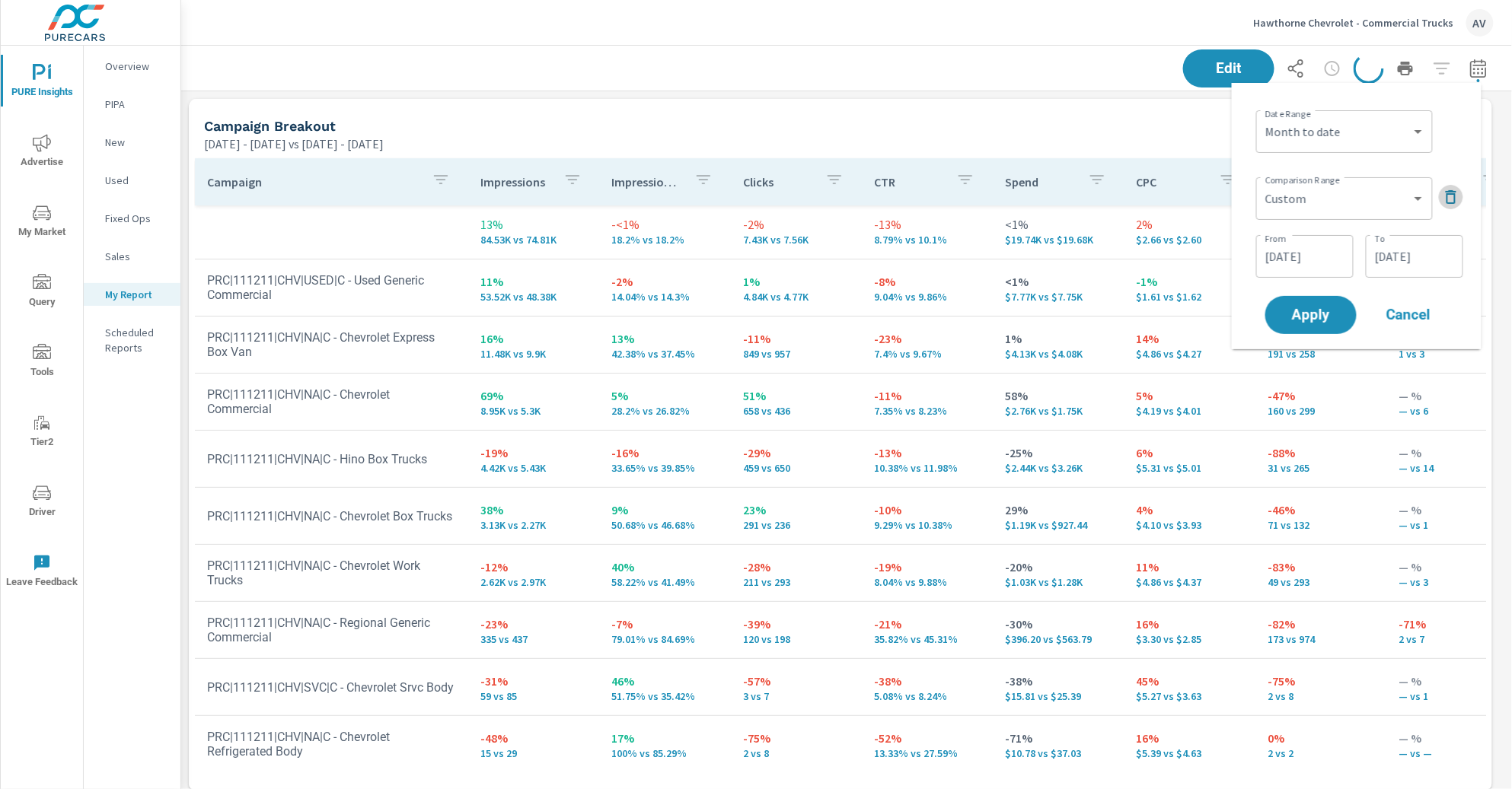
click at [1456, 199] on icon "button" at bounding box center [1451, 197] width 18 height 18
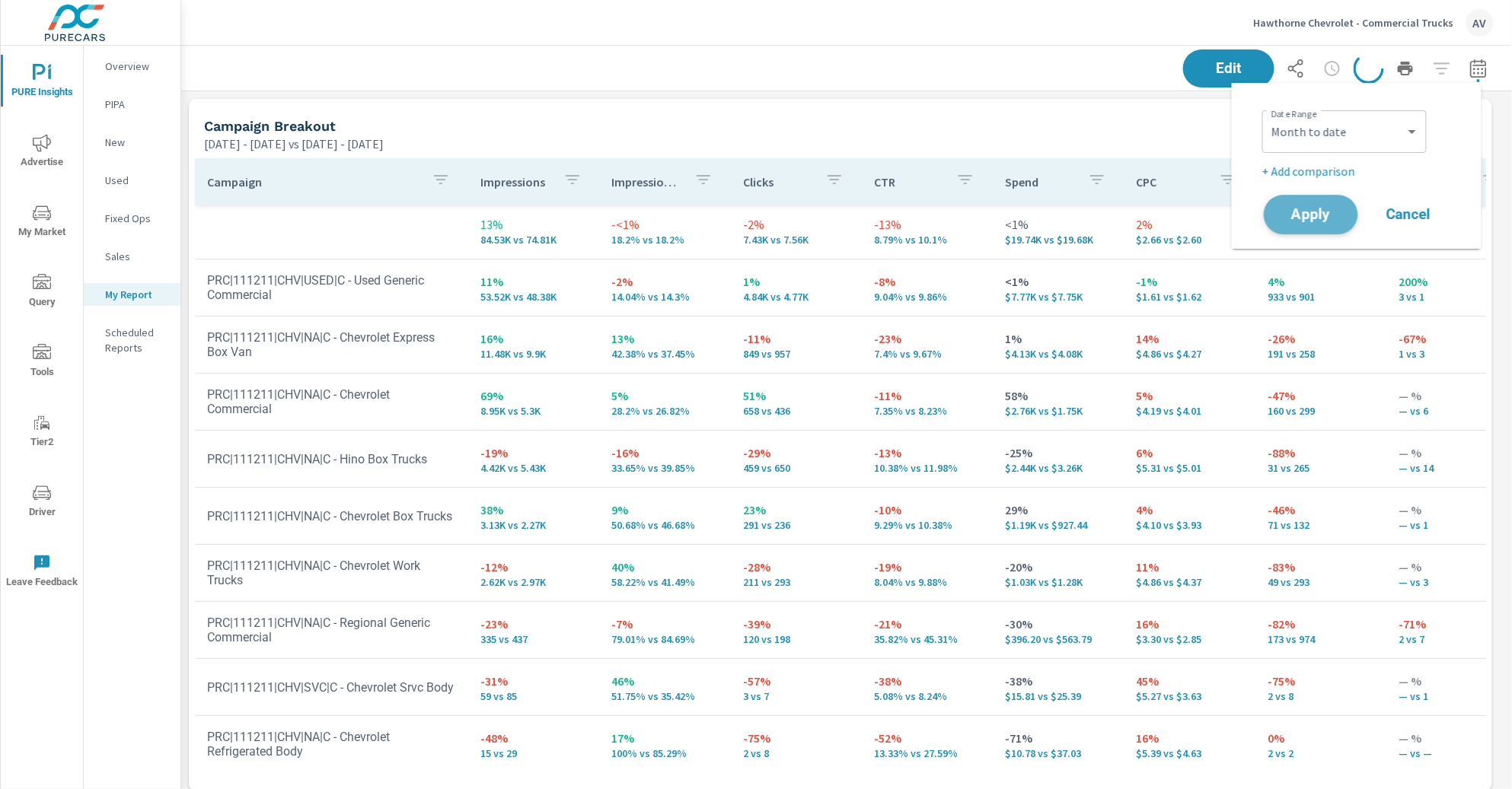
click at [1327, 199] on button "Apply" at bounding box center [1310, 214] width 94 height 39
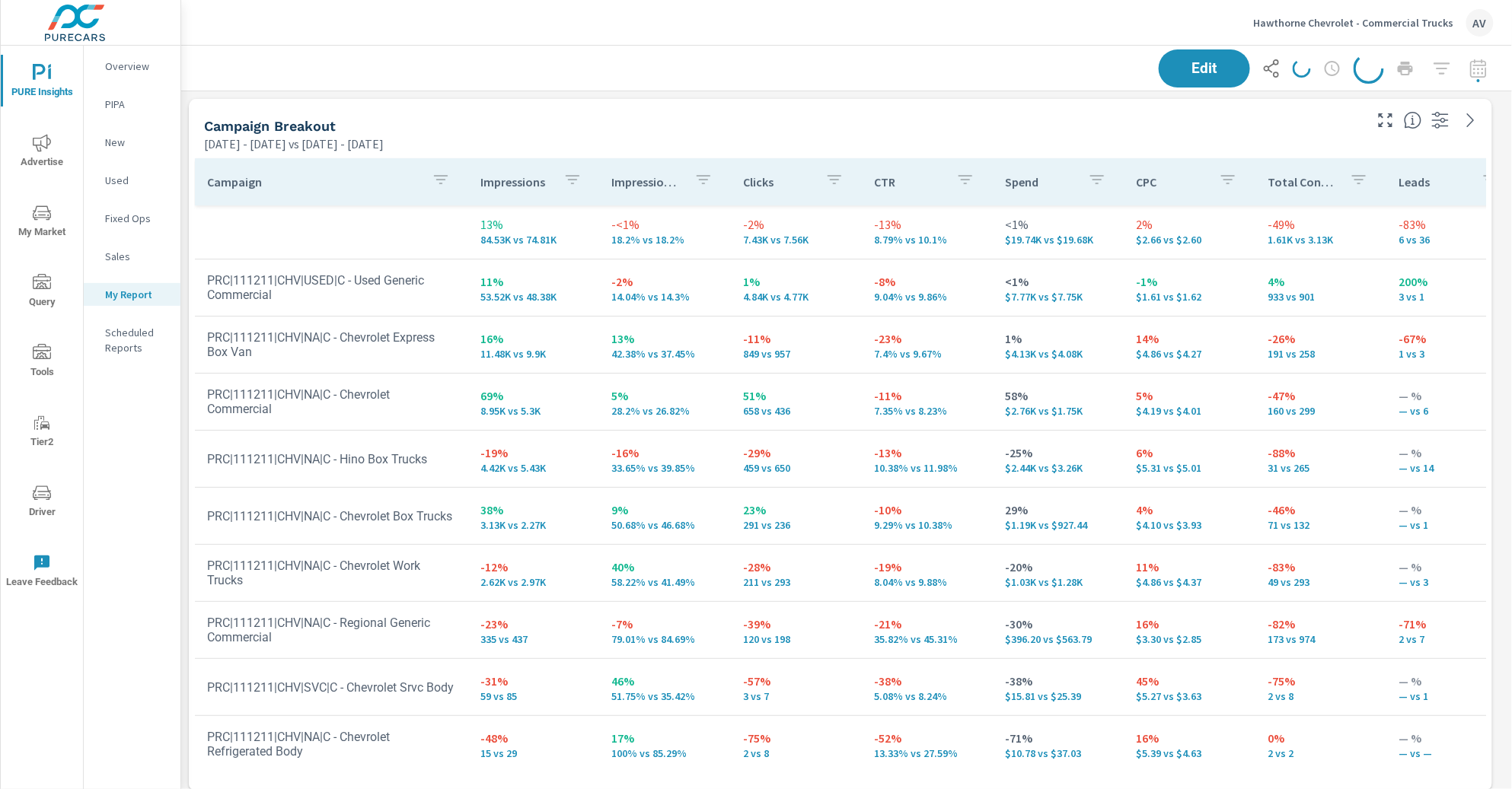
scroll to position [1434, 1345]
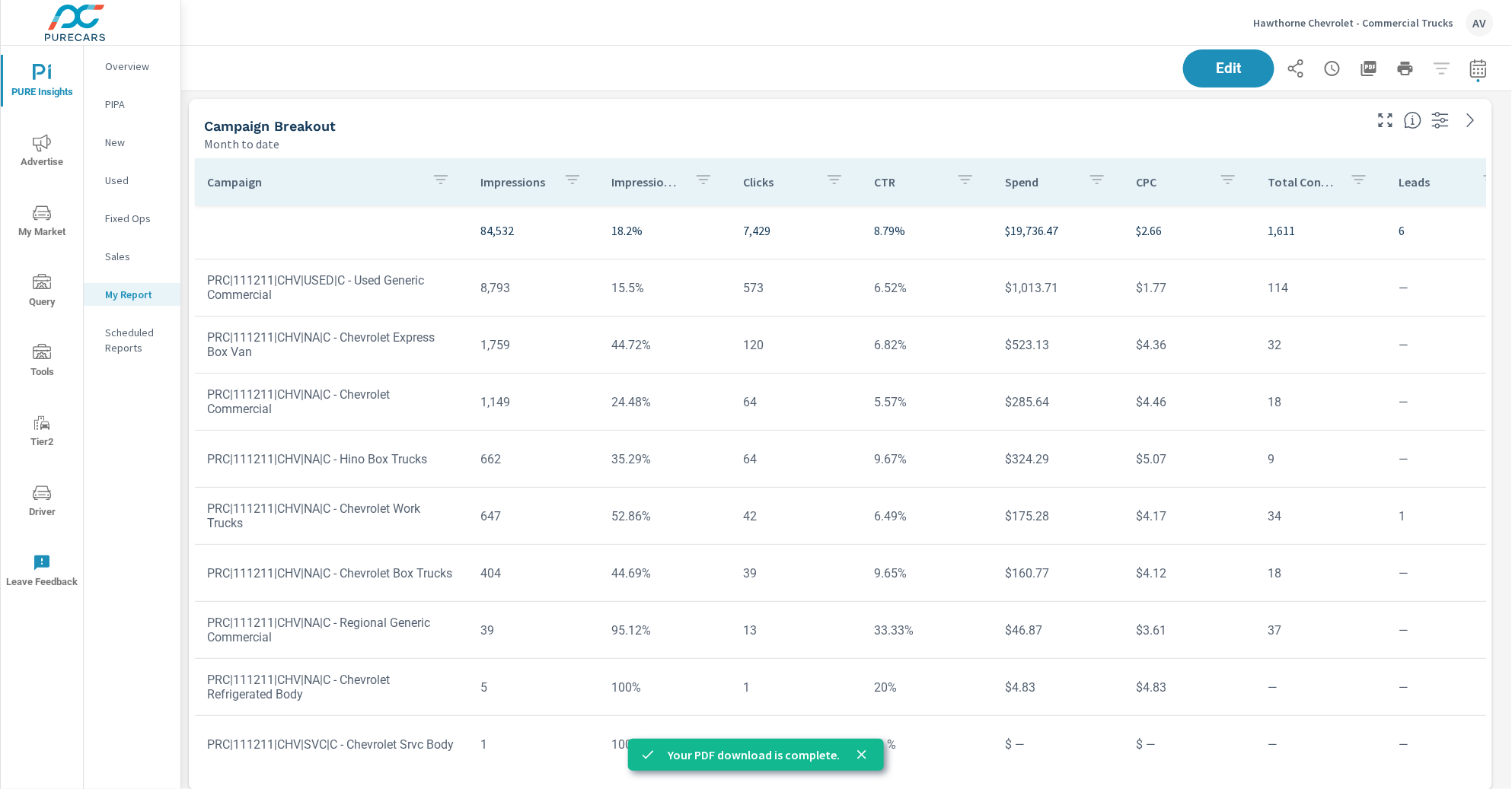
click at [699, 96] on div "Campaign Breakout Month to date Campaign Impressions Impression Share Clicks CT…" at bounding box center [846, 795] width 1331 height 1407
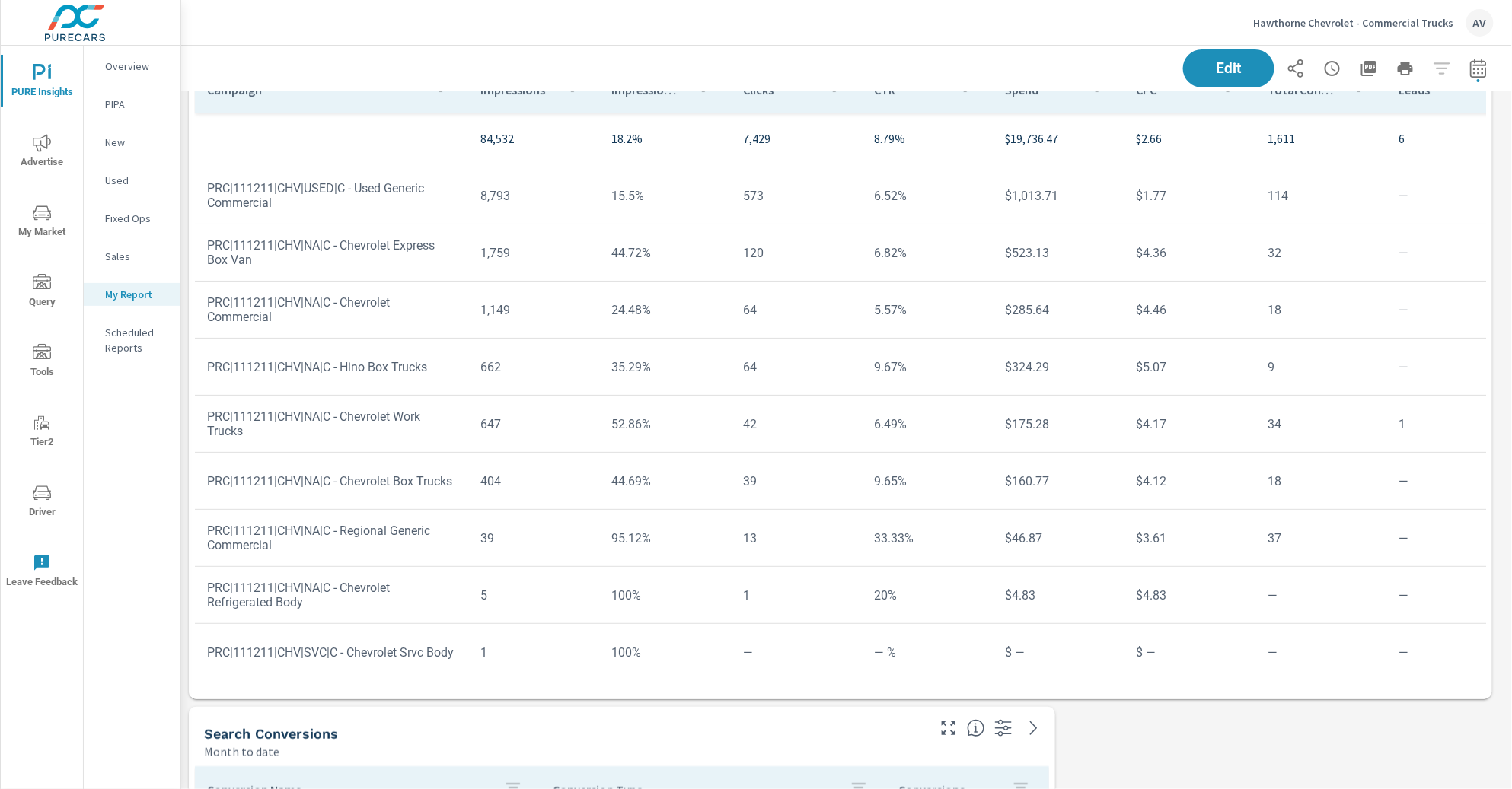
scroll to position [95, 0]
click at [645, 197] on td "15.5%" at bounding box center [665, 193] width 131 height 38
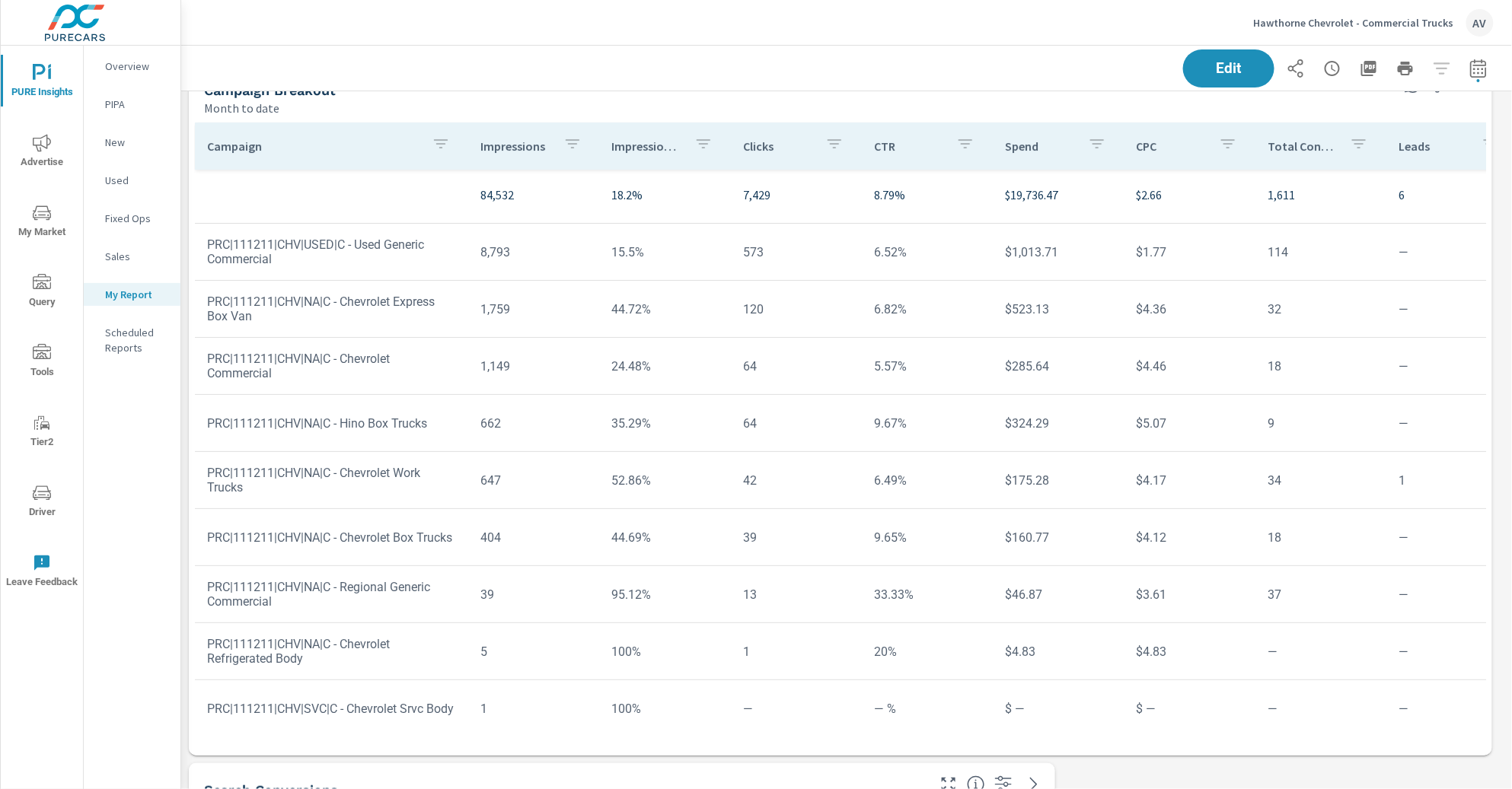
scroll to position [31, 0]
click at [248, 267] on td "PRC|111211|CHV|USED|C - Used Generic Commercial" at bounding box center [331, 257] width 273 height 53
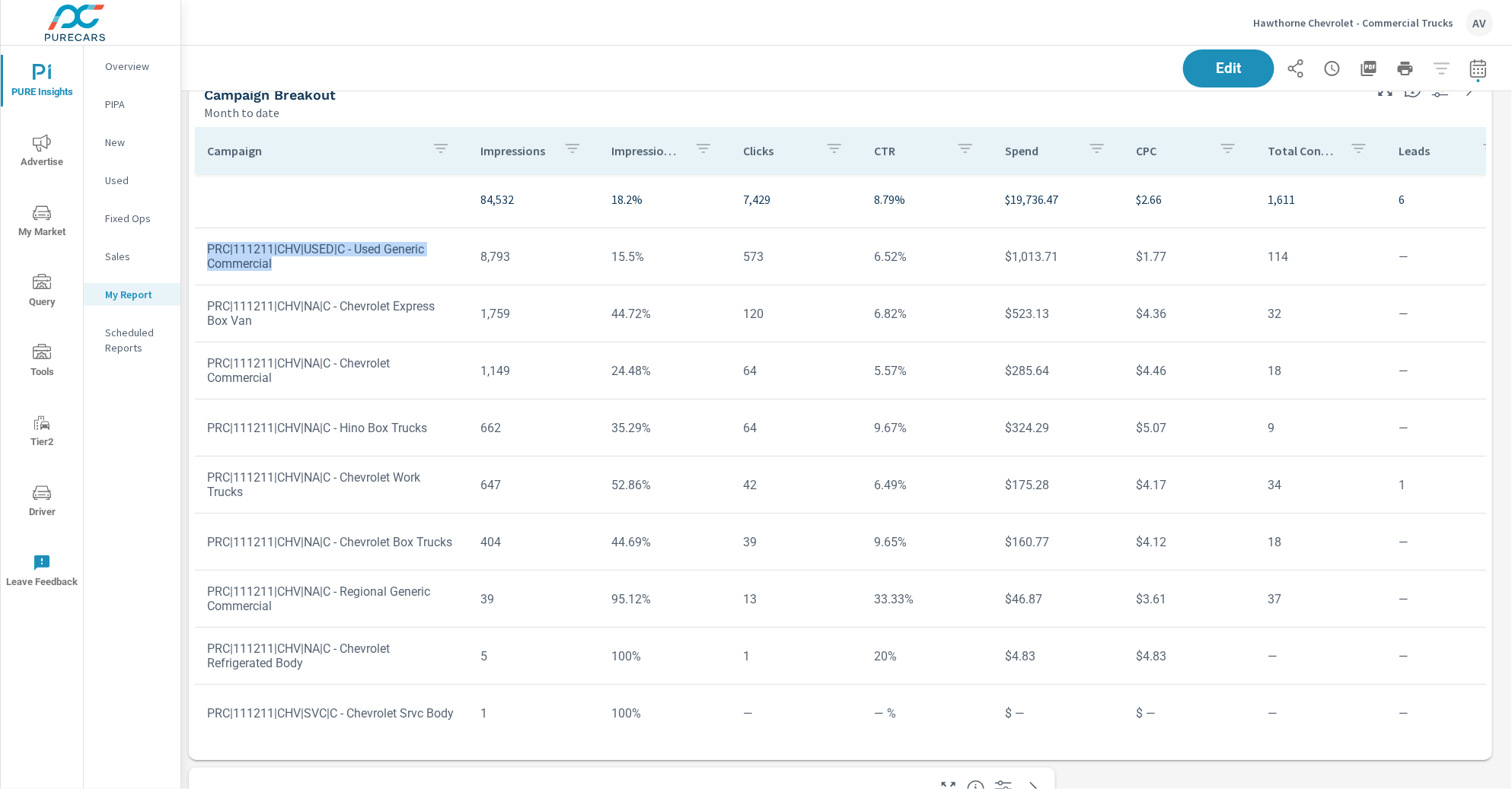
drag, startPoint x: 294, startPoint y: 259, endPoint x: 200, endPoint y: 250, distance: 94.4
click at [200, 250] on td "PRC|111211|CHV|USED|C - Used Generic Commercial" at bounding box center [331, 257] width 273 height 53
click at [644, 258] on td "15.5%" at bounding box center [665, 257] width 131 height 38
click at [713, 69] on div "Edit" at bounding box center [845, 69] width 1294 height 45
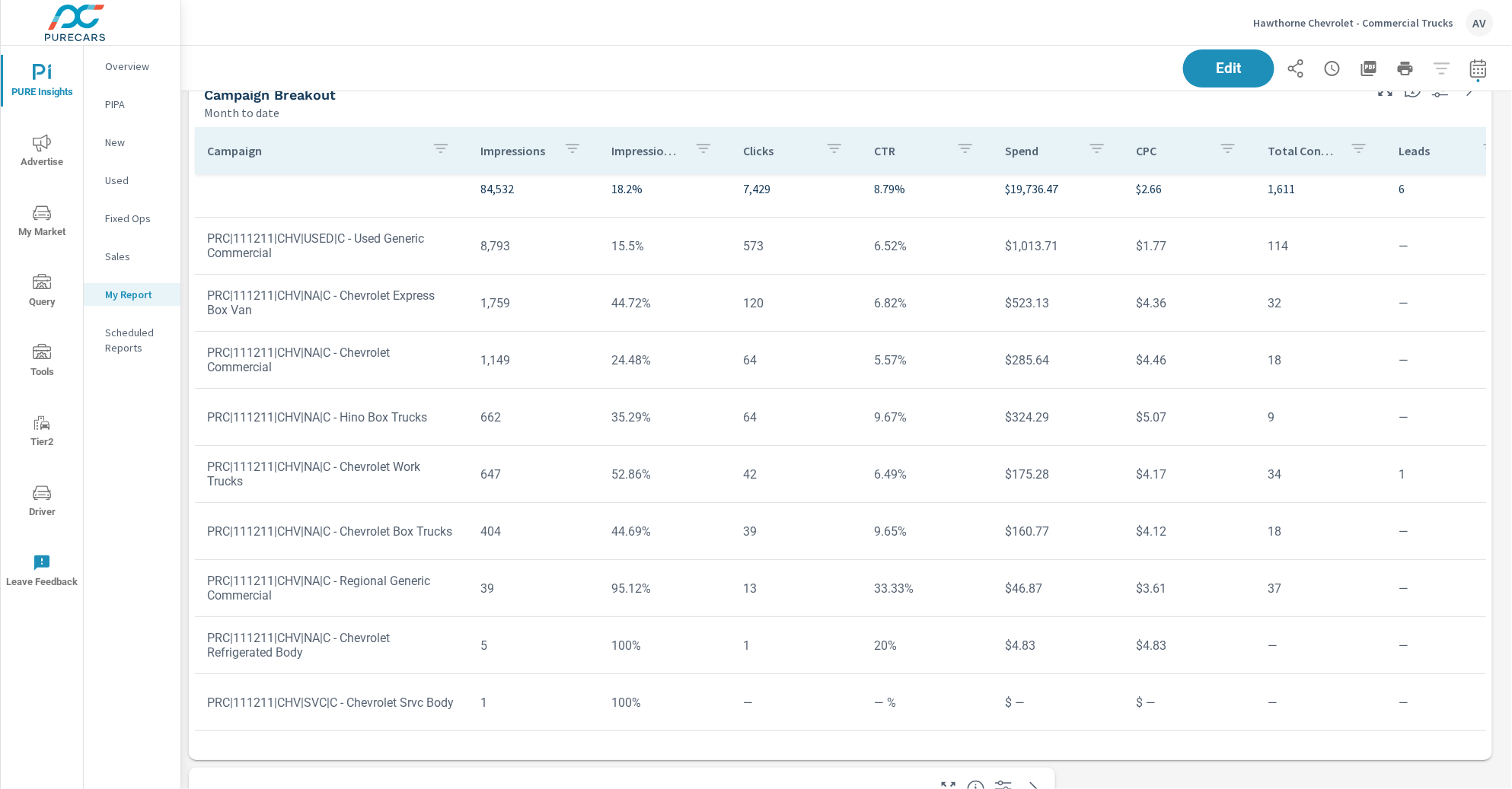
scroll to position [26, 0]
drag, startPoint x: 275, startPoint y: 358, endPoint x: 207, endPoint y: 343, distance: 69.6
click at [207, 343] on td "PRC|111211|CHV|NA|C - Chevrolet Commercial" at bounding box center [331, 360] width 273 height 53
click at [230, 344] on td "PRC|111211|CHV|NA|C - Chevrolet Commercial" at bounding box center [331, 360] width 273 height 53
click at [821, 86] on div "Edit" at bounding box center [845, 69] width 1294 height 45
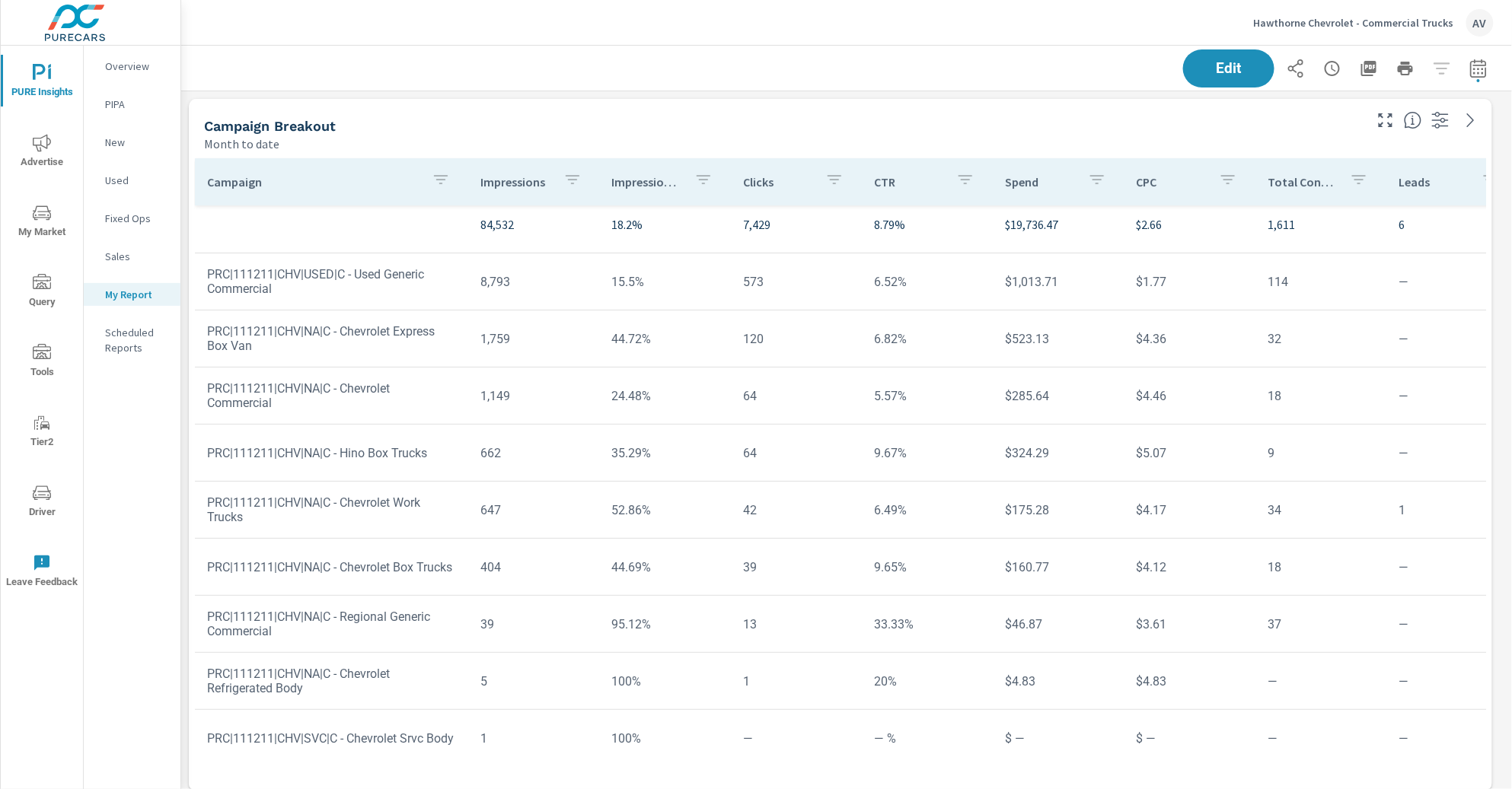
scroll to position [0, 0]
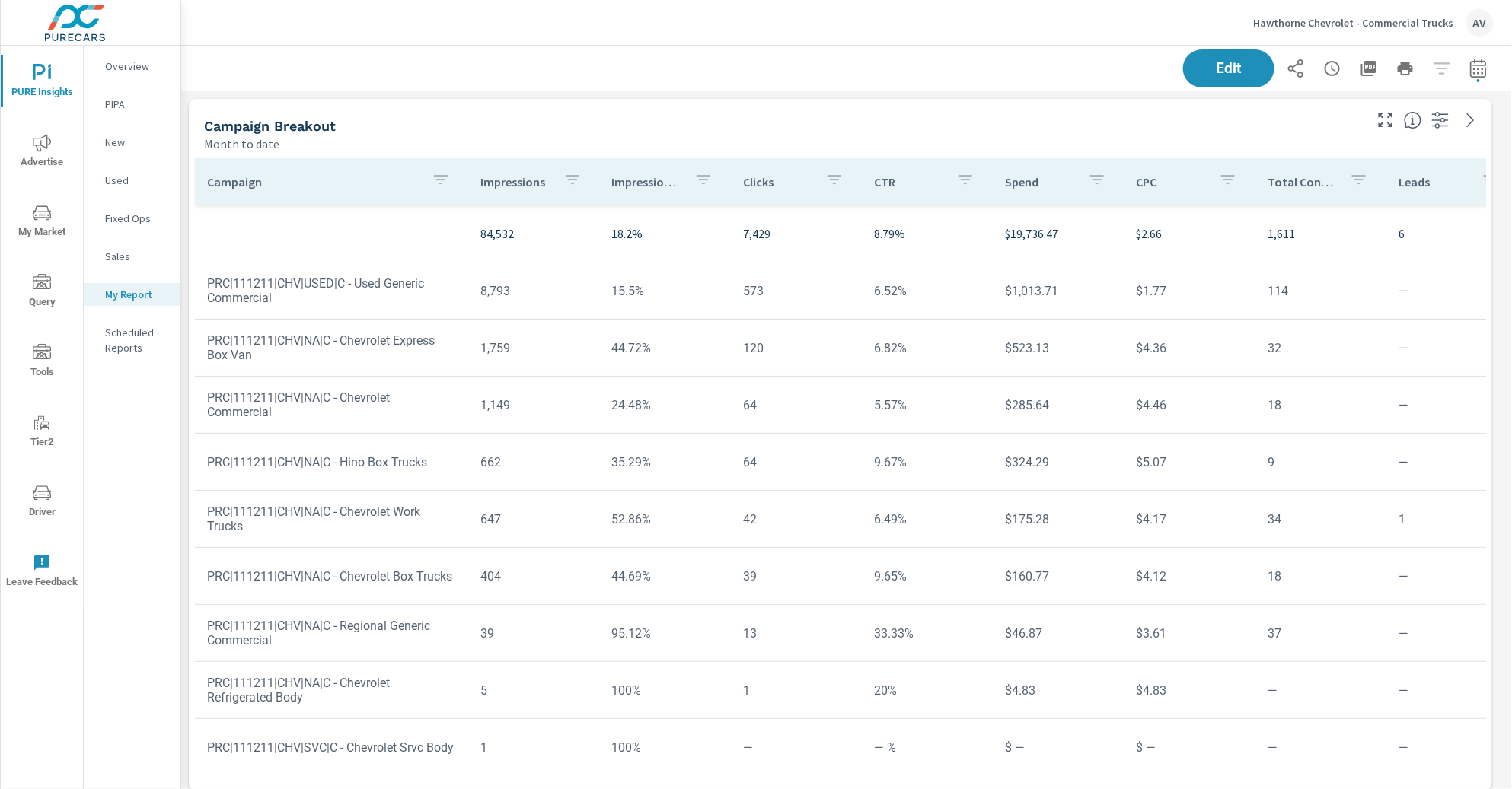
click at [600, 100] on div "Campaign Breakout Month to date" at bounding box center [778, 125] width 1178 height 54
click at [1475, 76] on button "button" at bounding box center [1478, 69] width 30 height 30
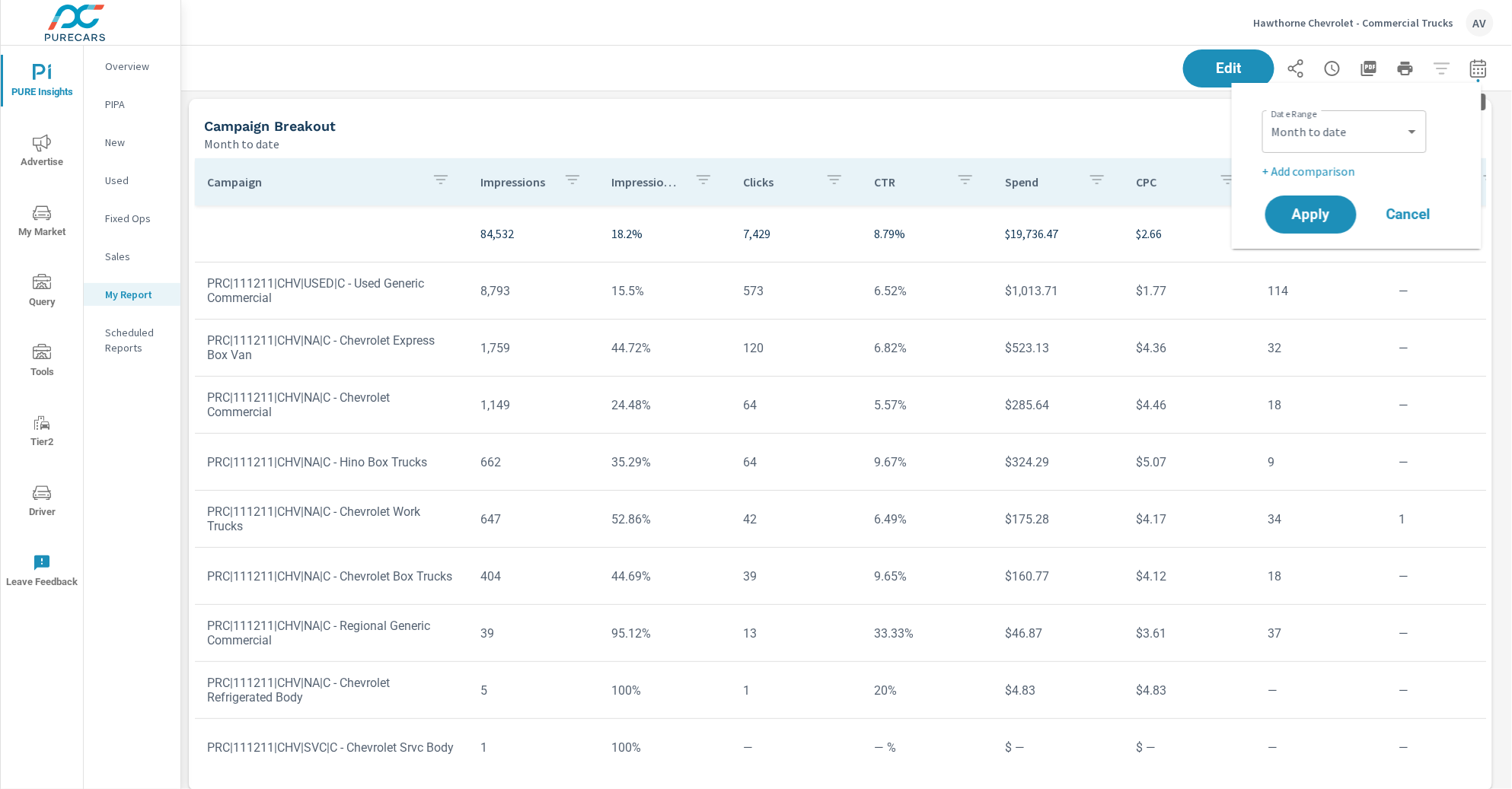
scroll to position [1434, 1345]
click at [1321, 135] on select "Custom Yesterday Last week Last 7 days Last 14 days Last 30 days Last 45 days L…" at bounding box center [1344, 131] width 152 height 30
click at [1268, 116] on select "Custom Yesterday Last week Last 7 days Last 14 days Last 30 days Last 45 days L…" at bounding box center [1344, 131] width 152 height 30
select select "Last year"
click at [1347, 203] on button "Apply" at bounding box center [1310, 214] width 94 height 39
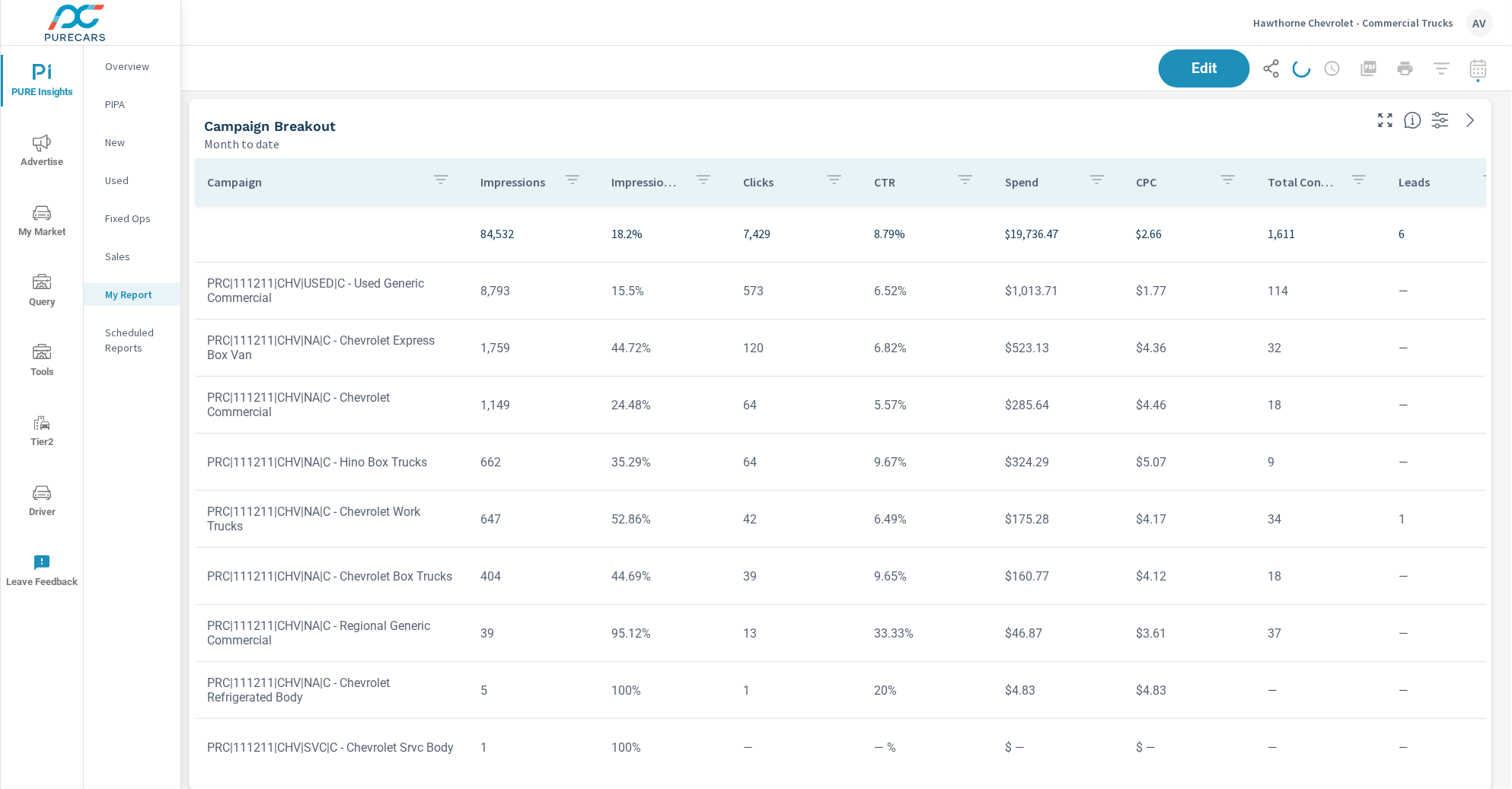
scroll to position [1434, 1345]
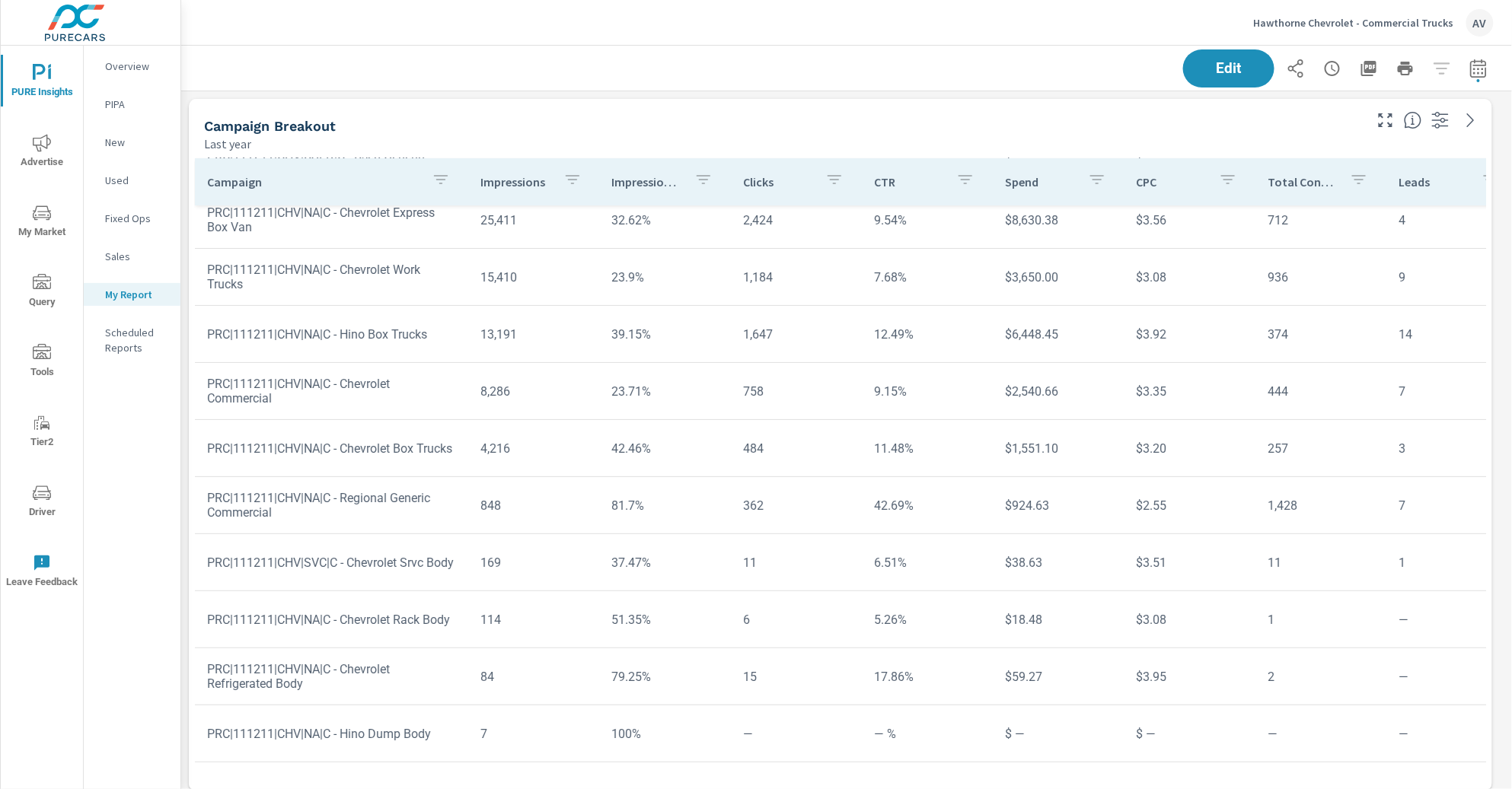
scroll to position [140, 0]
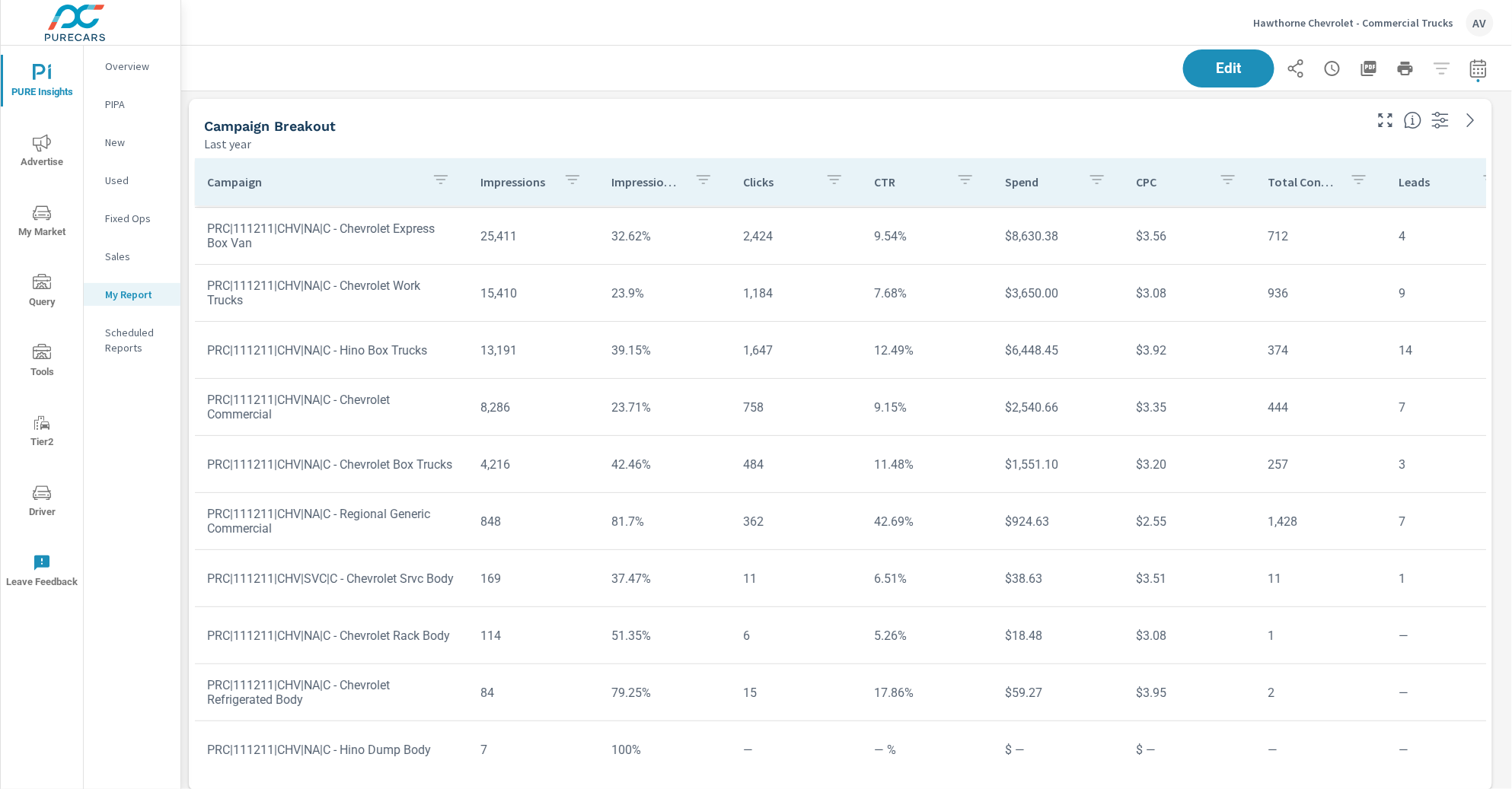
scroll to position [115, 0]
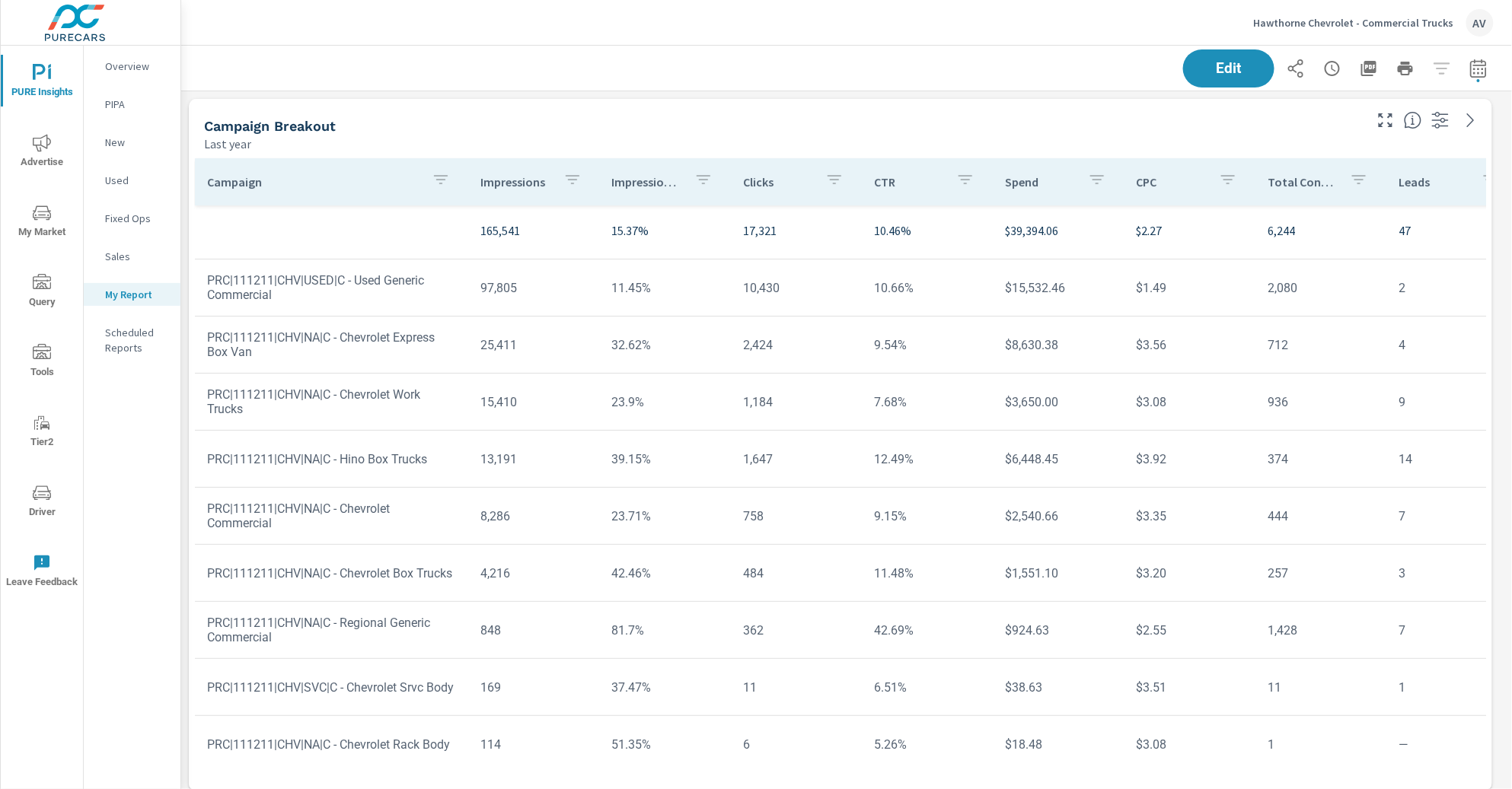
scroll to position [140, 0]
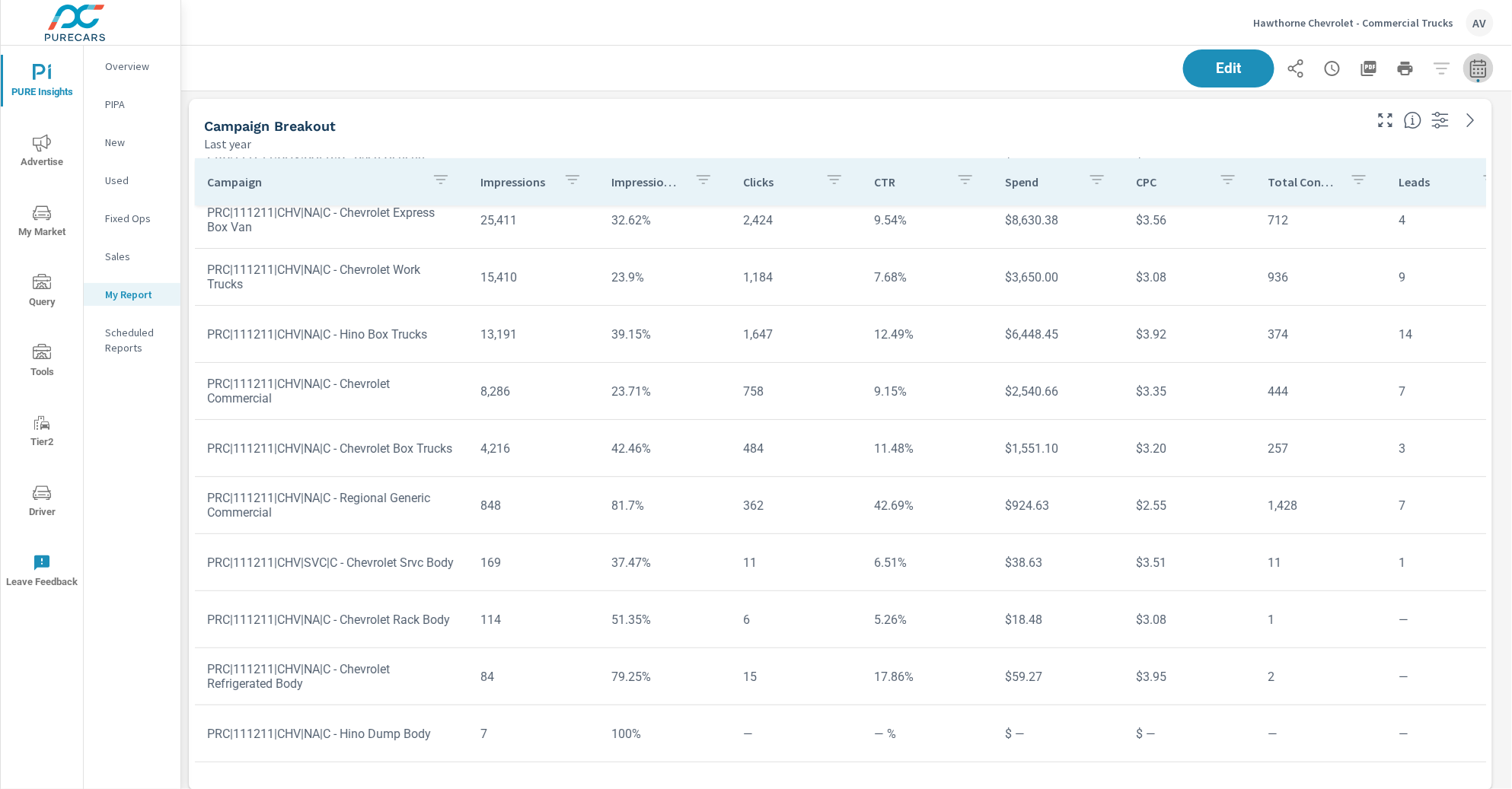
click at [1470, 75] on icon "button" at bounding box center [1478, 68] width 16 height 18
select select "Last year"
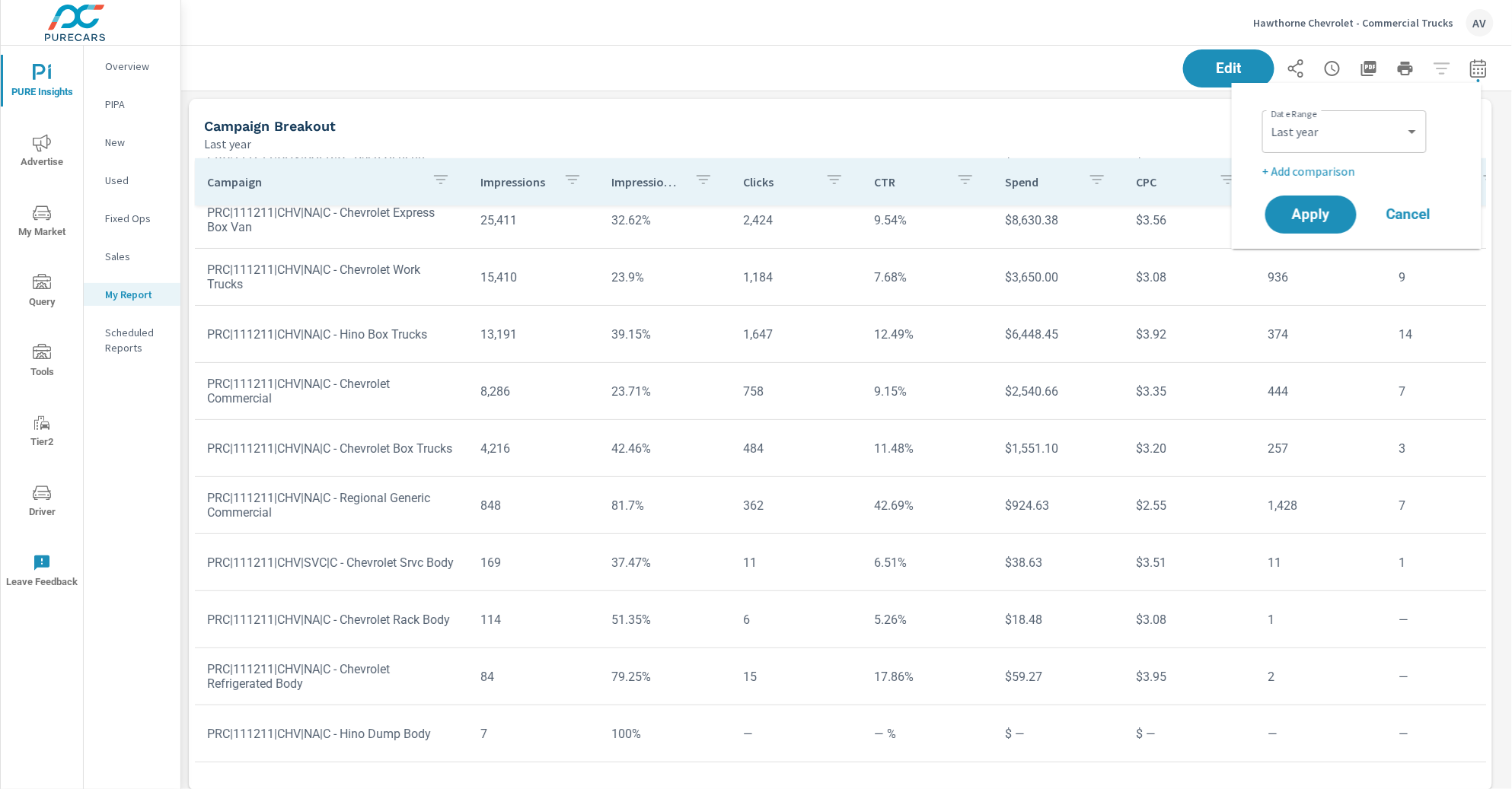
click at [1321, 169] on p "+ Add comparison" at bounding box center [1359, 171] width 195 height 18
select select "Previous period"
click at [1380, 207] on select "Custom Previous period Previous month Previous year" at bounding box center [1344, 198] width 152 height 30
click at [1445, 195] on icon "button" at bounding box center [1445, 197] width 18 height 18
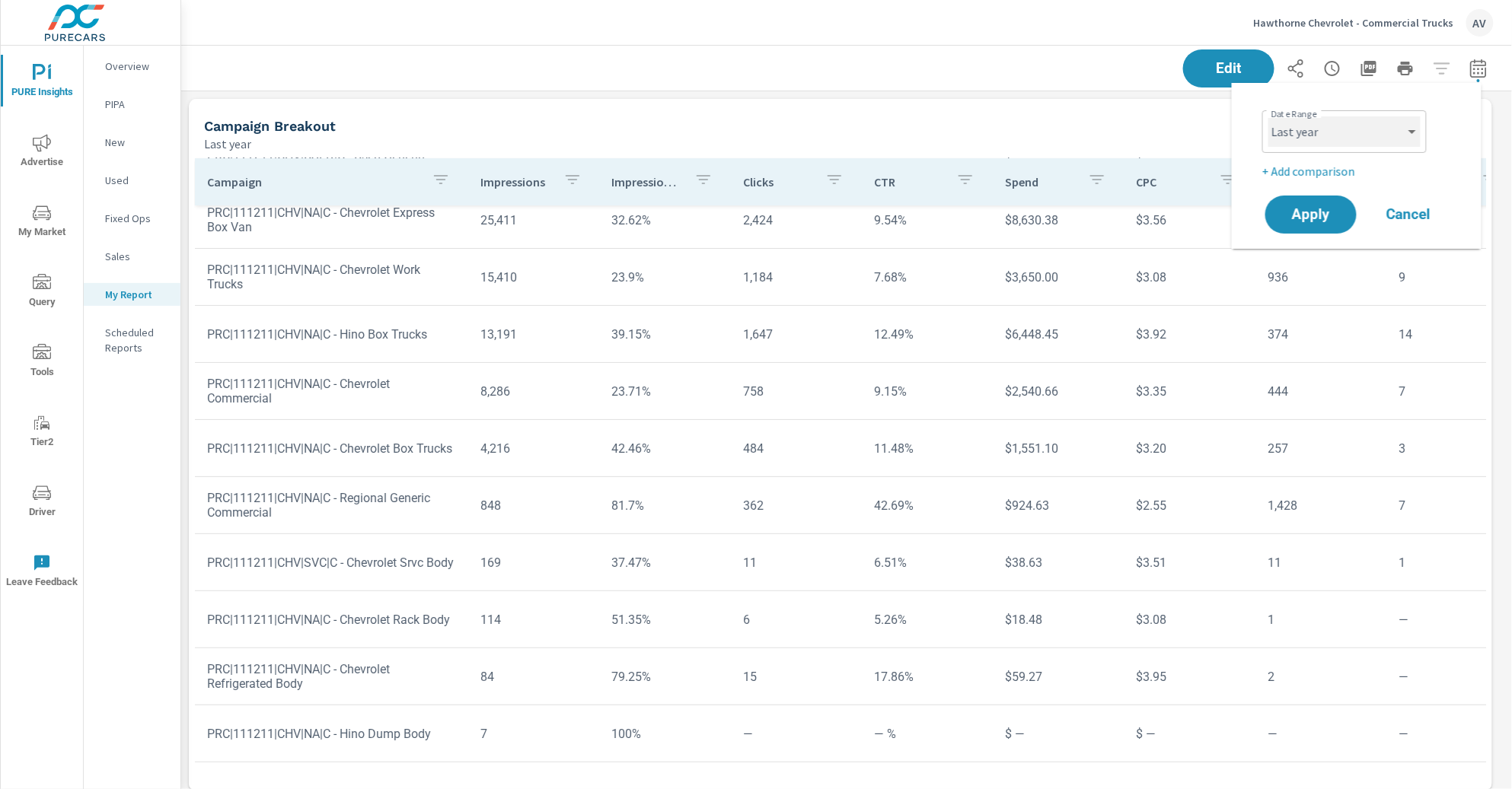
click at [1410, 132] on select "Custom Yesterday Last week Last 7 days Last 14 days Last 30 days Last 45 days L…" at bounding box center [1344, 131] width 152 height 30
click at [1268, 116] on select "Custom Yesterday Last week Last 7 days Last 14 days Last 30 days Last 45 days L…" at bounding box center [1344, 131] width 152 height 30
select select "Last month"
click at [1318, 175] on p "+ Add comparison" at bounding box center [1359, 171] width 195 height 18
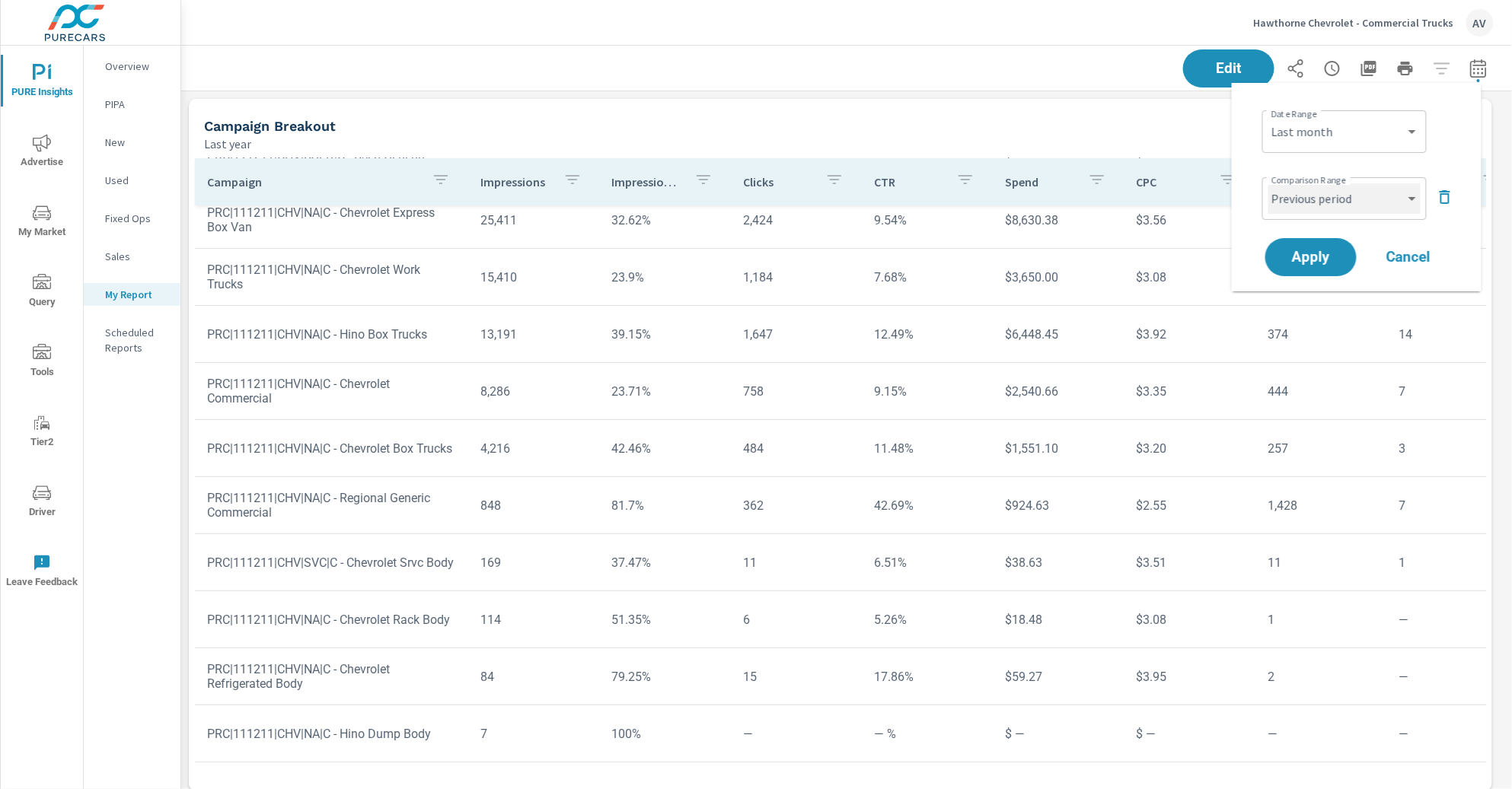
click at [1412, 200] on select "Custom Previous period Previous month Previous year" at bounding box center [1344, 198] width 152 height 30
click at [1268, 183] on select "Custom Previous period Previous month Previous year" at bounding box center [1344, 198] width 152 height 30
select select "Previous year"
click at [1326, 268] on button "Apply" at bounding box center [1310, 257] width 94 height 39
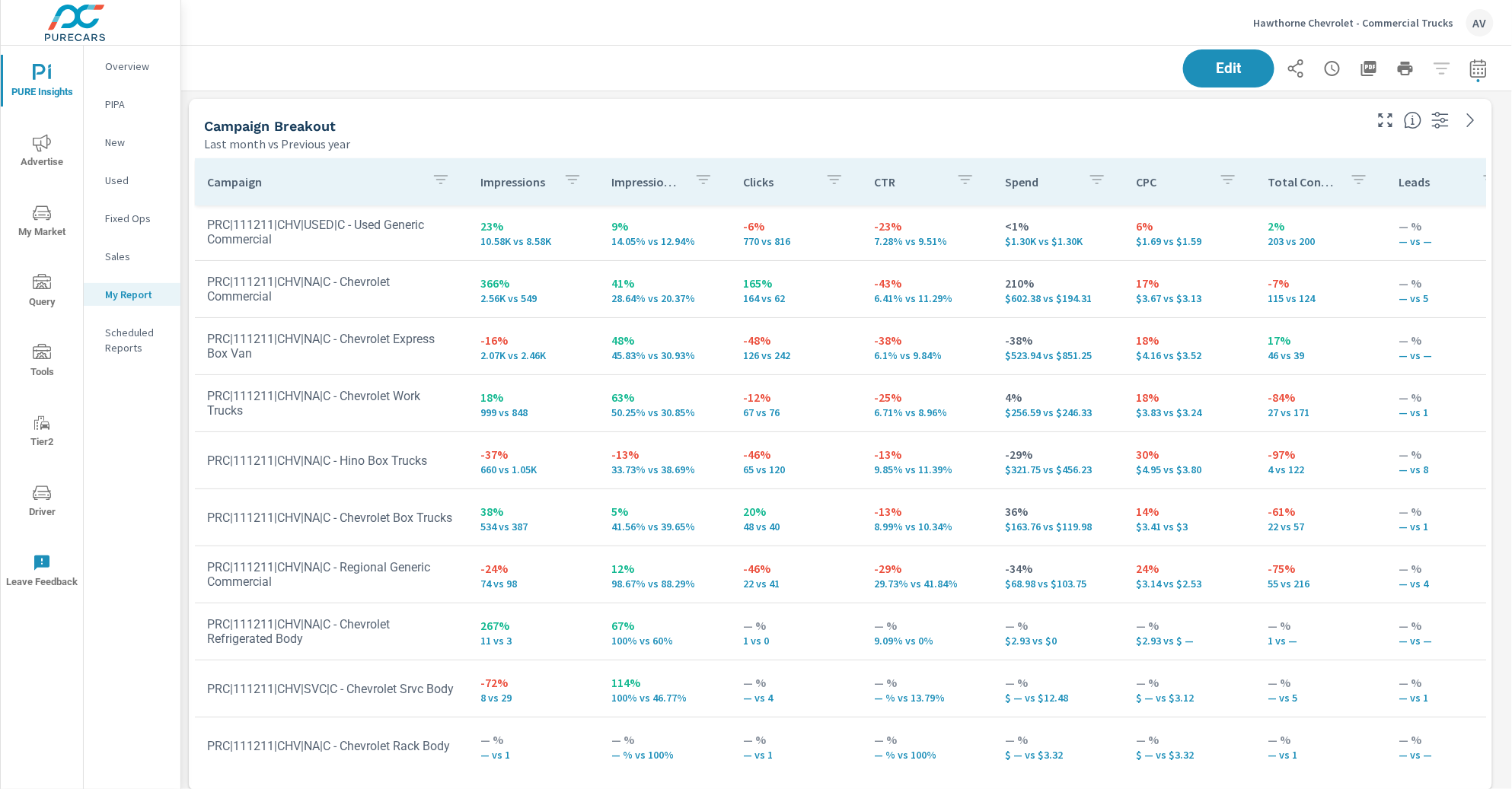
scroll to position [82, 0]
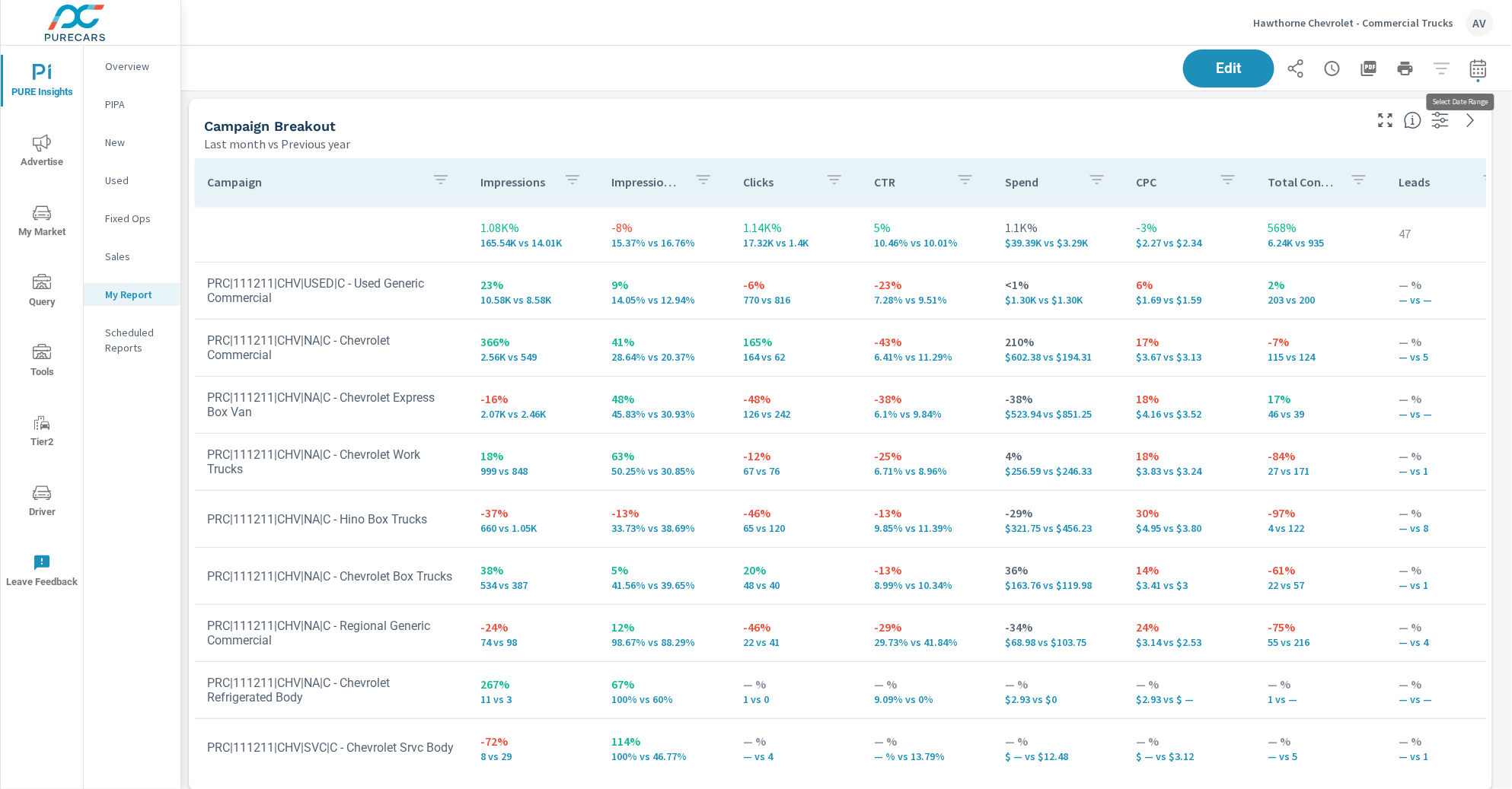
click at [1473, 72] on icon "button" at bounding box center [1478, 70] width 10 height 6
select select "Last month"
select select "Previous year"
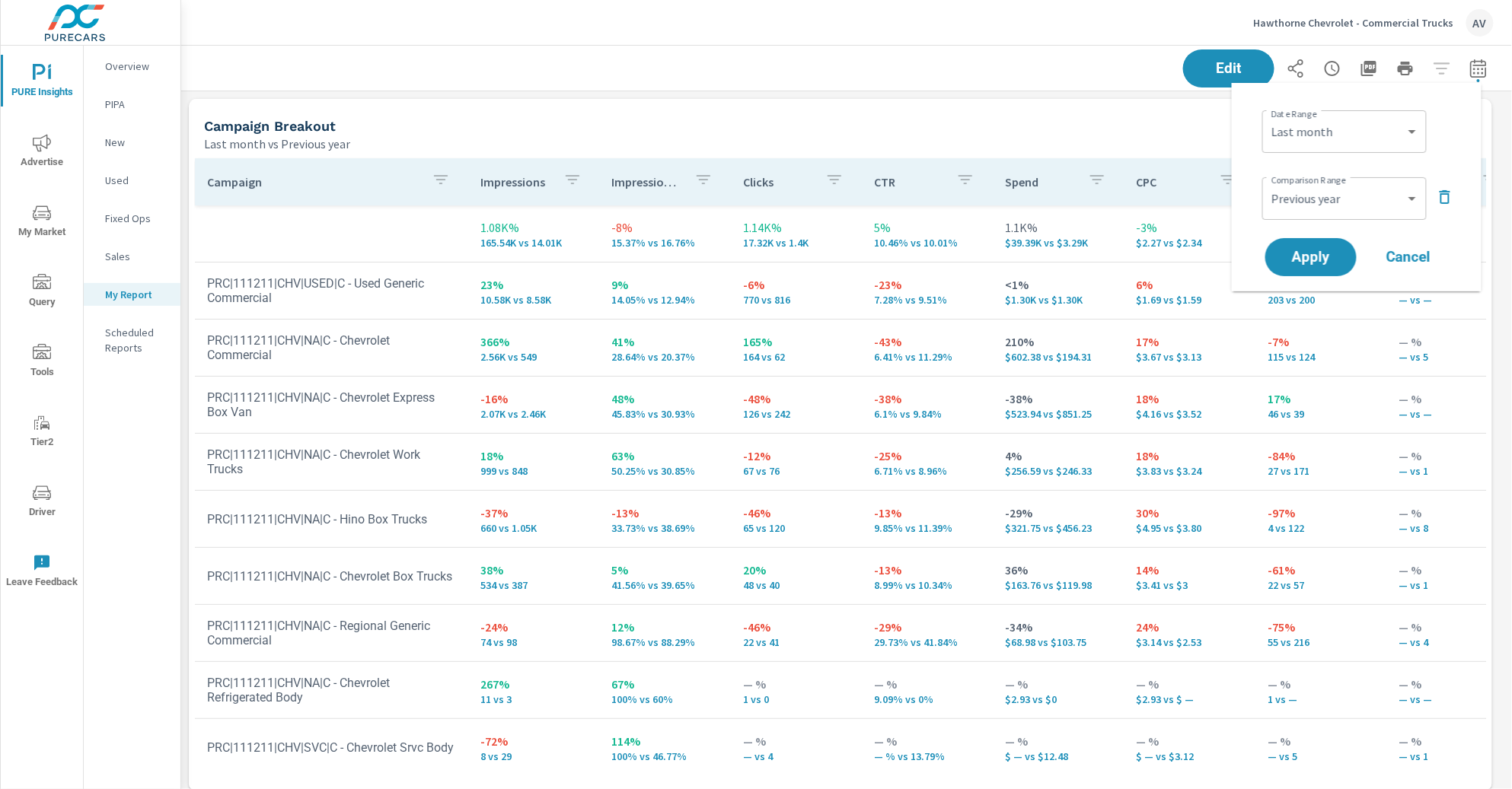
scroll to position [1434, 1345]
click at [1112, 125] on div "Campaign Breakout" at bounding box center [783, 125] width 1157 height 18
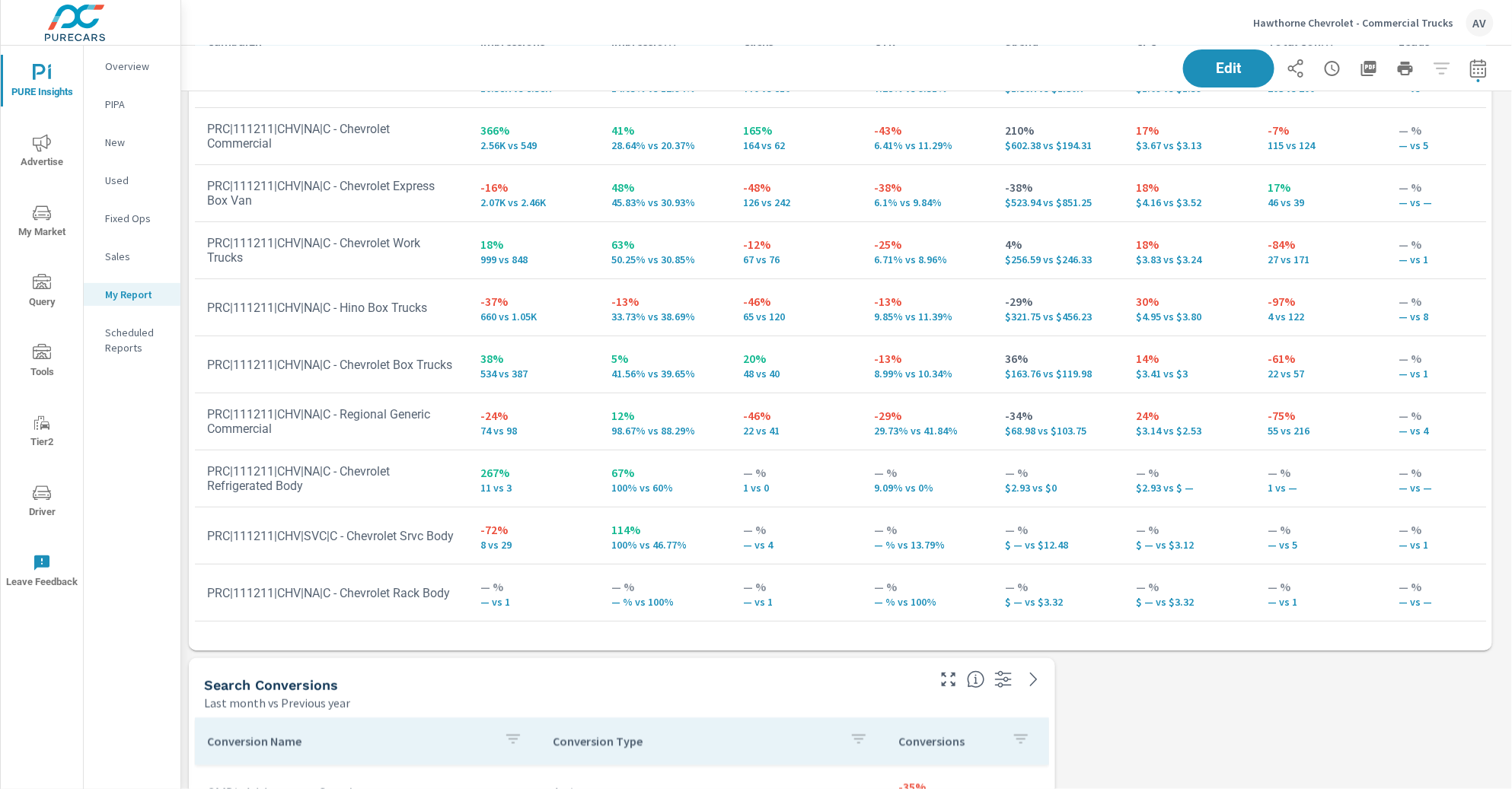
scroll to position [143, 0]
drag, startPoint x: 494, startPoint y: 585, endPoint x: 462, endPoint y: 580, distance: 32.4
click at [462, 580] on tr "PRC|111211|CHV|NA|C - Chevrolet Rack Body — % — vs 1 — % — % vs 100% — % — vs 1…" at bounding box center [1184, 591] width 1979 height 57
click at [586, 576] on td "— % — vs 1" at bounding box center [534, 591] width 131 height 55
drag, startPoint x: 335, startPoint y: 589, endPoint x: 302, endPoint y: 588, distance: 33.0
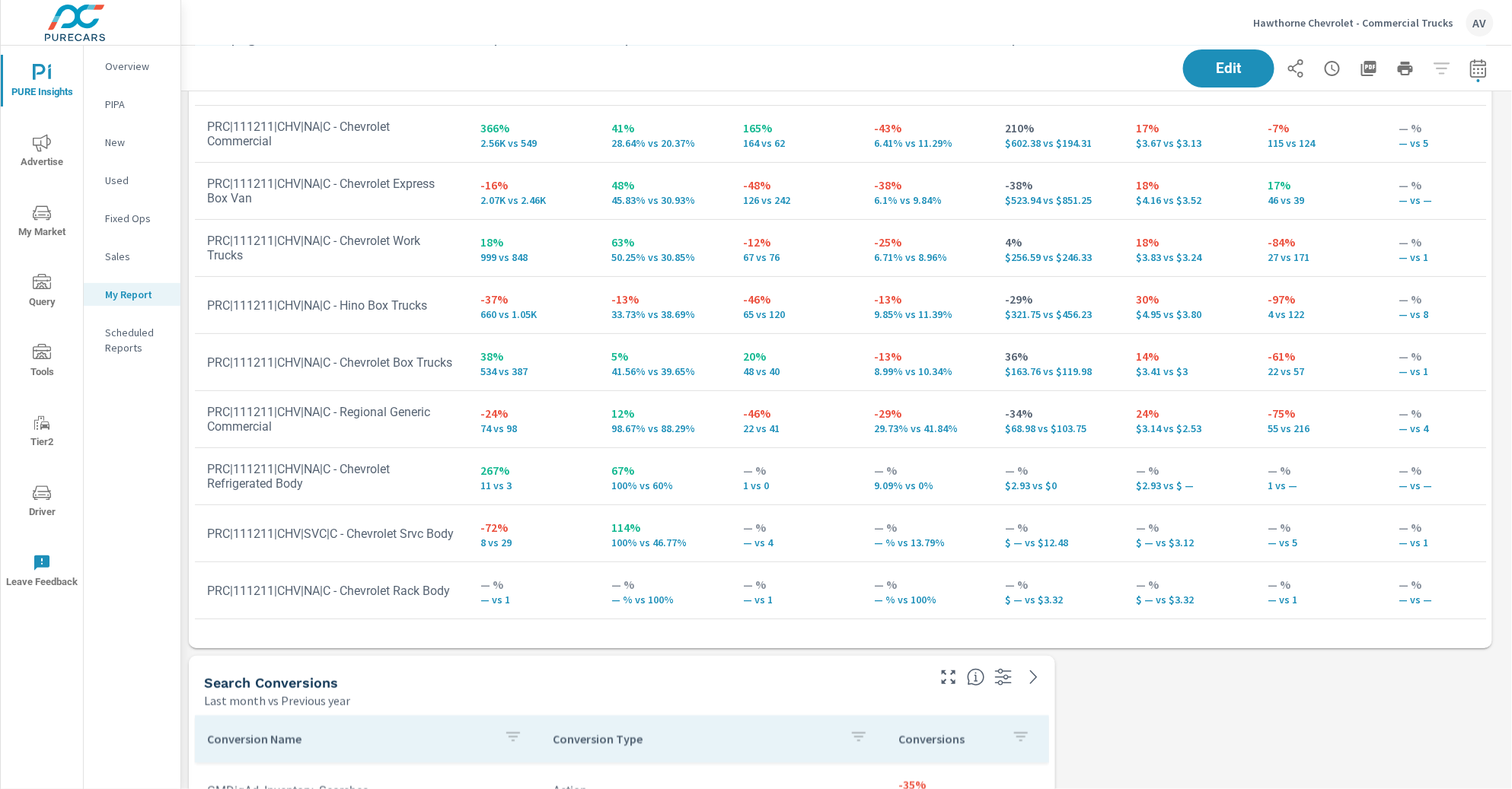
click at [302, 588] on td "PRC|111211|CHV|NA|C - Chevrolet Rack Body" at bounding box center [331, 591] width 273 height 38
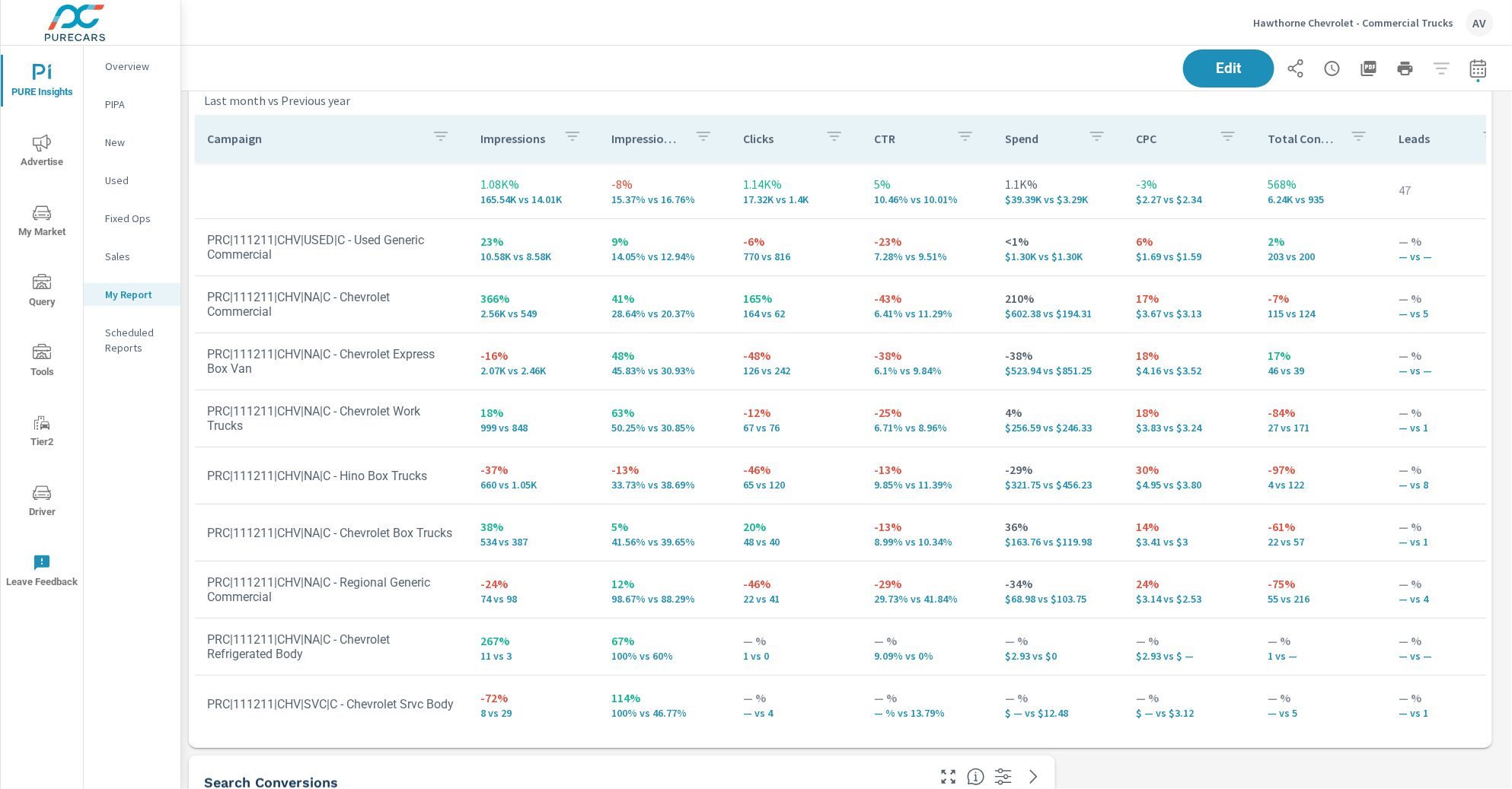
scroll to position [21, 0]
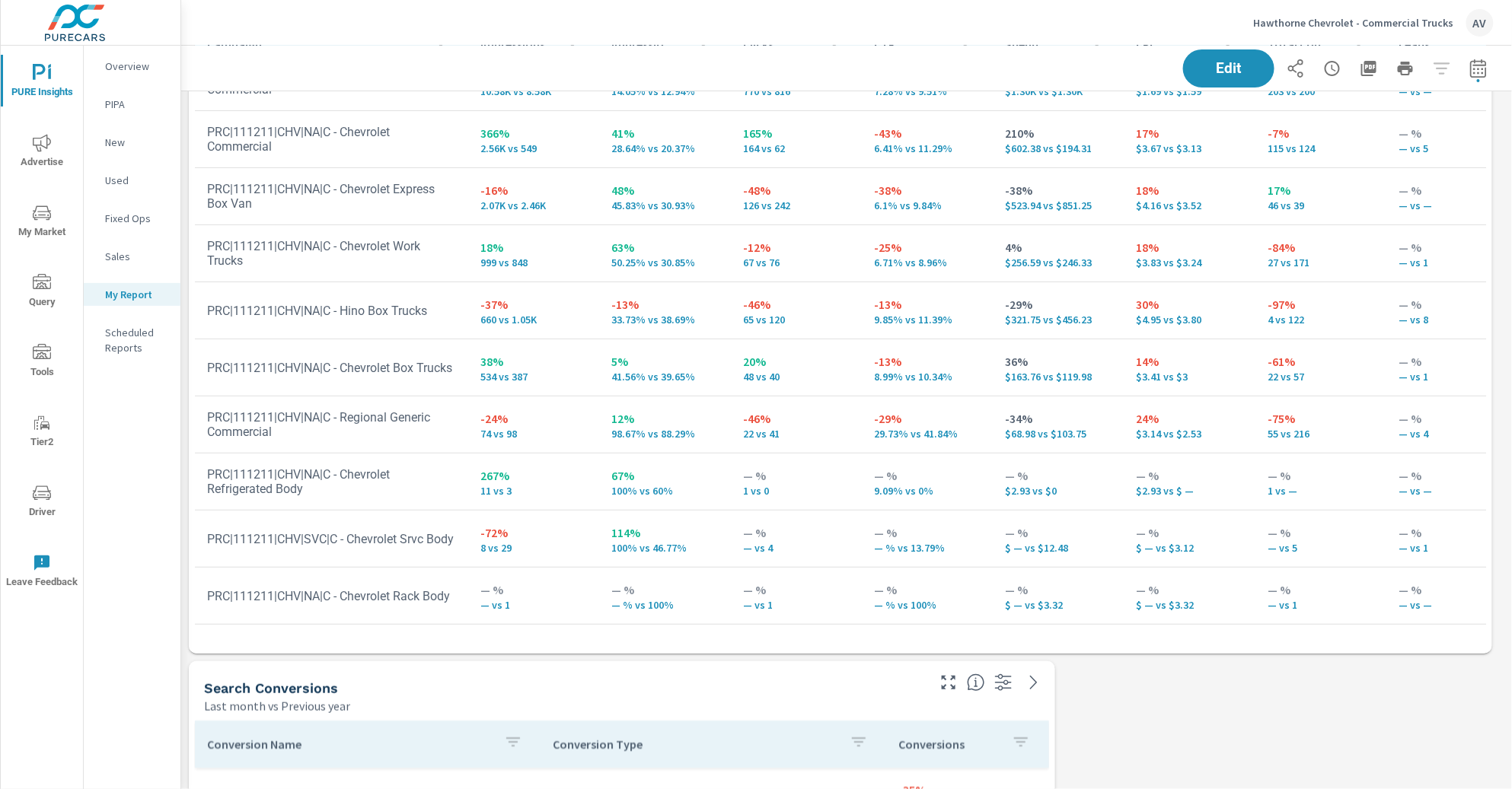
scroll to position [140, 0]
click at [428, 589] on td "PRC|111211|CHV|NA|C - Chevrolet Rack Body" at bounding box center [331, 593] width 273 height 38
drag, startPoint x: 240, startPoint y: 583, endPoint x: 198, endPoint y: 573, distance: 43.2
click at [198, 573] on td "PRC|111211|CHV|NA|C - Chevrolet Rack Body" at bounding box center [331, 593] width 273 height 38
drag, startPoint x: 377, startPoint y: 580, endPoint x: 400, endPoint y: 579, distance: 23.0
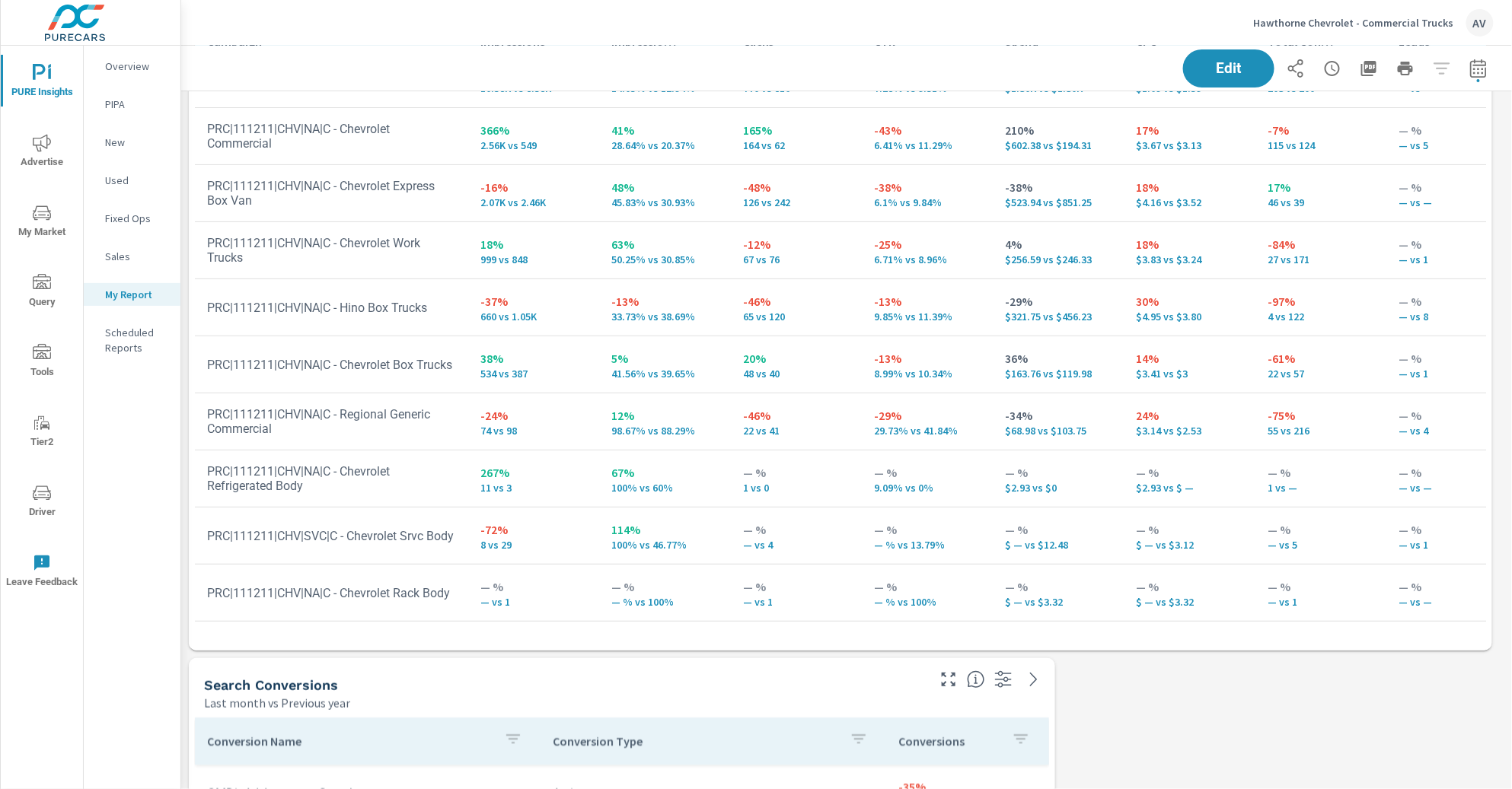
click at [377, 580] on td "PRC|111211|CHV|NA|C - Chevrolet Rack Body" at bounding box center [331, 593] width 273 height 38
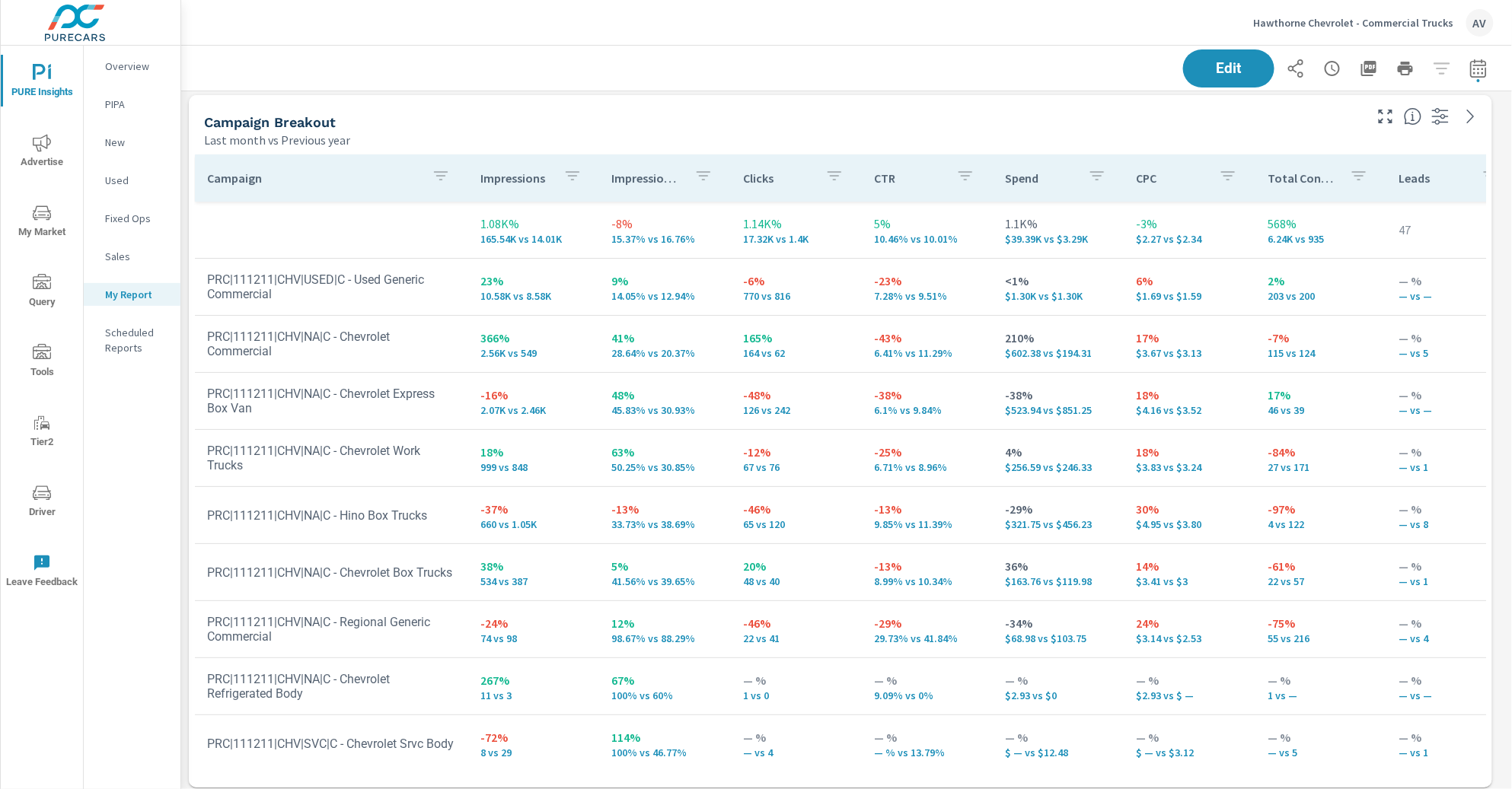
scroll to position [82, 0]
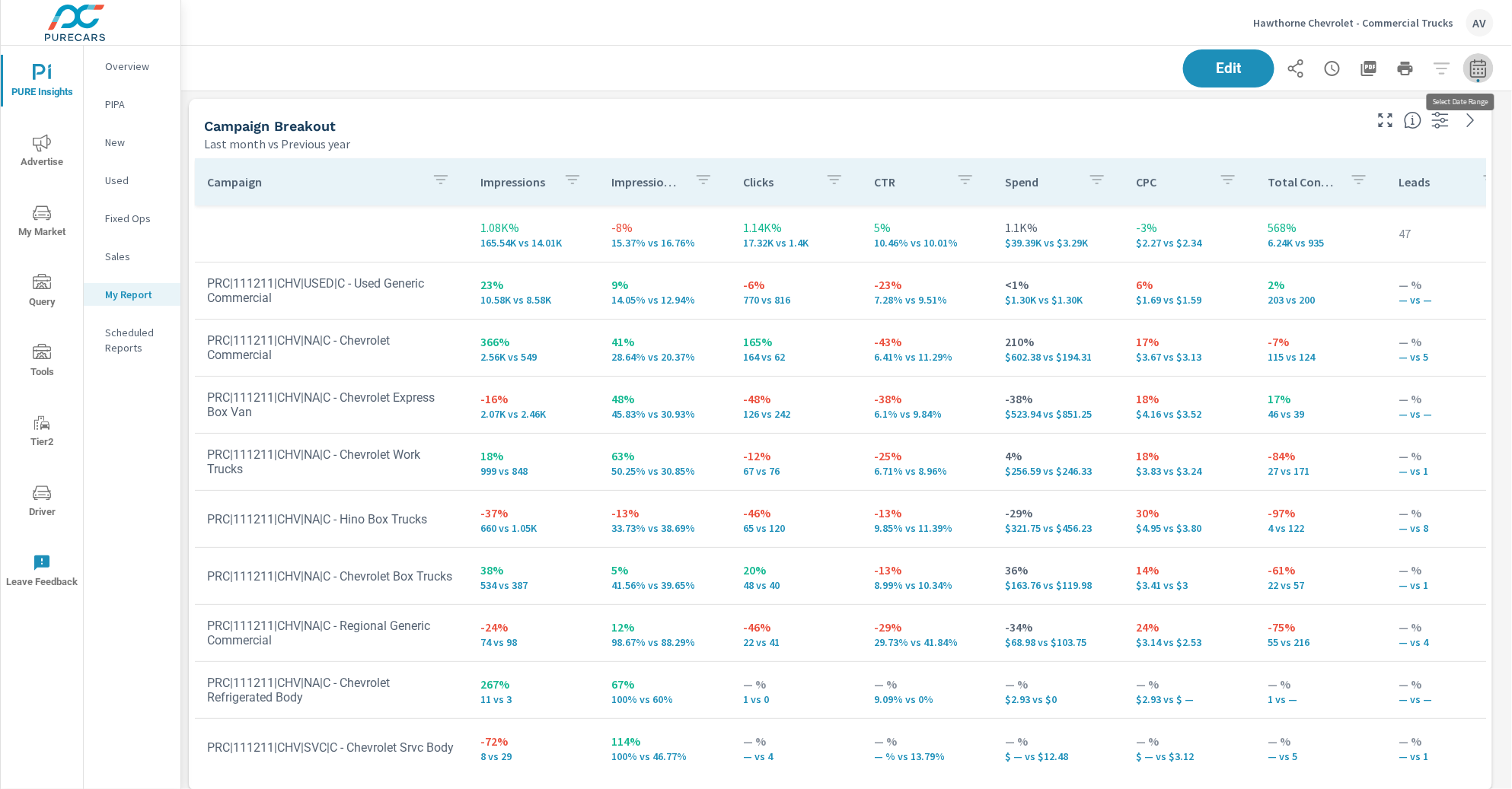
click at [1469, 69] on icon "button" at bounding box center [1479, 69] width 18 height 18
select select "Last month"
select select "Previous year"
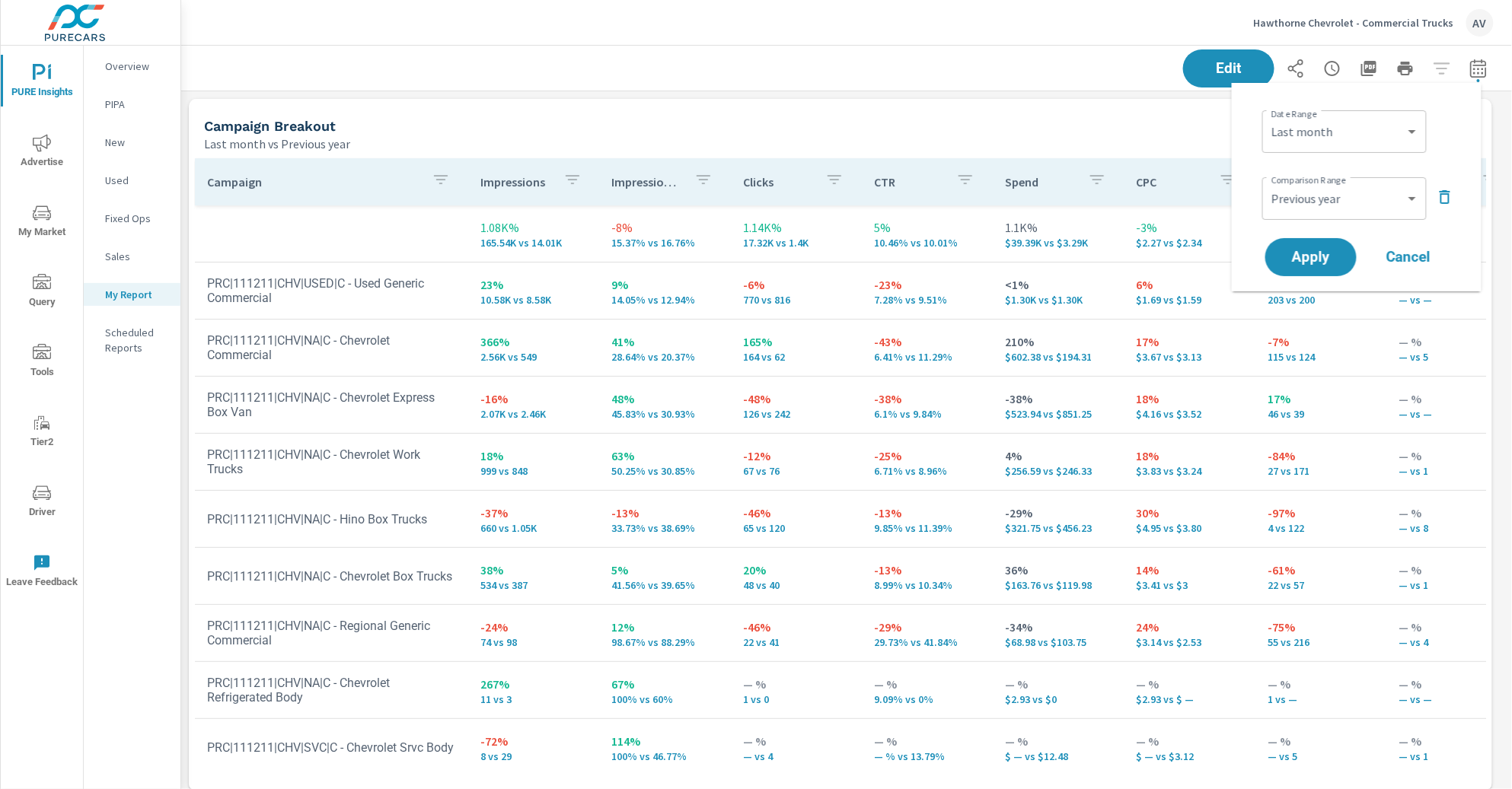
scroll to position [1434, 1345]
click at [1359, 128] on select "Custom Yesterday Last week Last 7 days Last 14 days Last 30 days Last 45 days L…" at bounding box center [1344, 131] width 152 height 30
click at [1060, 136] on div "Last month vs Previous year" at bounding box center [783, 144] width 1157 height 18
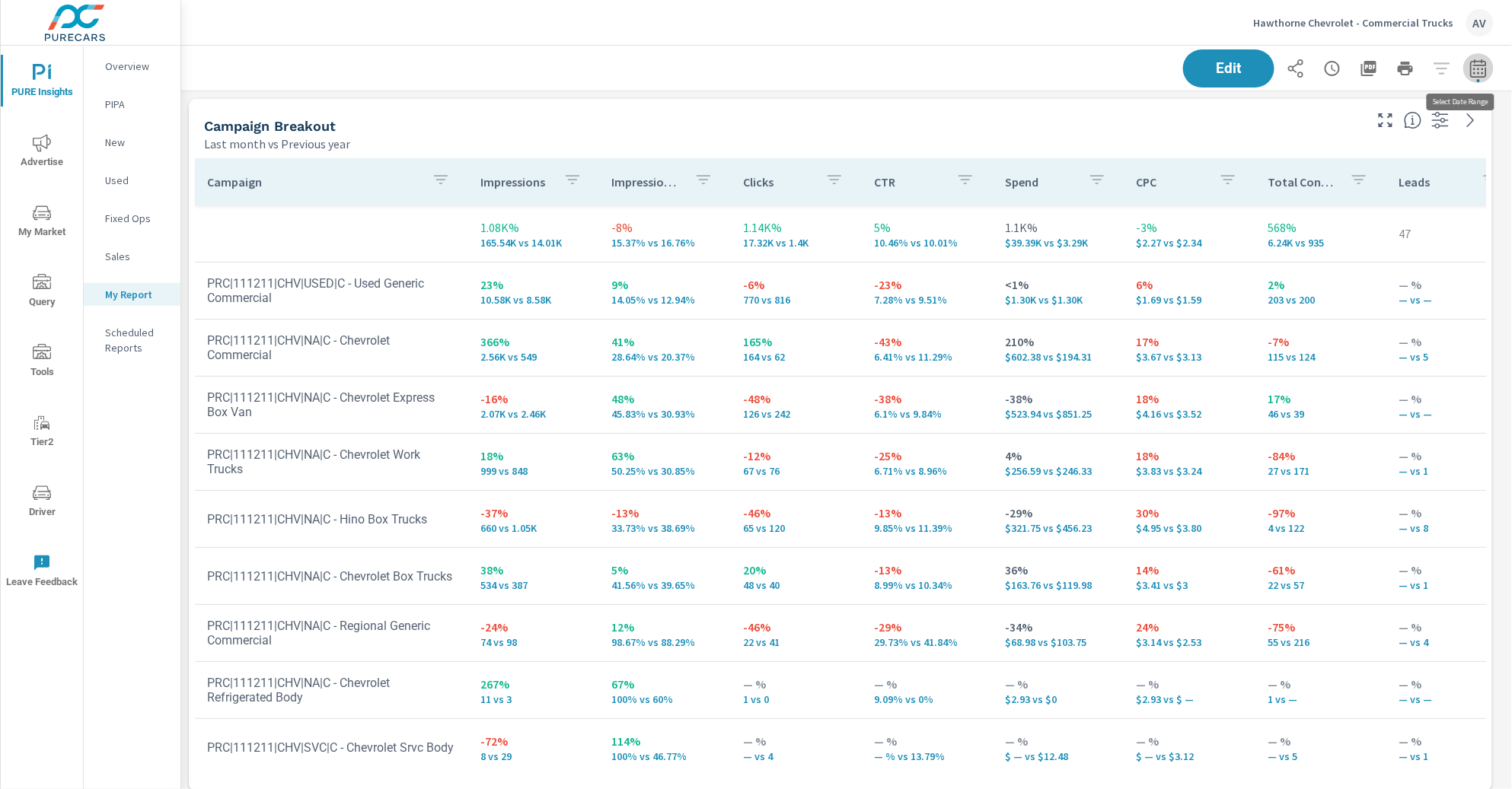
click at [1479, 72] on button "button" at bounding box center [1478, 69] width 30 height 30
select select "Last month"
select select "Previous year"
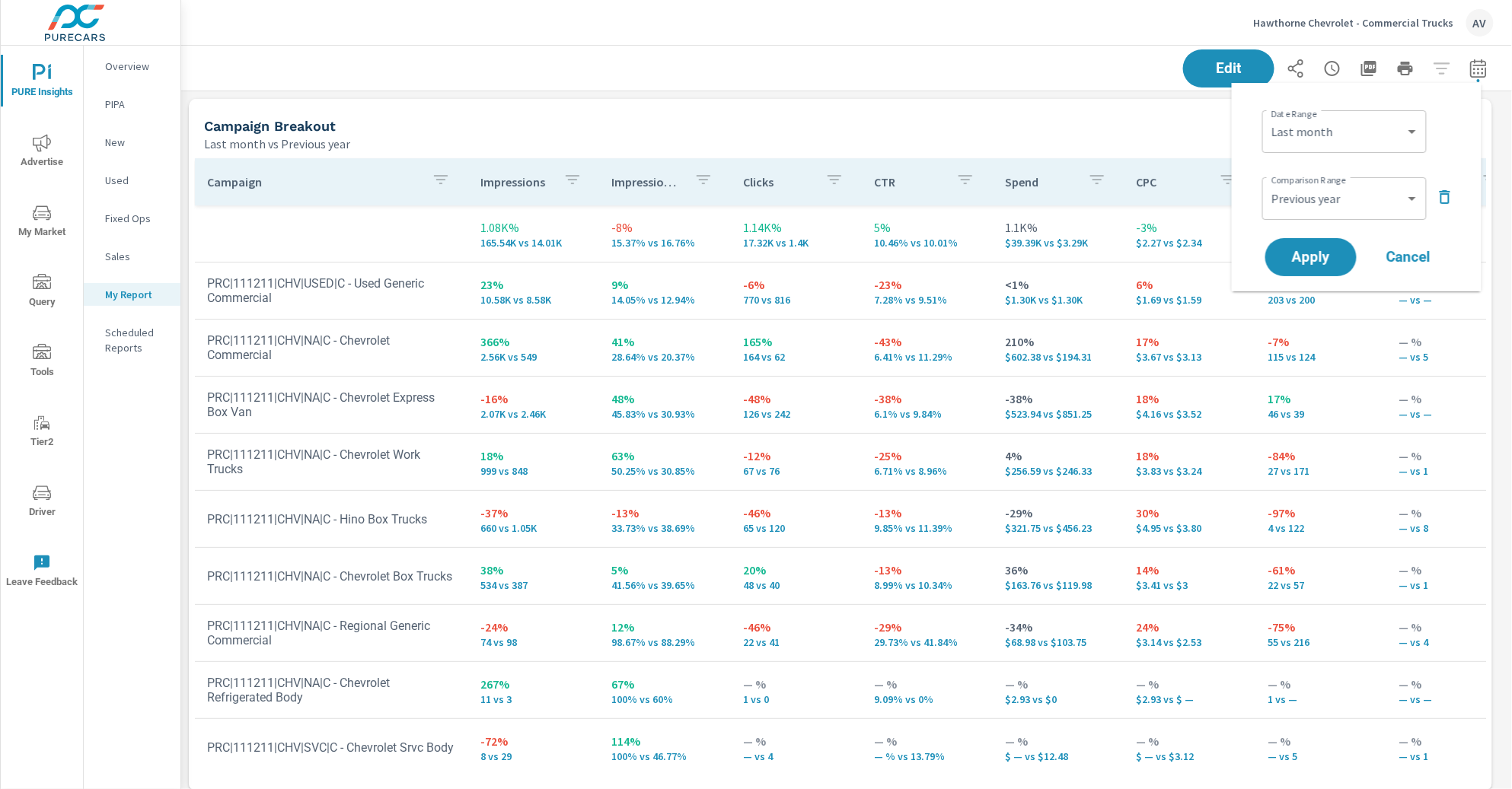
click at [1351, 115] on div "Custom Yesterday Last week Last 7 days Last 14 days Last 30 days Last 45 days L…" at bounding box center [1344, 131] width 165 height 43
click at [1352, 130] on select "Custom Yesterday Last week Last 7 days Last 14 days Last 30 days Last 45 days L…" at bounding box center [1344, 131] width 152 height 30
click at [1268, 116] on select "Custom Yesterday Last week Last 7 days Last 14 days Last 30 days Last 45 days L…" at bounding box center [1344, 131] width 152 height 30
select select "Month to date"
click at [1450, 193] on icon "button" at bounding box center [1445, 197] width 18 height 18
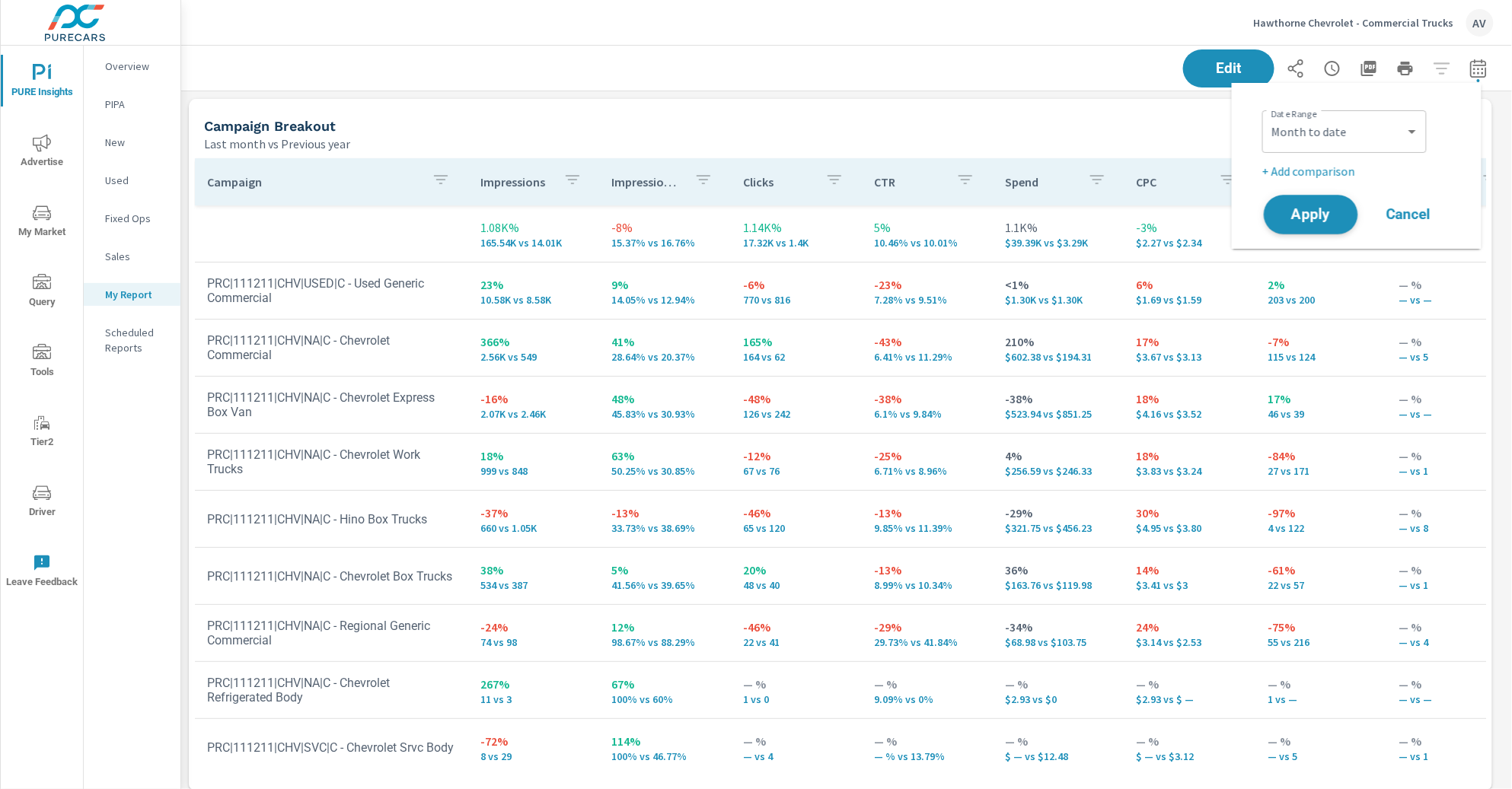
click at [1289, 215] on span "Apply" at bounding box center [1310, 214] width 63 height 14
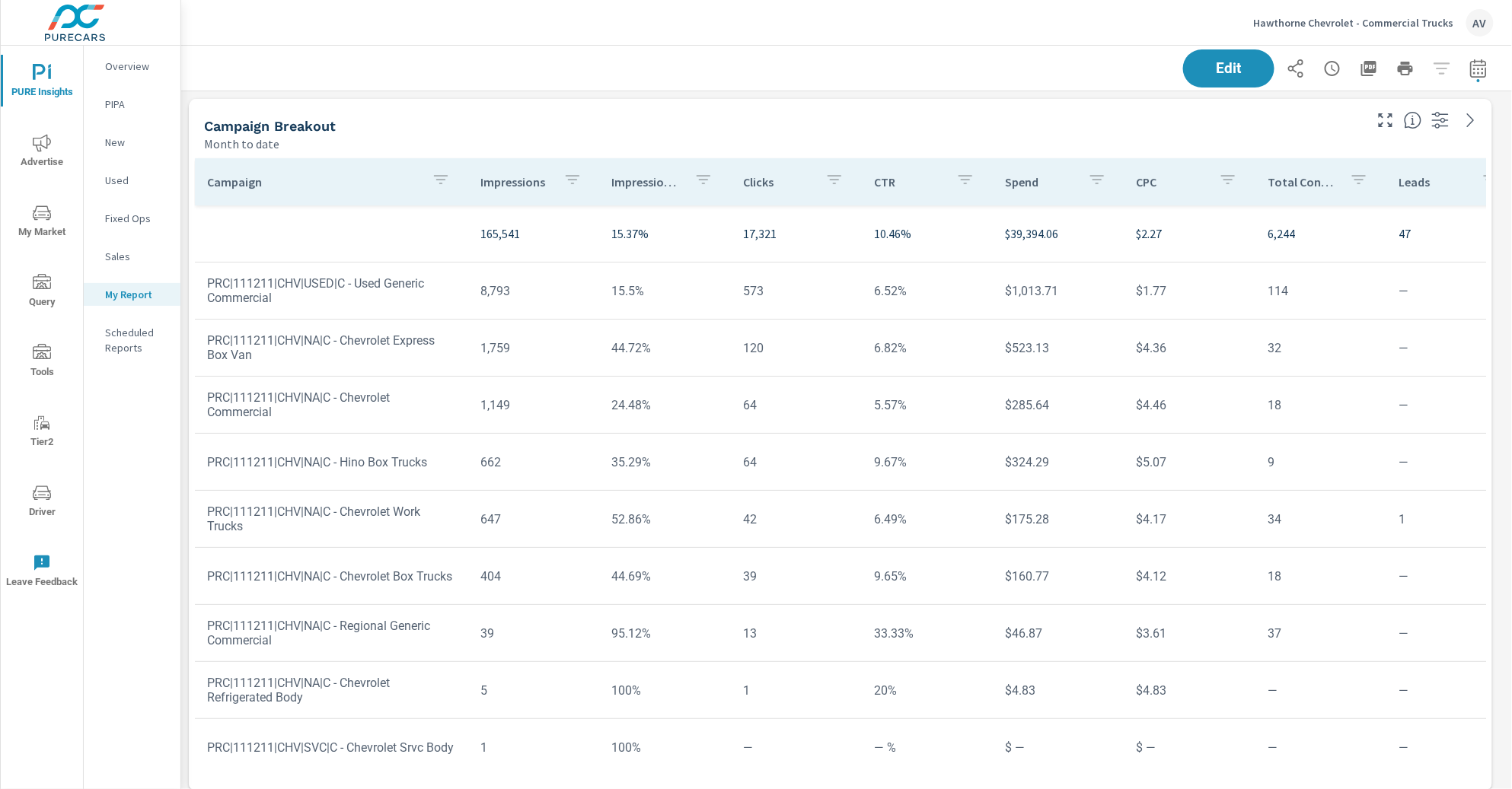
scroll to position [1434, 1345]
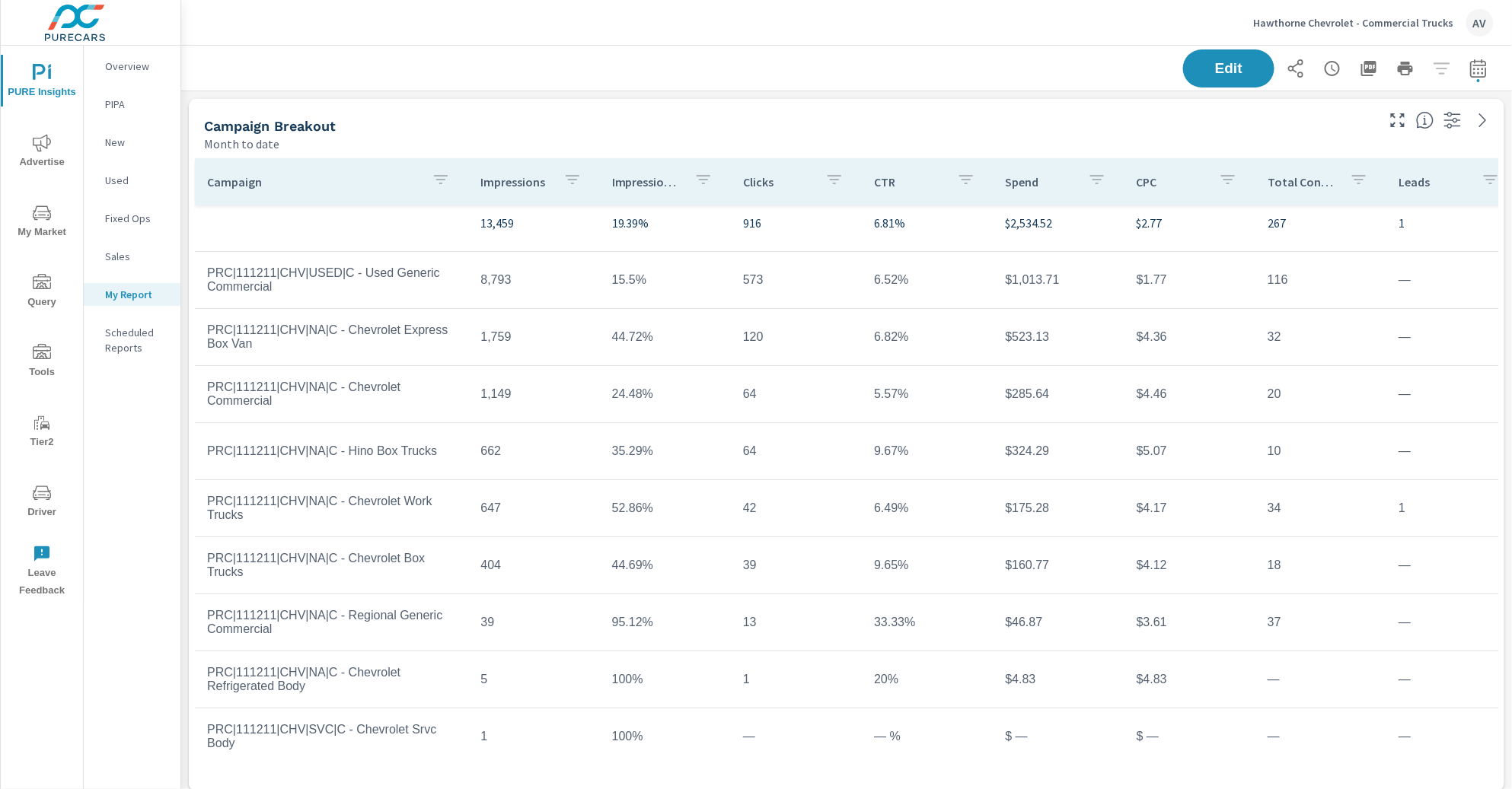
scroll to position [26, 0]
click at [697, 135] on div "Month to date" at bounding box center [789, 144] width 1169 height 18
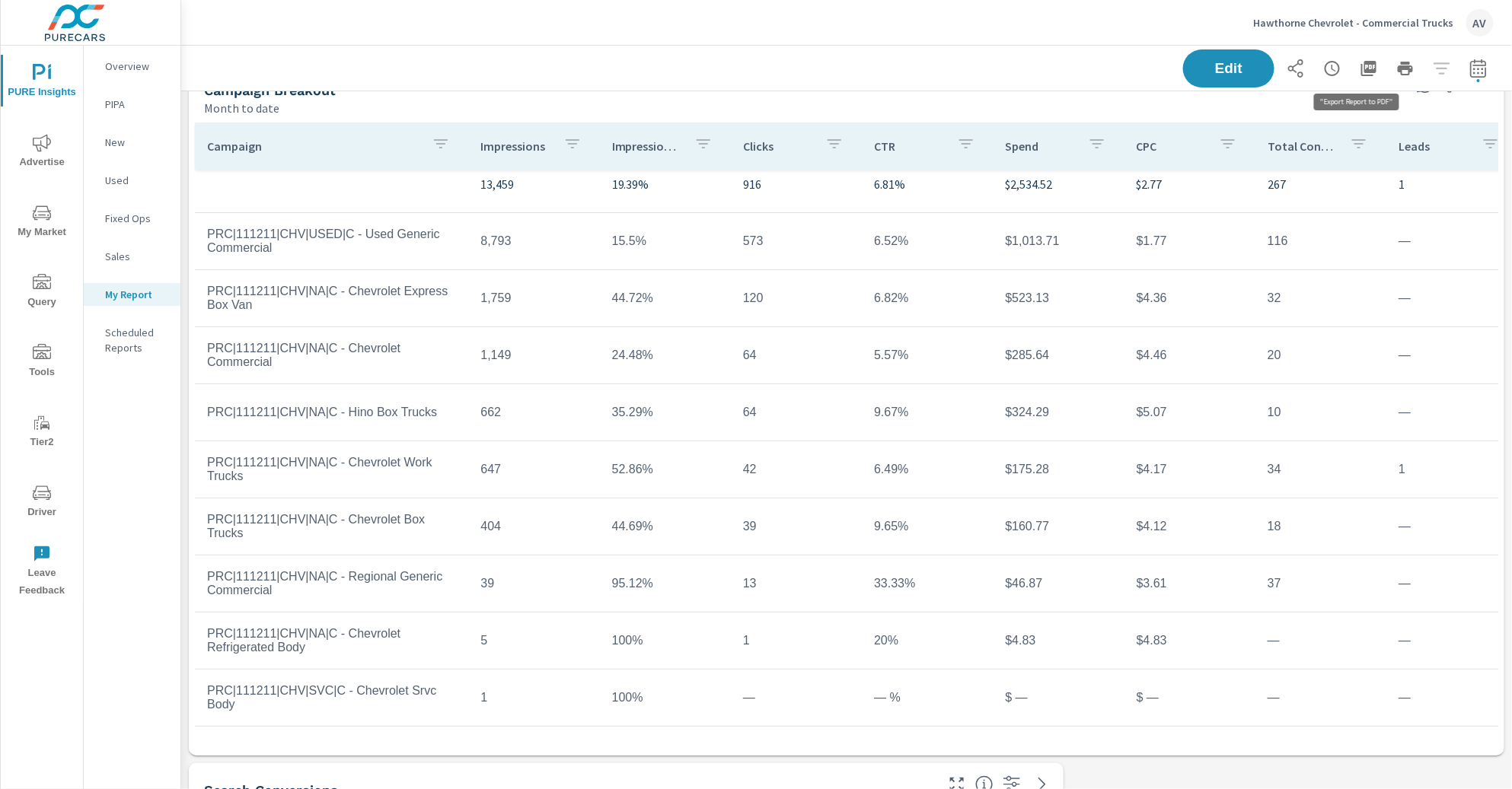
scroll to position [1434, 1345]
click at [1361, 71] on icon "button" at bounding box center [1368, 69] width 15 height 15
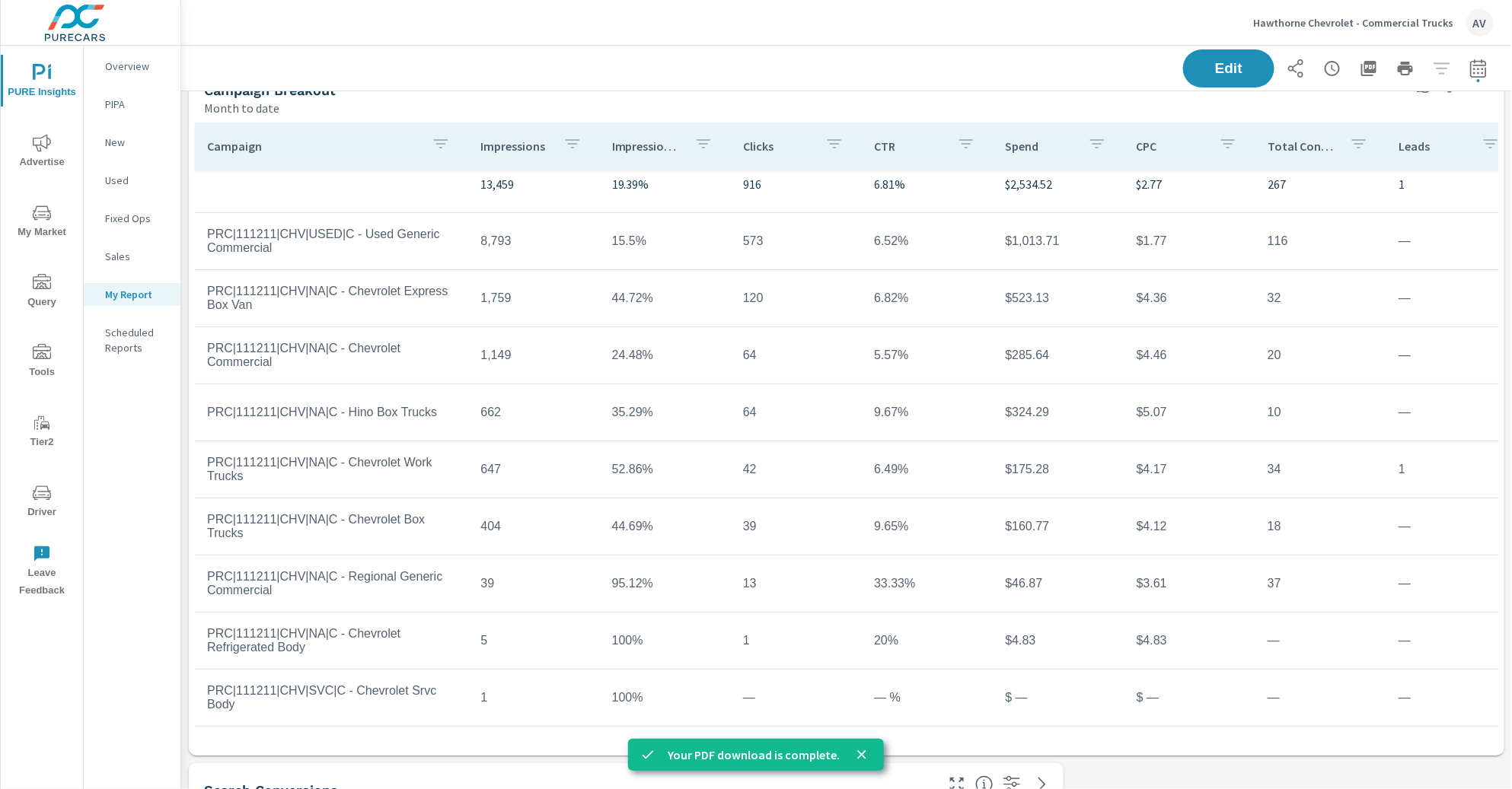
click at [693, 87] on div "Edit" at bounding box center [845, 69] width 1294 height 45
click at [29, 69] on span "PURE Insights" at bounding box center [41, 82] width 73 height 38
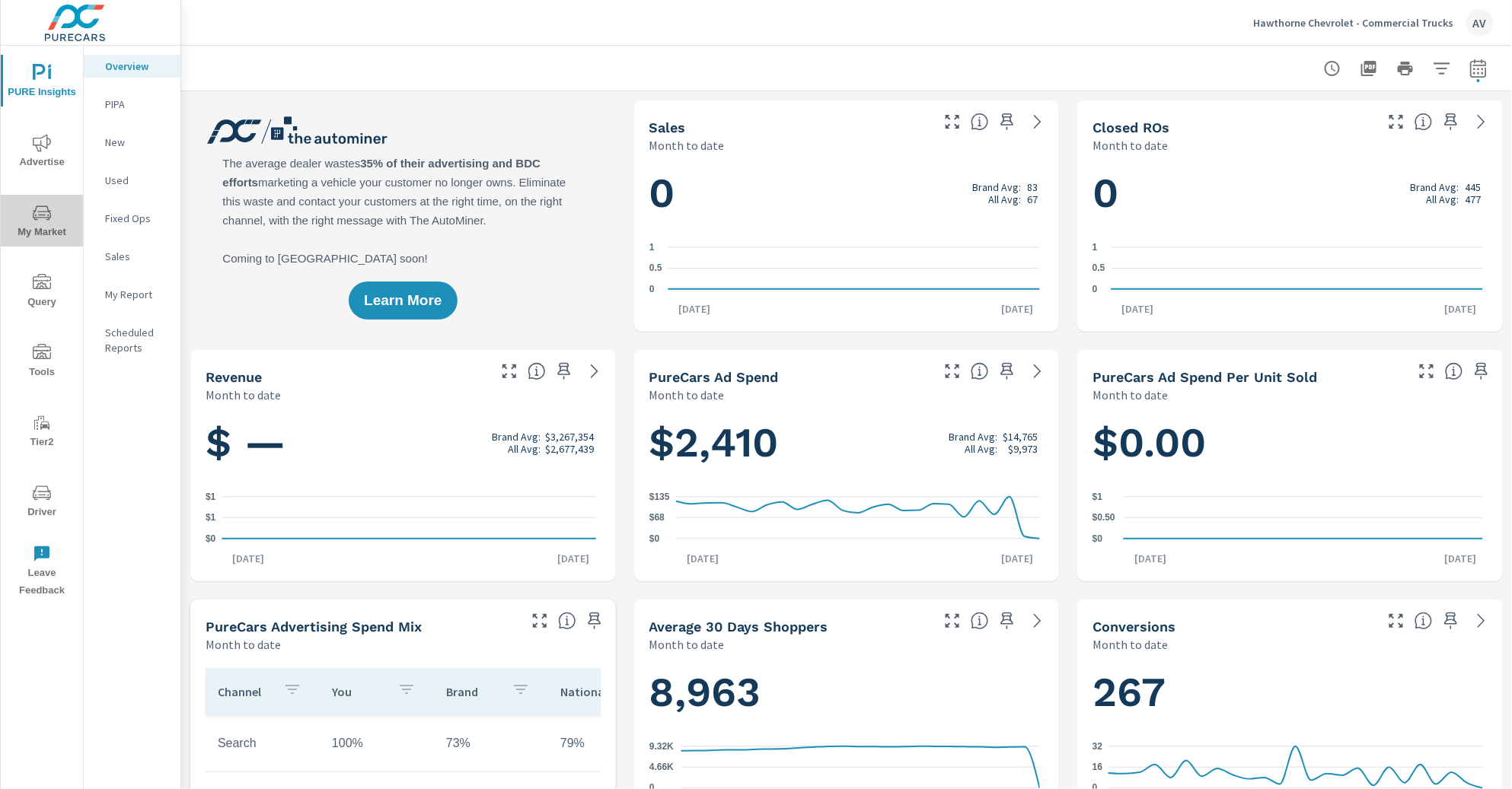
click at [49, 222] on span "My Market" at bounding box center [41, 222] width 73 height 38
